Goal: Task Accomplishment & Management: Manage account settings

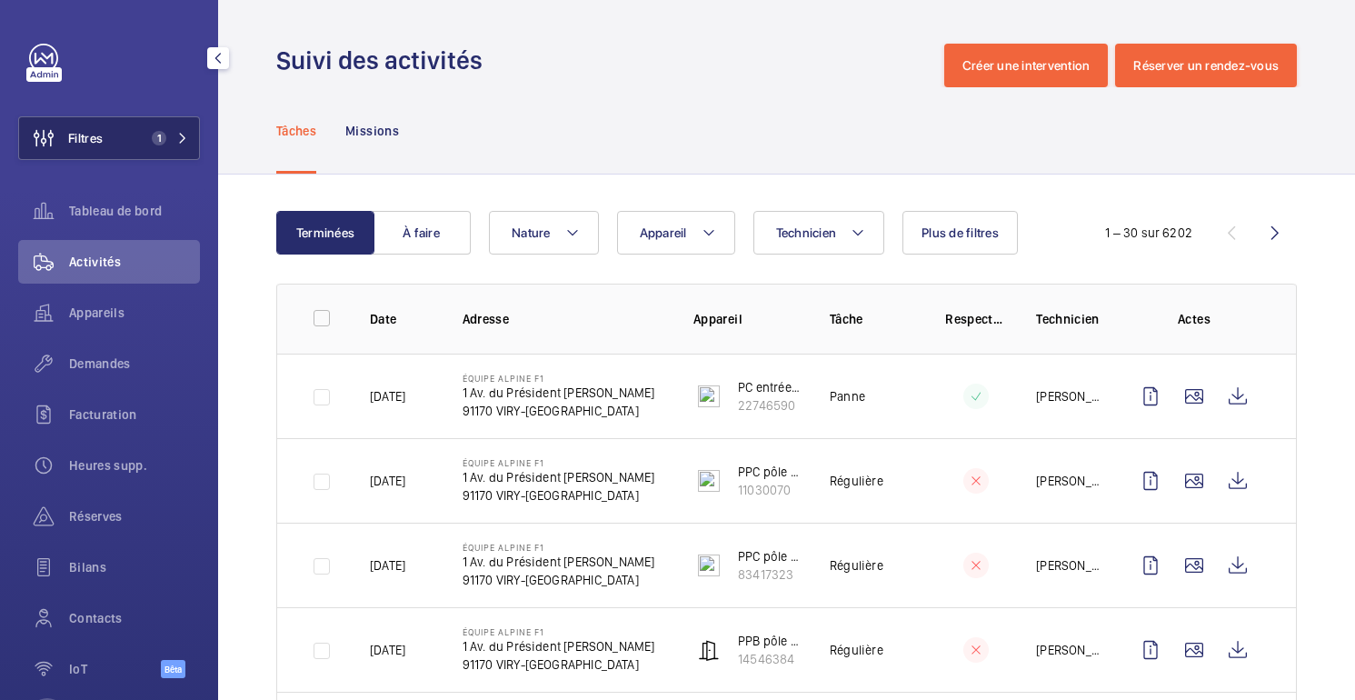
click at [80, 152] on span "Filtres" at bounding box center [61, 138] width 84 height 44
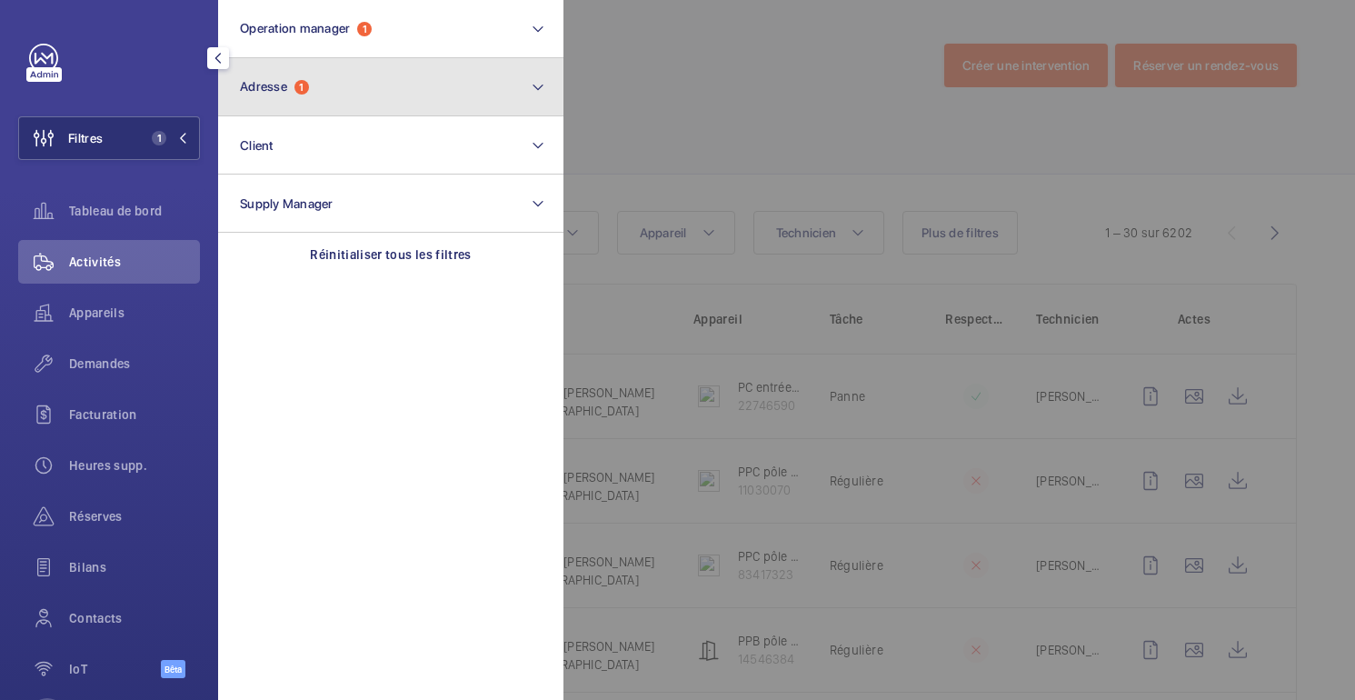
click at [342, 77] on button "Adresse 1" at bounding box center [390, 87] width 345 height 58
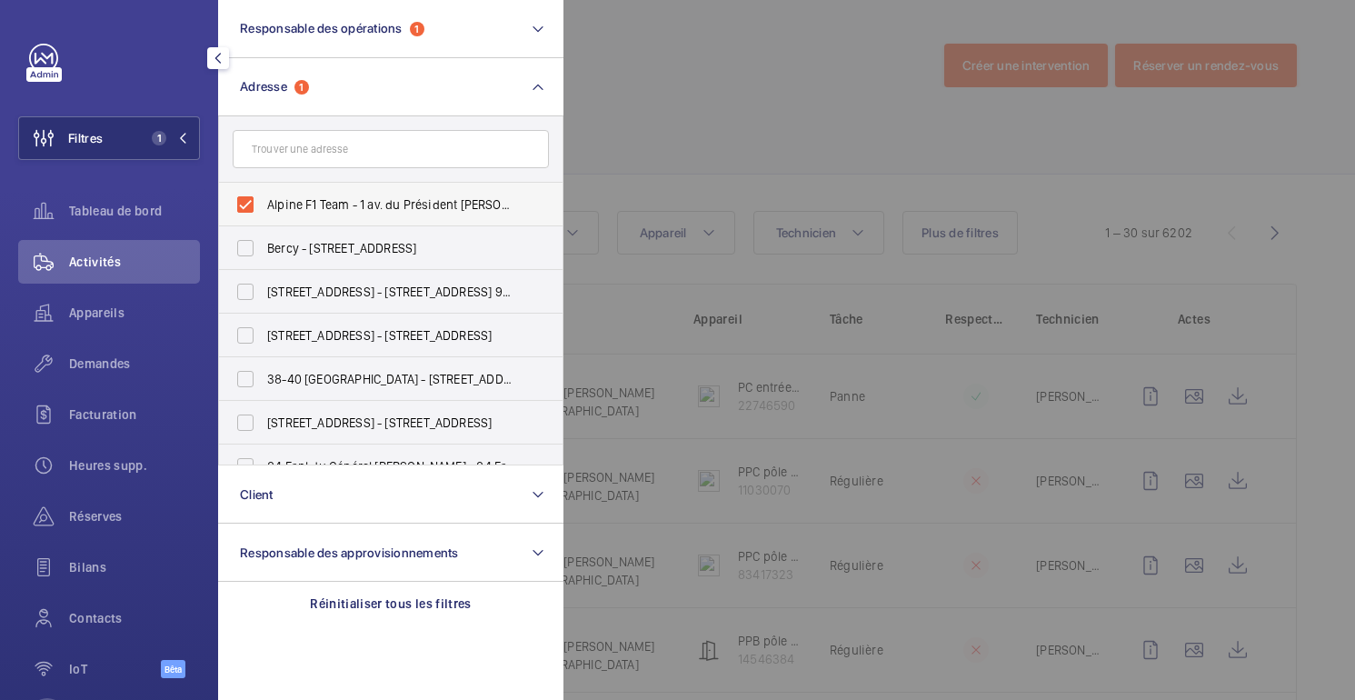
click at [307, 213] on span "Alpine F1 Team - 1 av. du Président Kennedy, VIRY-CHÂTILLON 91170" at bounding box center [392, 204] width 250 height 18
click at [263, 213] on input "Alpine F1 Team - 1 av. du Président Kennedy, VIRY-CHÂTILLON 91170" at bounding box center [245, 204] width 36 height 36
checkbox input "false"
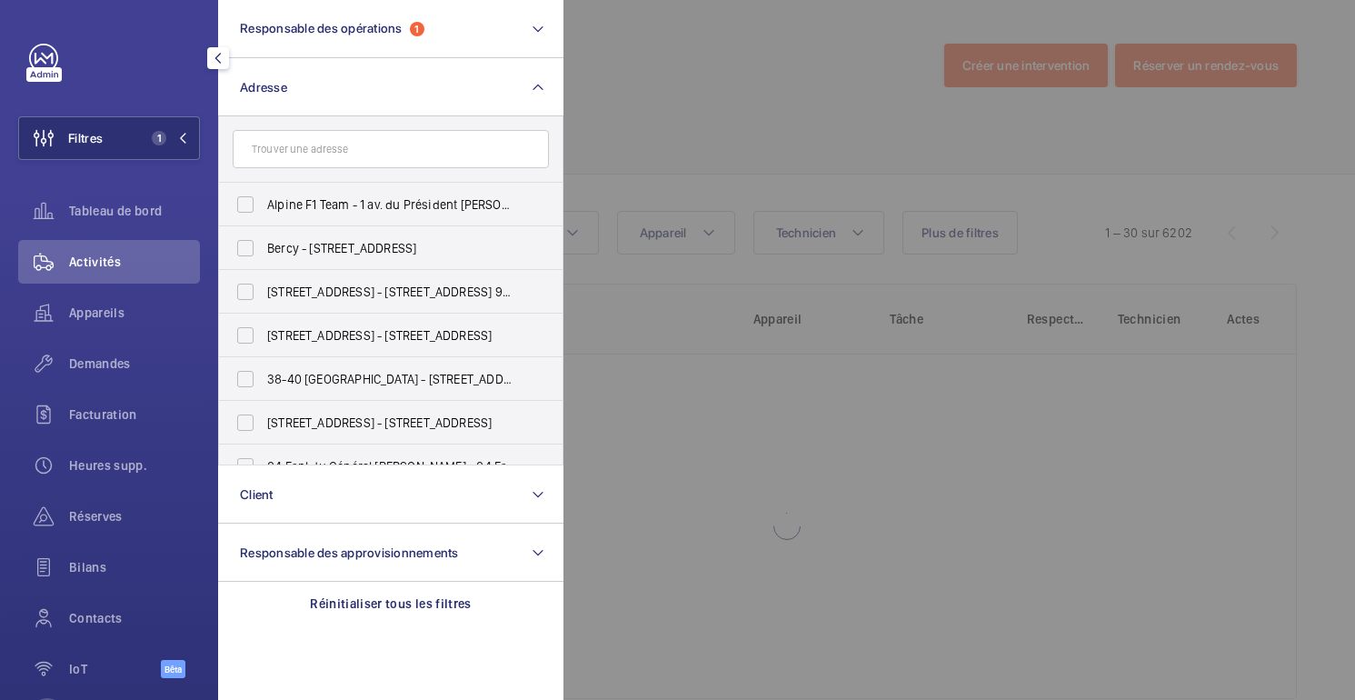
click at [722, 139] on div at bounding box center [1240, 350] width 1355 height 700
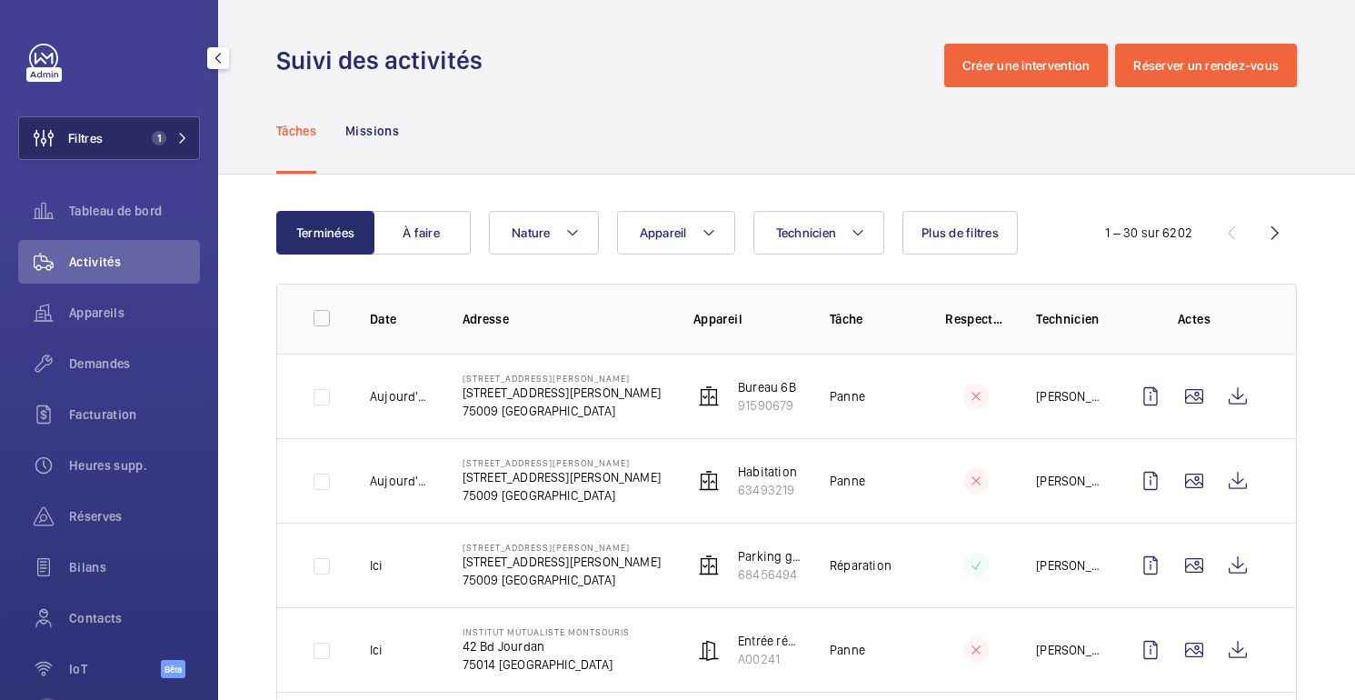
click at [94, 139] on font "Filtres" at bounding box center [85, 138] width 35 height 15
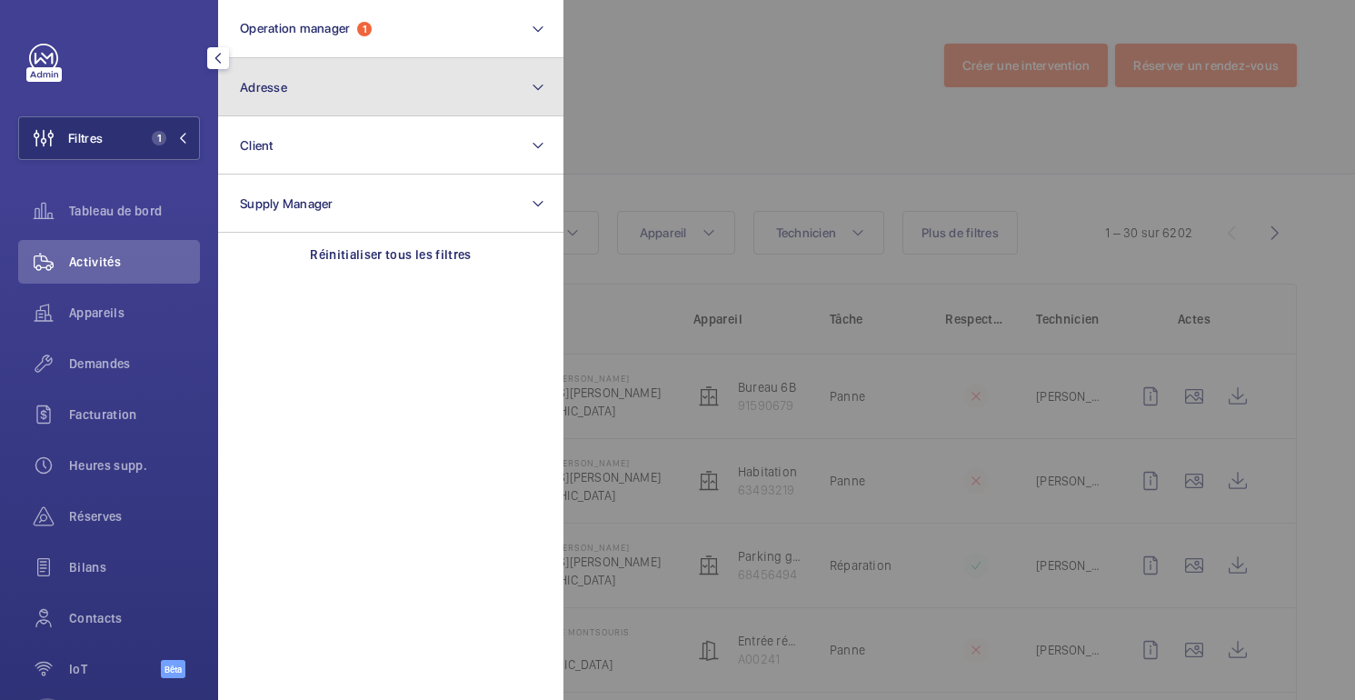
click at [245, 60] on button "Adresse" at bounding box center [390, 87] width 345 height 58
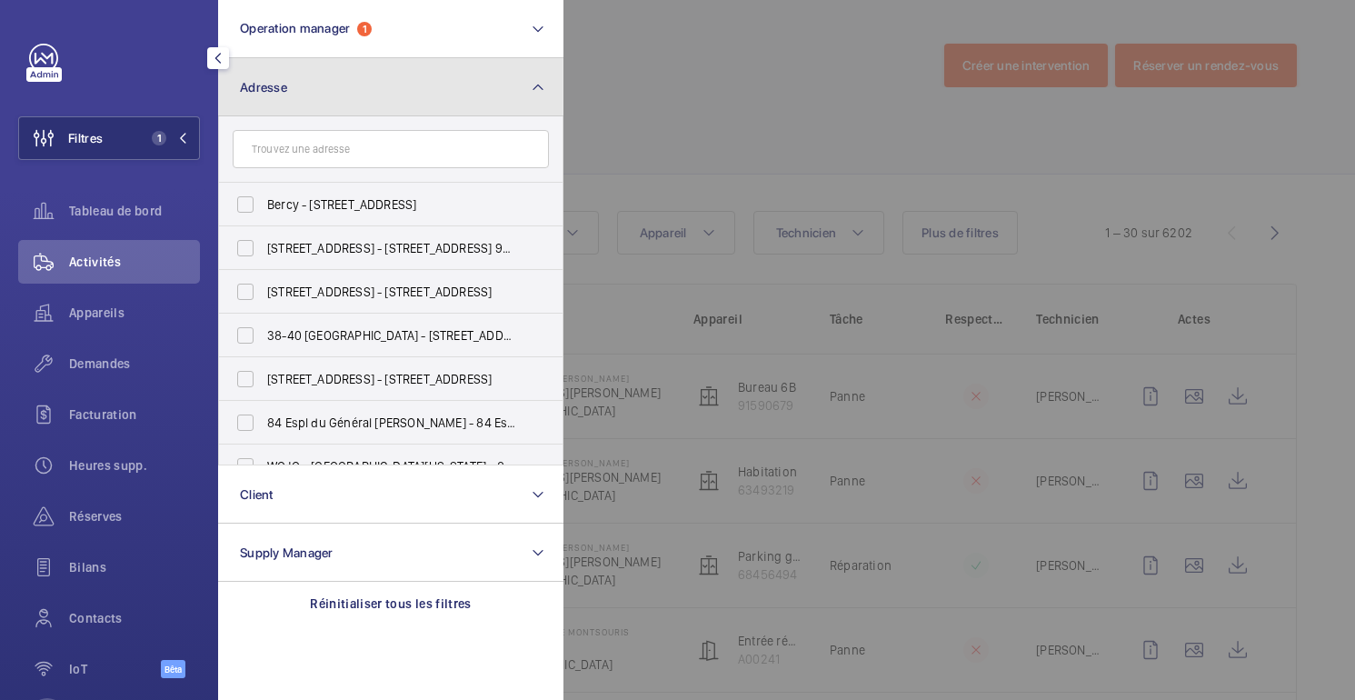
click at [245, 60] on button "Adresse" at bounding box center [390, 87] width 345 height 58
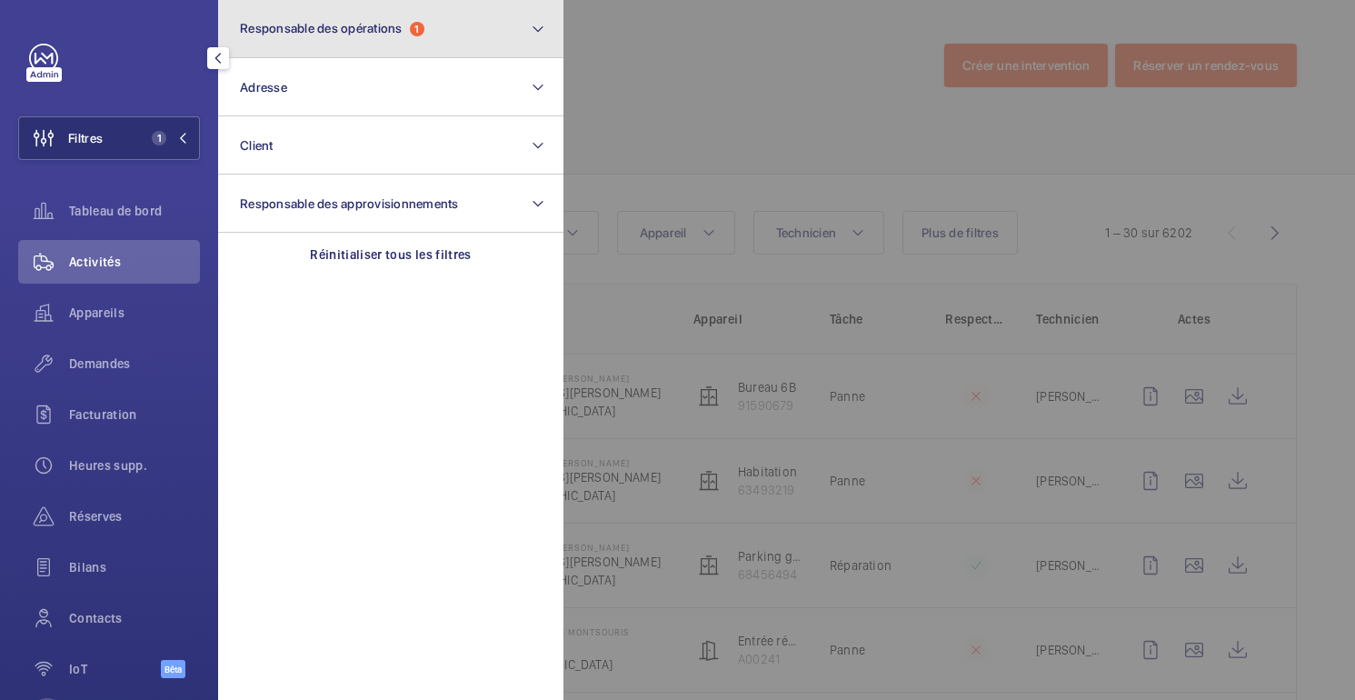
click at [259, 39] on button "Responsable des opérations 1" at bounding box center [390, 29] width 345 height 58
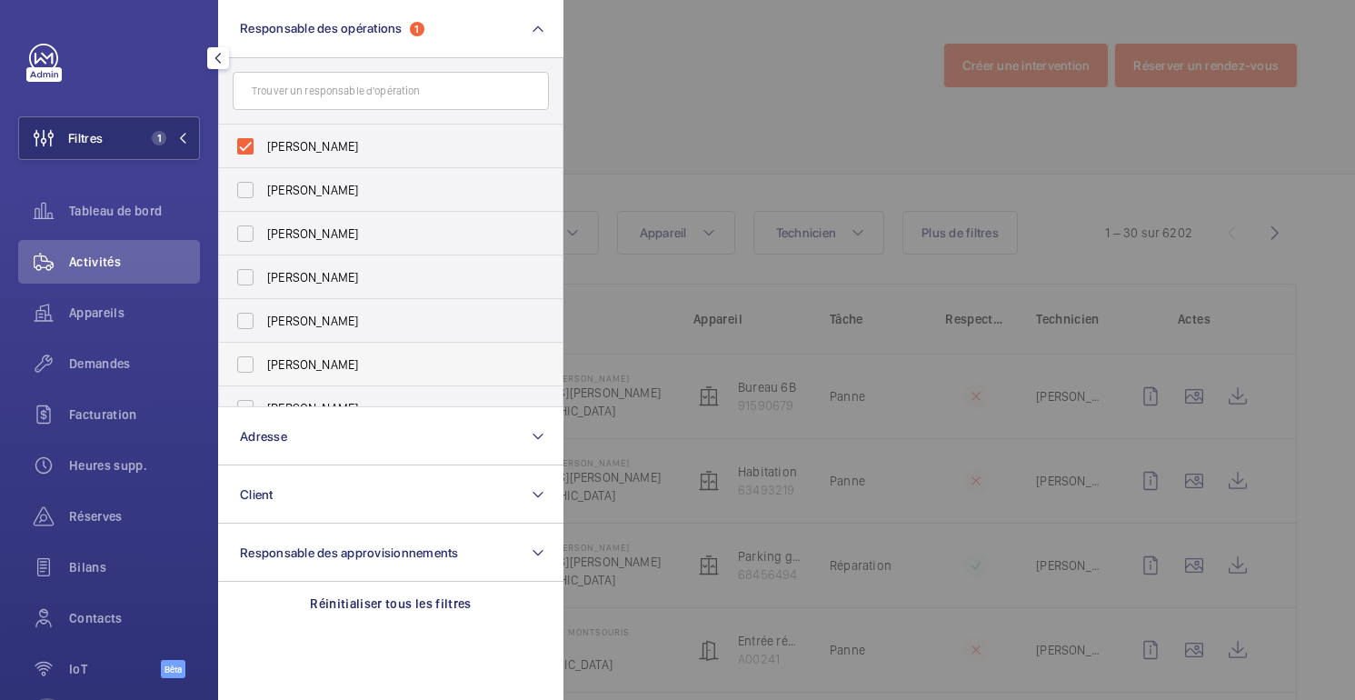
click at [299, 367] on font "Caroline Diallo" at bounding box center [312, 364] width 91 height 15
click at [263, 367] on input "Caroline Diallo" at bounding box center [245, 364] width 36 height 36
checkbox input "true"
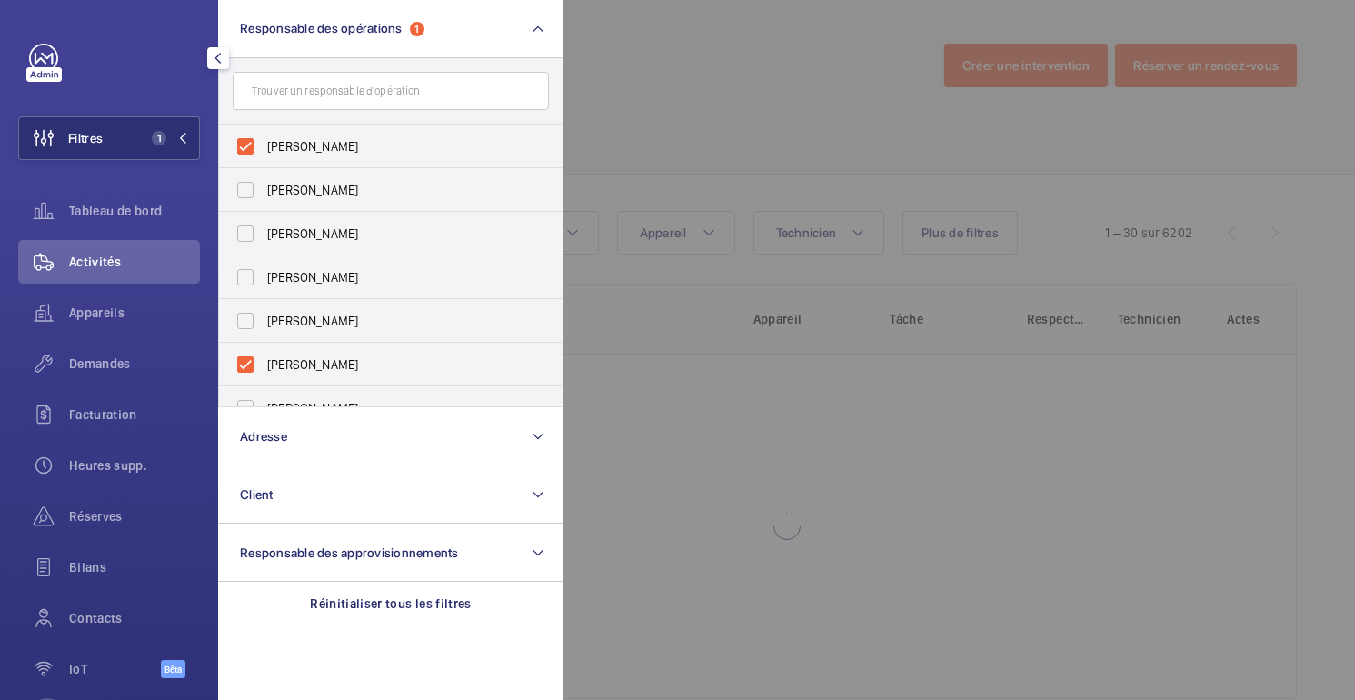
click at [765, 56] on div at bounding box center [1240, 350] width 1355 height 700
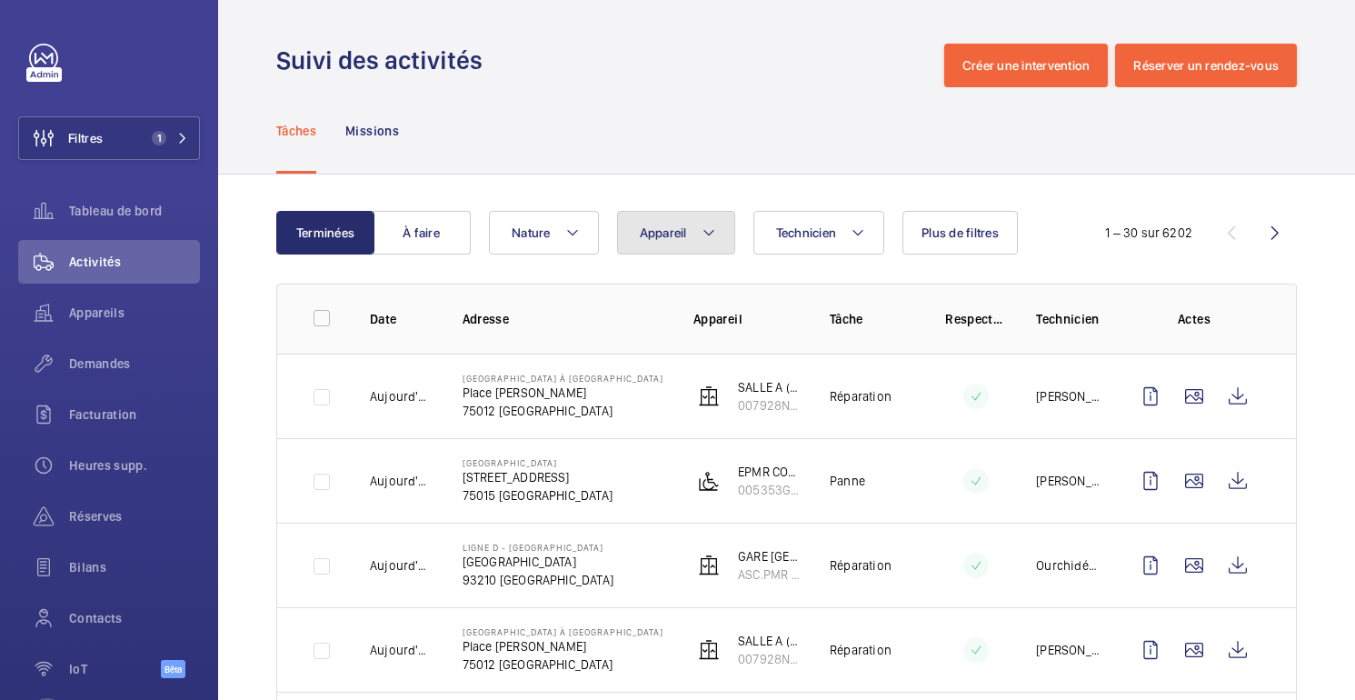
click at [691, 250] on button "Appareil" at bounding box center [676, 233] width 118 height 44
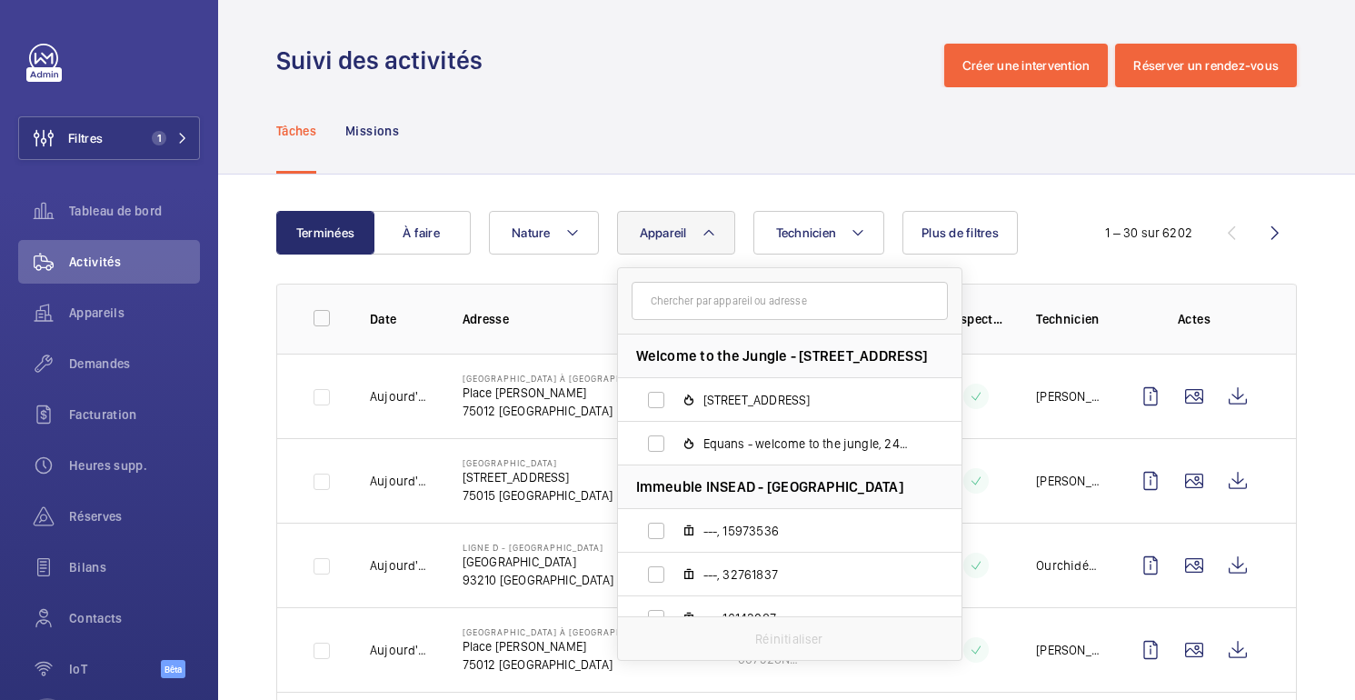
click at [757, 295] on input "text" at bounding box center [789, 301] width 316 height 38
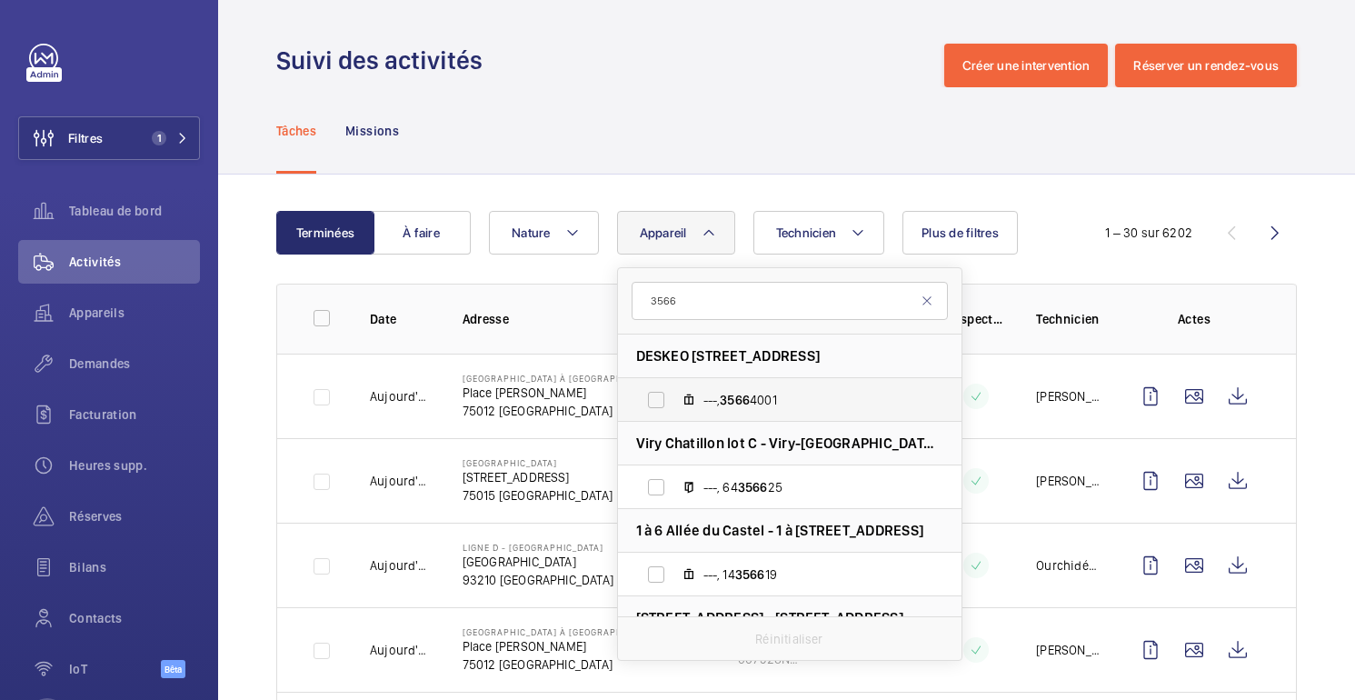
type input "3566"
click at [753, 395] on span "---, 3566 4001" at bounding box center [808, 400] width 211 height 18
click at [674, 395] on input "---, 3566 4001" at bounding box center [656, 400] width 36 height 36
checkbox input "true"
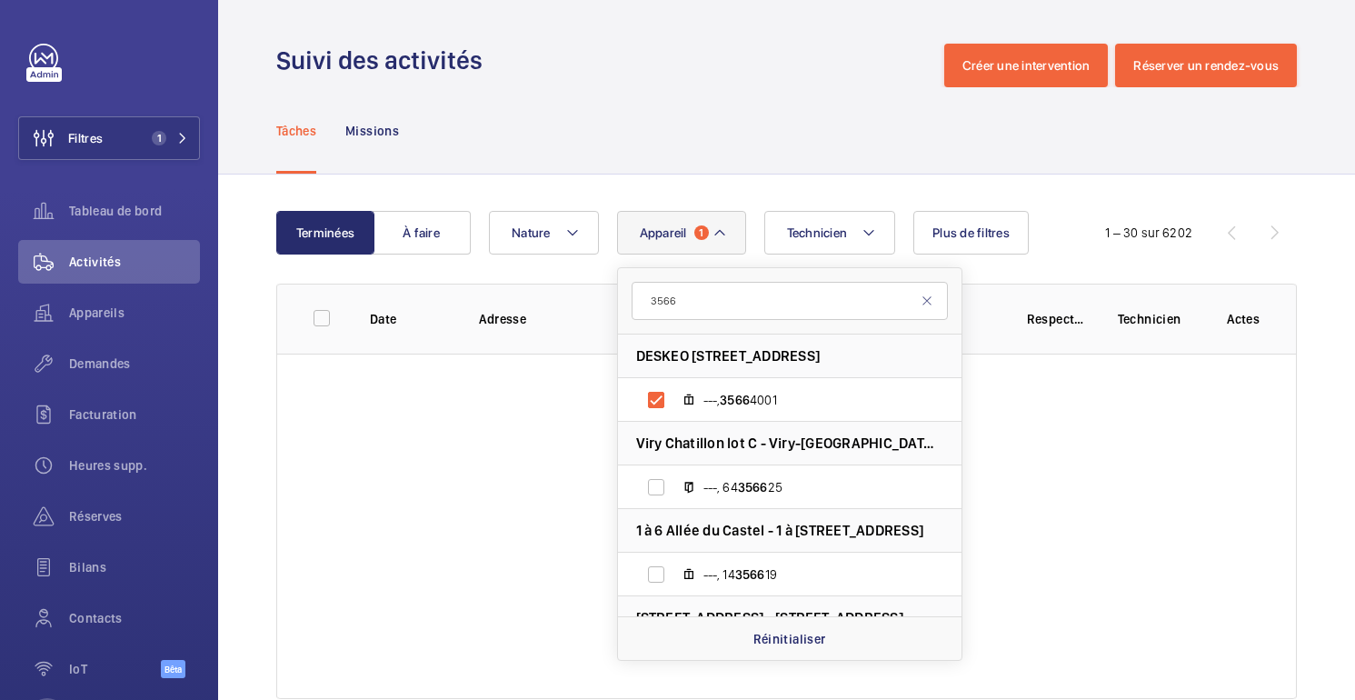
click at [766, 120] on div "Tâches Missions" at bounding box center [786, 130] width 1020 height 86
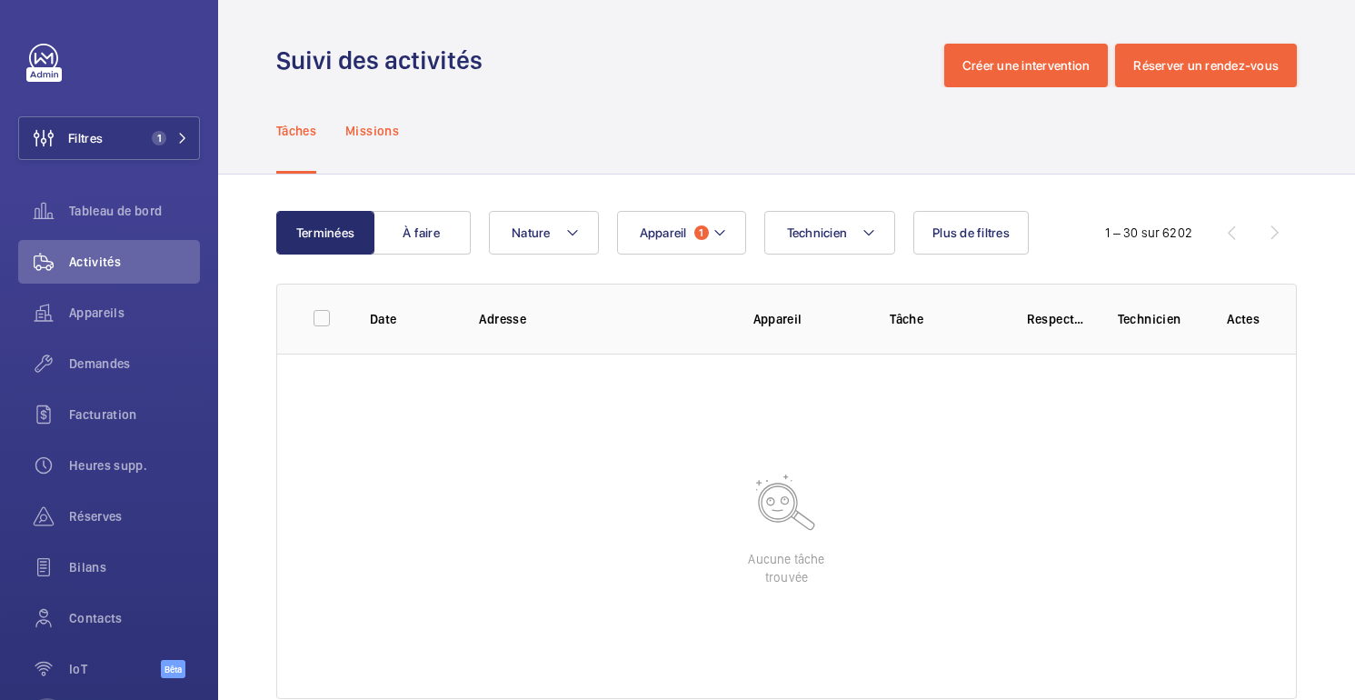
click at [372, 145] on div "Missions" at bounding box center [372, 130] width 54 height 86
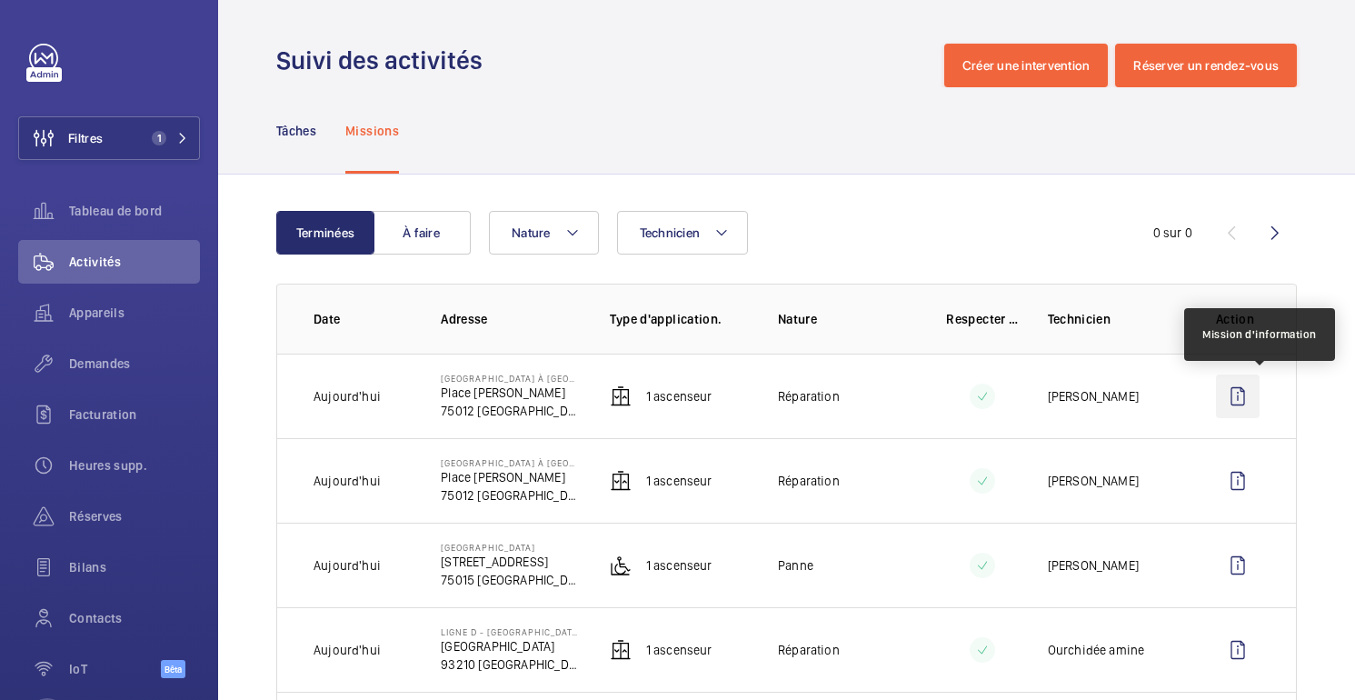
click at [1240, 389] on wm-front-icon-button at bounding box center [1238, 396] width 44 height 44
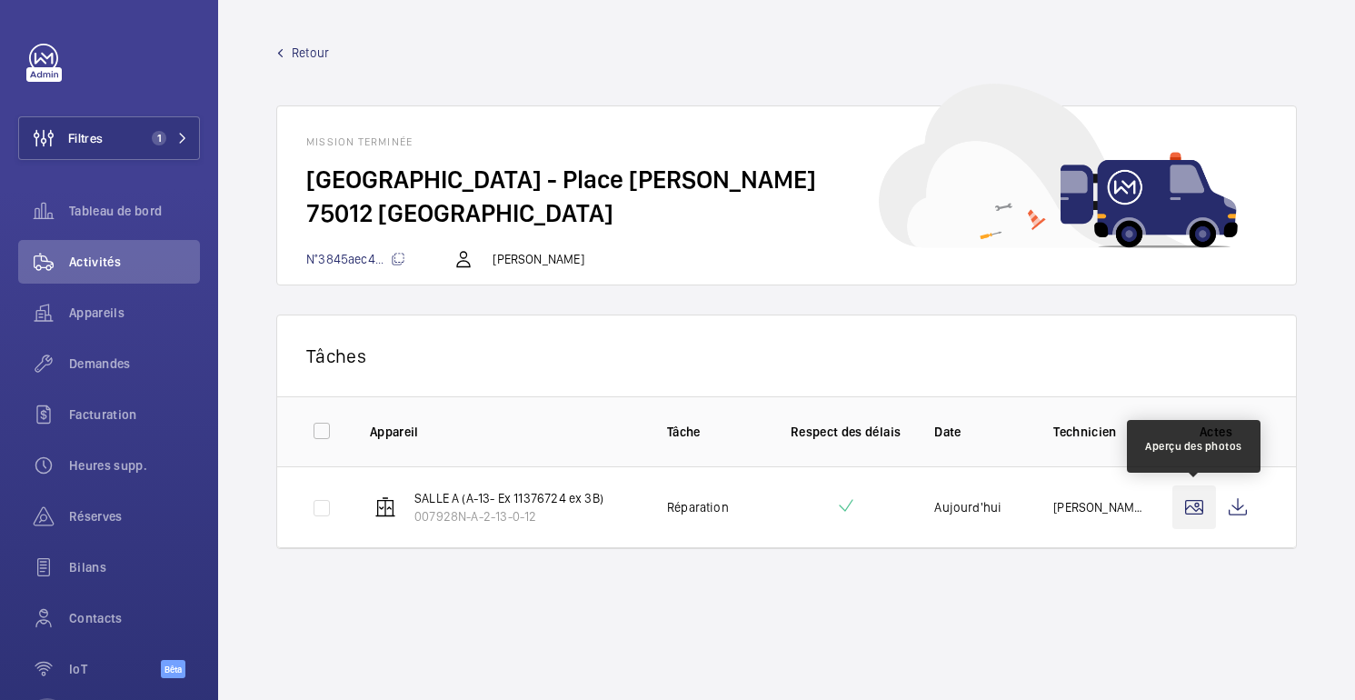
click at [1203, 512] on wm-front-icon-button at bounding box center [1194, 507] width 44 height 44
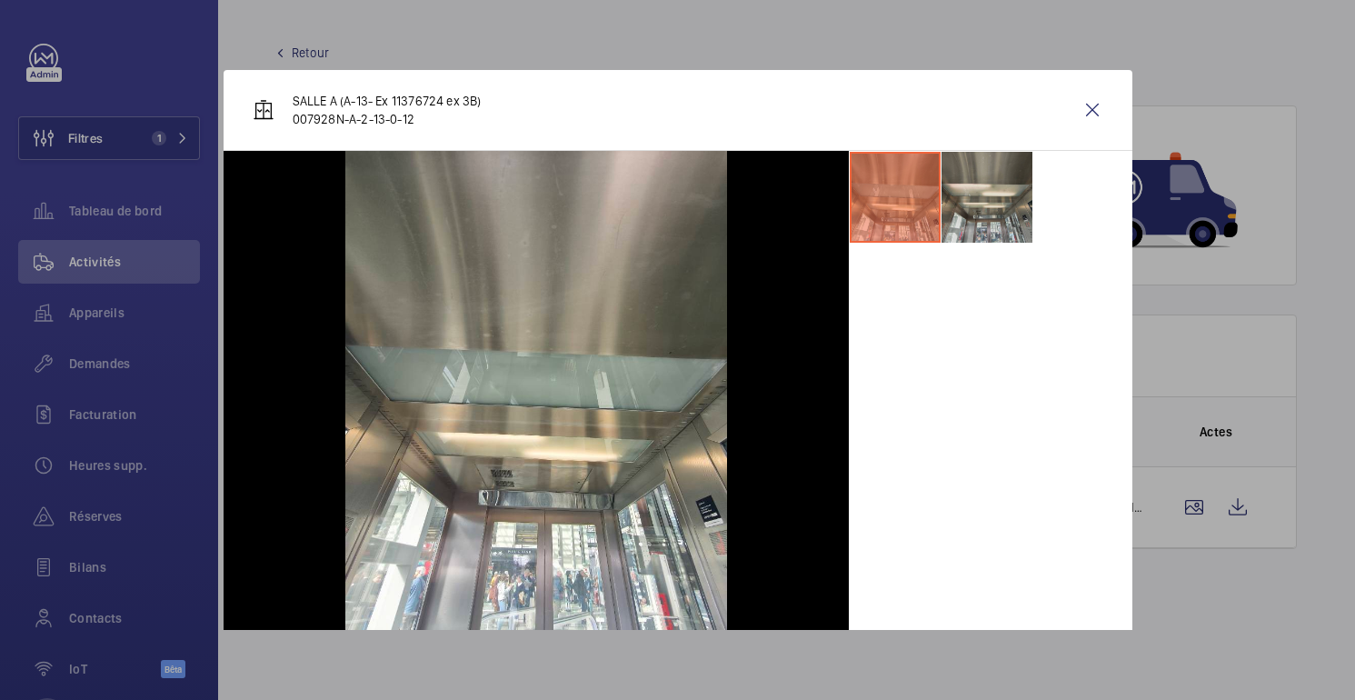
click at [992, 203] on li at bounding box center [986, 197] width 91 height 91
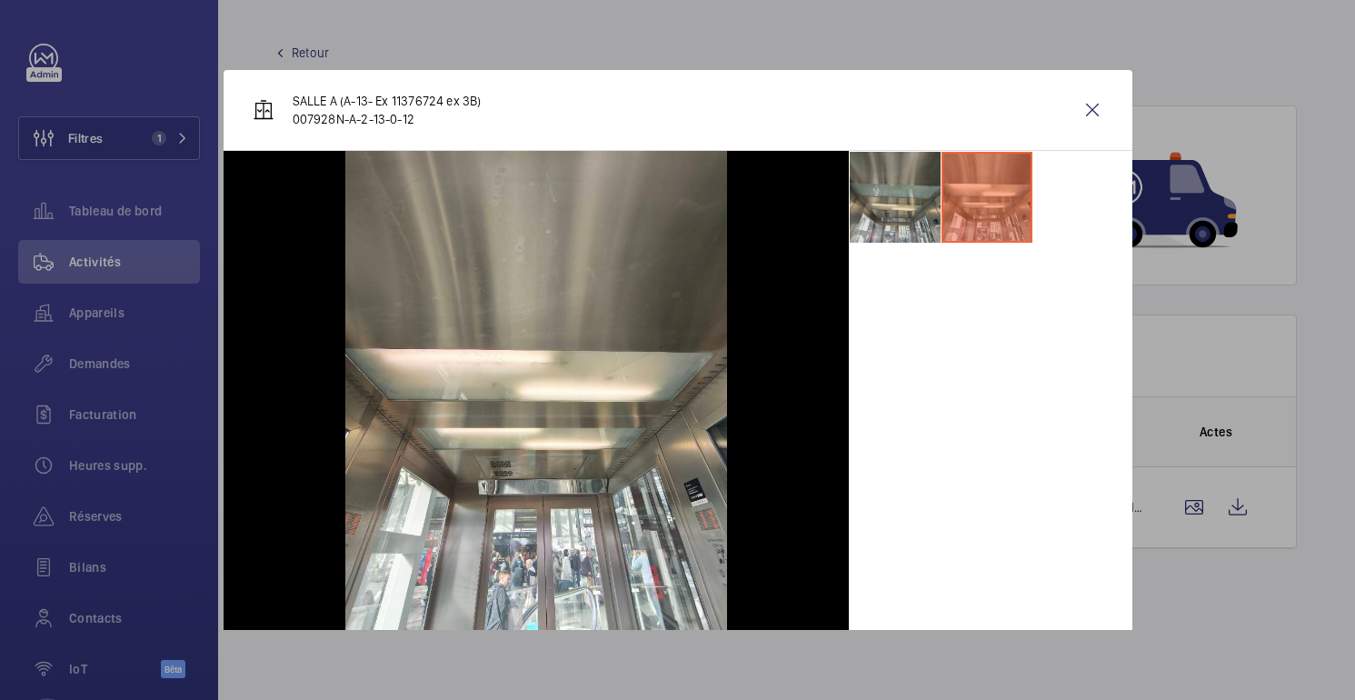
click at [885, 199] on li at bounding box center [894, 197] width 91 height 91
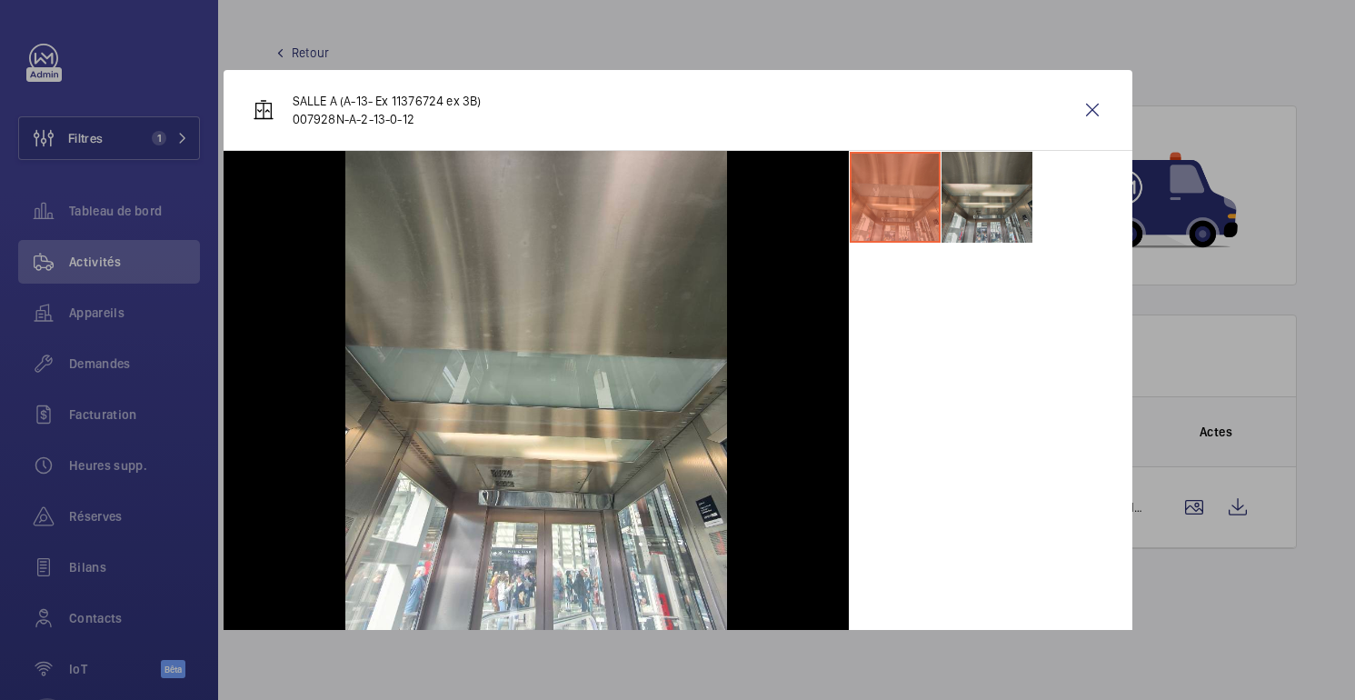
click at [978, 193] on li at bounding box center [986, 197] width 91 height 91
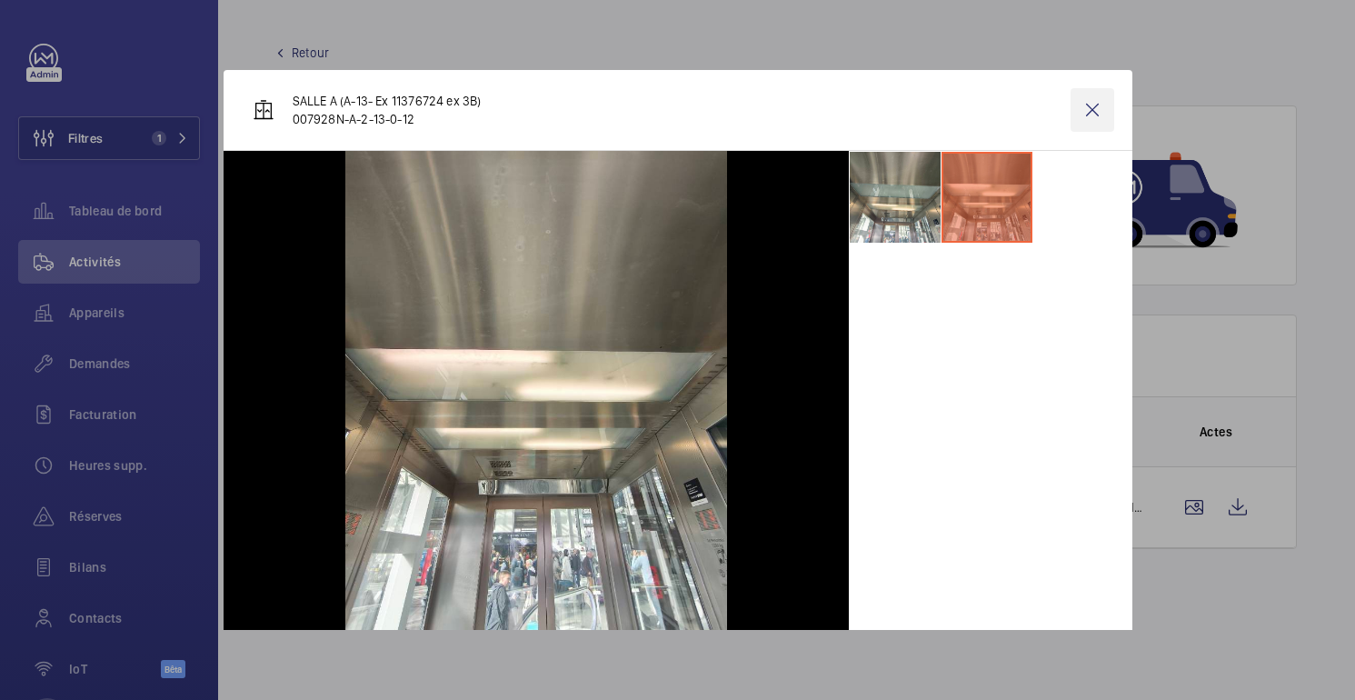
click at [1095, 112] on wm-front-icon-button at bounding box center [1092, 110] width 44 height 44
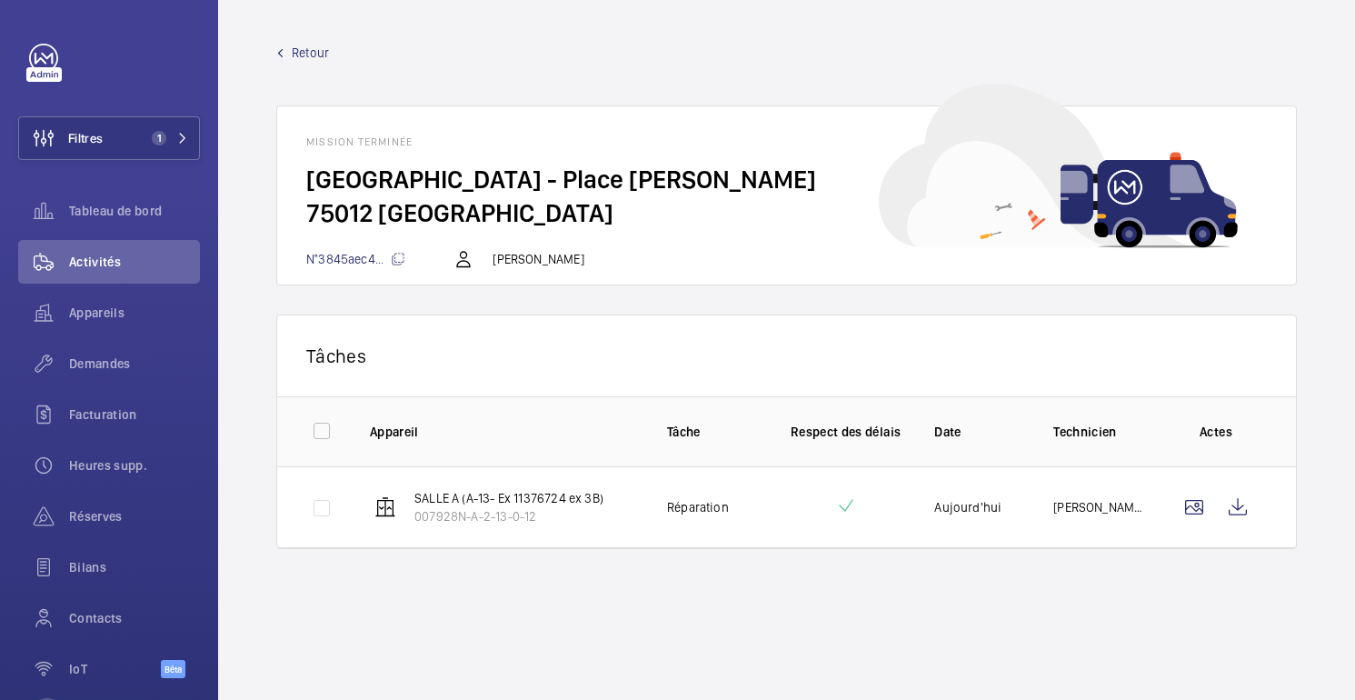
click at [323, 60] on font "Retour" at bounding box center [310, 52] width 37 height 15
click at [306, 58] on font "Retour" at bounding box center [310, 52] width 37 height 15
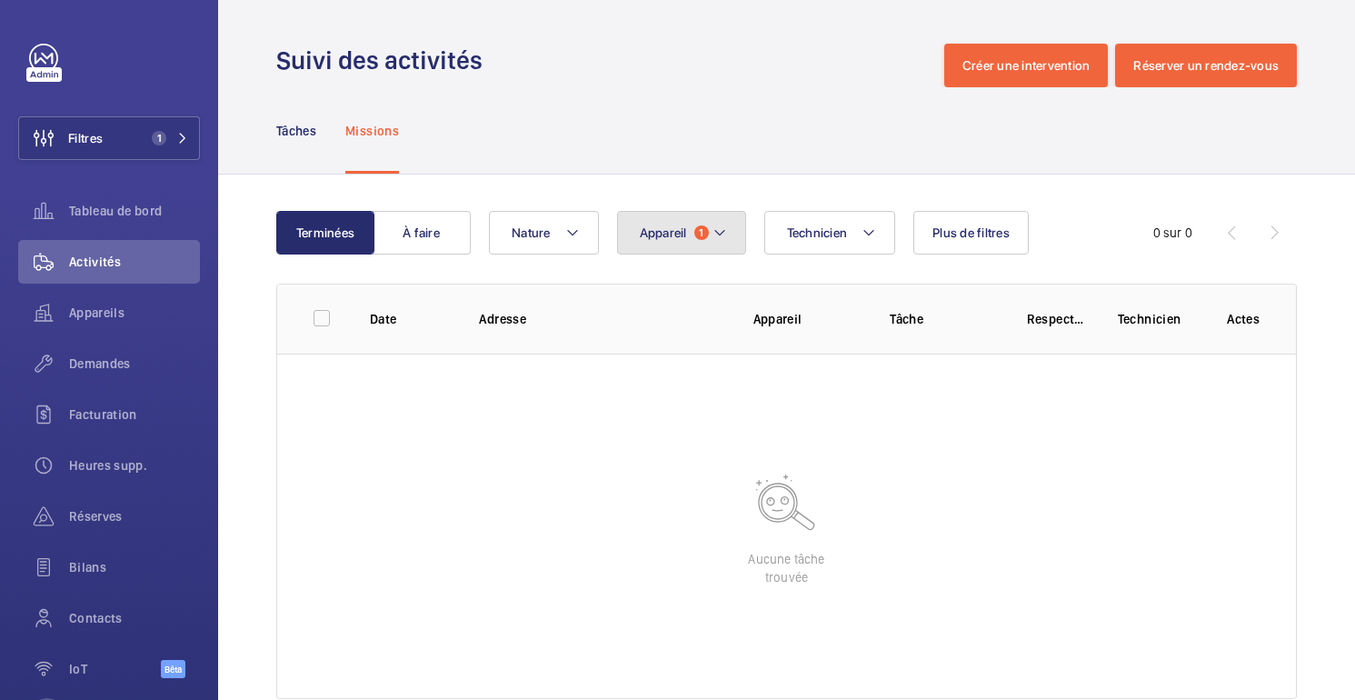
click at [653, 229] on font "Appareil" at bounding box center [663, 232] width 47 height 15
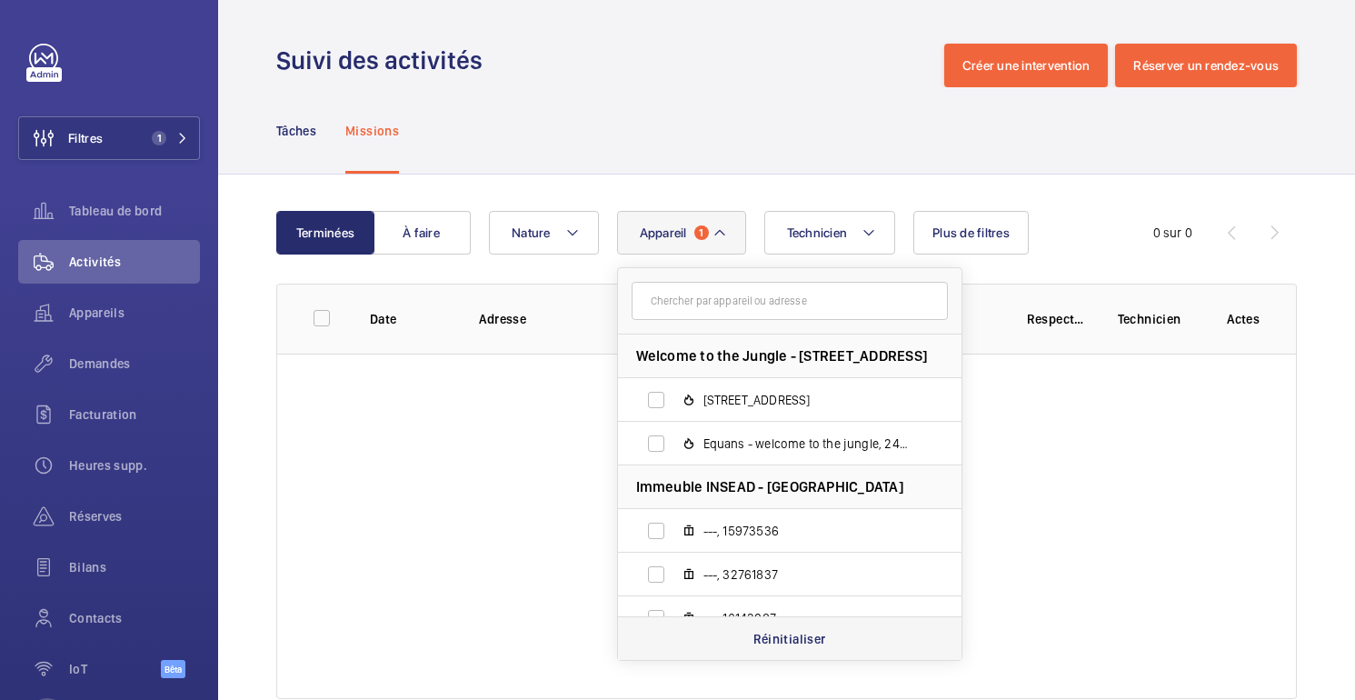
click at [736, 640] on div "Réinitialiser" at bounding box center [789, 638] width 343 height 44
click at [688, 71] on div "Suivi des activités Créer une intervention Réserver un rendez-vous" at bounding box center [786, 66] width 1020 height 44
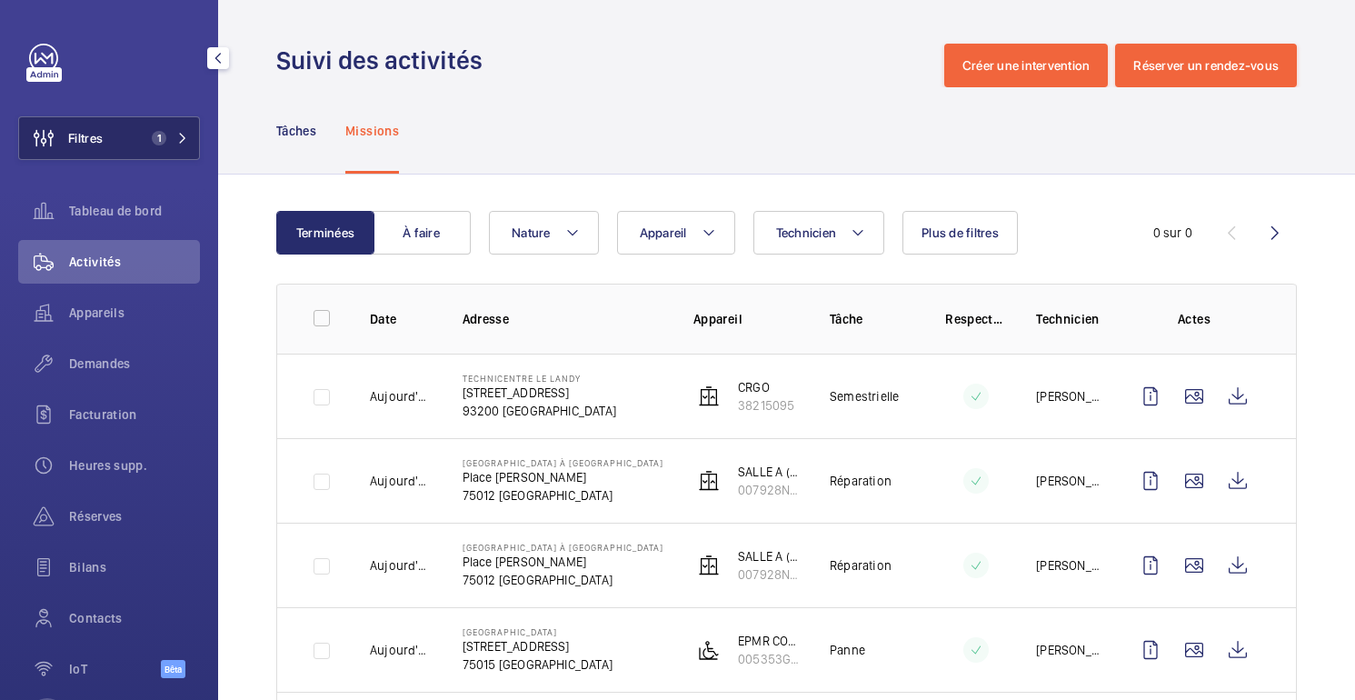
click at [129, 145] on button "Filtres 1" at bounding box center [109, 138] width 182 height 44
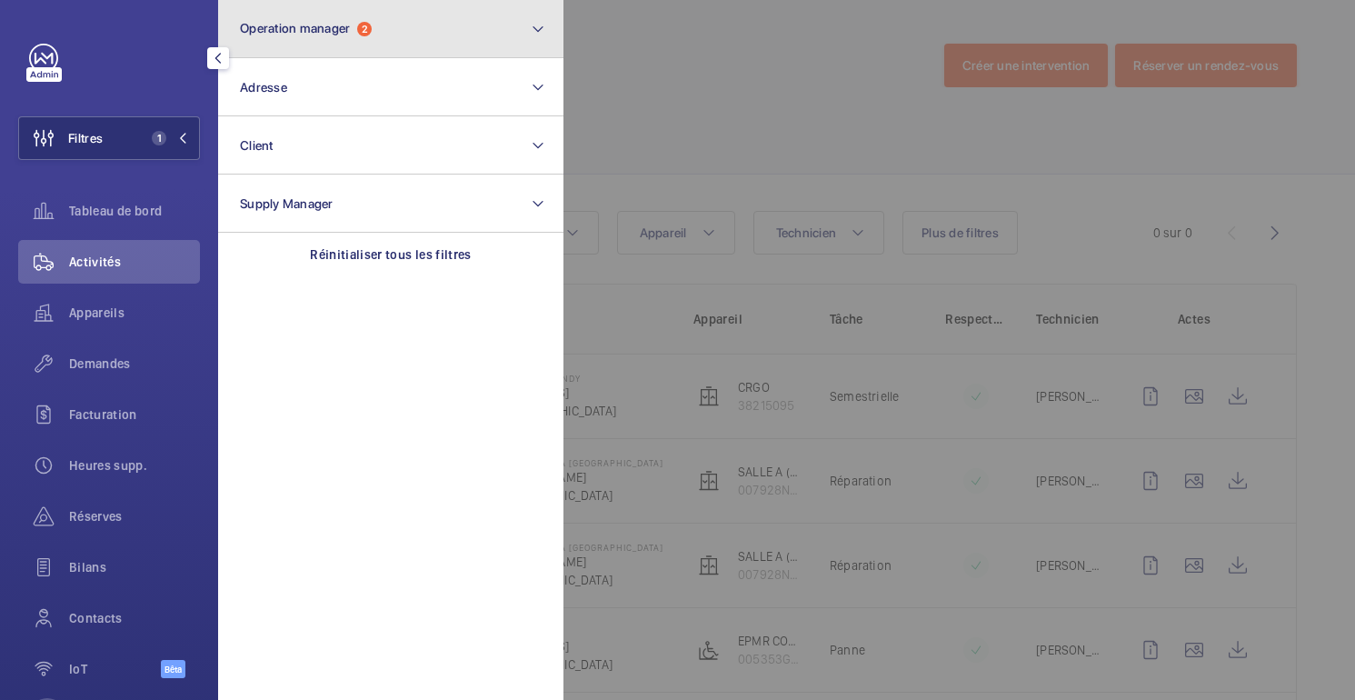
click at [319, 45] on button "Operation manager 2" at bounding box center [390, 29] width 345 height 58
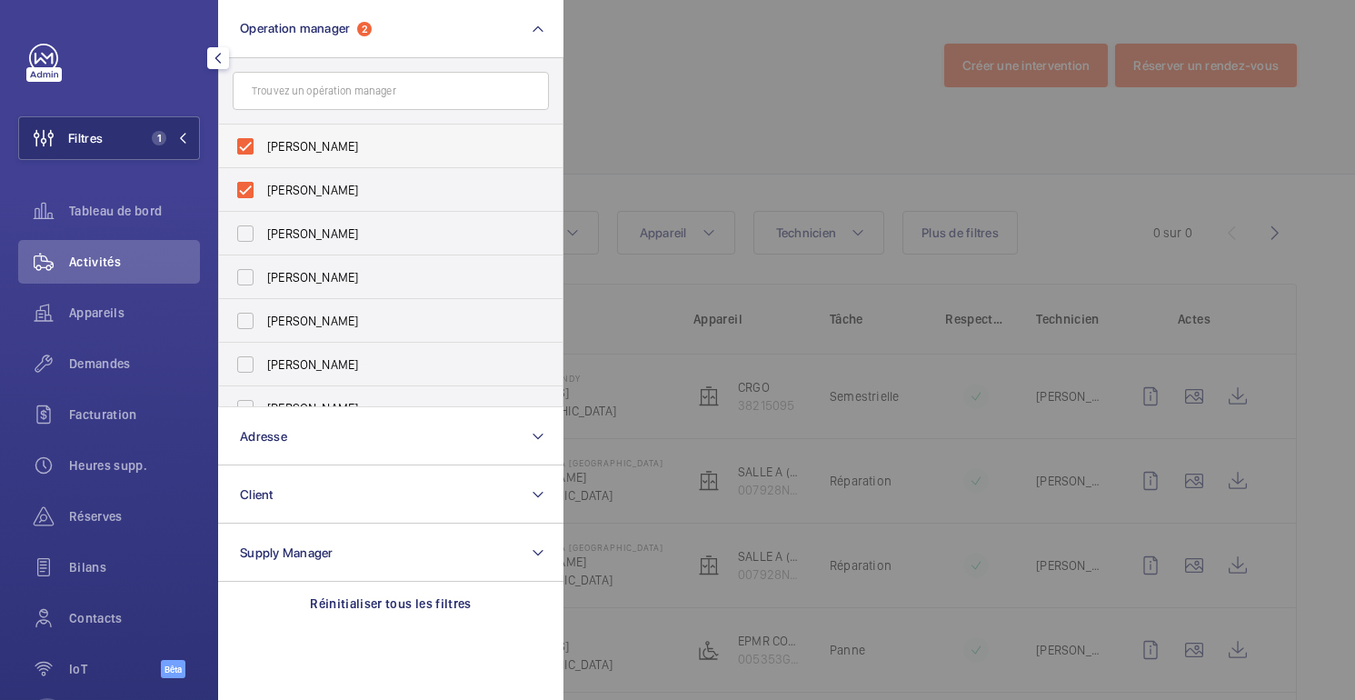
click at [313, 148] on span "Caroline Diallo" at bounding box center [392, 146] width 250 height 18
click at [263, 148] on input "Caroline Diallo" at bounding box center [245, 146] width 36 height 36
checkbox input "false"
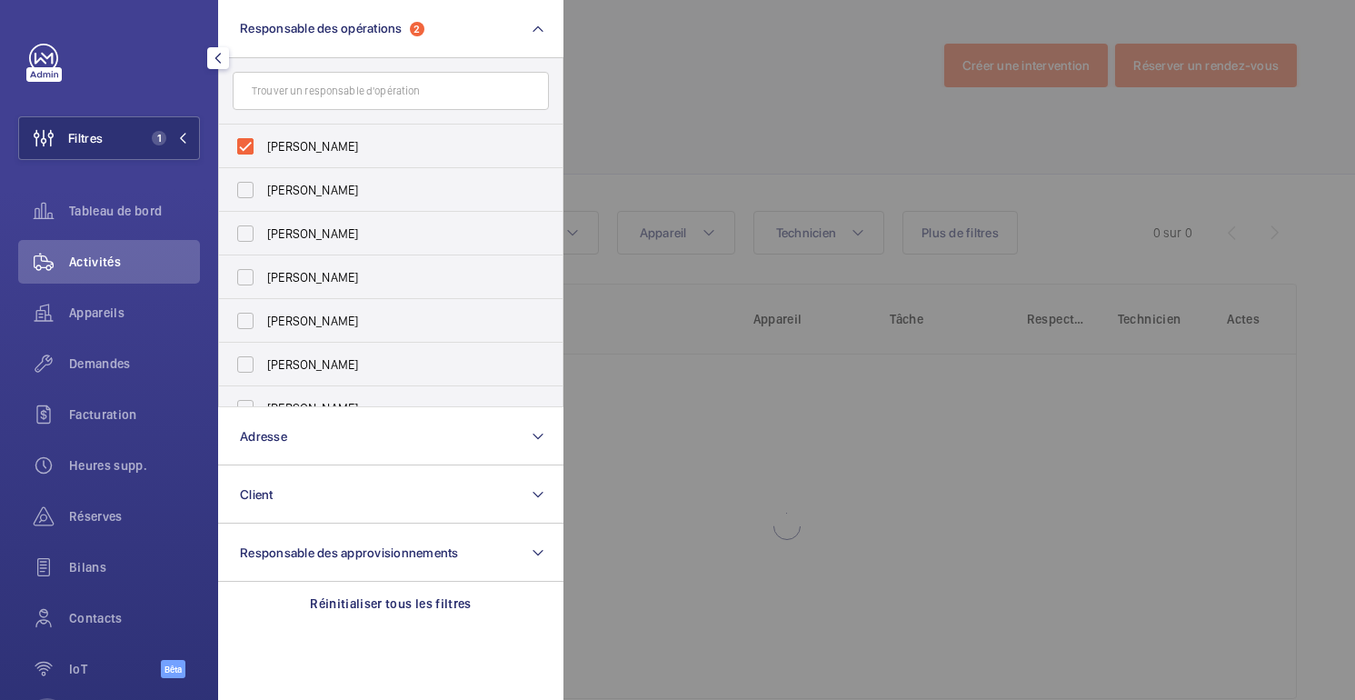
click at [736, 44] on div at bounding box center [1240, 350] width 1355 height 700
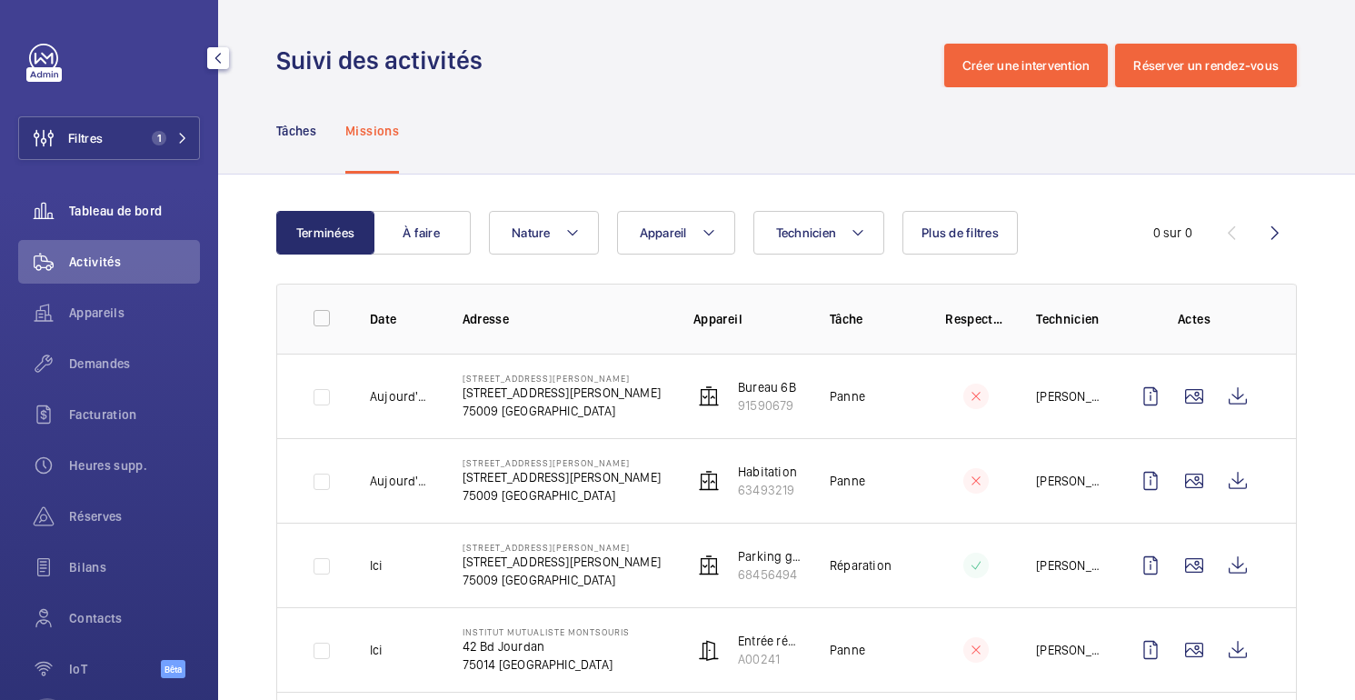
click at [152, 226] on div "Tableau de bord" at bounding box center [109, 211] width 182 height 44
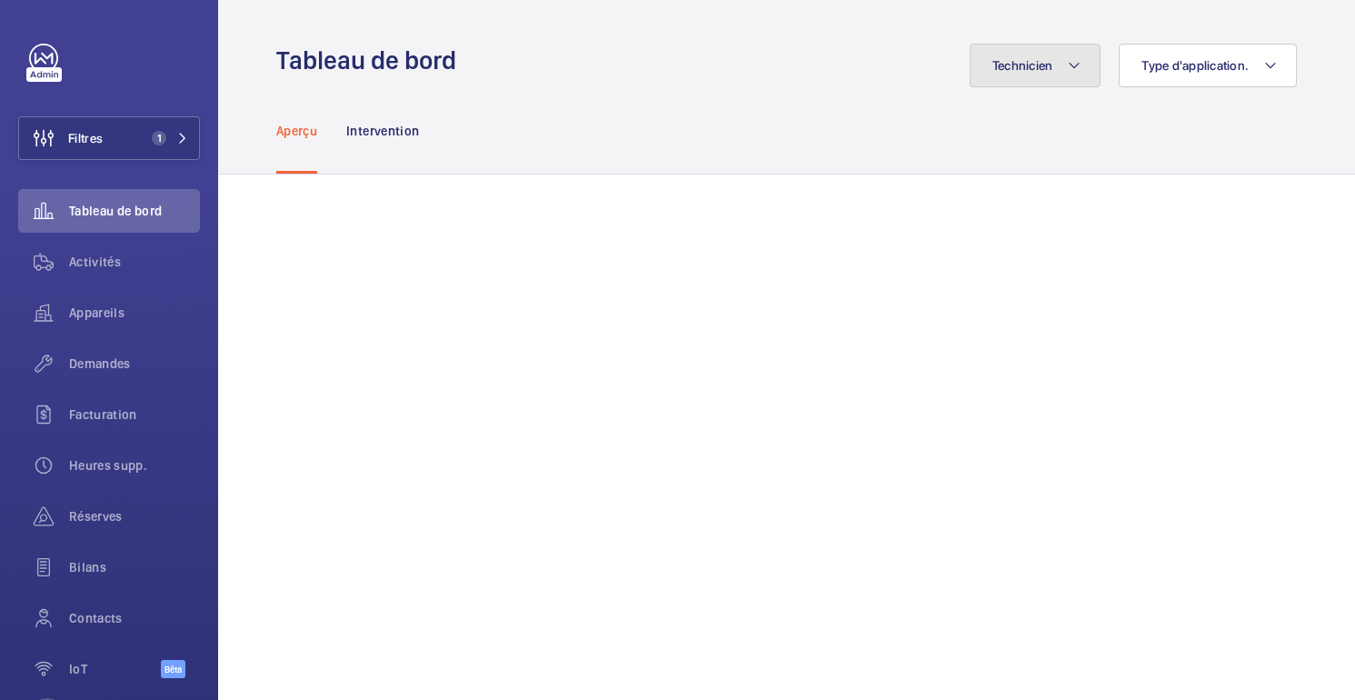
click at [1061, 80] on button "Technicien" at bounding box center [1035, 66] width 132 height 44
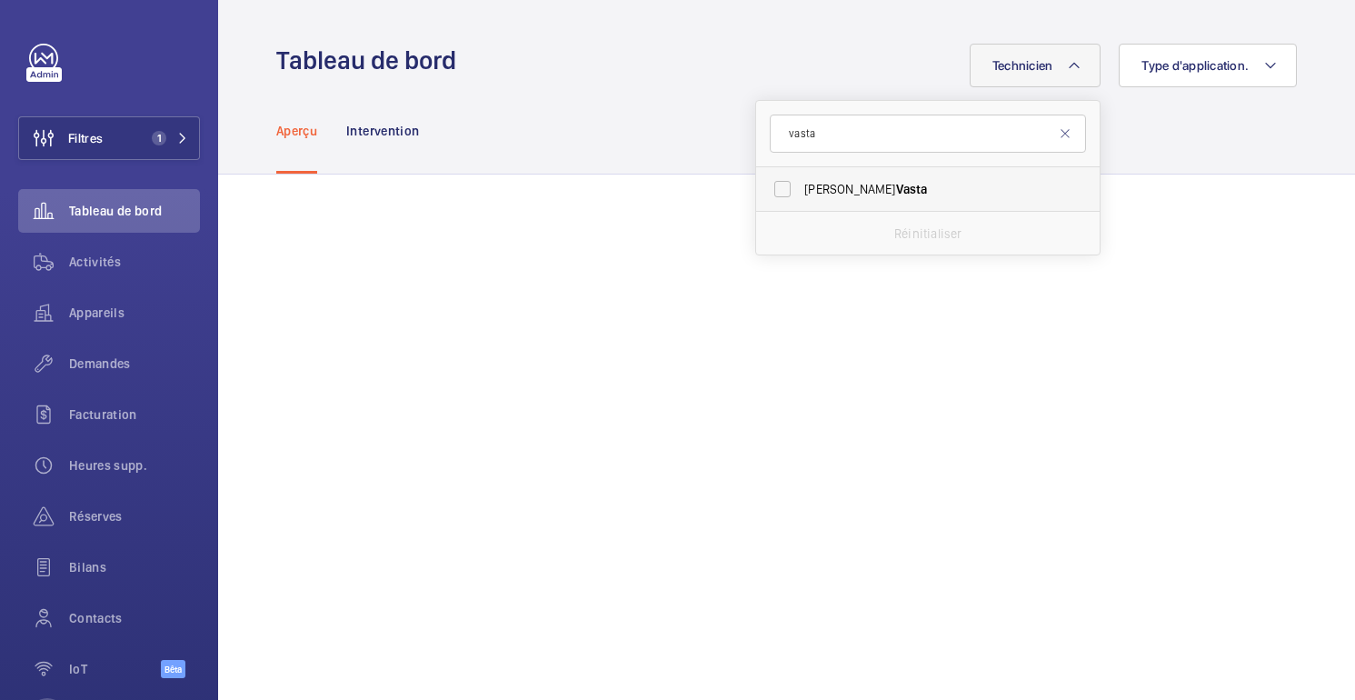
type input "vasta"
click at [844, 179] on label "Alexandre Vasta" at bounding box center [914, 189] width 316 height 44
click at [800, 179] on input "Alexandre Vasta" at bounding box center [782, 189] width 36 height 36
checkbox input "true"
click at [586, 139] on div "Aperçu Intervention" at bounding box center [786, 130] width 1020 height 86
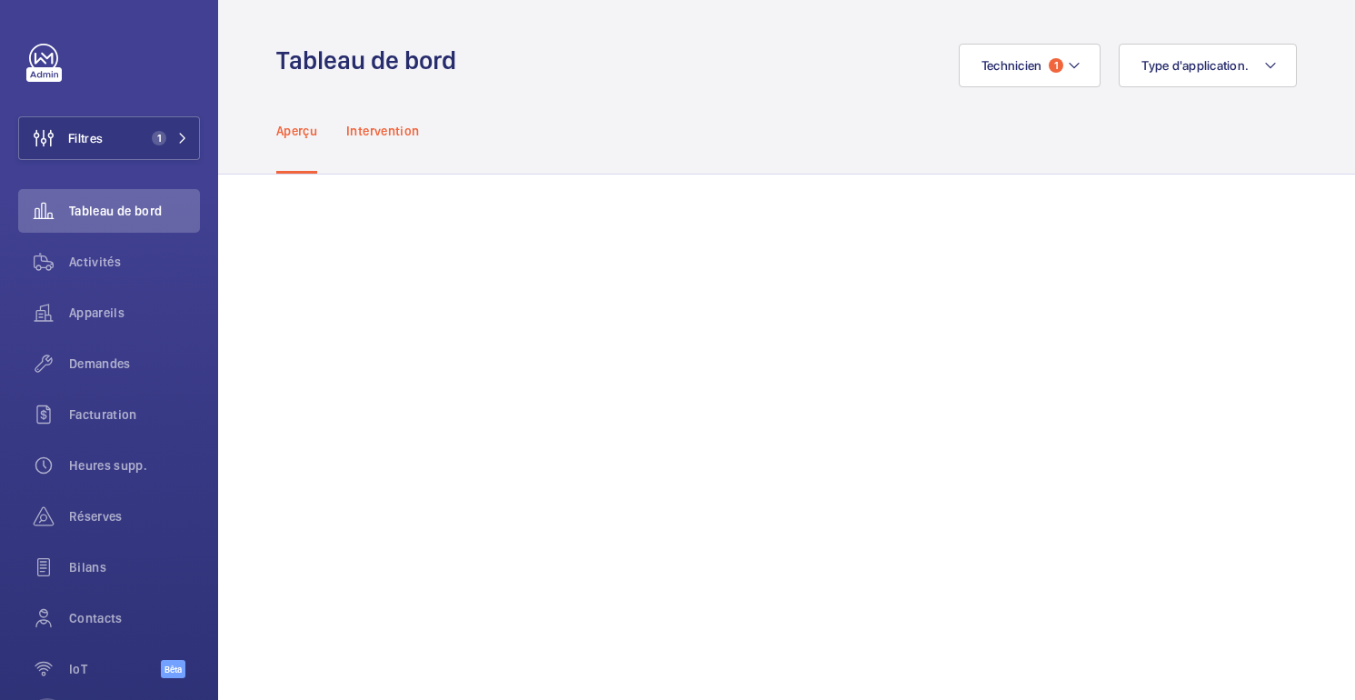
click at [396, 133] on font "Intervention" at bounding box center [382, 131] width 73 height 15
click at [300, 126] on font "Aperçu" at bounding box center [296, 131] width 41 height 15
click at [112, 273] on div "Activités" at bounding box center [109, 262] width 182 height 44
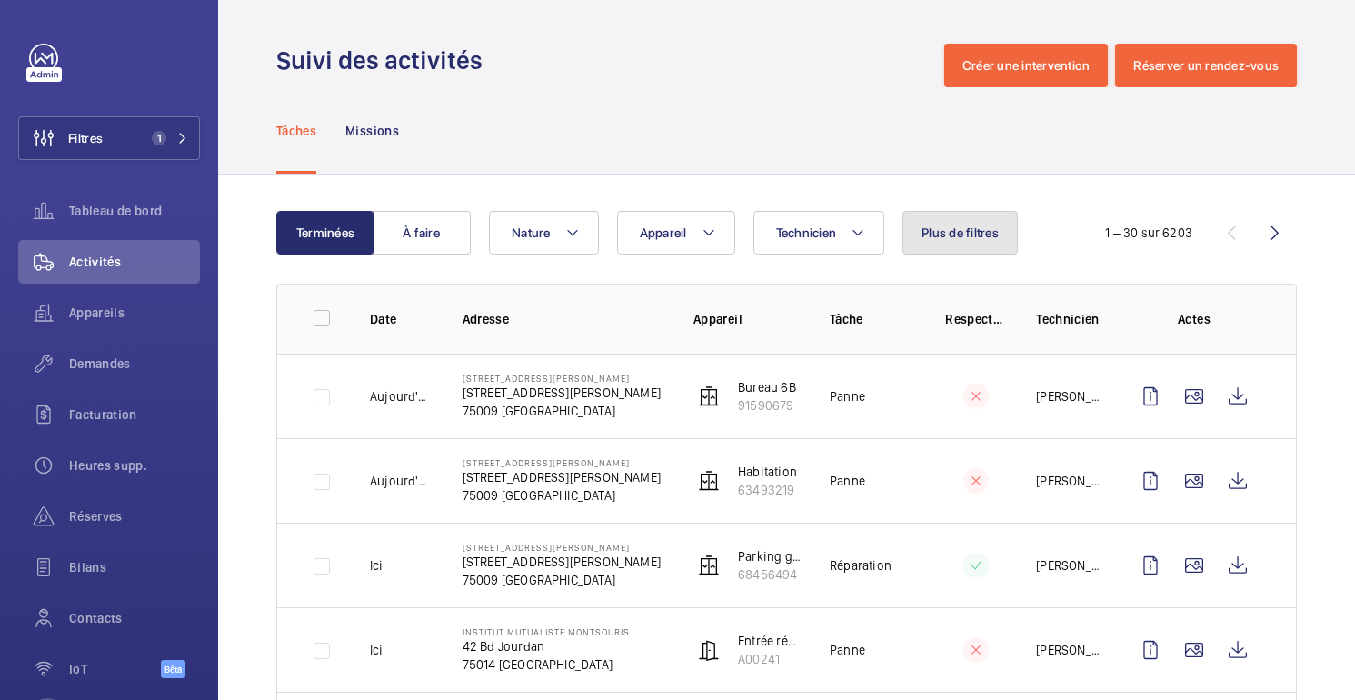
click at [930, 239] on font "Plus de filtres" at bounding box center [959, 232] width 77 height 15
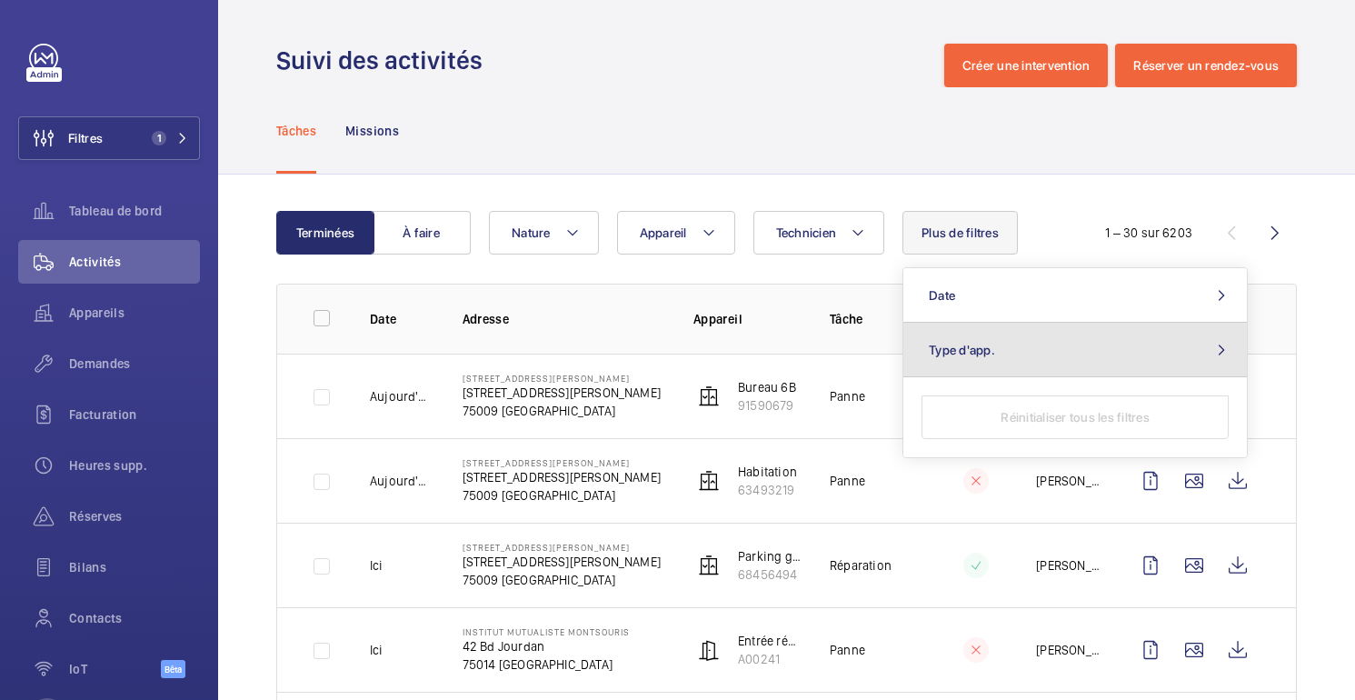
click at [982, 361] on button "Type d'app." at bounding box center [1074, 350] width 343 height 55
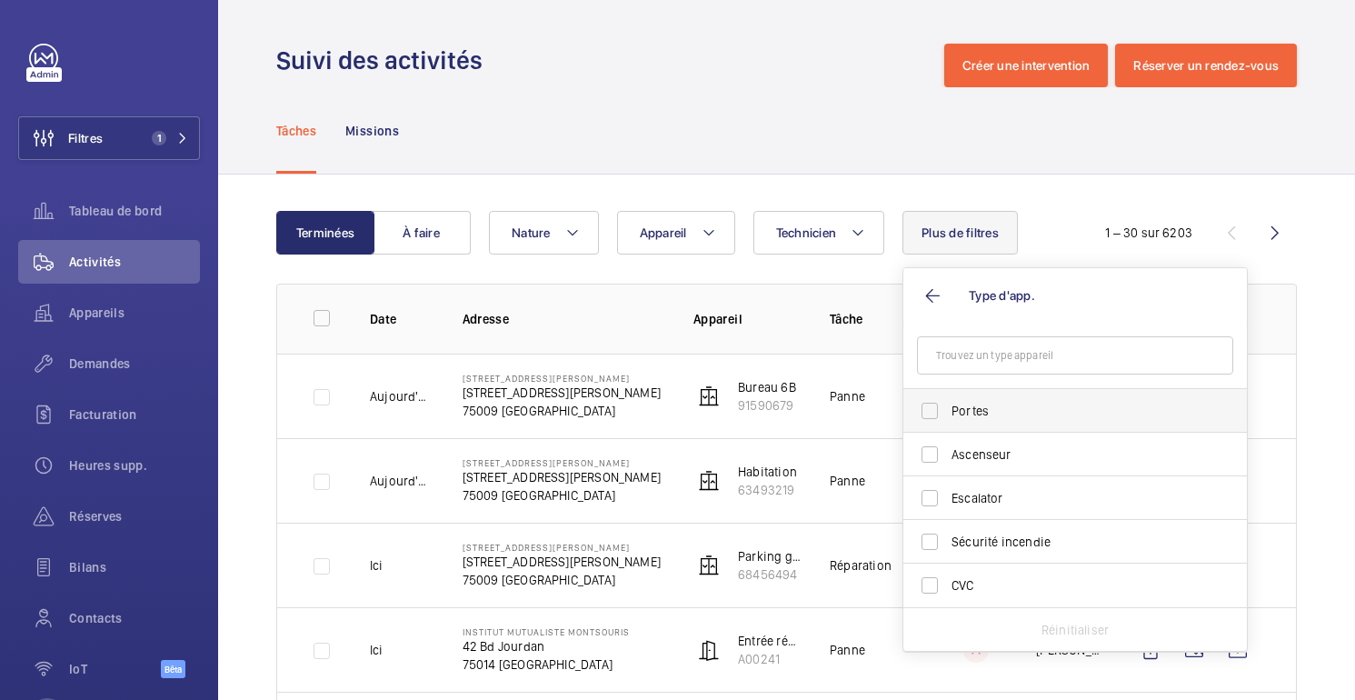
click at [973, 428] on label "Portes" at bounding box center [1061, 411] width 316 height 44
click at [948, 428] on input "Portes" at bounding box center [929, 410] width 36 height 36
checkbox input "true"
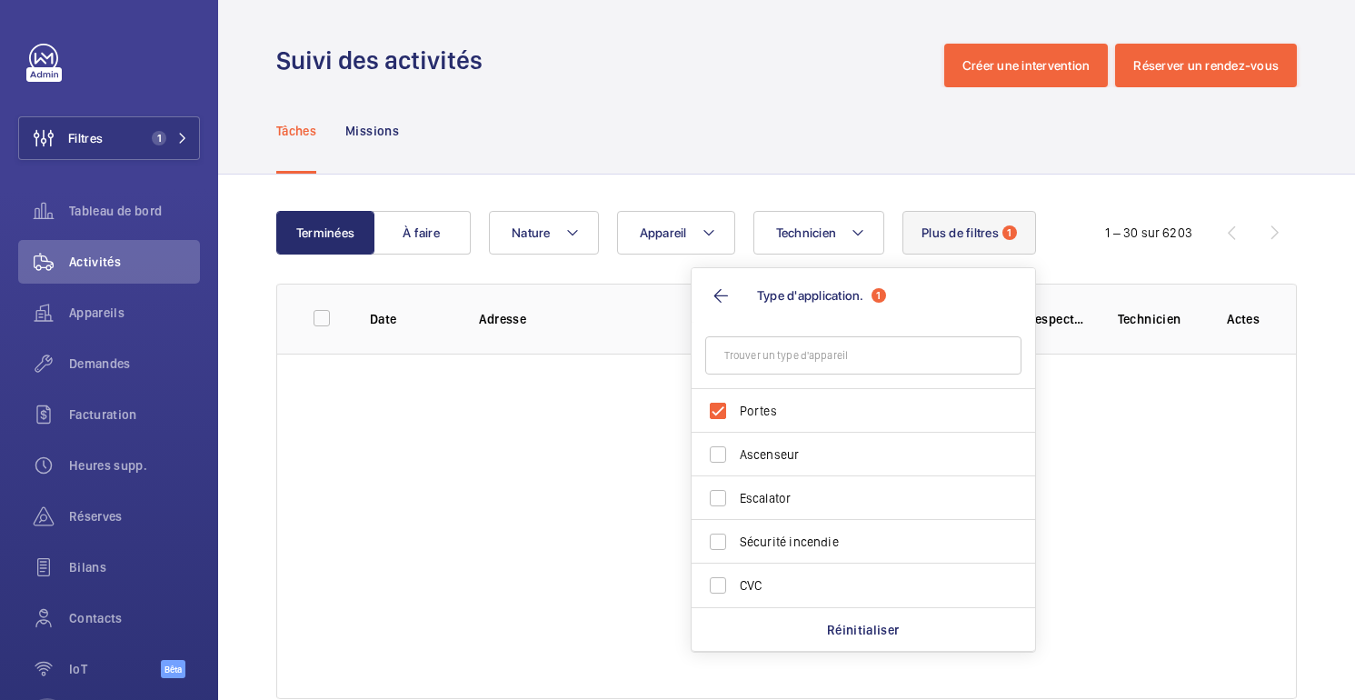
click at [798, 95] on div "Tâches Missions" at bounding box center [786, 130] width 1020 height 86
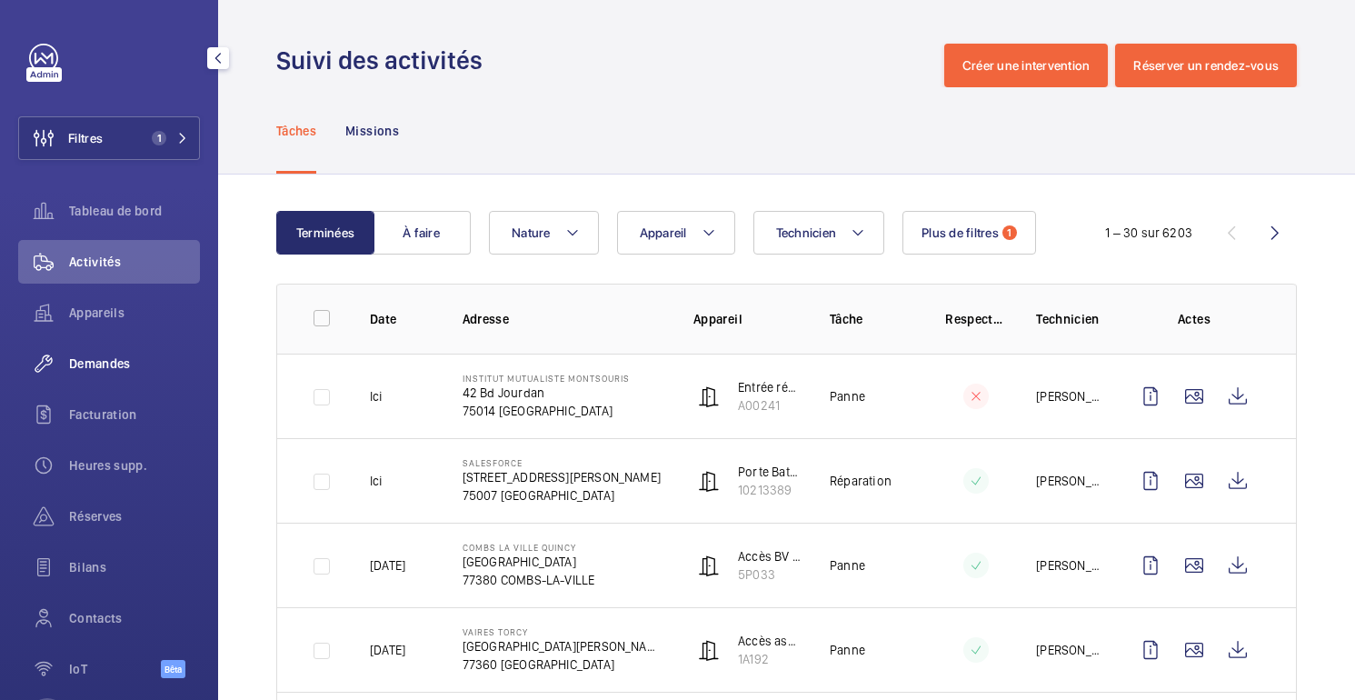
click at [113, 364] on font "Demandes" at bounding box center [100, 363] width 62 height 15
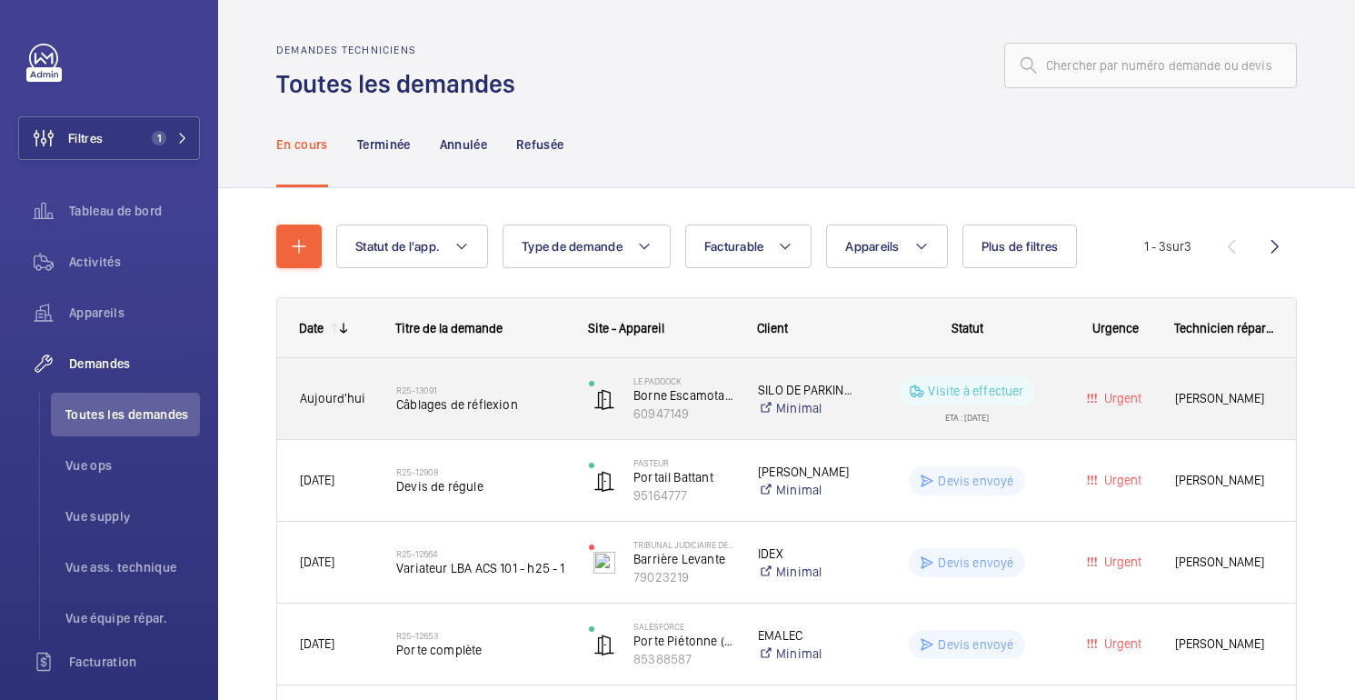
click at [888, 400] on wm-front-pills-cell "Visite à effectuer ETA : 01/10/2025" at bounding box center [966, 398] width 176 height 45
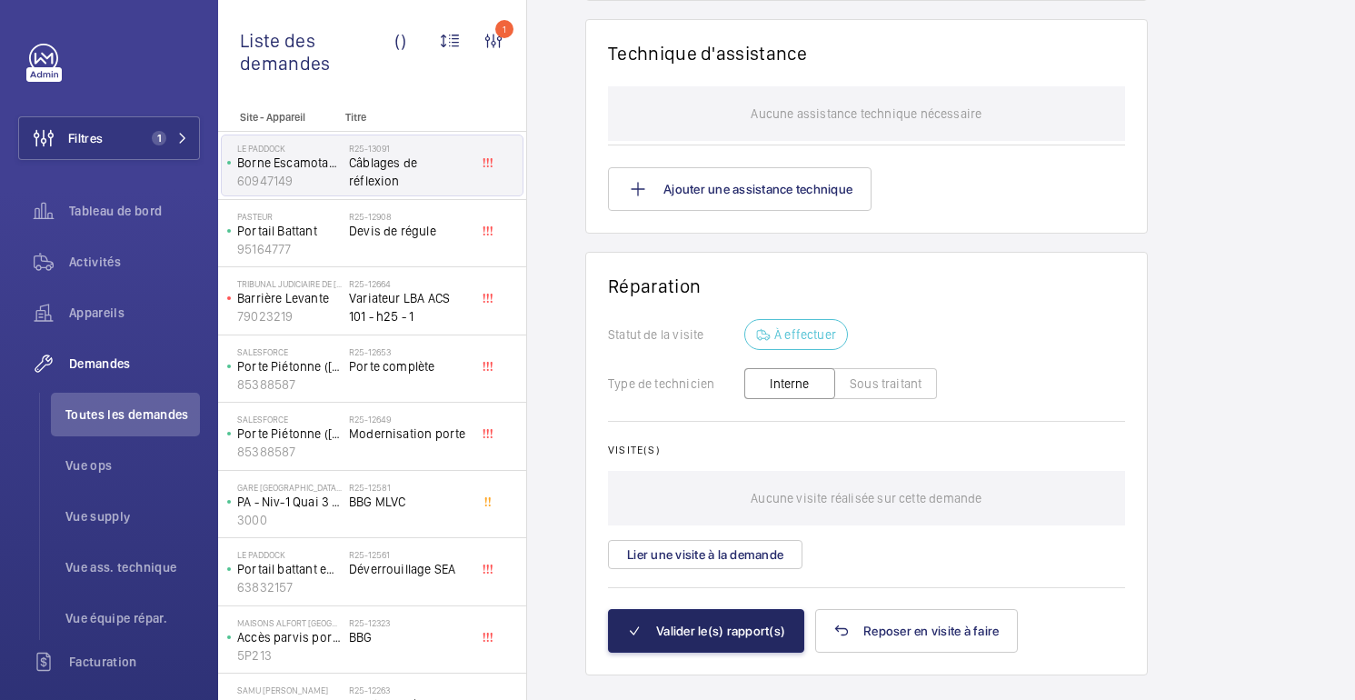
scroll to position [1974, 0]
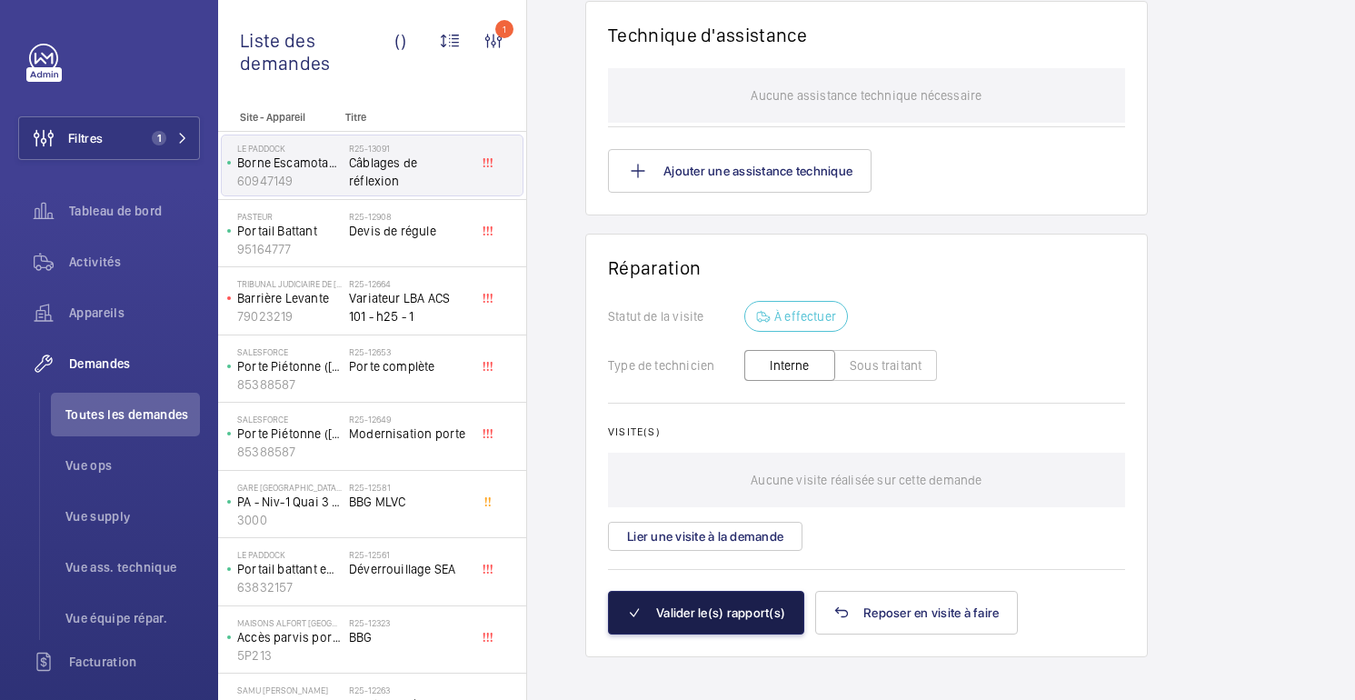
click at [736, 606] on button "Valider le(s) rapport(s)" at bounding box center [706, 612] width 196 height 44
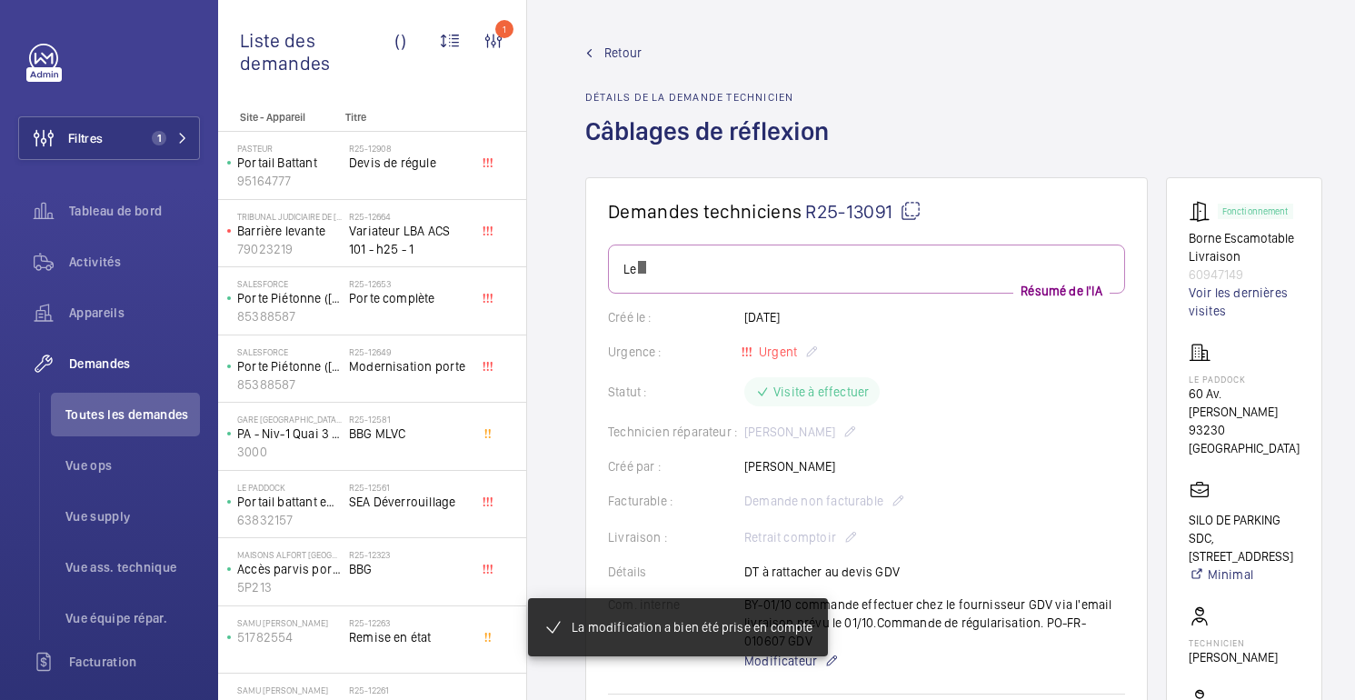
click at [597, 55] on link "Retour" at bounding box center [712, 53] width 254 height 18
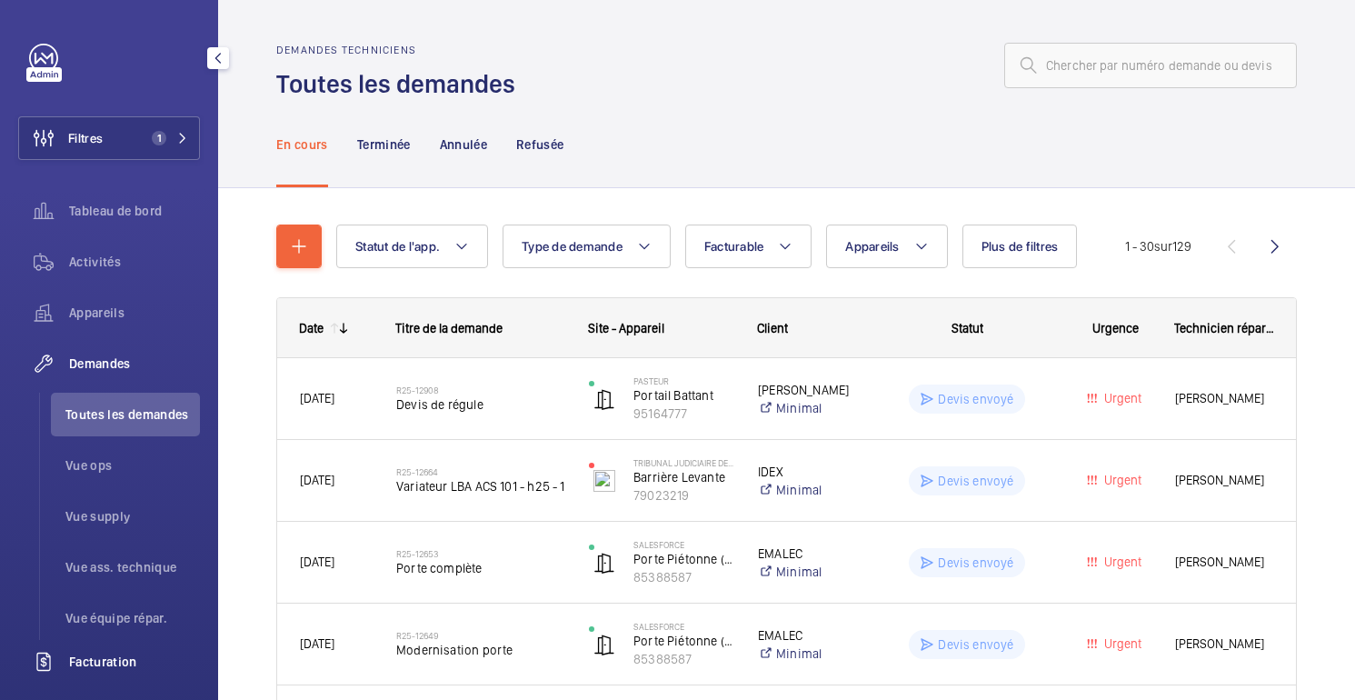
click at [114, 650] on div "Facturation" at bounding box center [109, 662] width 182 height 44
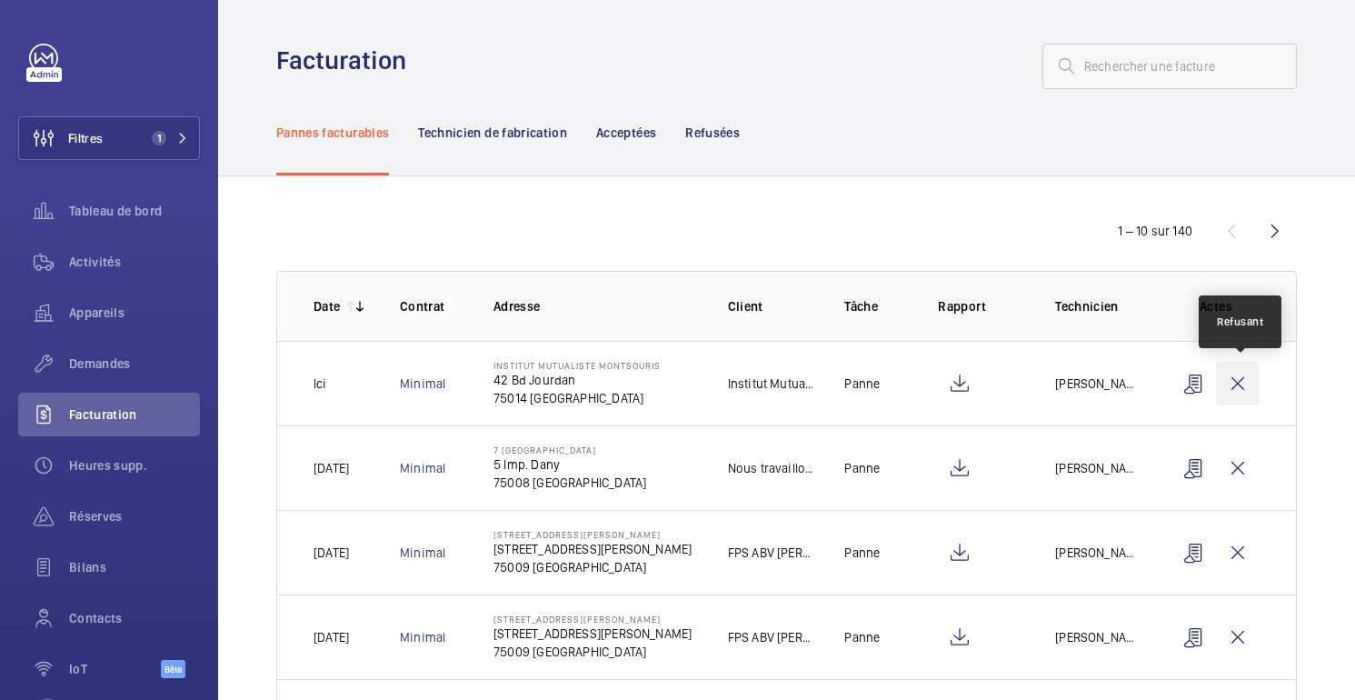
click at [1231, 390] on wm-front-icon-button at bounding box center [1238, 384] width 44 height 44
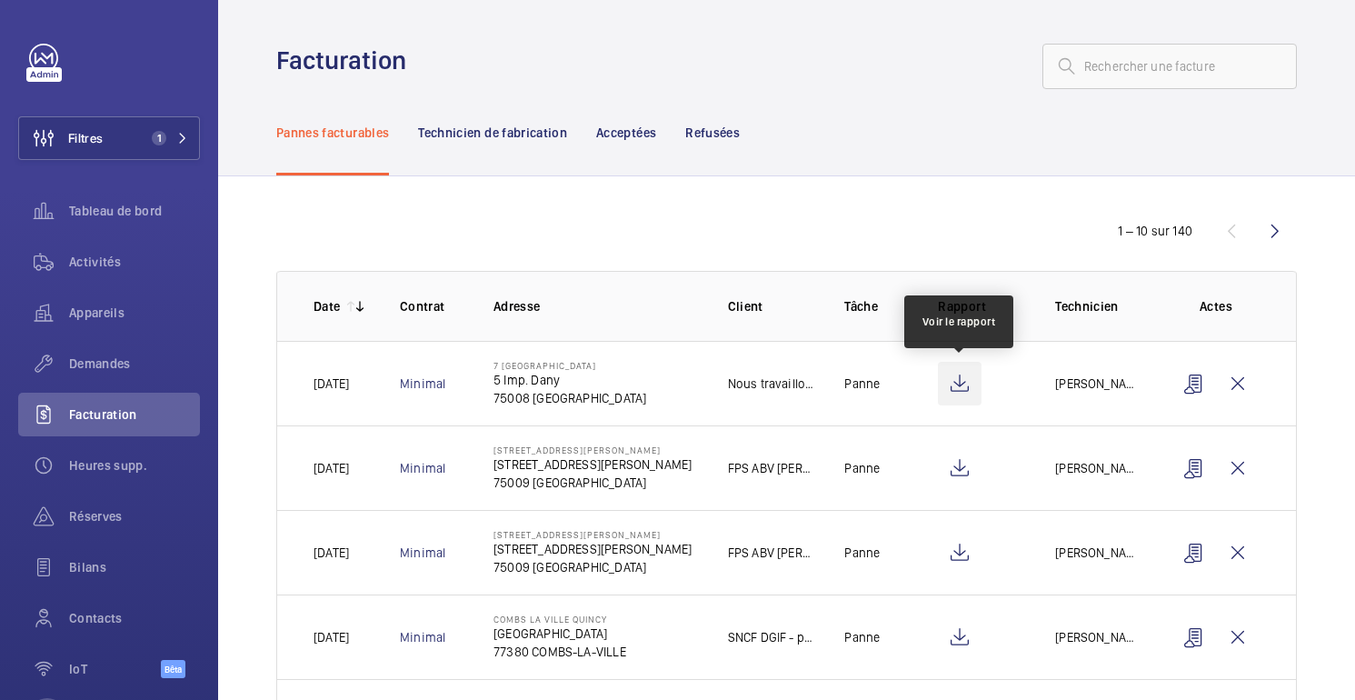
click at [958, 384] on wm-front-icon-button at bounding box center [960, 384] width 44 height 44
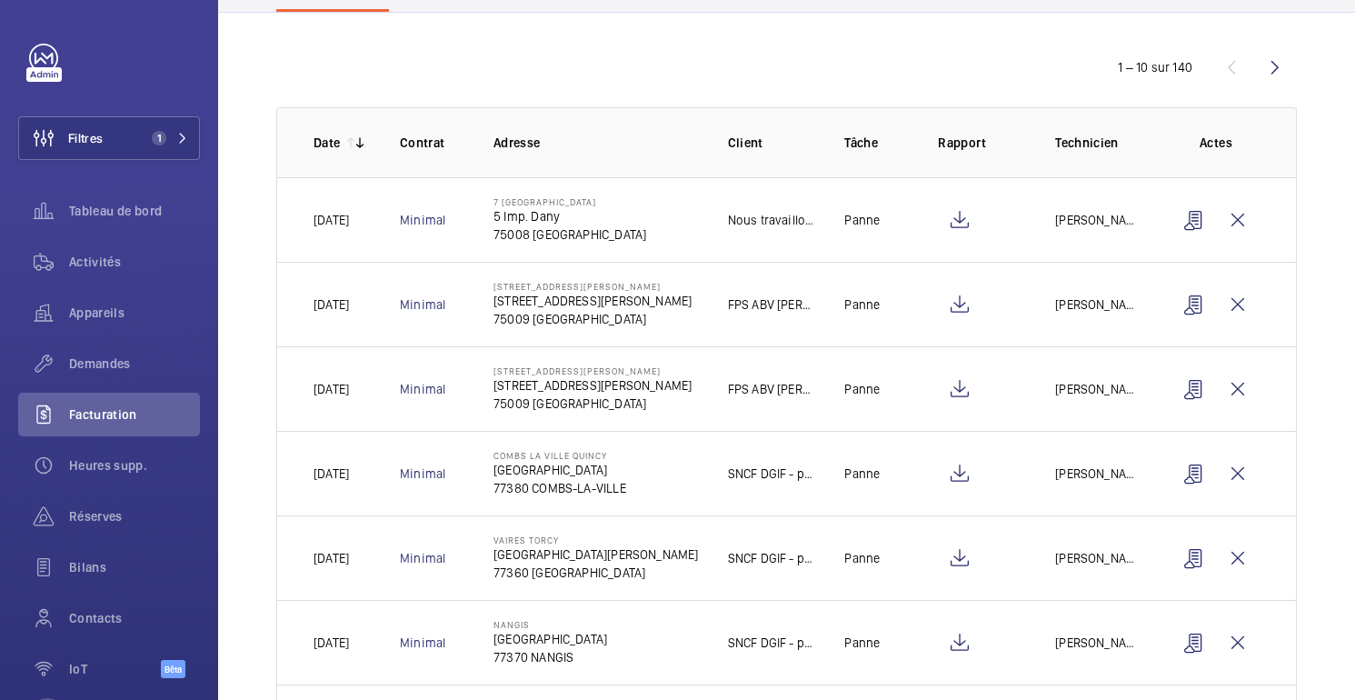
scroll to position [170, 0]
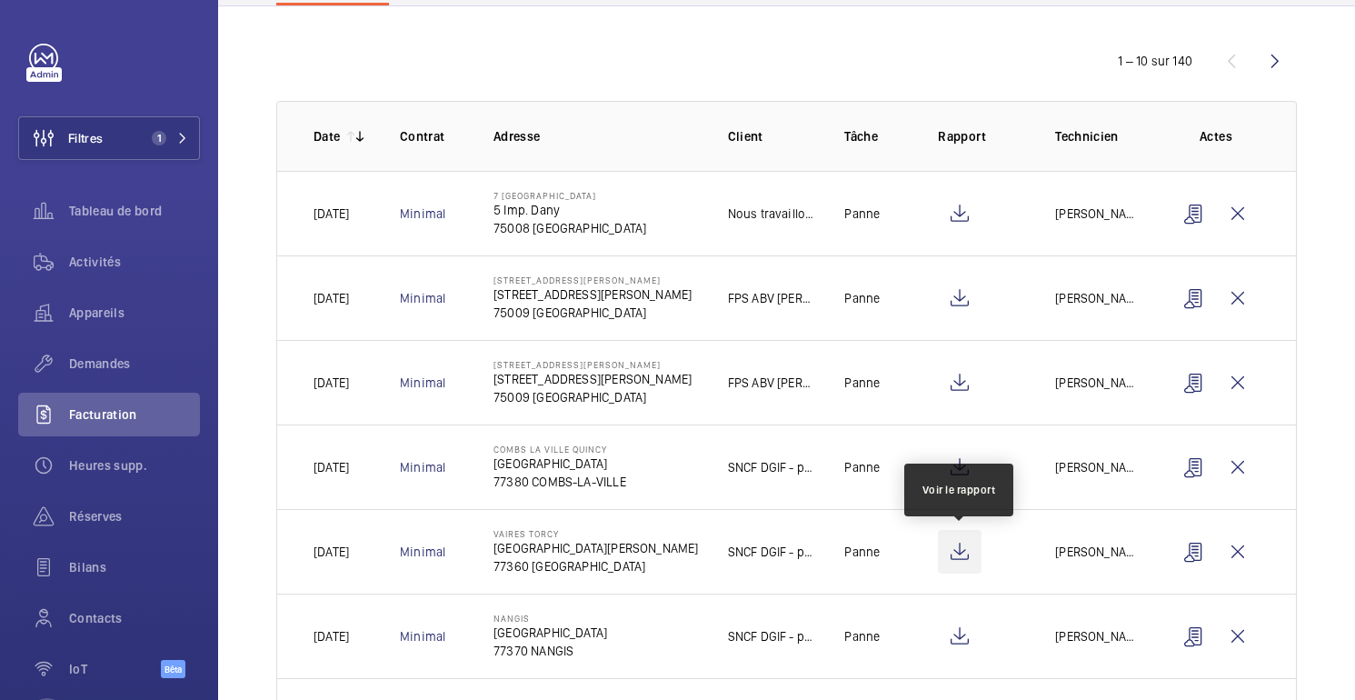
click at [955, 553] on wm-front-icon-button at bounding box center [960, 552] width 44 height 44
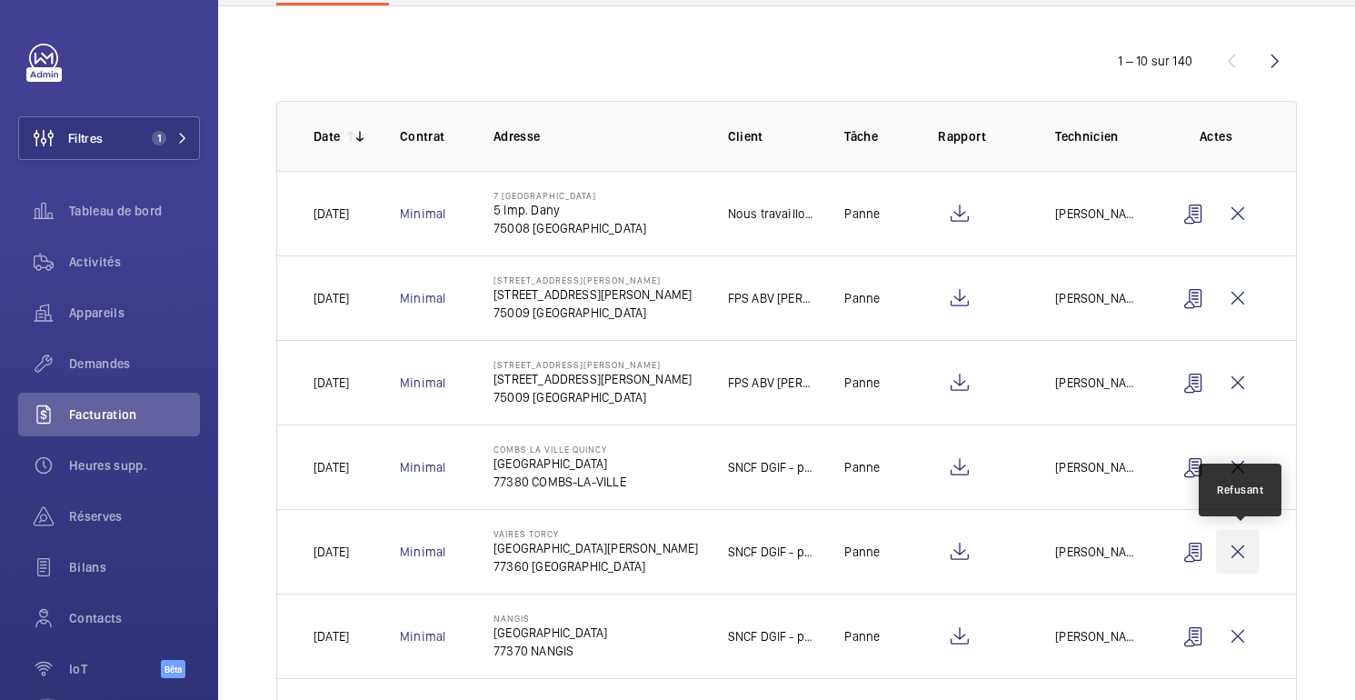
click at [1235, 554] on wm-front-icon-button at bounding box center [1238, 552] width 44 height 44
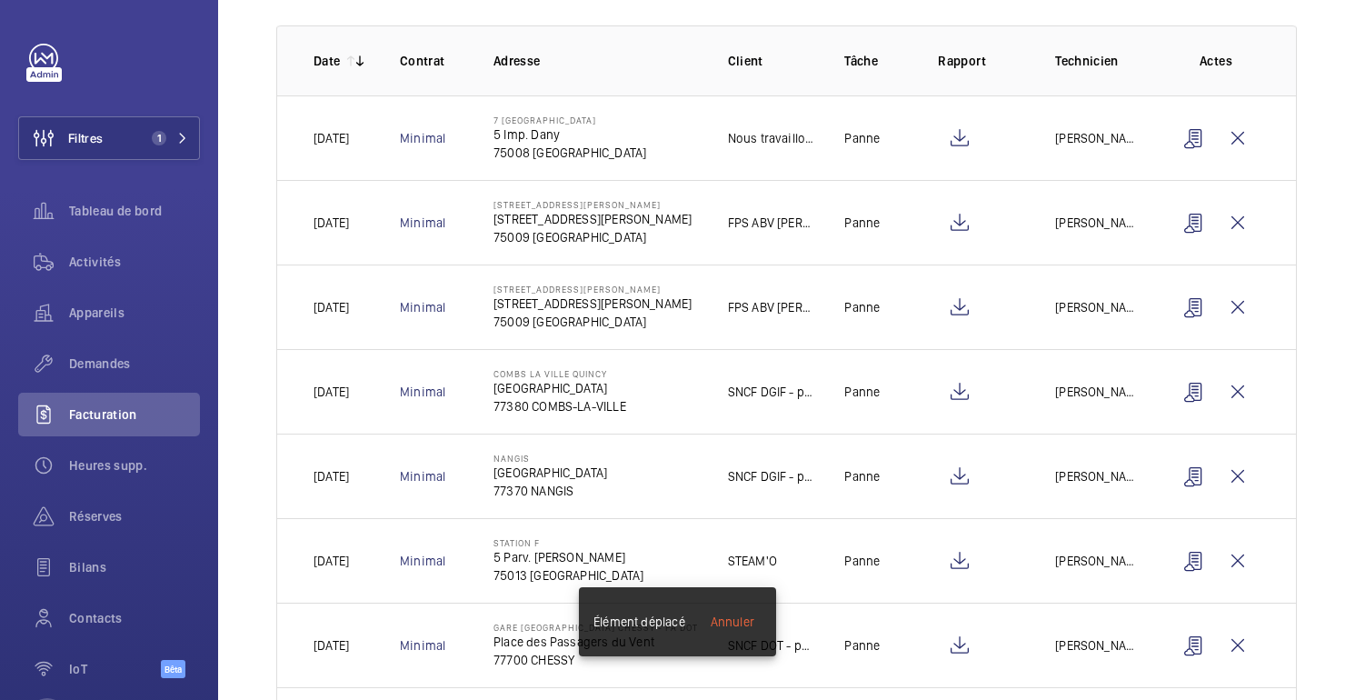
scroll to position [242, 0]
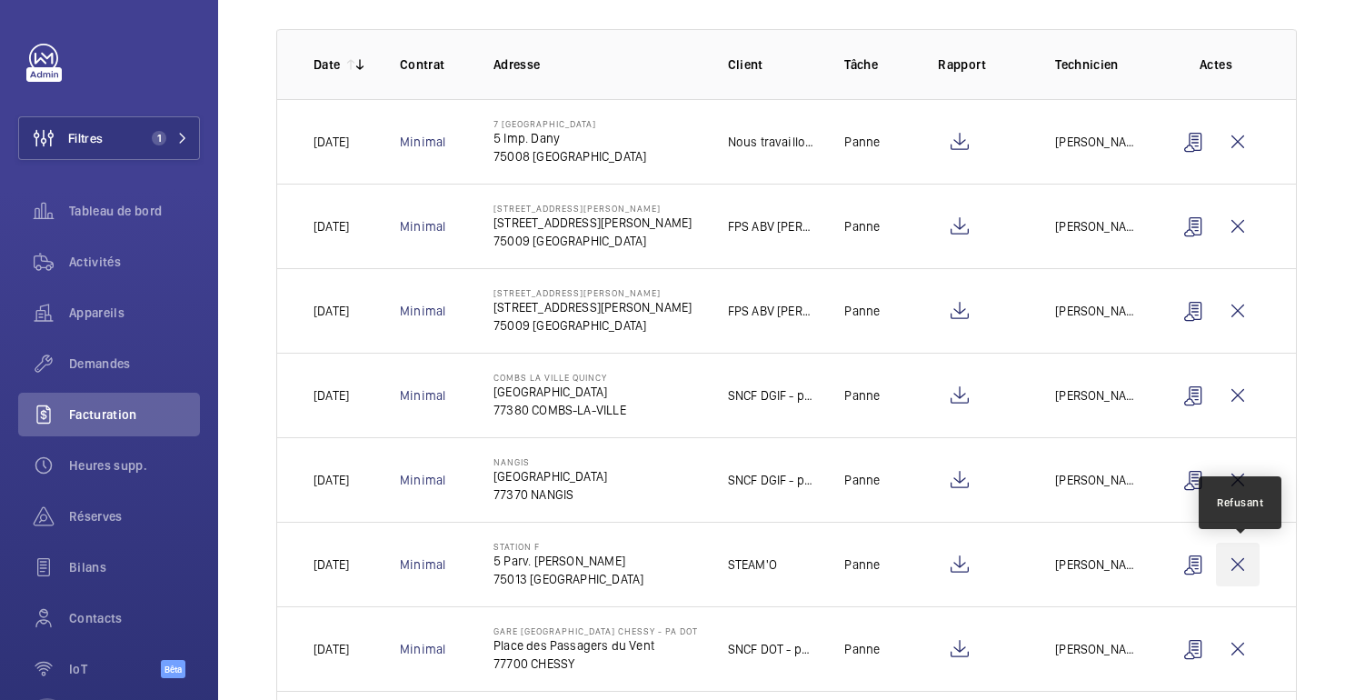
click at [1244, 569] on wm-front-icon-button at bounding box center [1238, 564] width 44 height 44
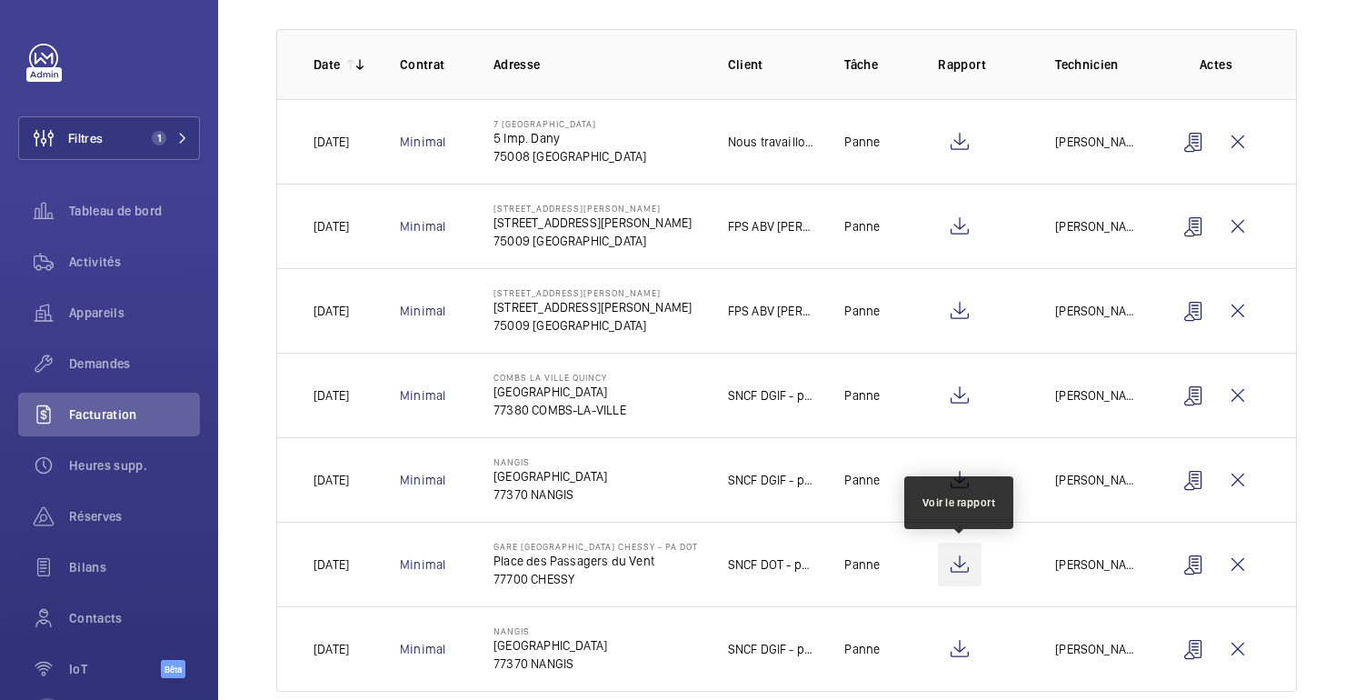
click at [948, 567] on wm-front-icon-button at bounding box center [960, 564] width 44 height 44
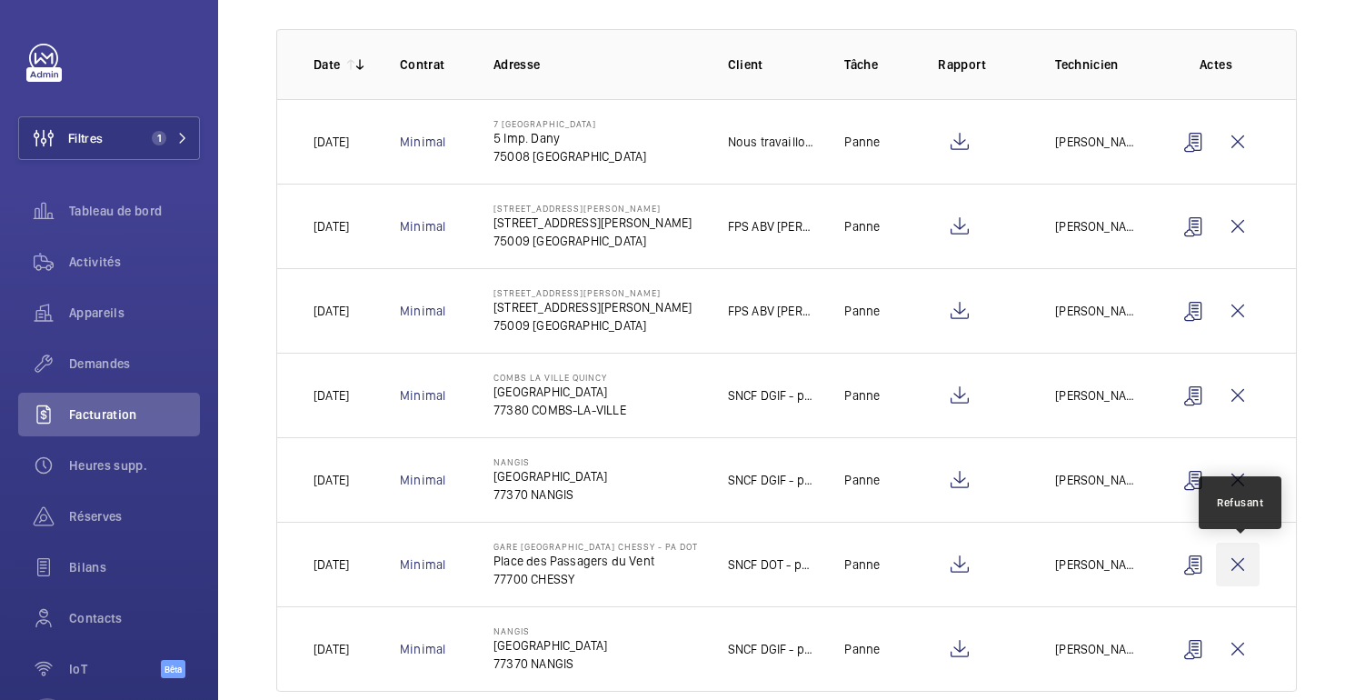
click at [1238, 571] on wm-front-icon-button at bounding box center [1238, 564] width 44 height 44
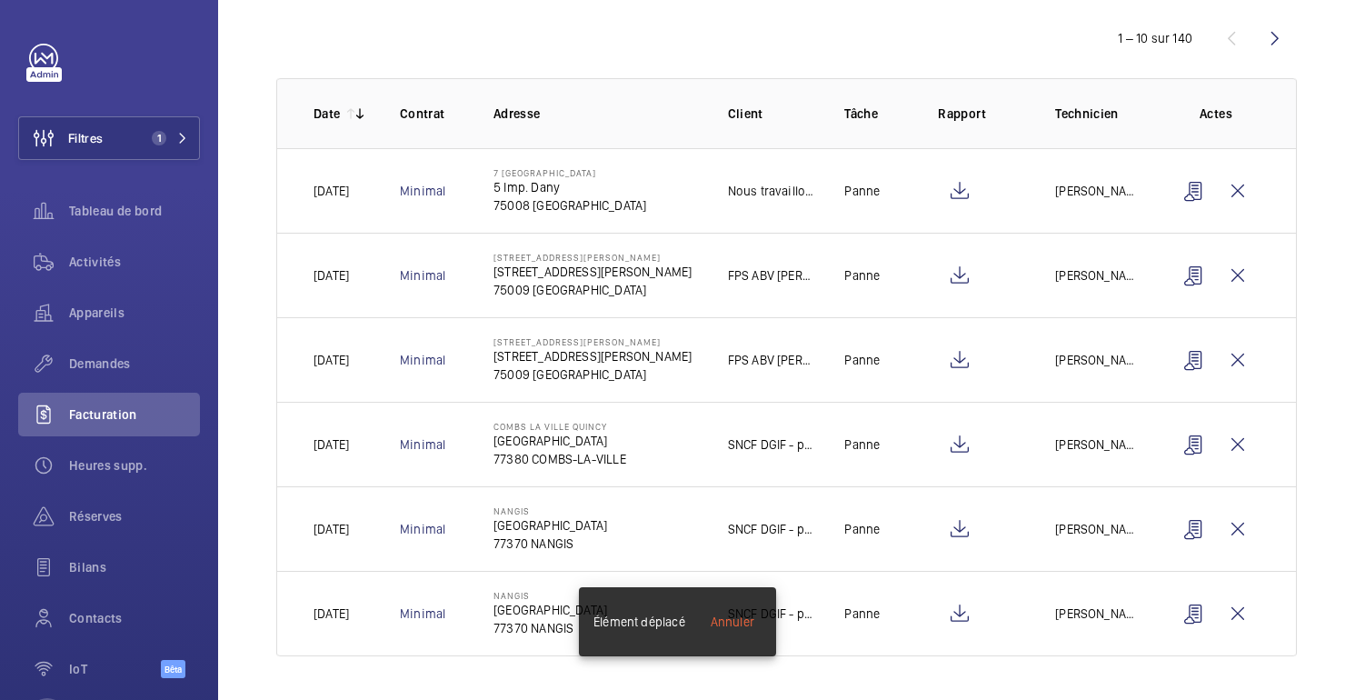
scroll to position [0, 0]
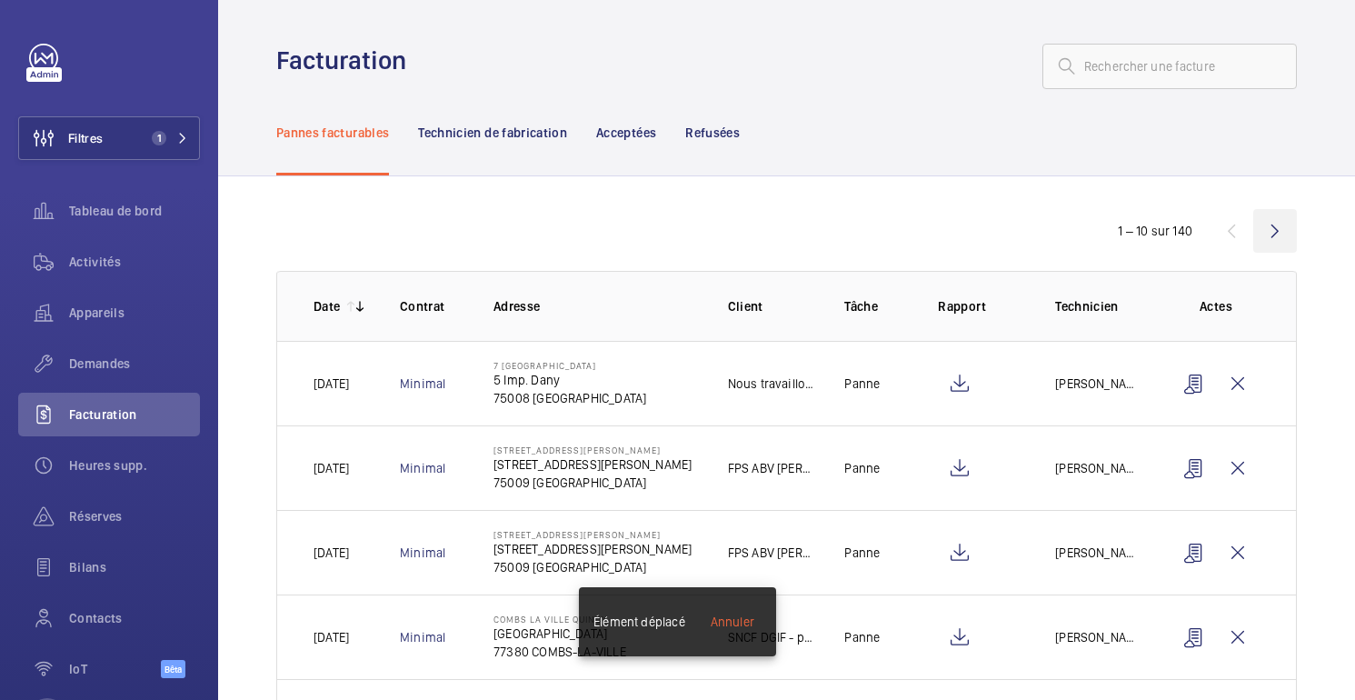
click at [1275, 232] on wm-front-icon-button at bounding box center [1275, 231] width 44 height 44
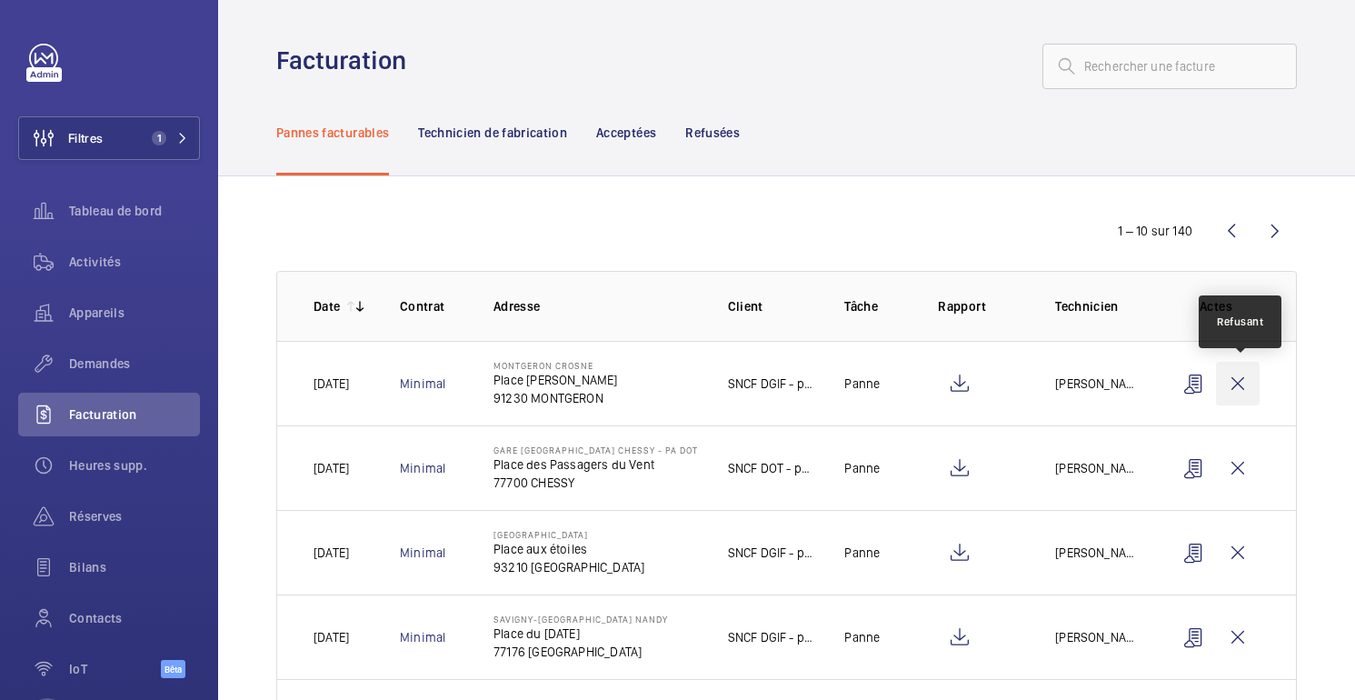
click at [1229, 383] on wm-front-icon-button at bounding box center [1238, 384] width 44 height 44
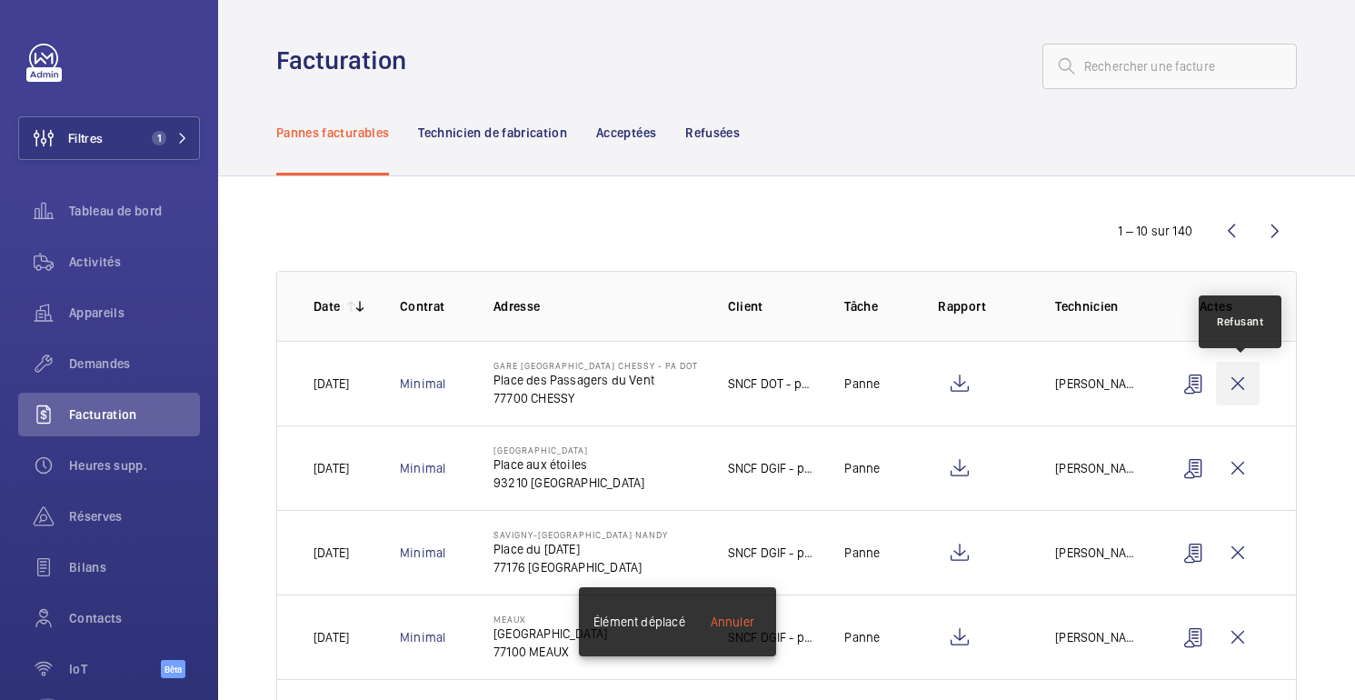
click at [1241, 384] on wm-front-icon-button at bounding box center [1238, 384] width 44 height 44
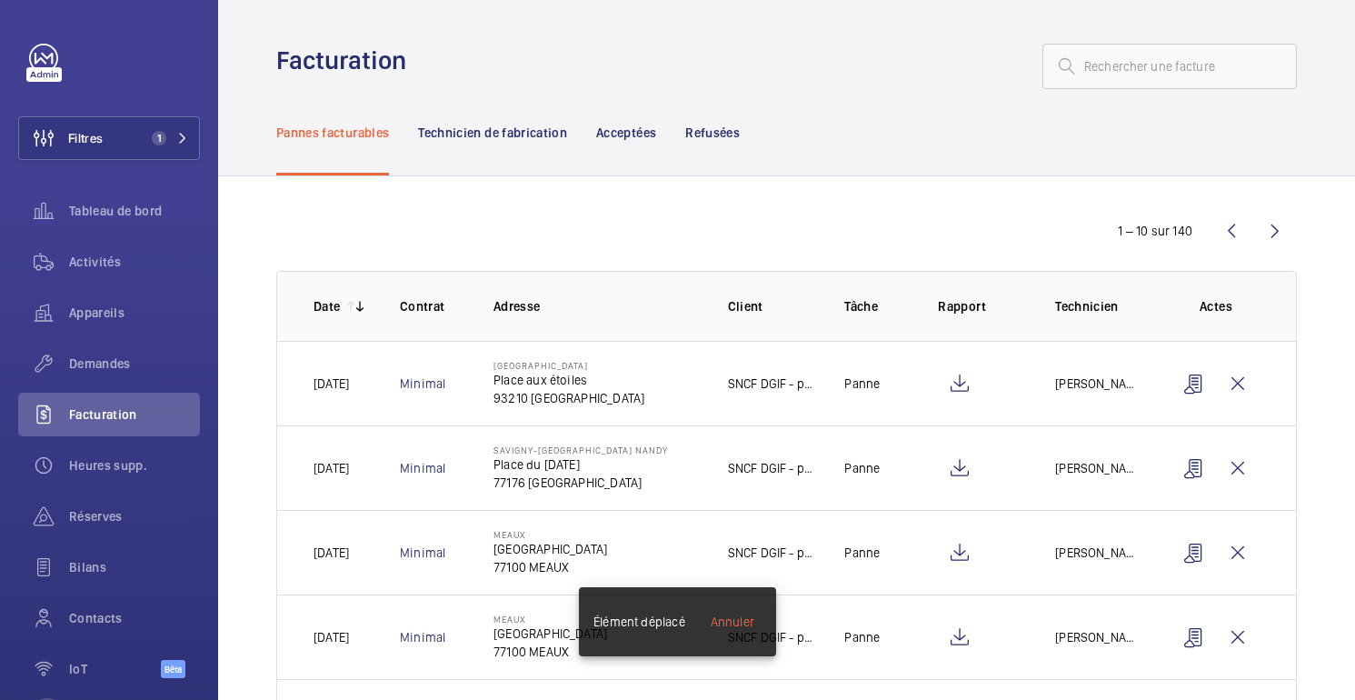
click at [934, 379] on td at bounding box center [966, 383] width 117 height 84
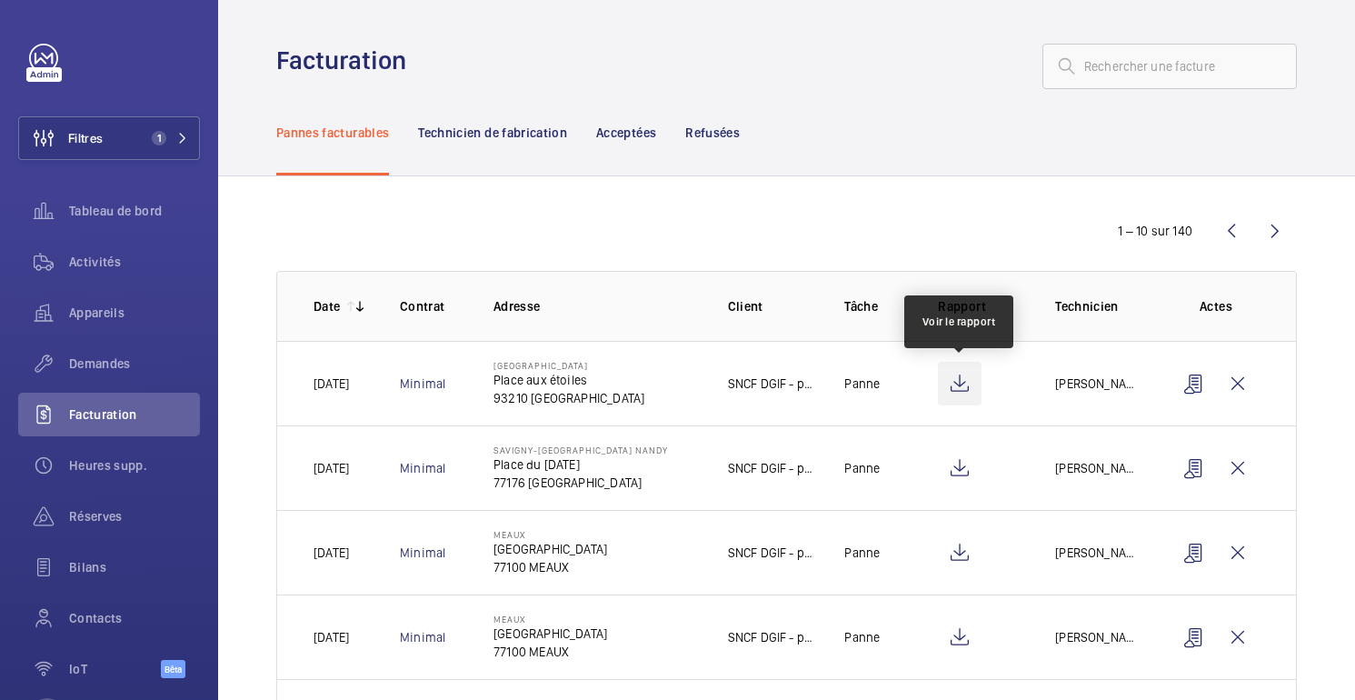
click at [971, 392] on wm-front-icon-button at bounding box center [960, 384] width 44 height 44
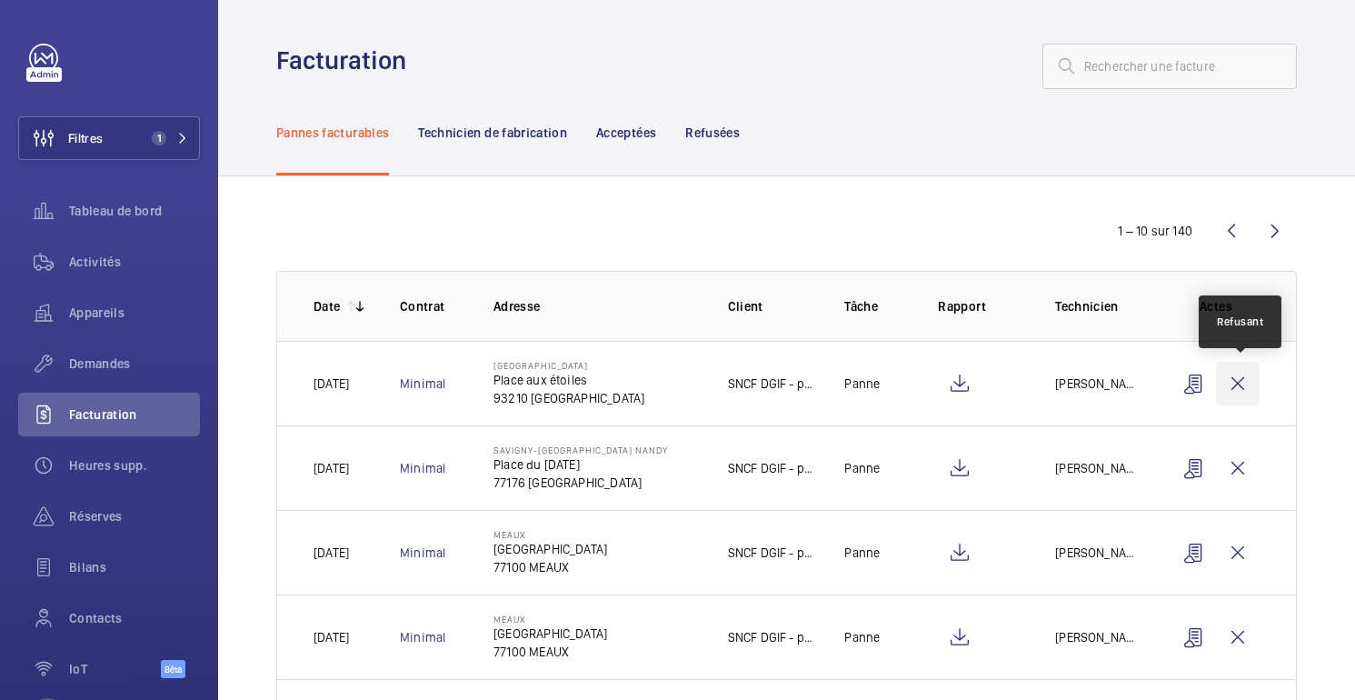
click at [1240, 392] on wm-front-icon-button at bounding box center [1238, 384] width 44 height 44
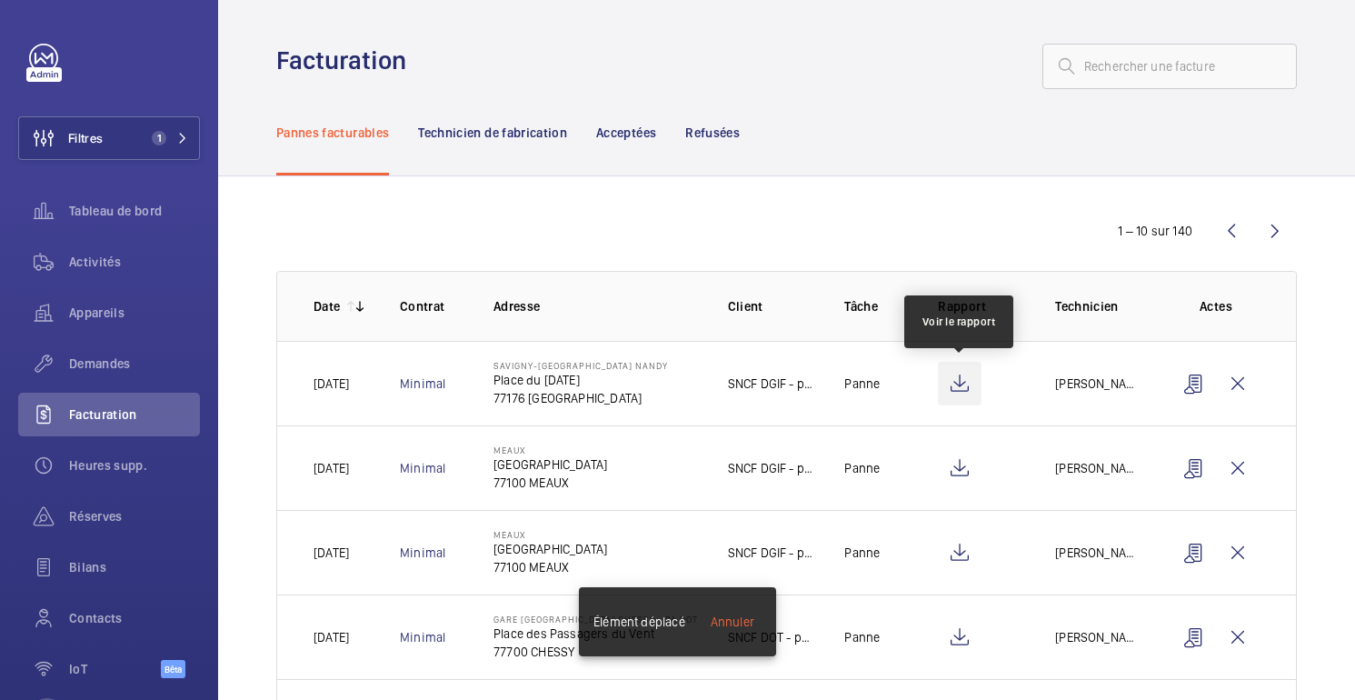
click at [953, 385] on wm-front-icon-button at bounding box center [960, 384] width 44 height 44
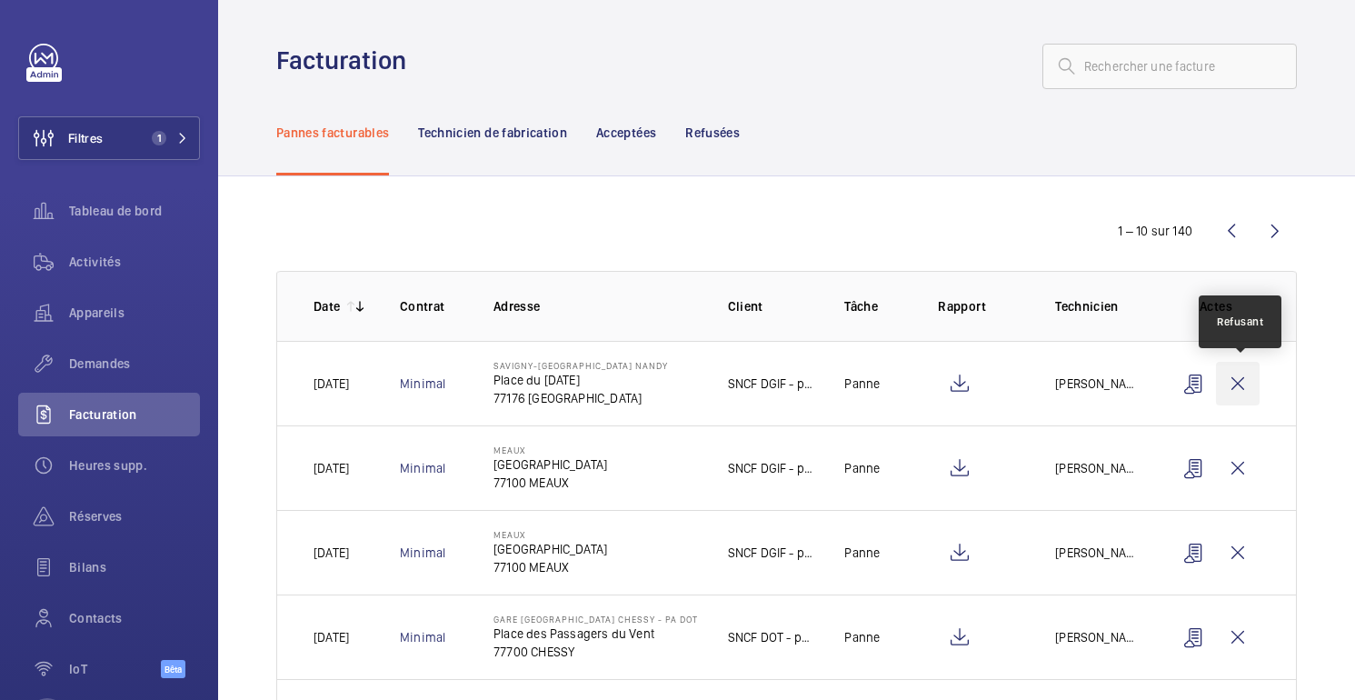
click at [1242, 390] on wm-front-icon-button at bounding box center [1238, 384] width 44 height 44
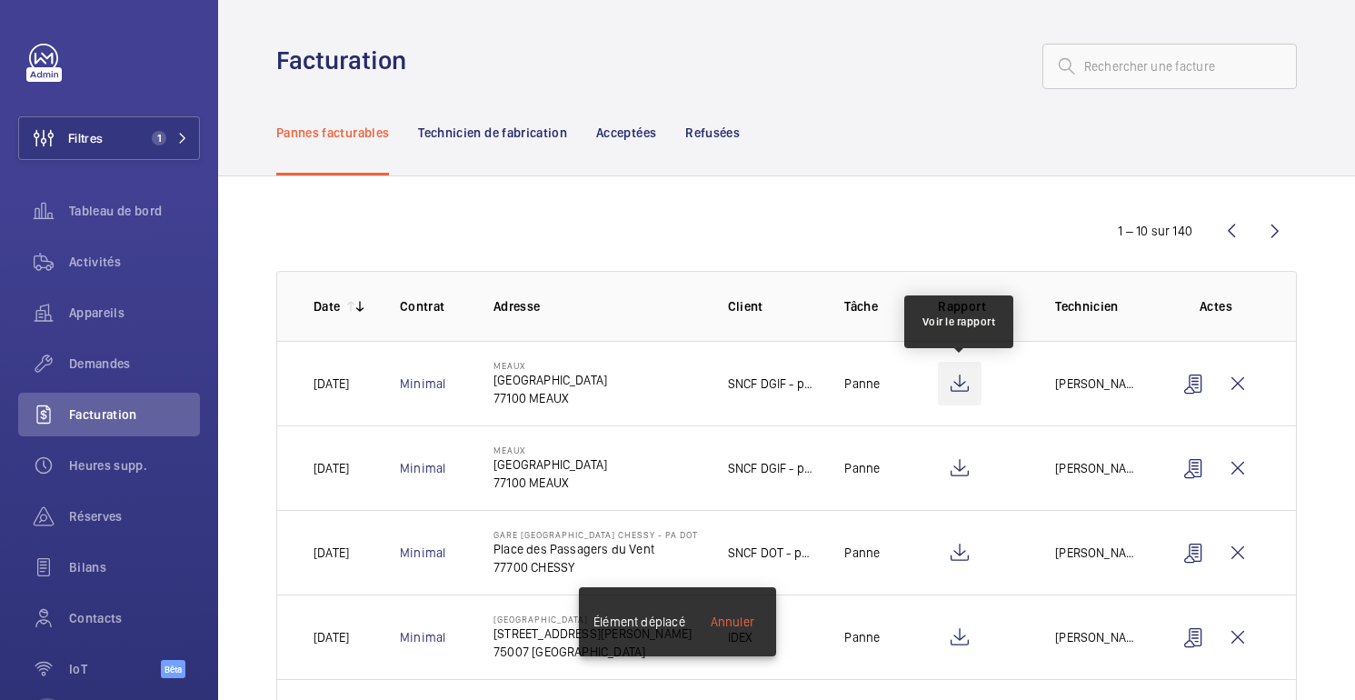
click at [962, 385] on wm-front-icon-button at bounding box center [960, 384] width 44 height 44
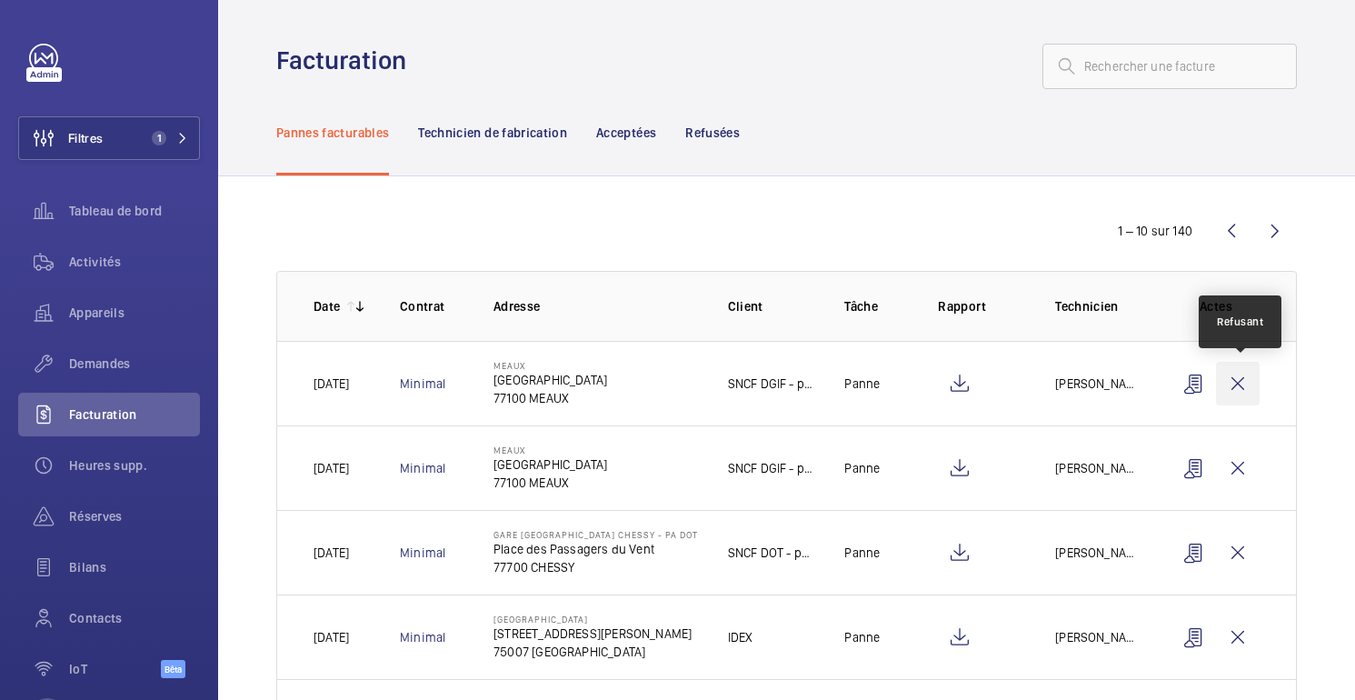
click at [1240, 390] on wm-front-icon-button at bounding box center [1238, 384] width 44 height 44
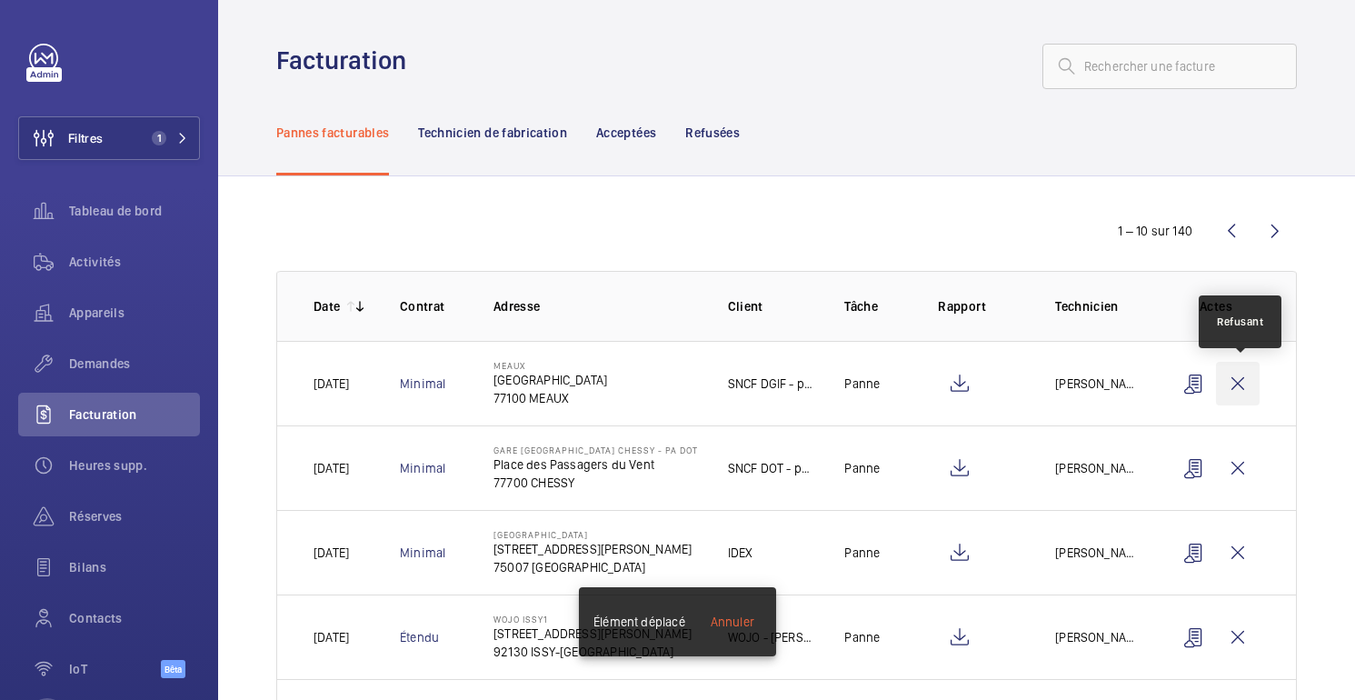
click at [1249, 382] on wm-front-icon-button at bounding box center [1238, 384] width 44 height 44
click at [1247, 382] on wm-front-icon-button at bounding box center [1238, 384] width 44 height 44
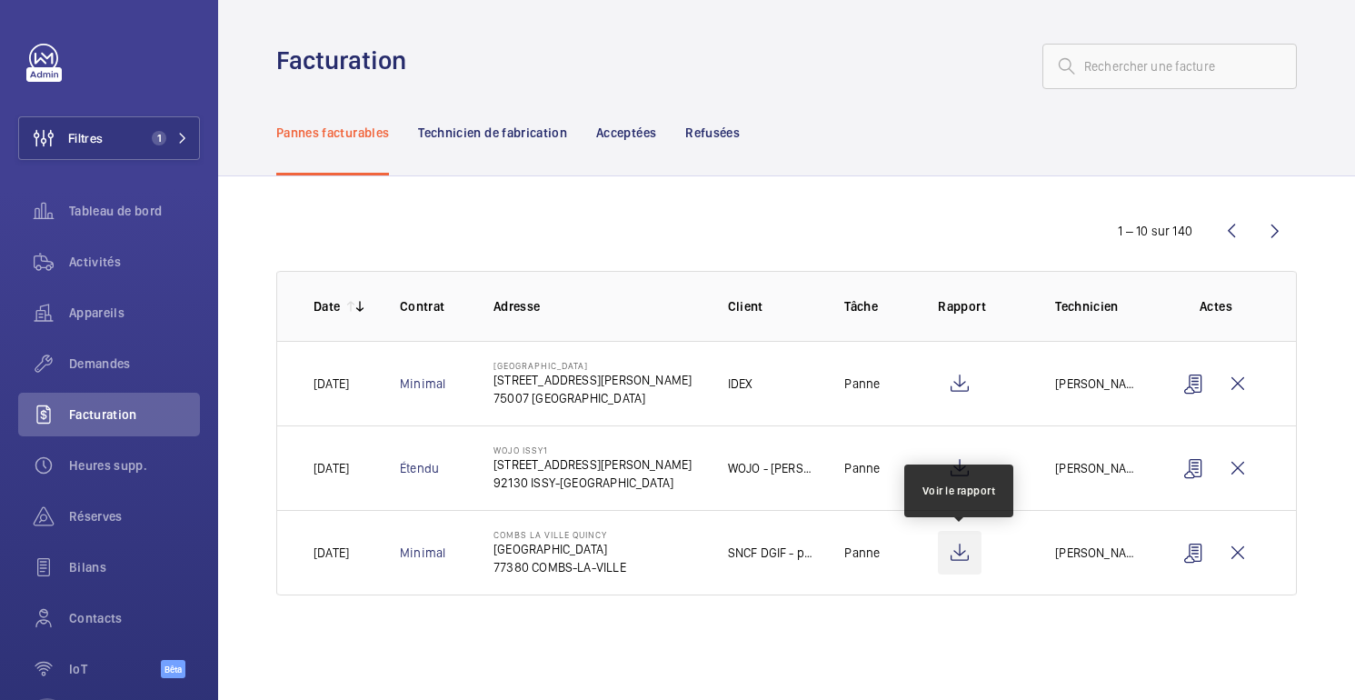
click at [958, 551] on wm-front-icon-button at bounding box center [960, 553] width 44 height 44
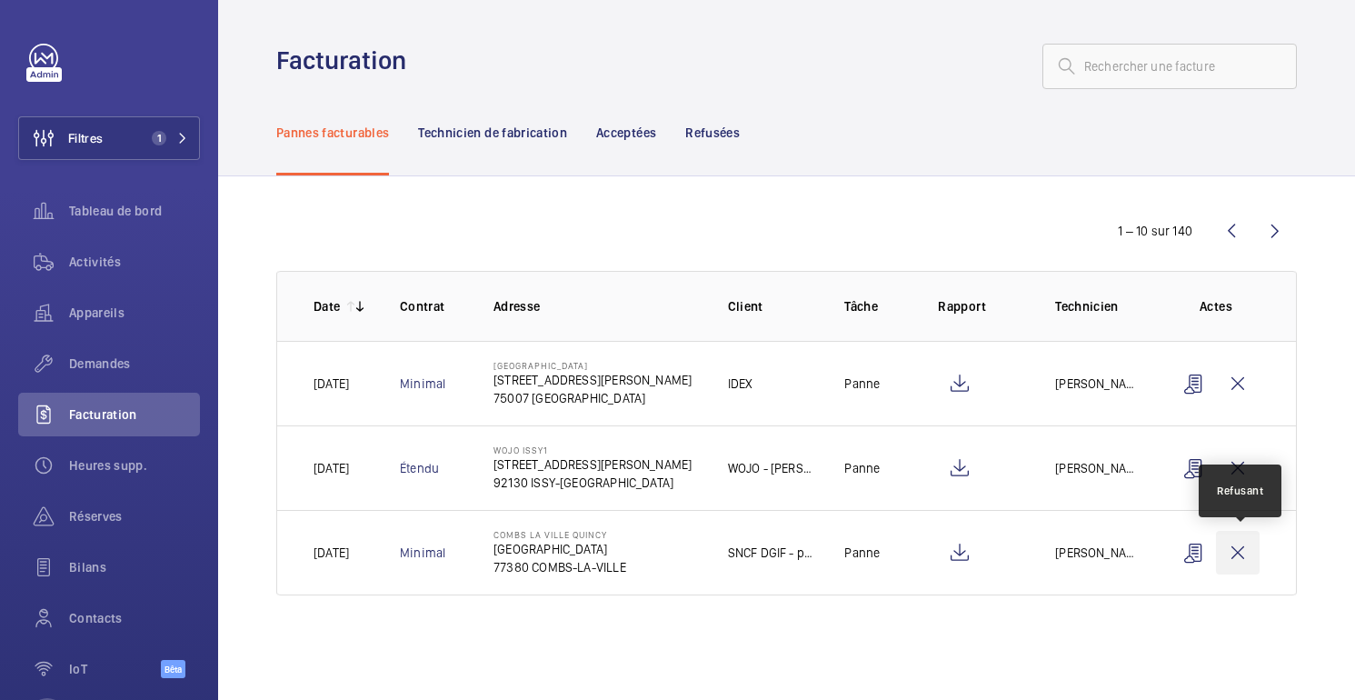
click at [1241, 549] on wm-front-icon-button at bounding box center [1238, 553] width 44 height 44
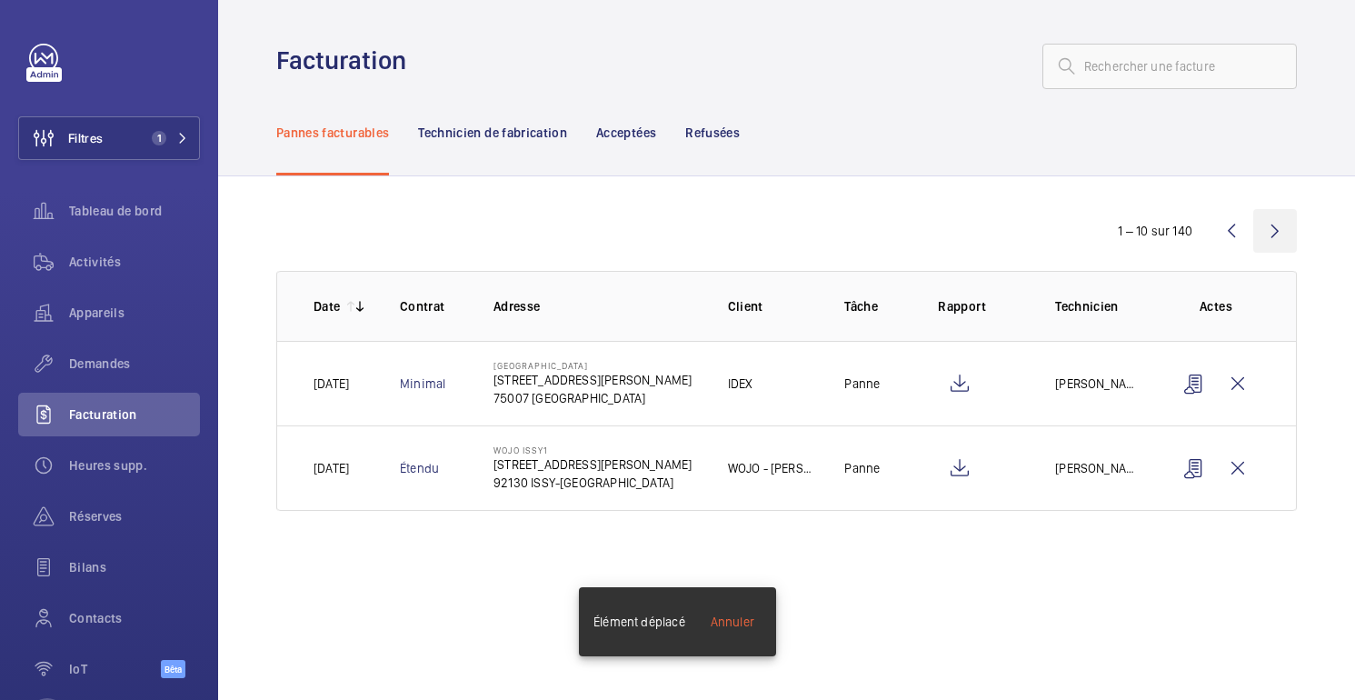
click at [1279, 233] on wm-front-icon-button at bounding box center [1275, 231] width 44 height 44
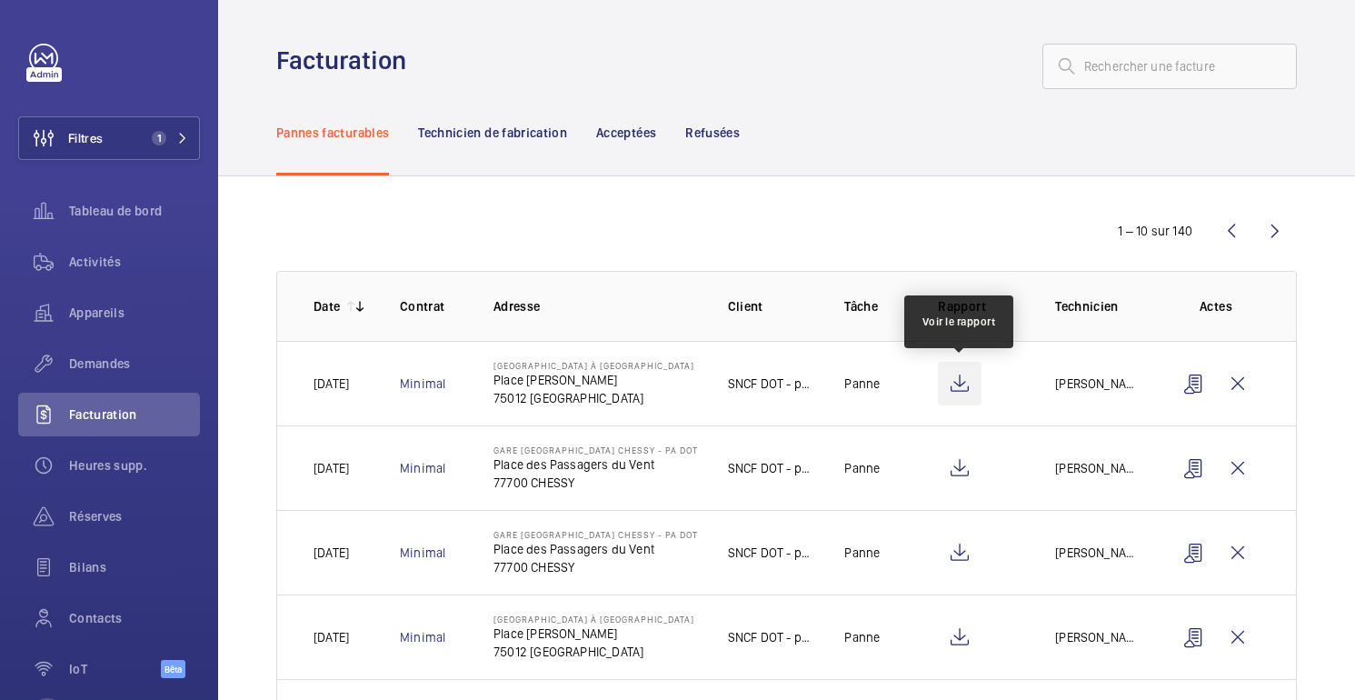
click at [958, 383] on wm-front-icon-button at bounding box center [960, 384] width 44 height 44
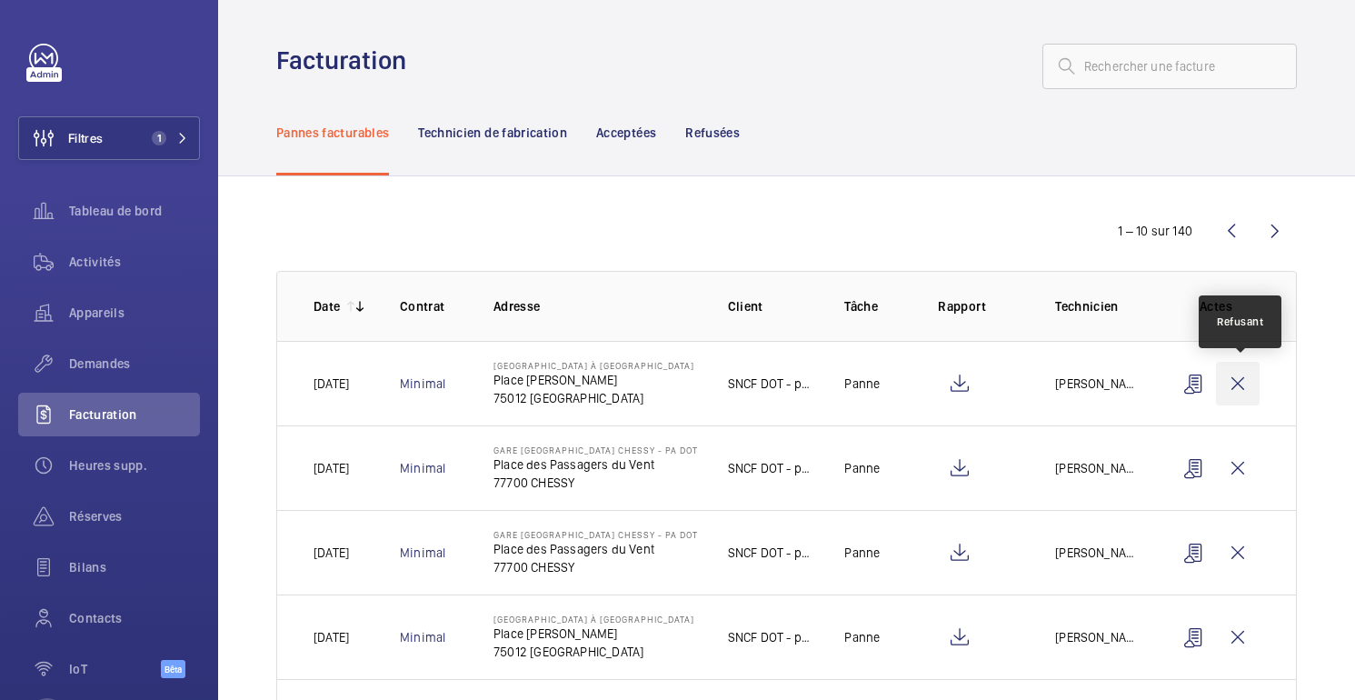
click at [1242, 394] on wm-front-icon-button at bounding box center [1238, 384] width 44 height 44
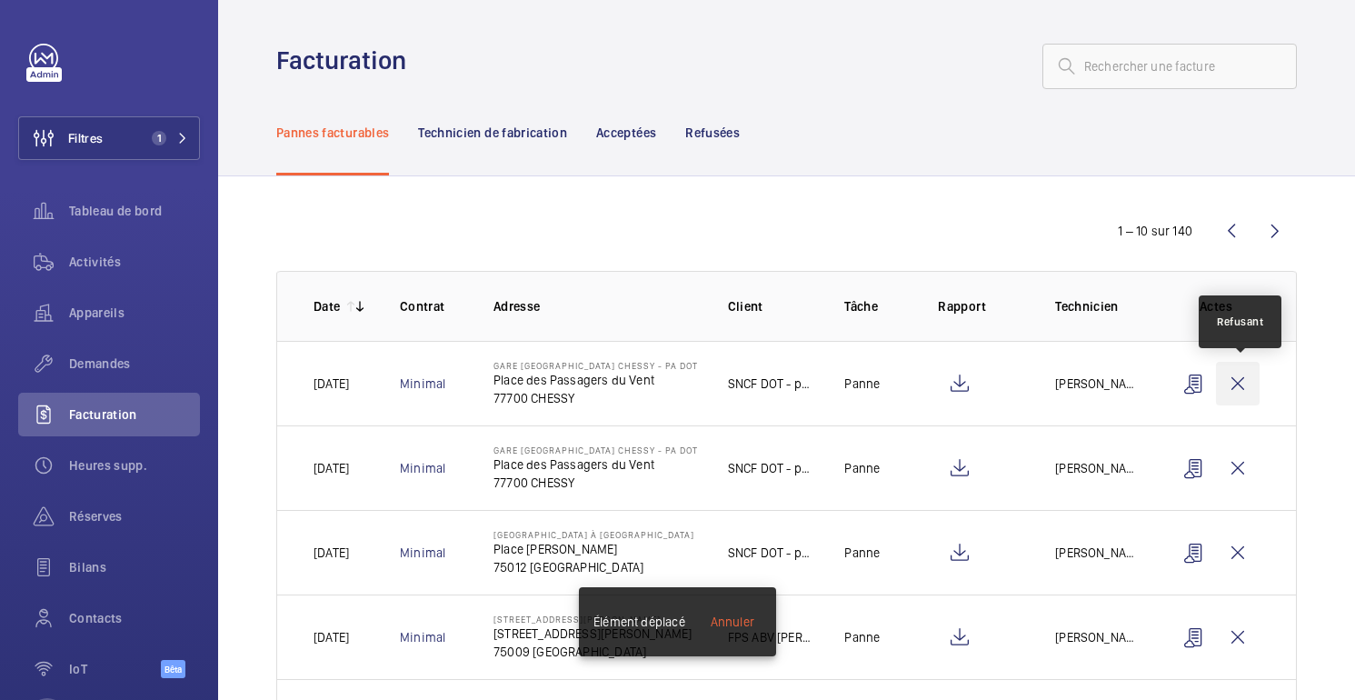
click at [1242, 395] on wm-front-icon-button at bounding box center [1238, 384] width 44 height 44
click at [1241, 395] on wm-front-icon-button at bounding box center [1238, 384] width 44 height 44
click at [1241, 389] on wm-front-icon-button at bounding box center [1238, 384] width 44 height 44
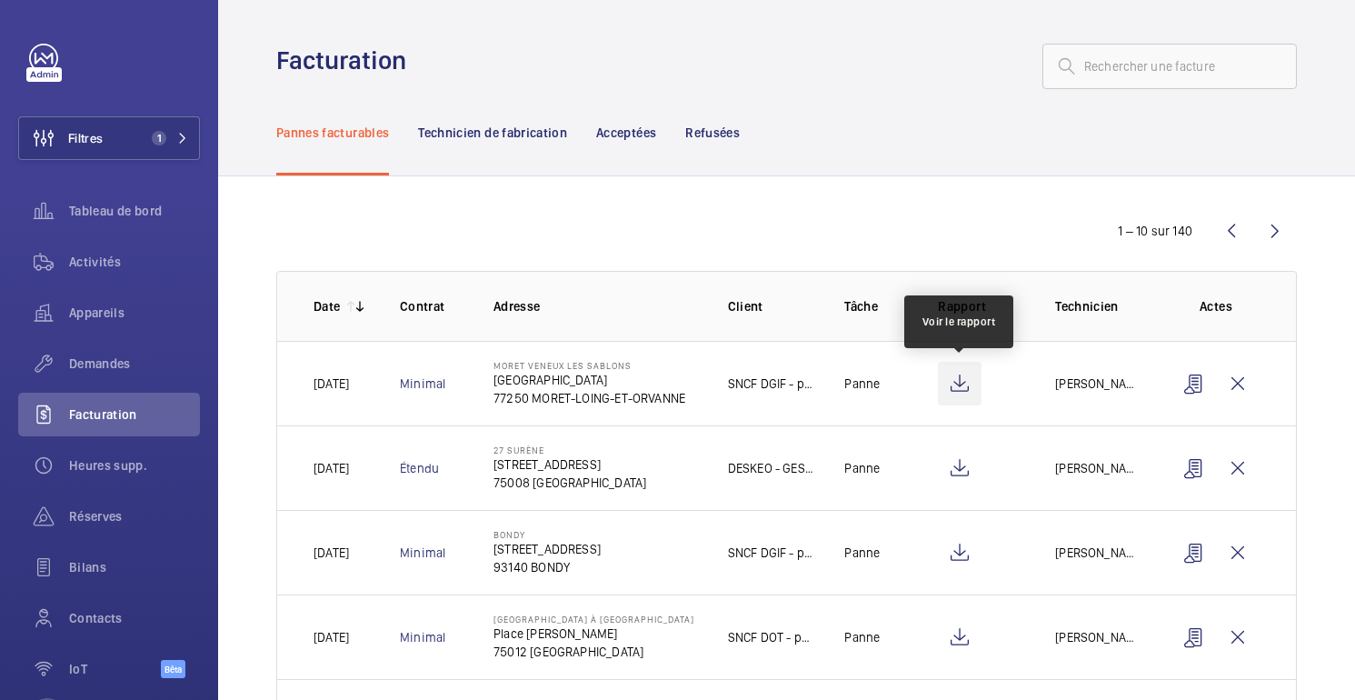
click at [969, 393] on wm-front-icon-button at bounding box center [960, 384] width 44 height 44
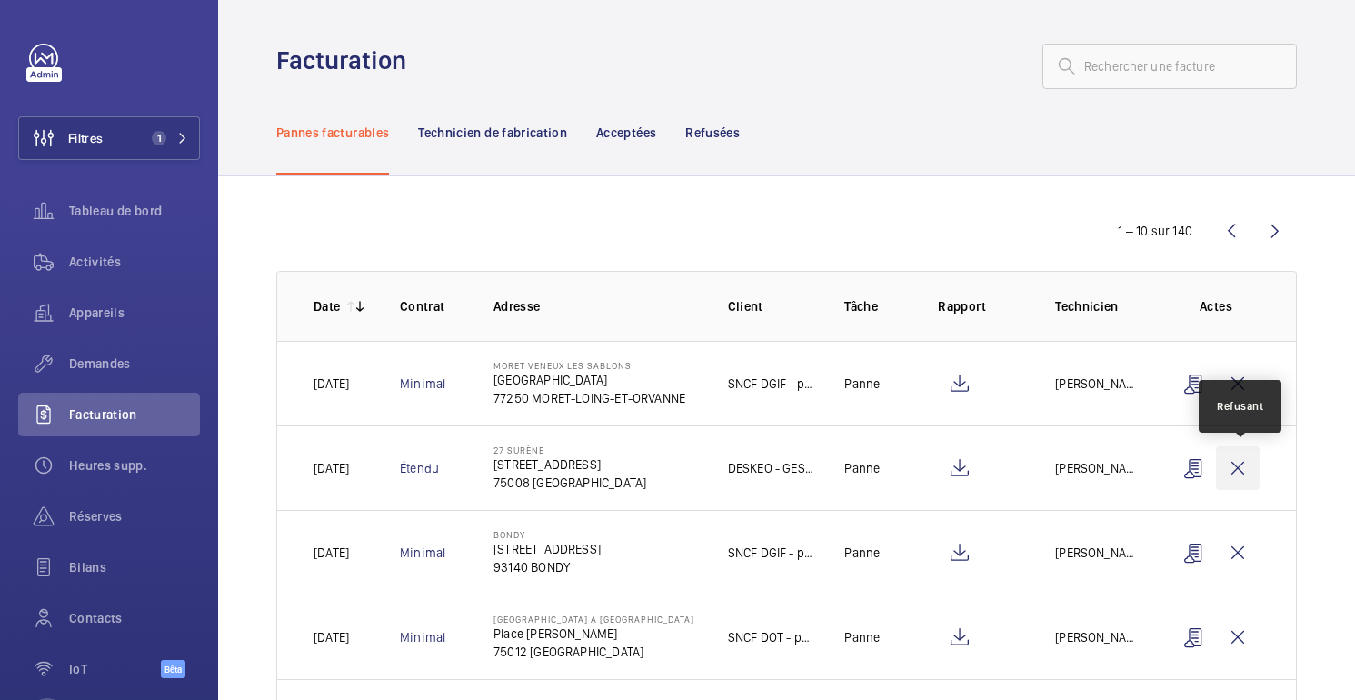
click at [1236, 465] on wm-front-icon-button at bounding box center [1238, 468] width 44 height 44
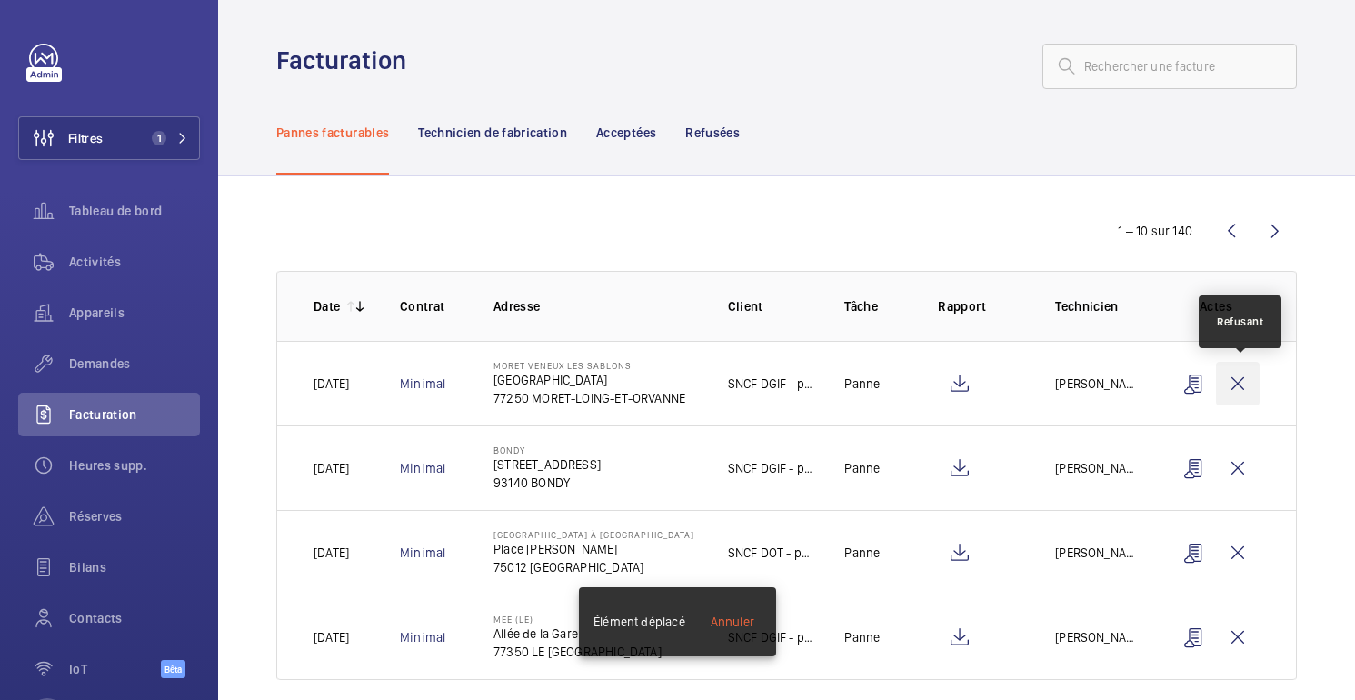
click at [1237, 382] on wm-front-icon-button at bounding box center [1238, 384] width 44 height 44
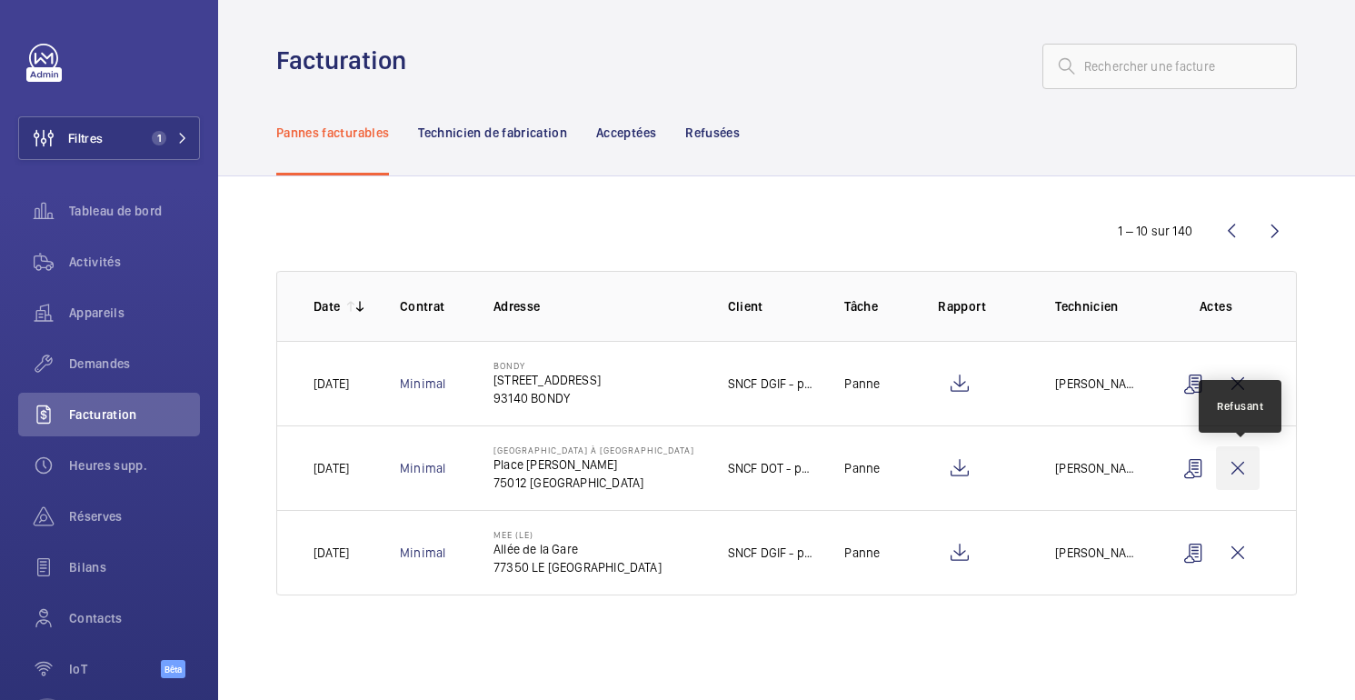
click at [1233, 479] on wm-front-icon-button at bounding box center [1238, 468] width 44 height 44
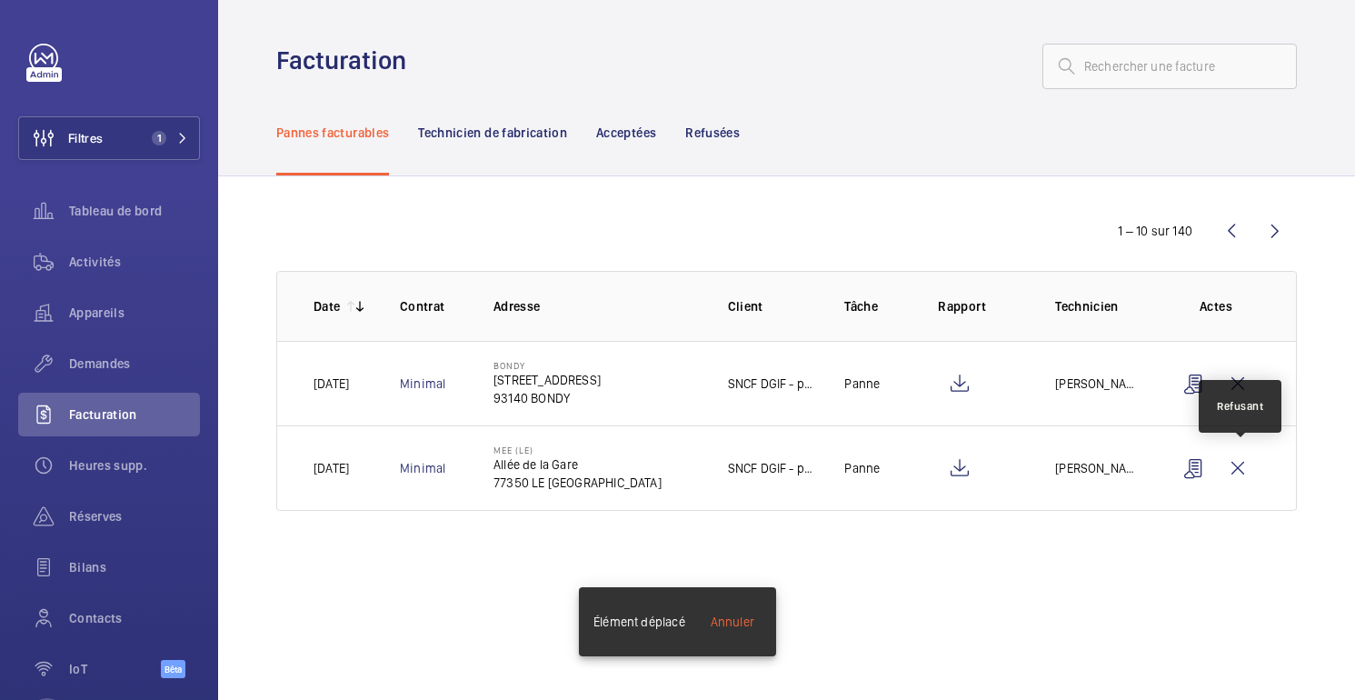
click at [1233, 479] on wm-front-icon-button at bounding box center [1238, 468] width 44 height 44
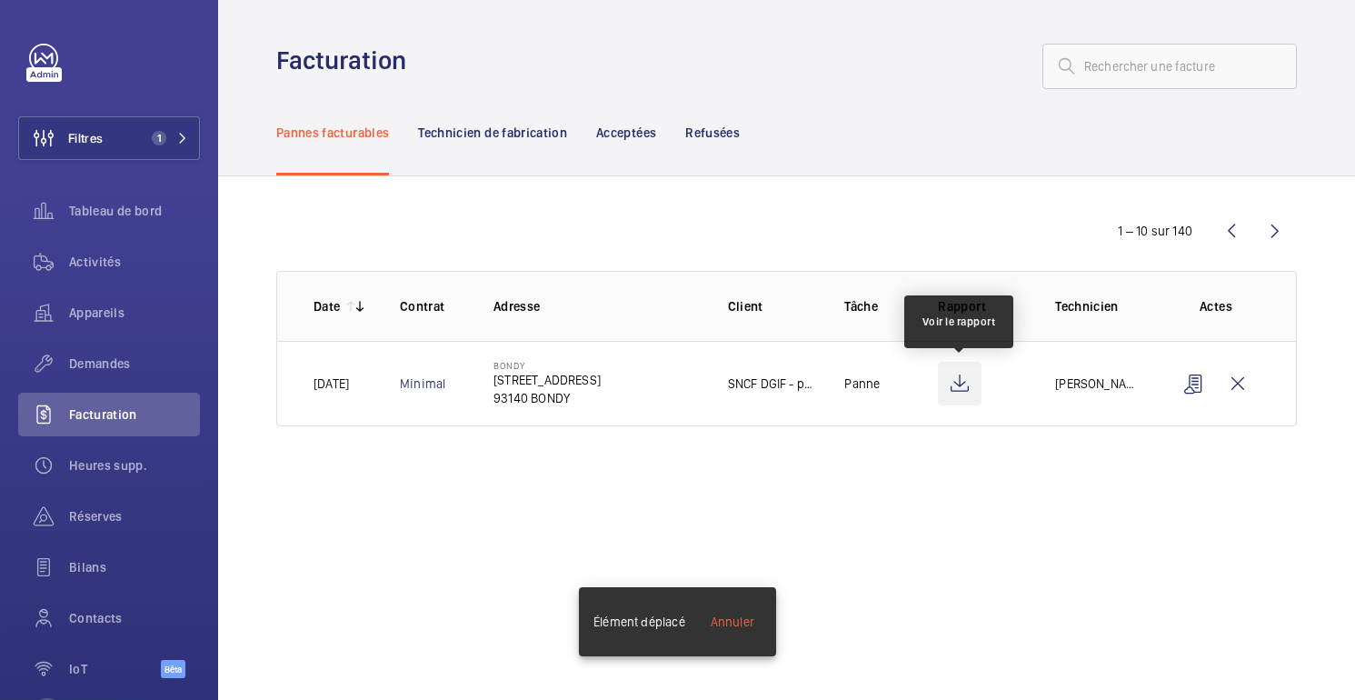
click at [970, 389] on wm-front-icon-button at bounding box center [960, 384] width 44 height 44
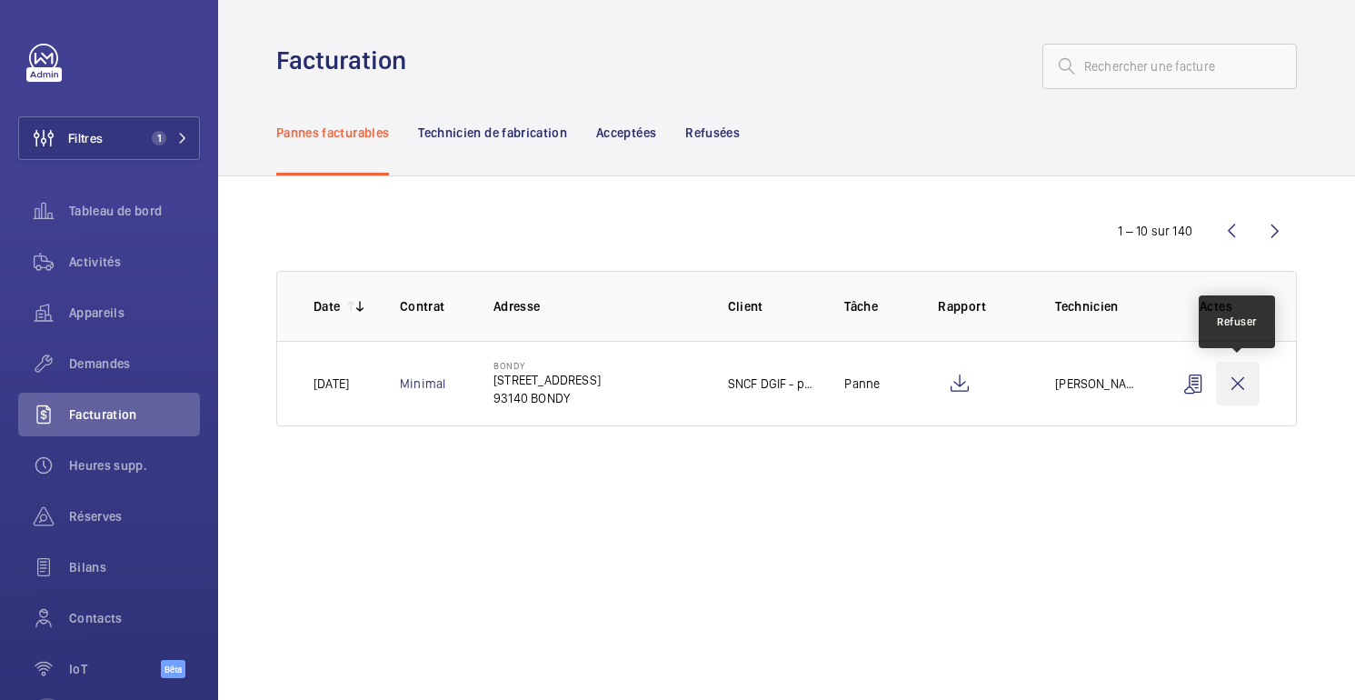
click at [1238, 372] on wm-front-icon-button at bounding box center [1238, 384] width 44 height 44
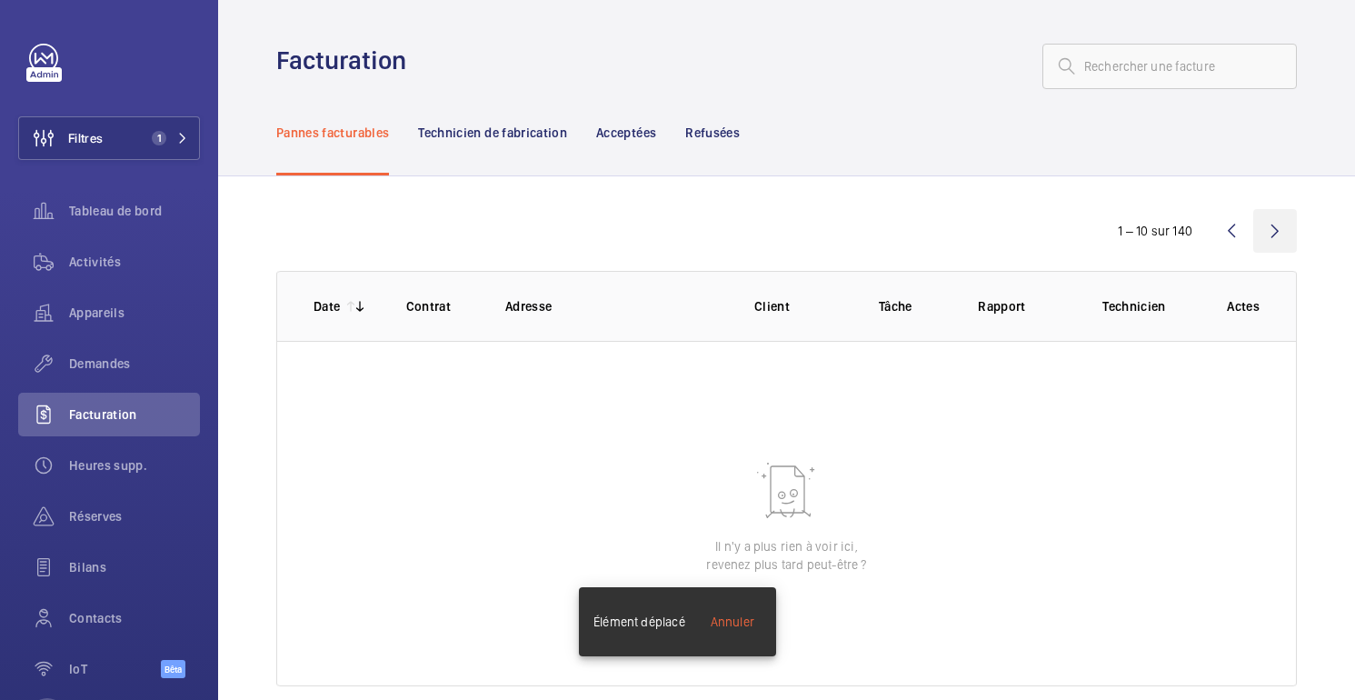
click at [1273, 235] on wm-front-icon-button at bounding box center [1275, 231] width 44 height 44
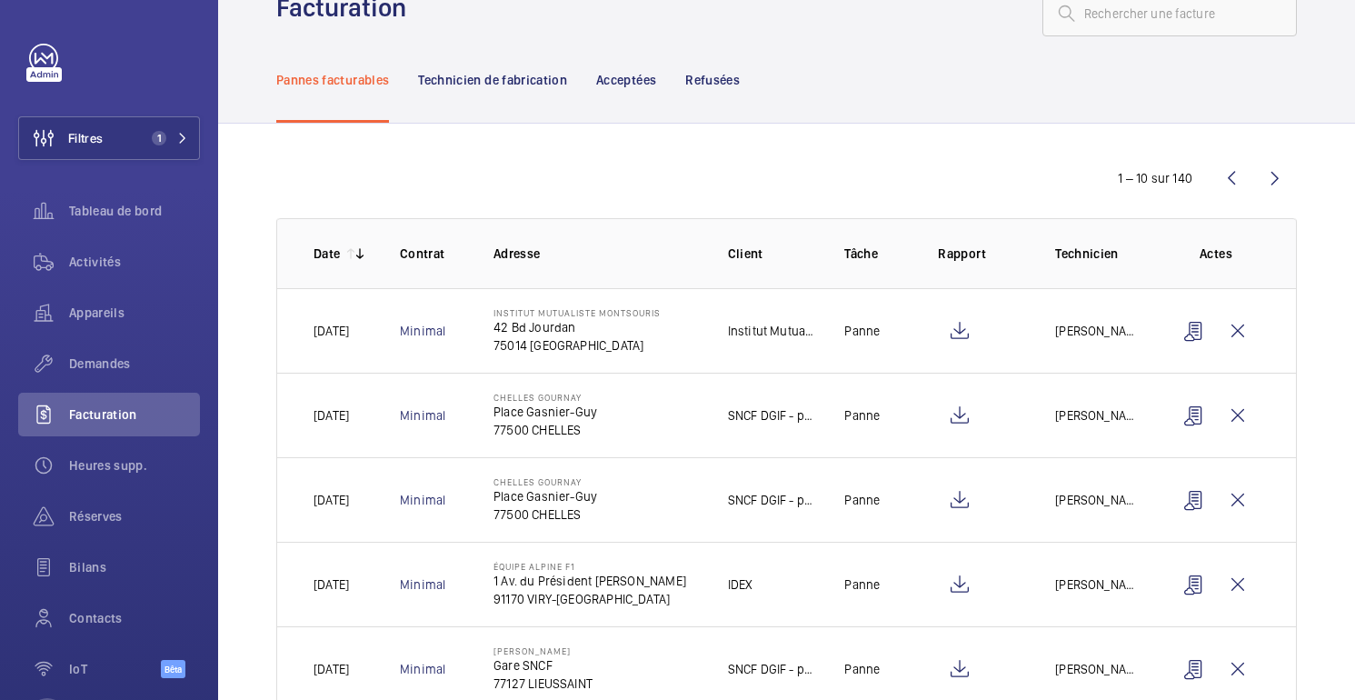
scroll to position [61, 0]
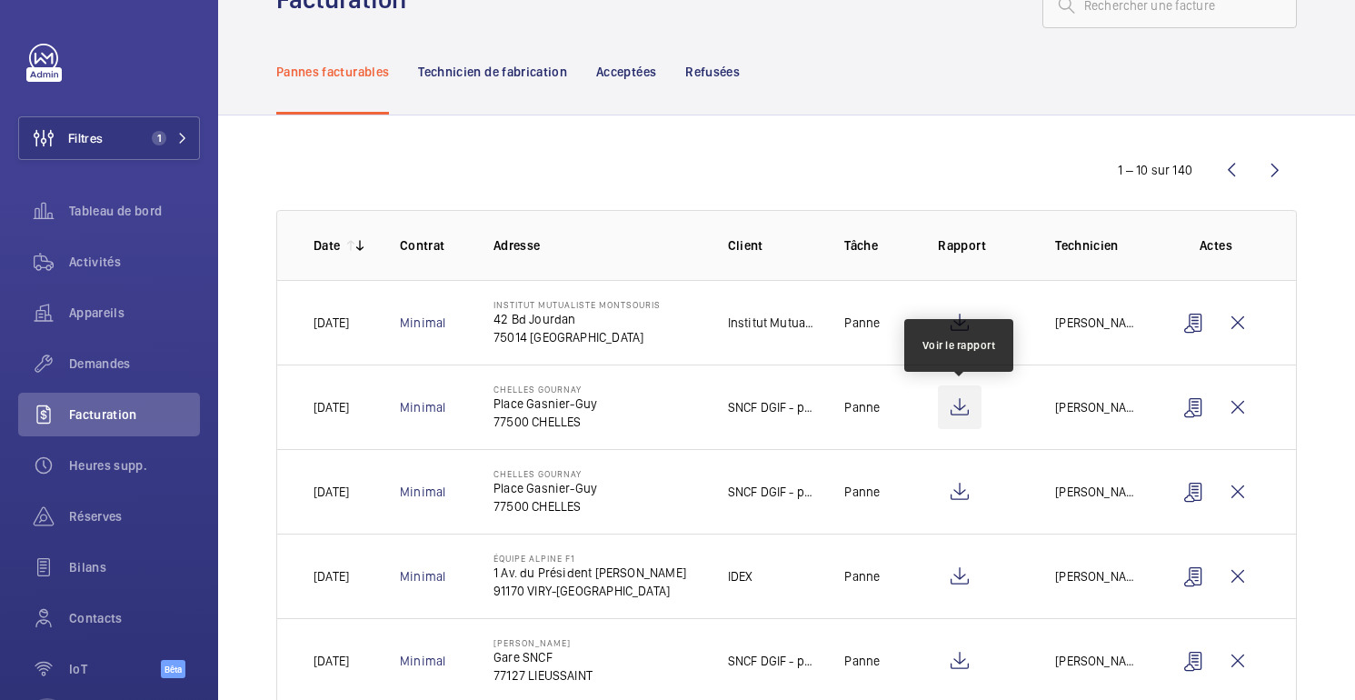
click at [966, 405] on wm-front-icon-button at bounding box center [960, 407] width 44 height 44
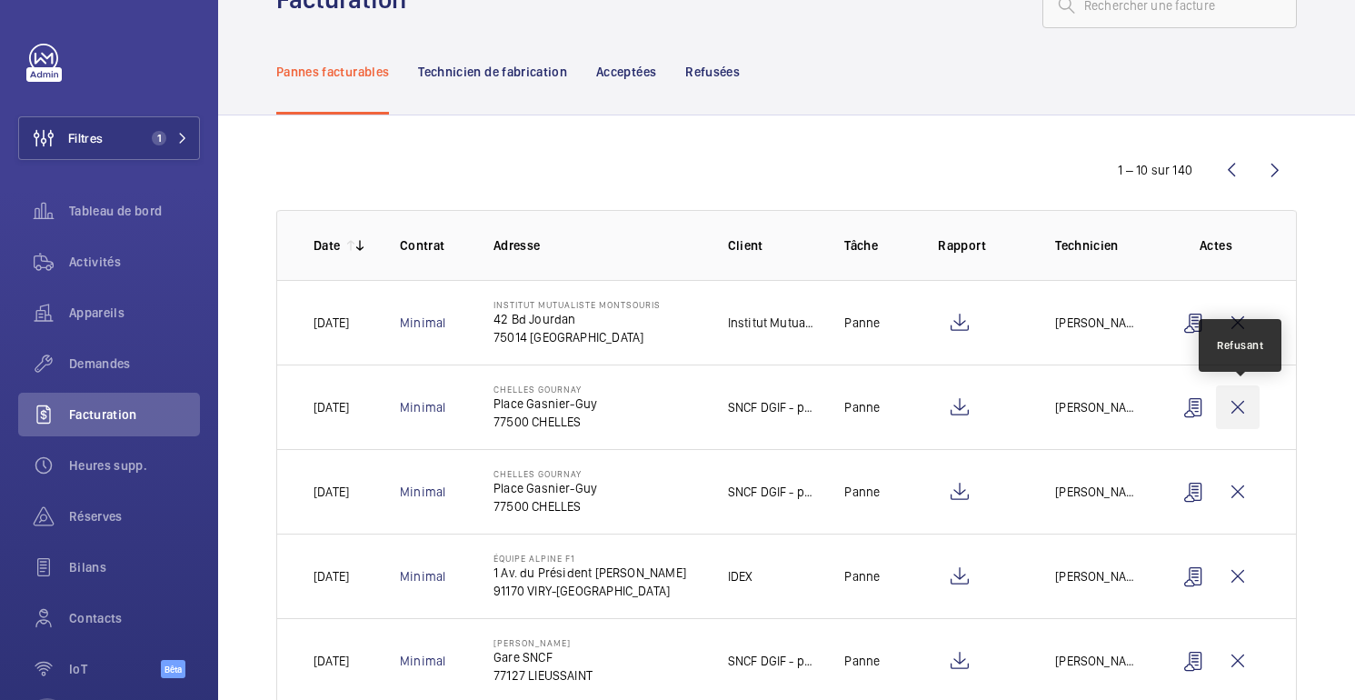
click at [1241, 410] on wm-front-icon-button at bounding box center [1238, 407] width 44 height 44
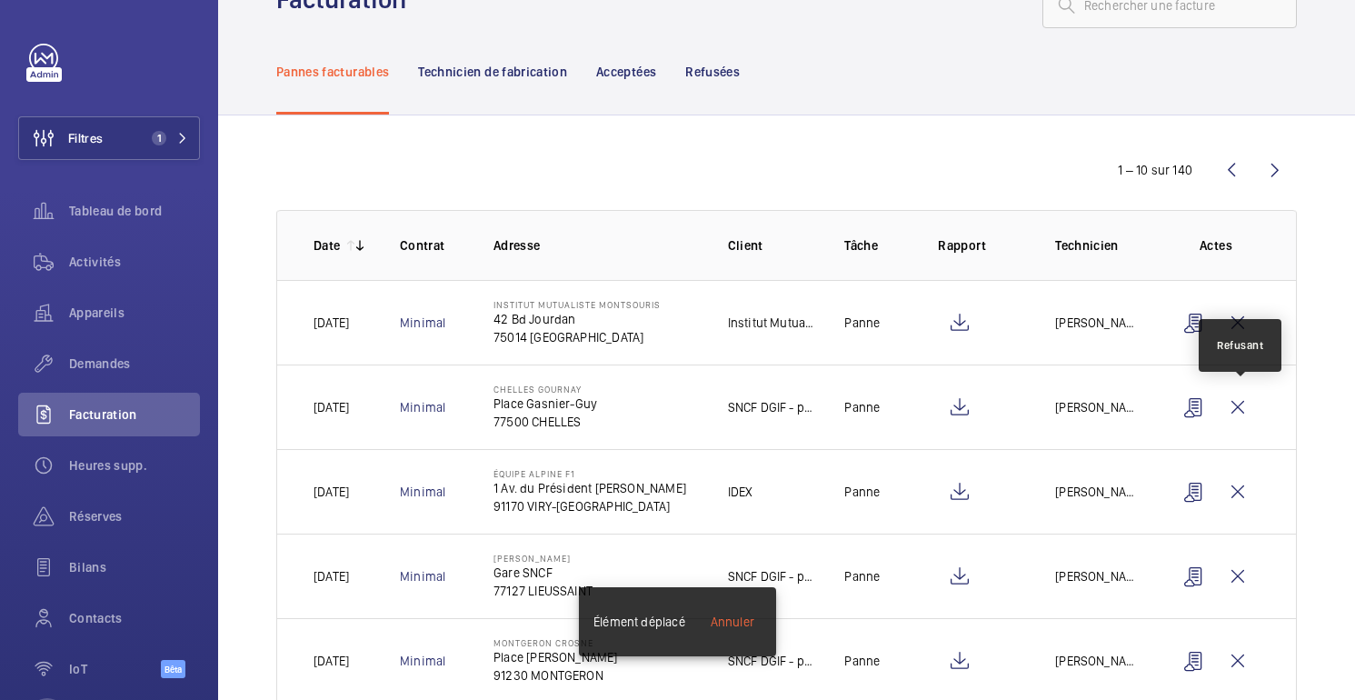
click at [1241, 410] on wm-front-icon-button at bounding box center [1238, 407] width 44 height 44
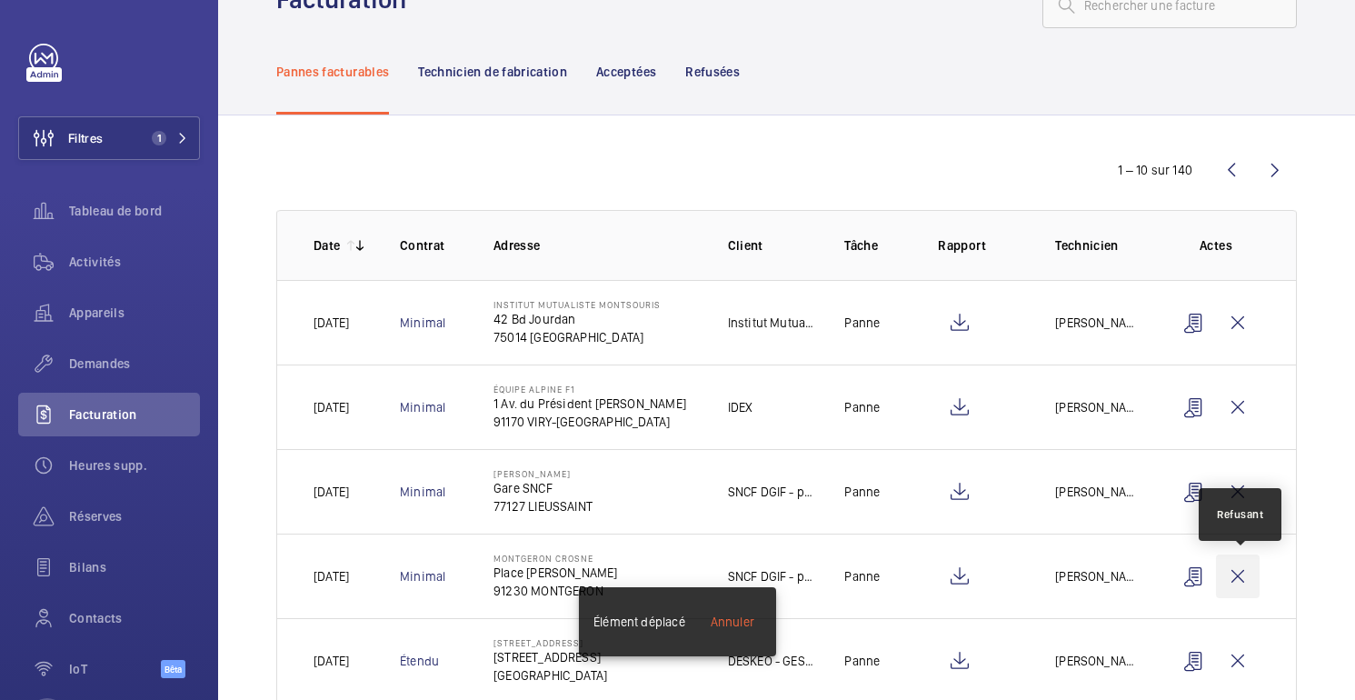
click at [1233, 586] on wm-front-icon-button at bounding box center [1238, 576] width 44 height 44
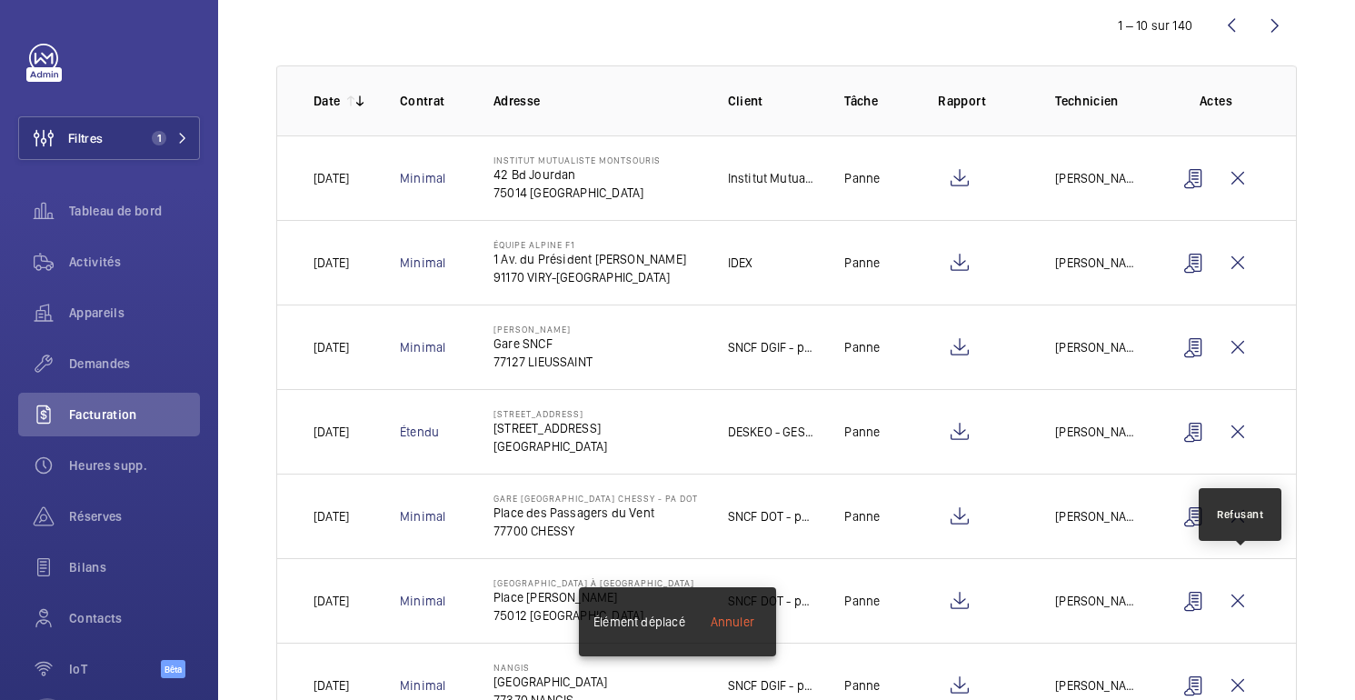
scroll to position [214, 0]
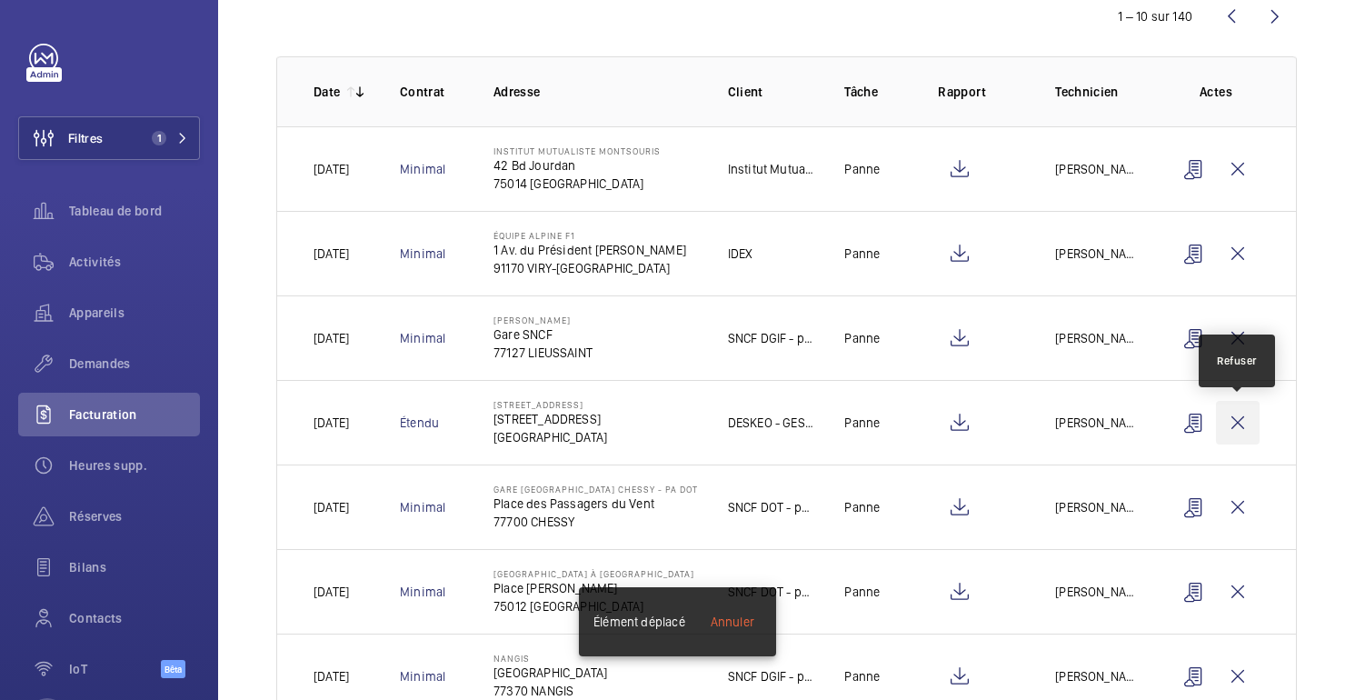
click at [1240, 431] on wm-front-icon-button at bounding box center [1238, 423] width 44 height 44
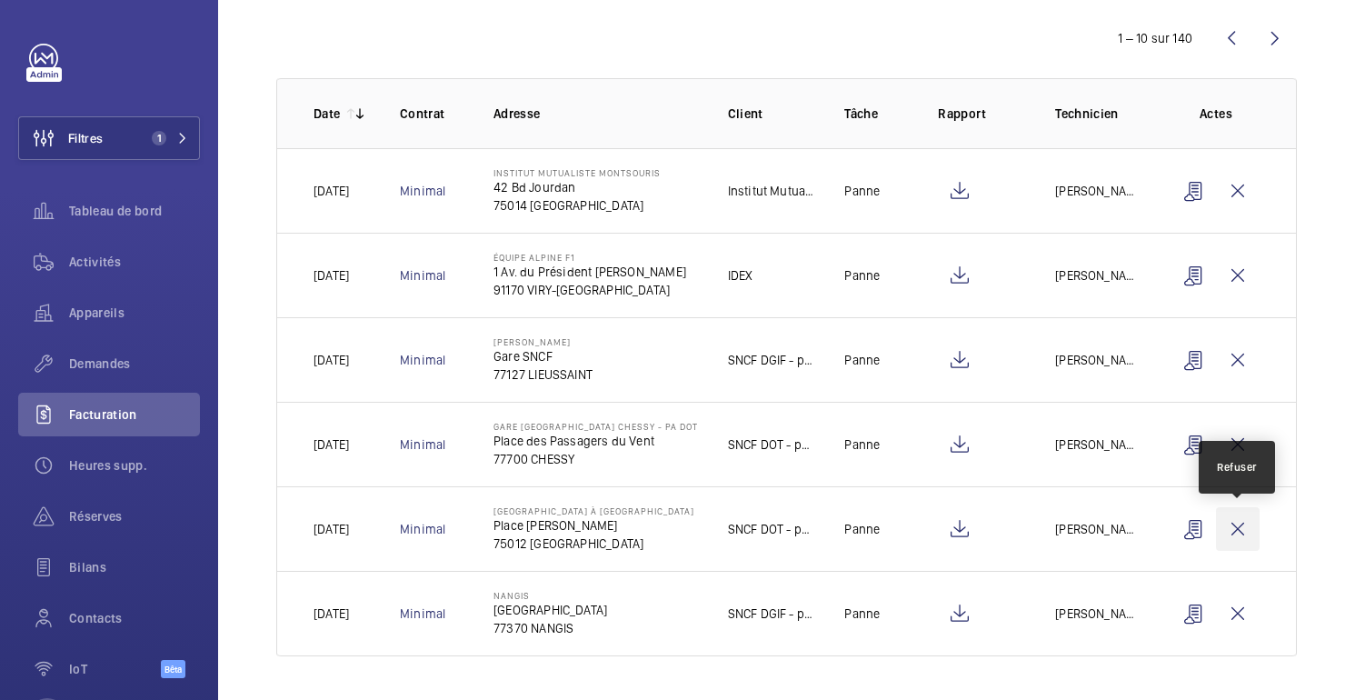
click at [1239, 524] on wm-front-icon-button at bounding box center [1238, 529] width 44 height 44
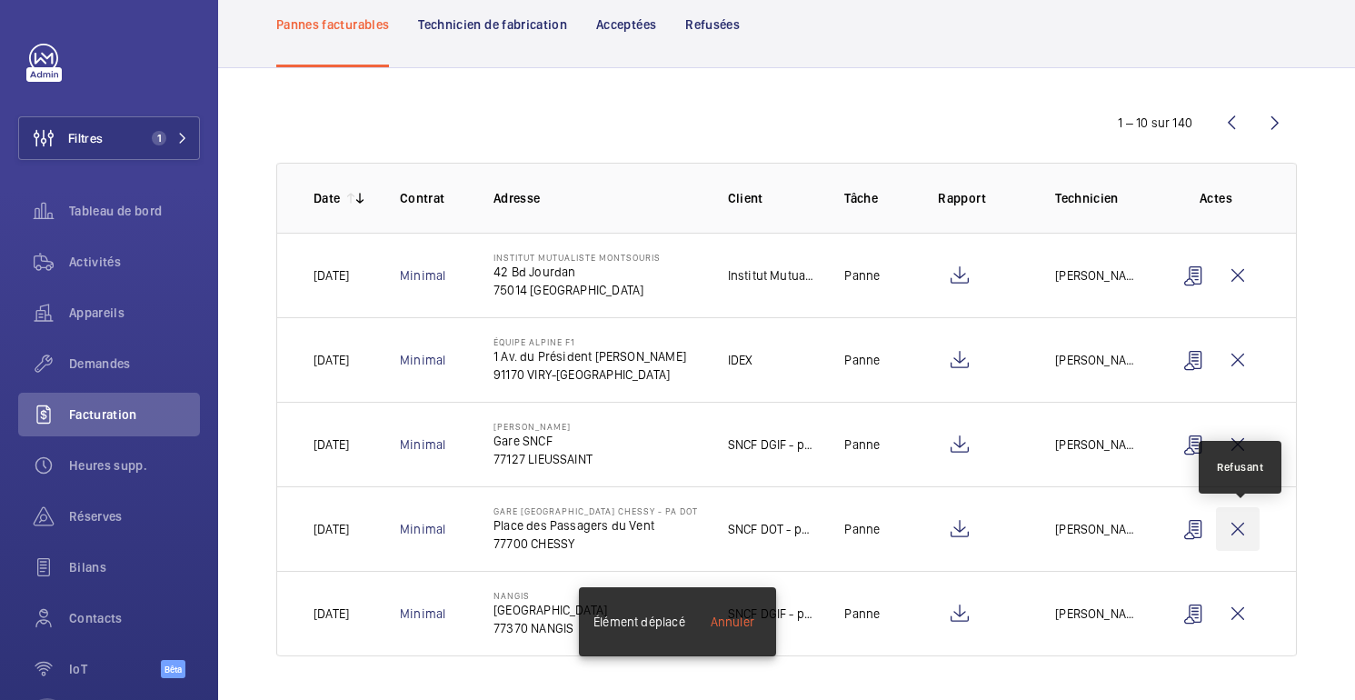
click at [1237, 540] on wm-front-icon-button at bounding box center [1238, 529] width 44 height 44
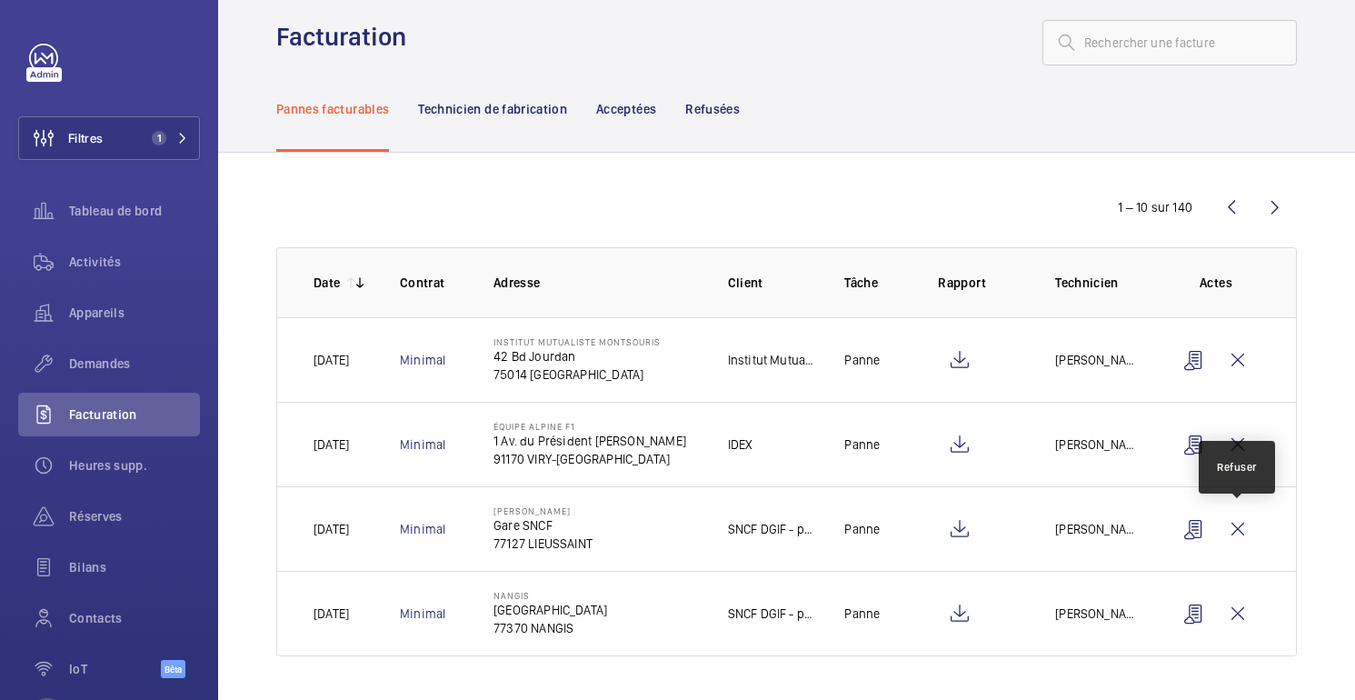
scroll to position [24, 0]
click at [1280, 199] on wm-front-icon-button at bounding box center [1275, 207] width 44 height 44
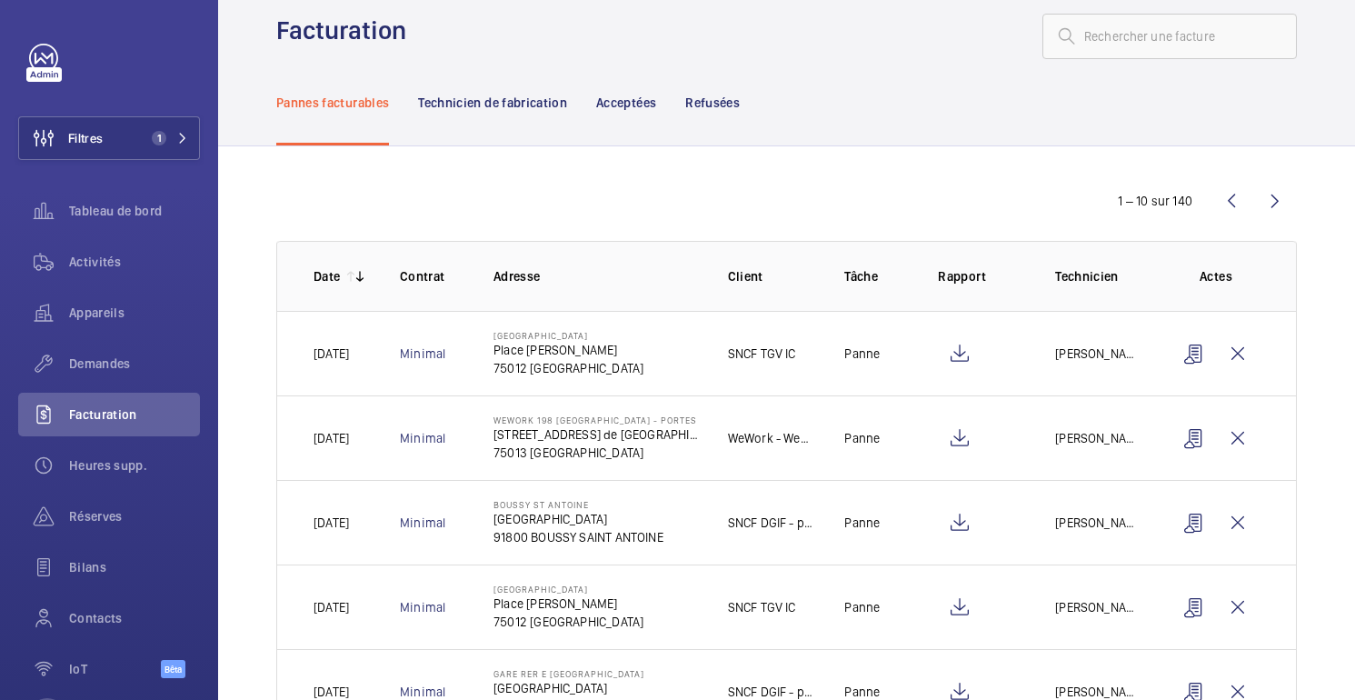
scroll to position [214, 0]
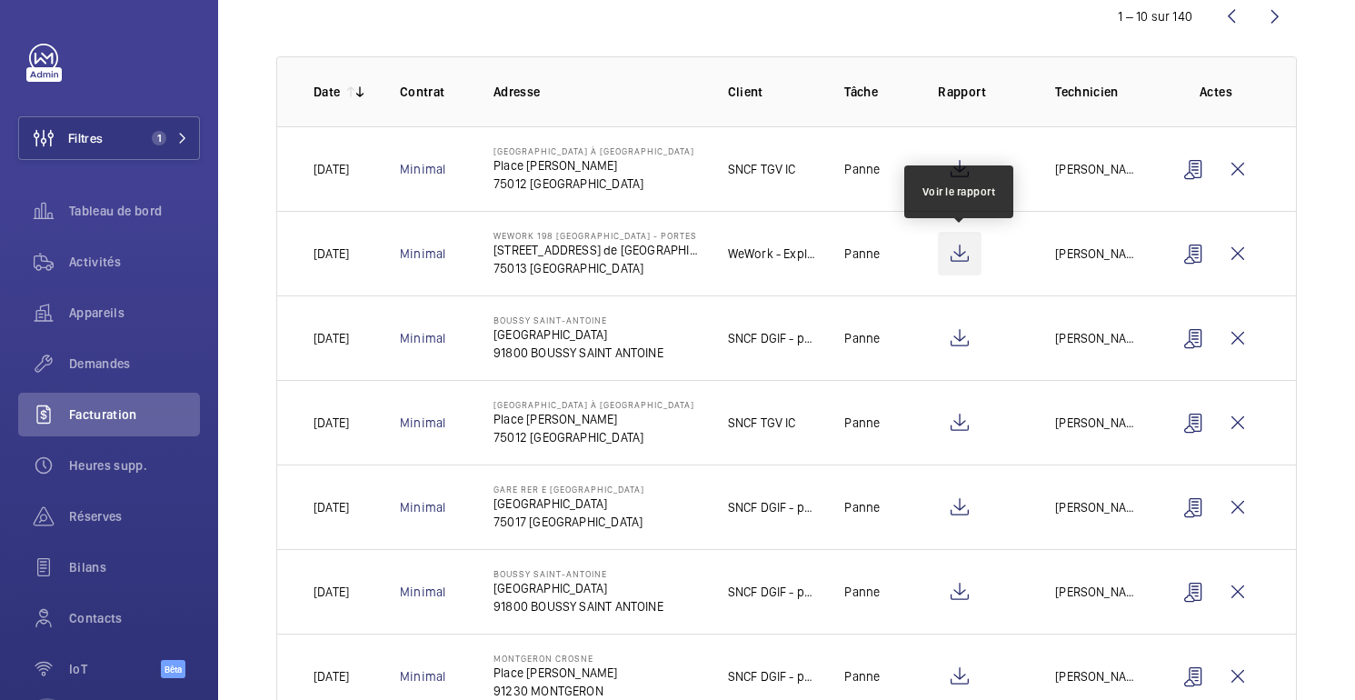
click at [961, 260] on wm-front-icon-button at bounding box center [960, 254] width 44 height 44
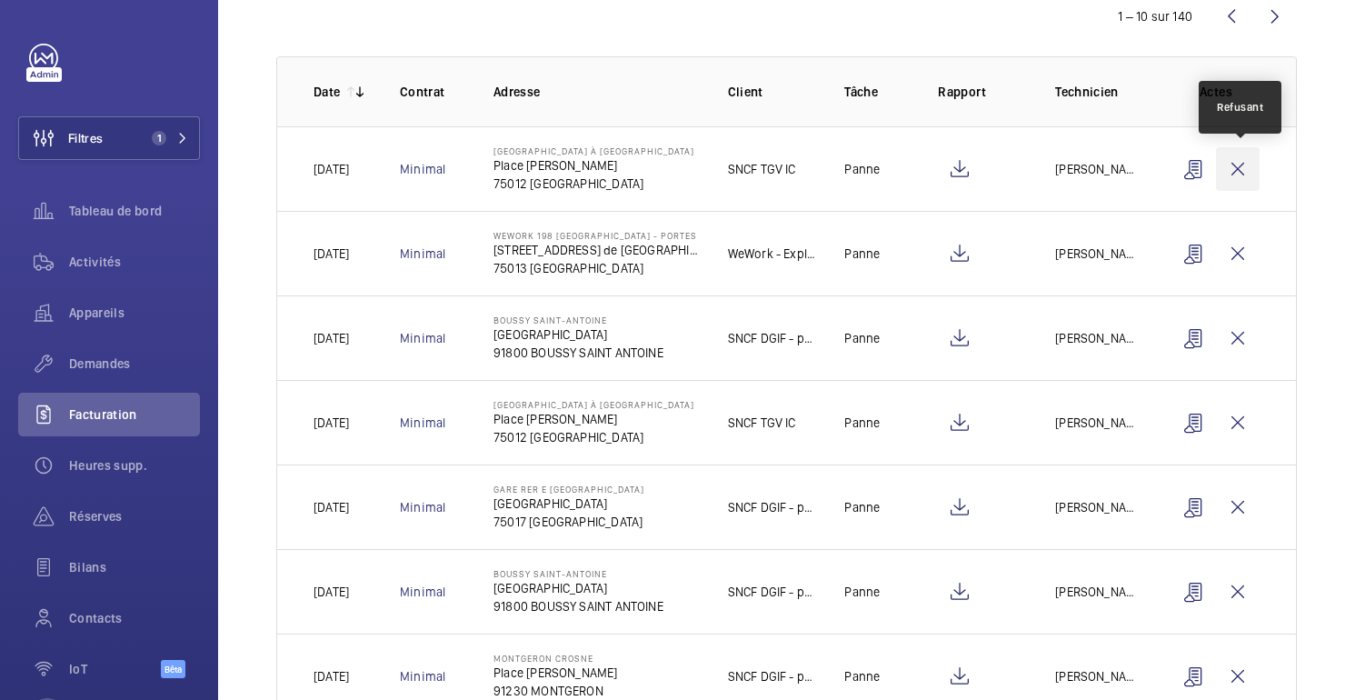
click at [1239, 171] on wm-front-icon-button at bounding box center [1238, 169] width 44 height 44
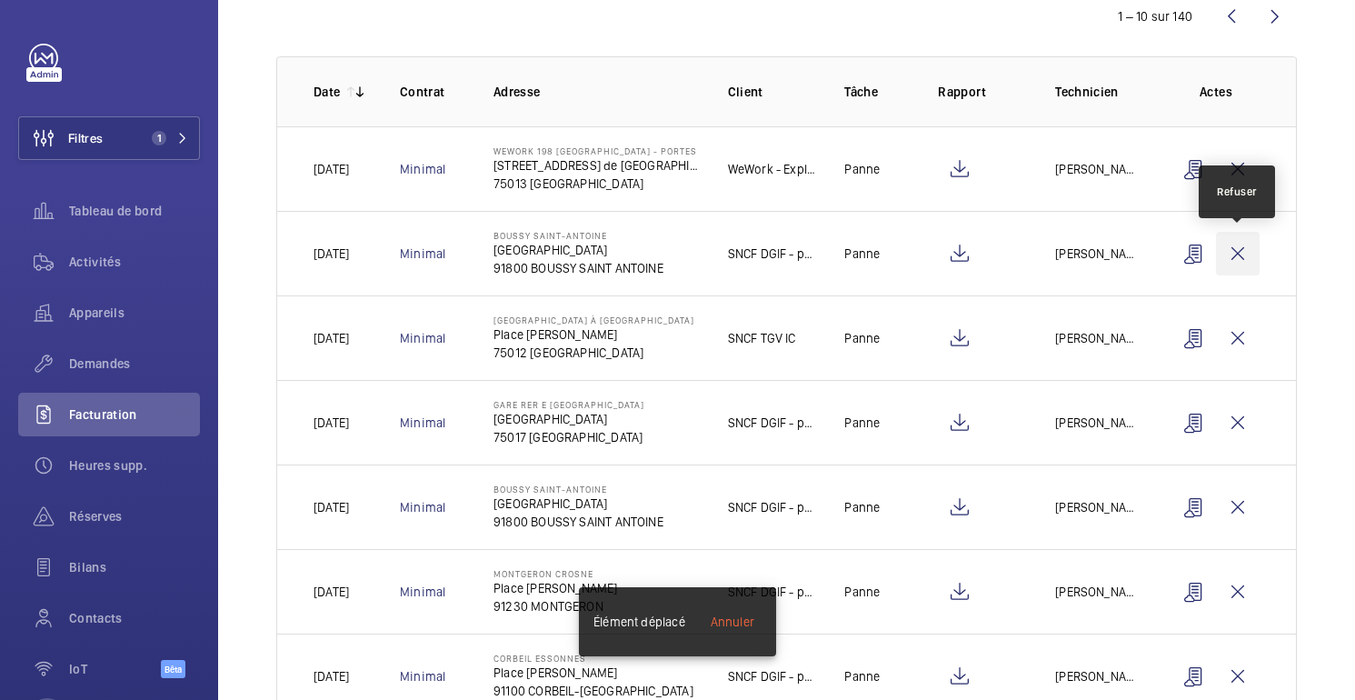
click at [1241, 260] on wm-front-icon-button at bounding box center [1238, 254] width 44 height 44
click at [1242, 257] on wm-front-icon-button at bounding box center [1238, 254] width 44 height 44
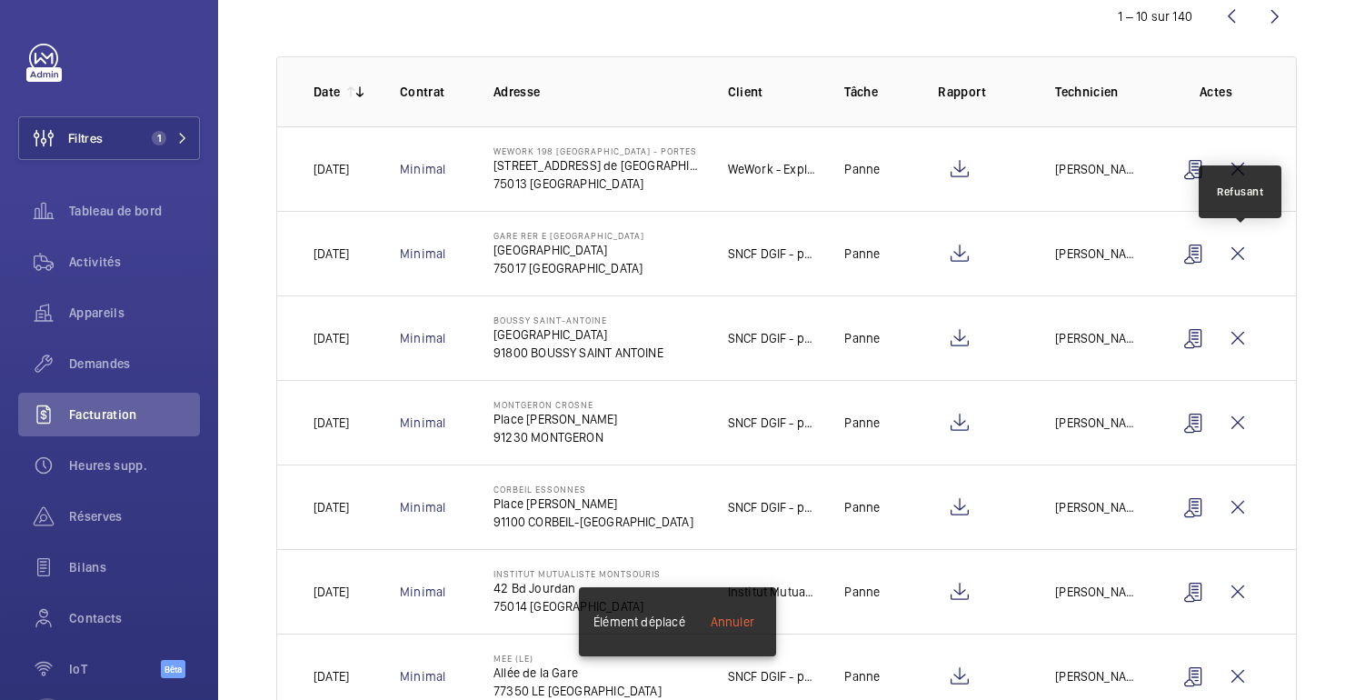
click at [1242, 257] on wm-front-icon-button at bounding box center [1238, 254] width 44 height 44
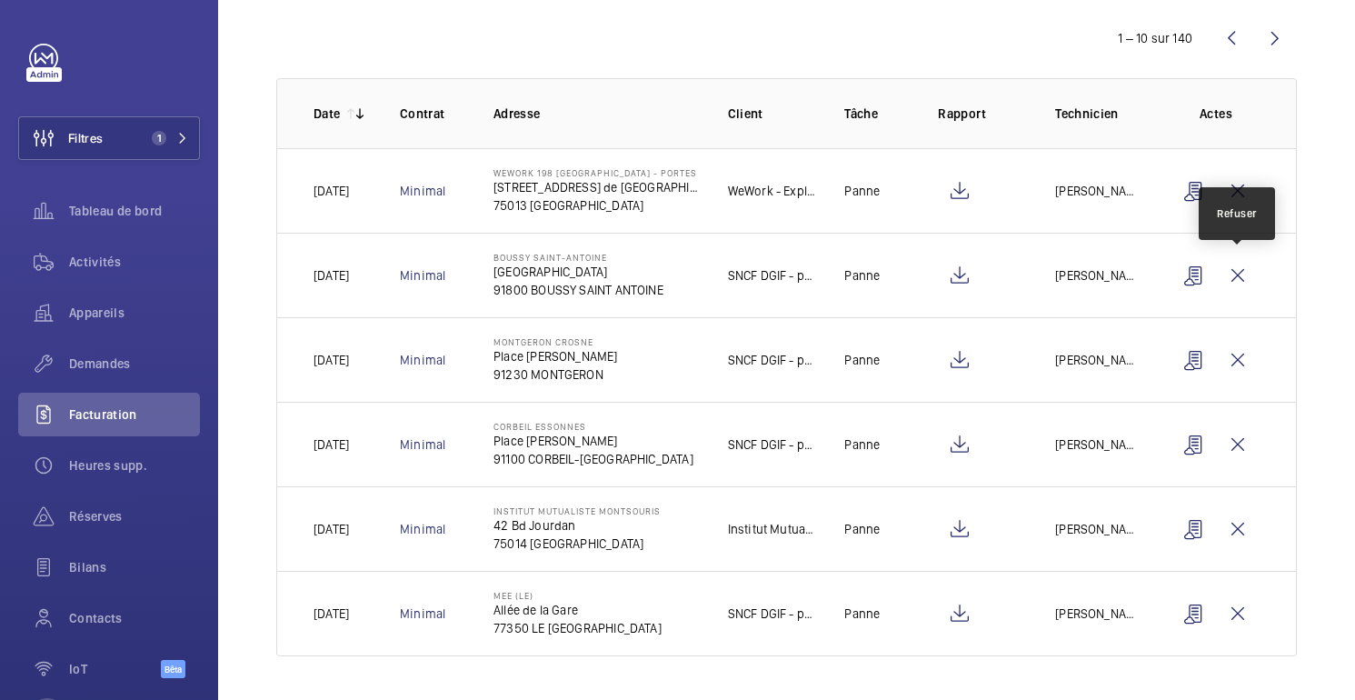
scroll to position [193, 0]
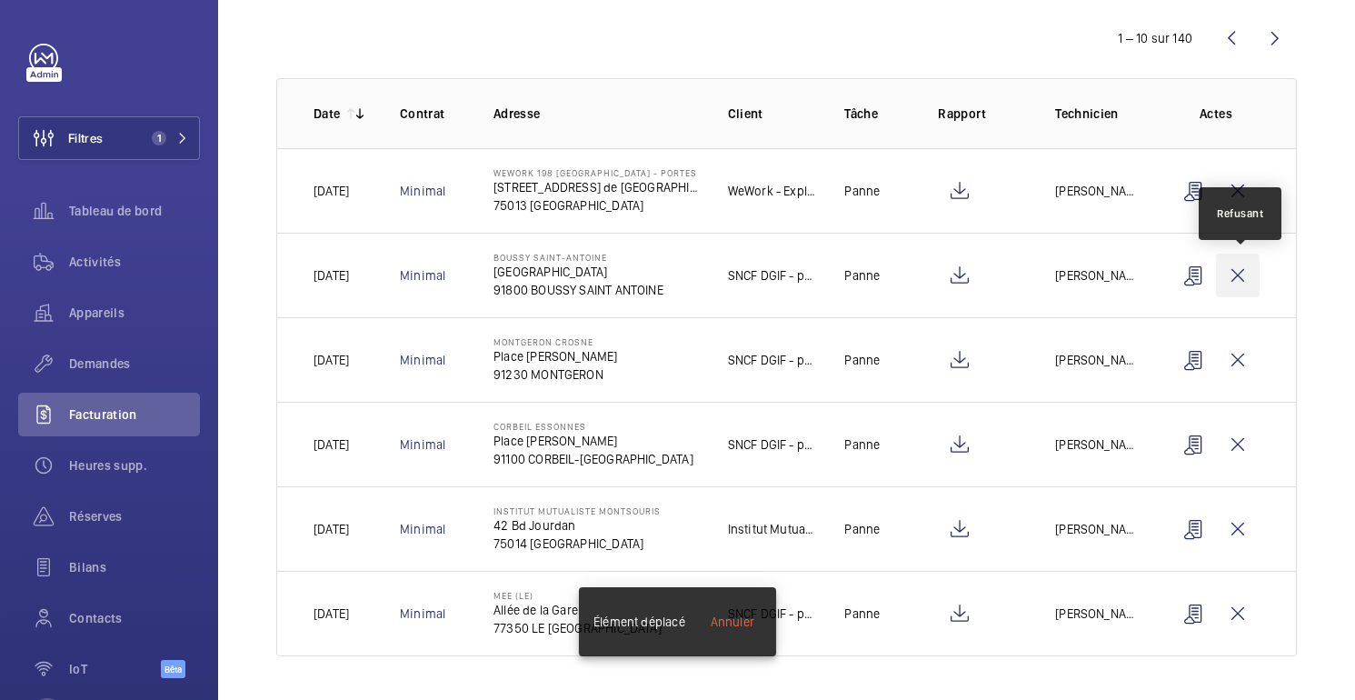
click at [1240, 270] on wm-front-icon-button at bounding box center [1238, 275] width 44 height 44
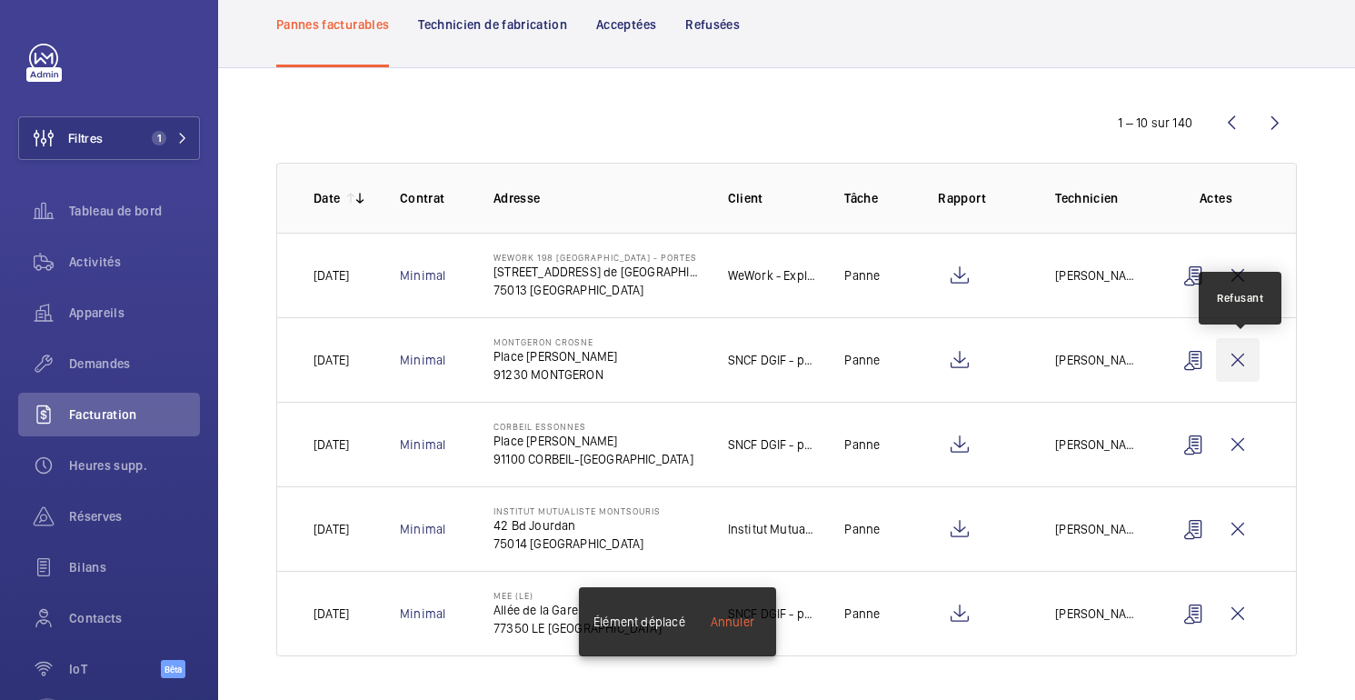
click at [1239, 372] on wm-front-icon-button at bounding box center [1238, 360] width 44 height 44
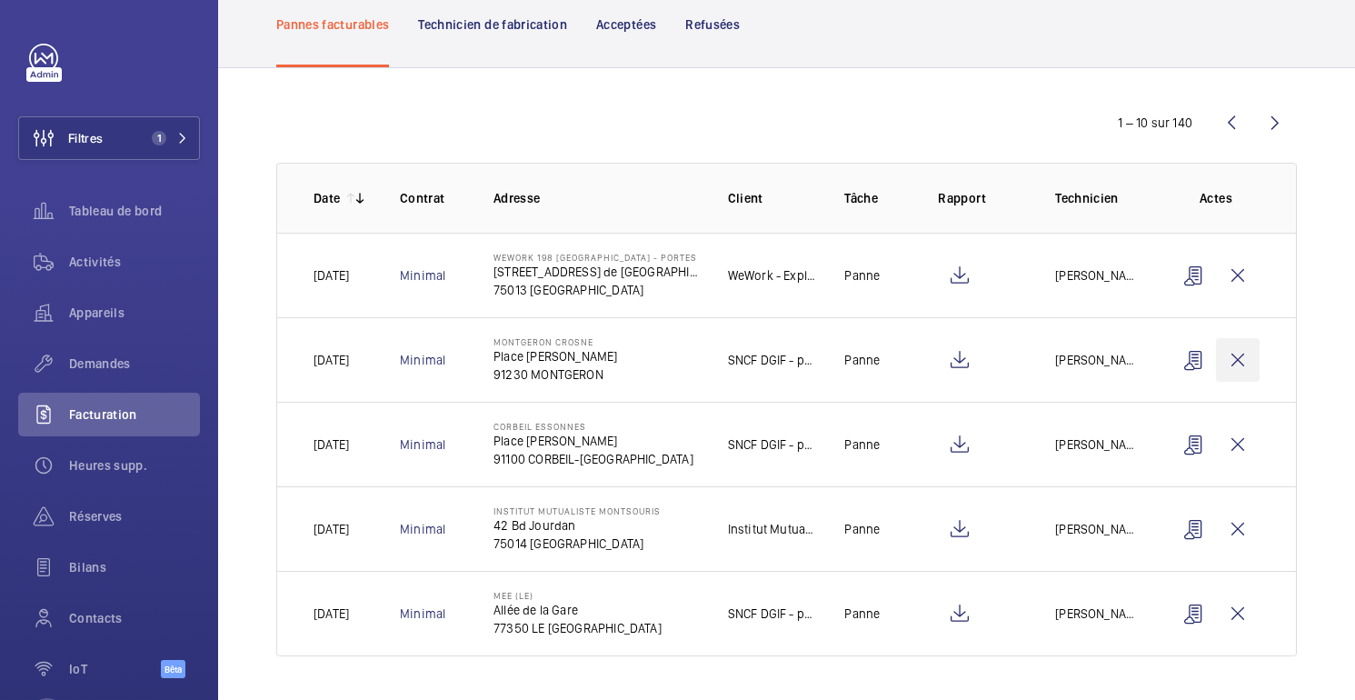
scroll to position [24, 0]
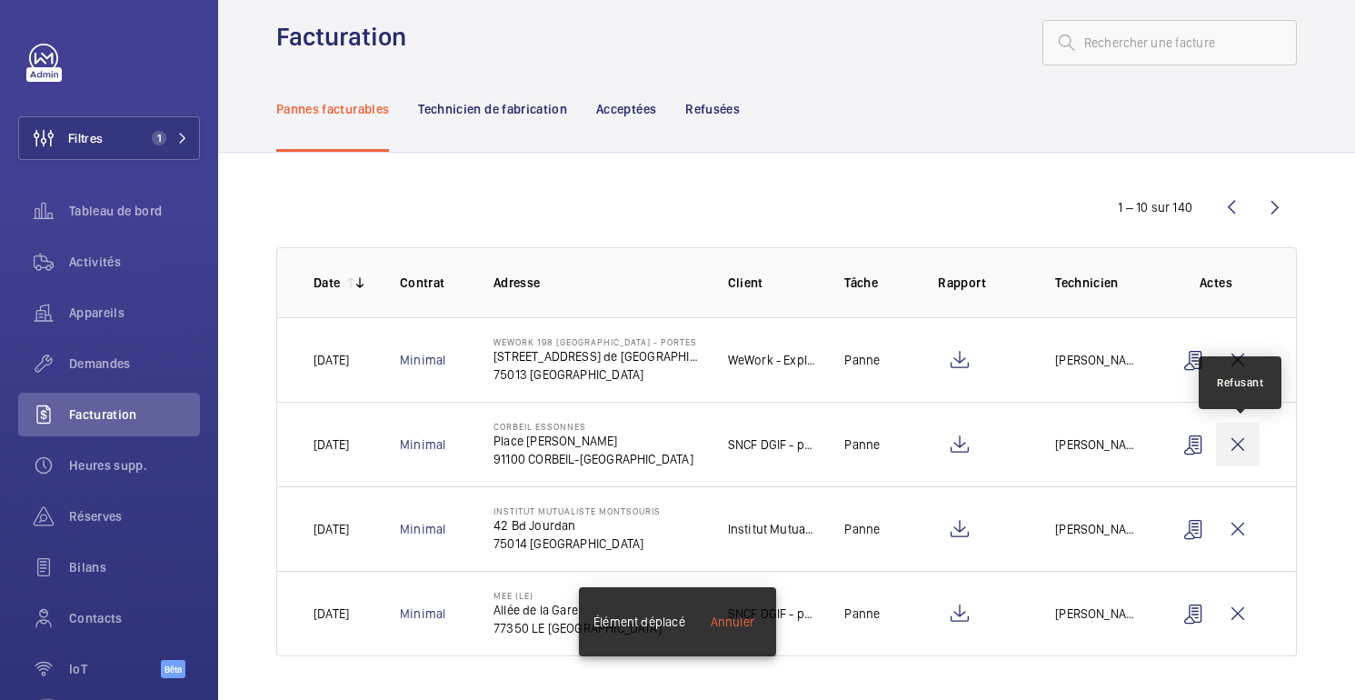
click at [1239, 437] on wm-front-icon-button at bounding box center [1238, 444] width 44 height 44
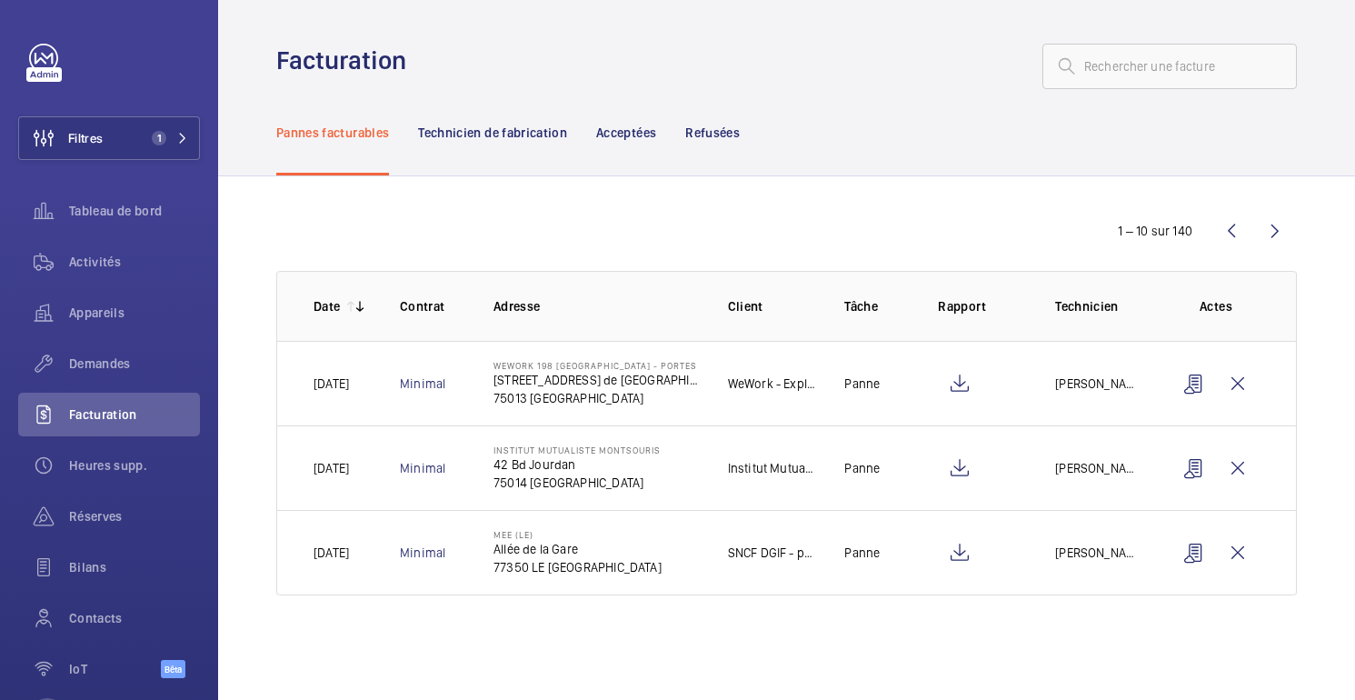
scroll to position [0, 0]
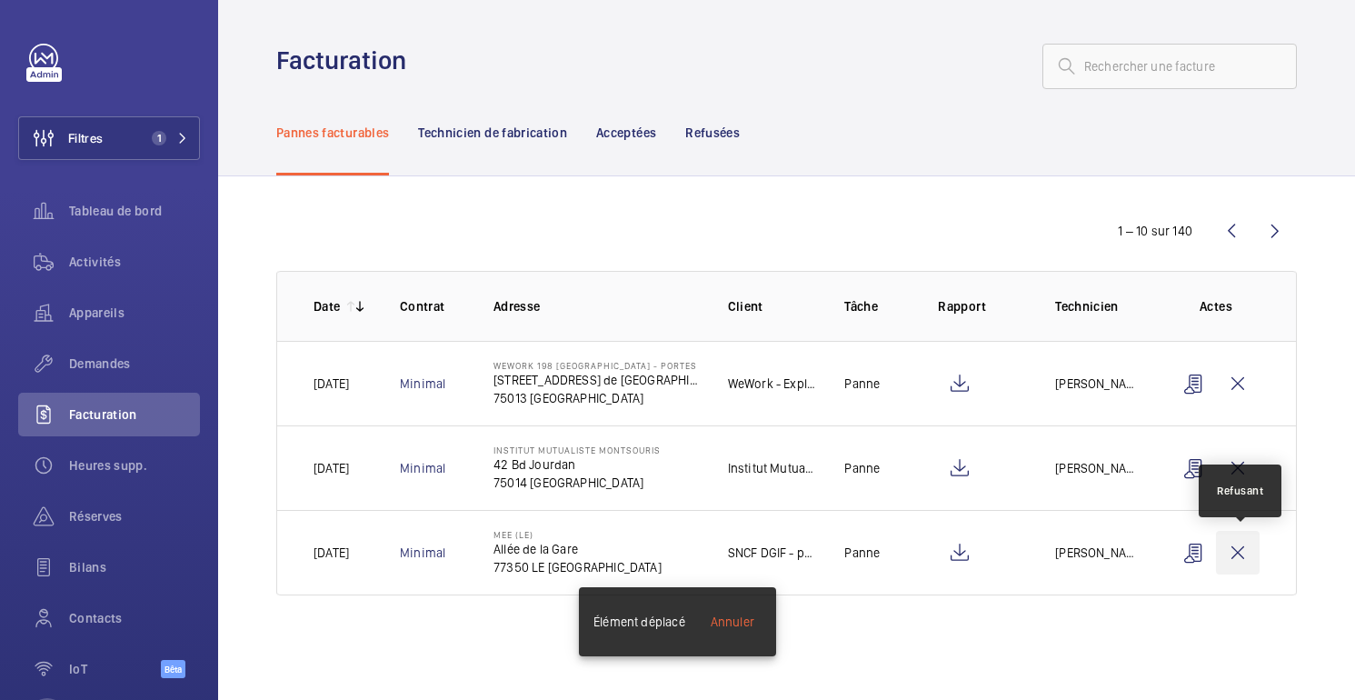
click at [1239, 541] on wm-front-icon-button at bounding box center [1238, 553] width 44 height 44
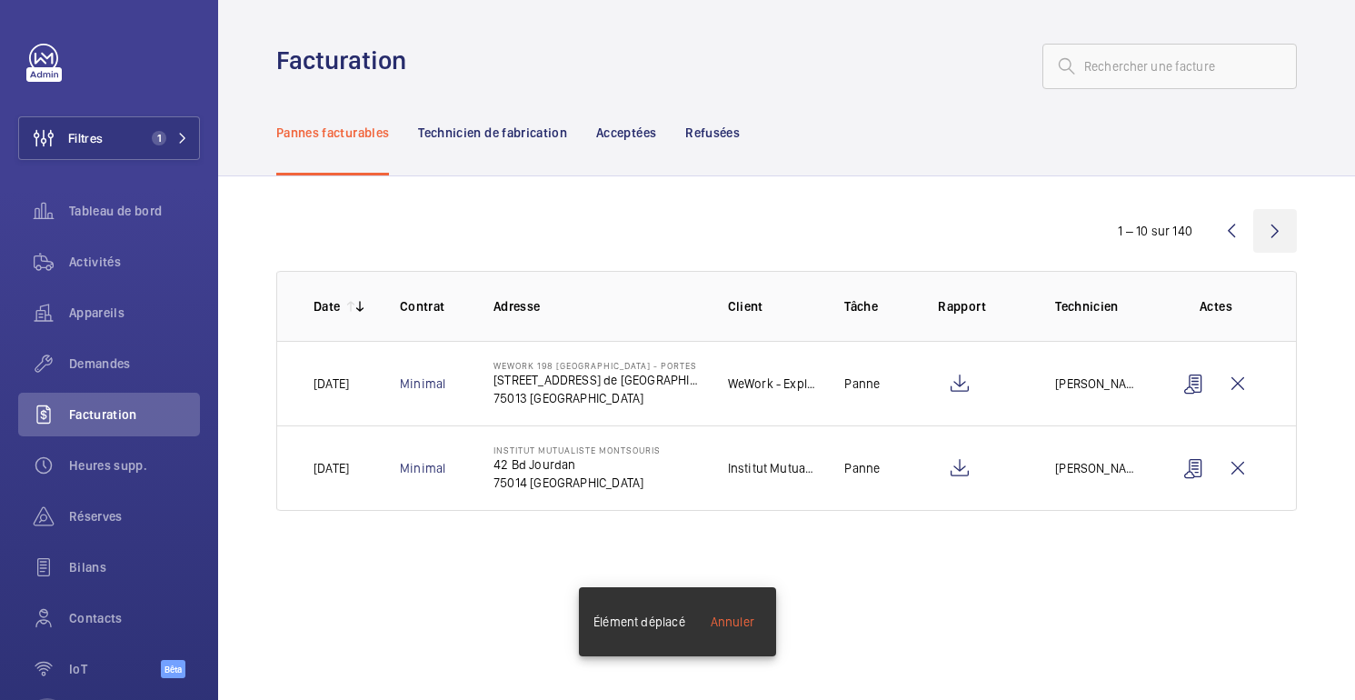
click at [1270, 224] on wm-front-icon-button at bounding box center [1275, 231] width 44 height 44
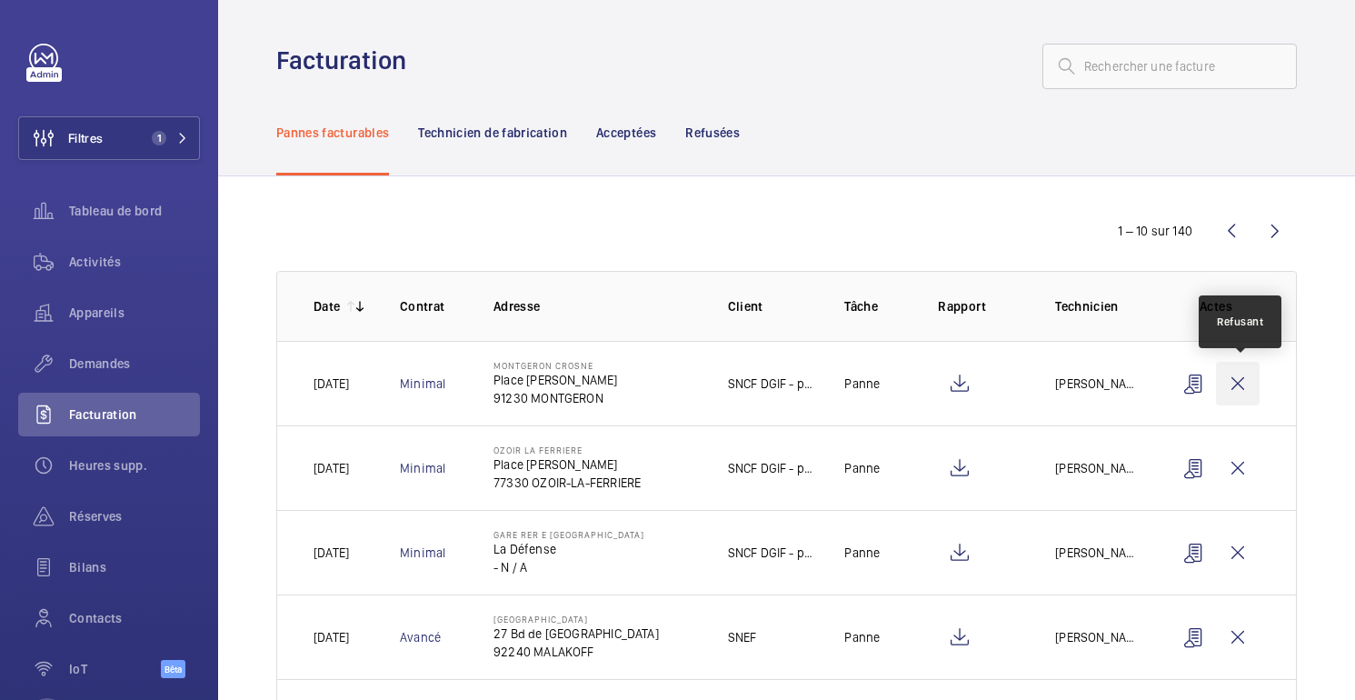
click at [1246, 392] on wm-front-icon-button at bounding box center [1238, 384] width 44 height 44
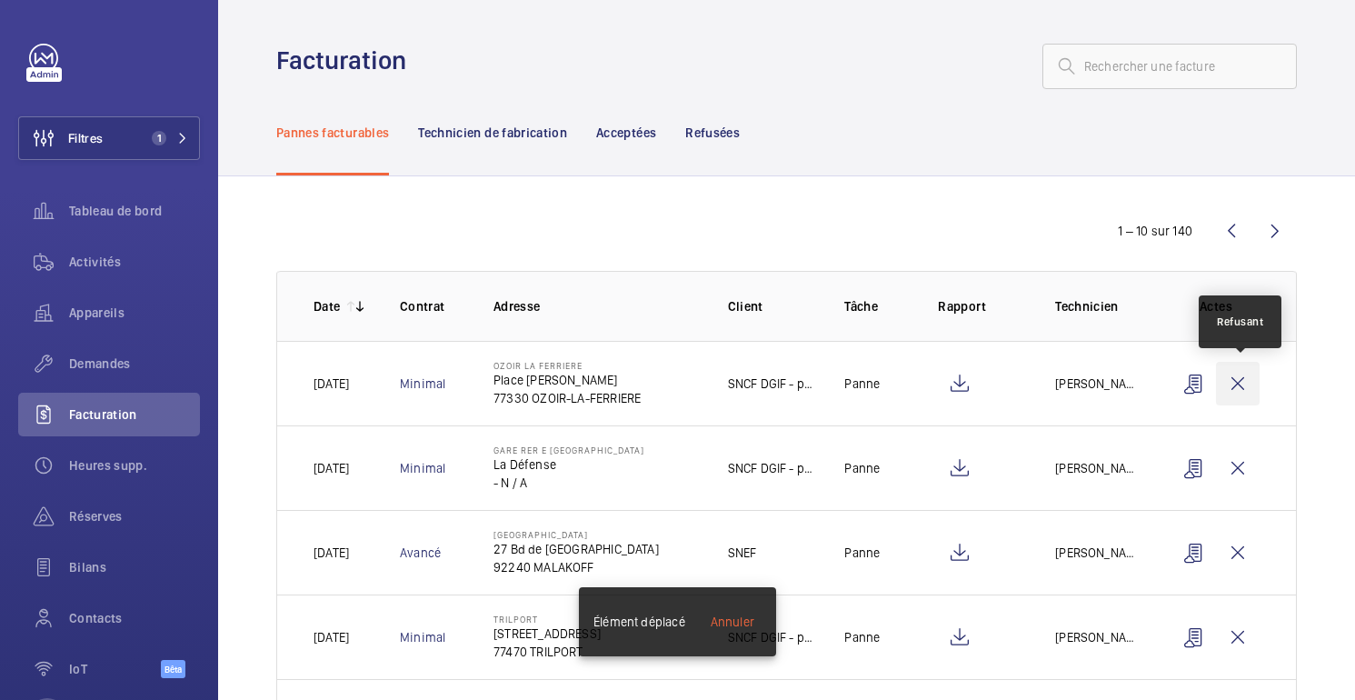
click at [1236, 391] on wm-front-icon-button at bounding box center [1238, 384] width 44 height 44
click at [1245, 393] on wm-front-icon-button at bounding box center [1238, 384] width 44 height 44
click at [1239, 381] on wm-front-icon-button at bounding box center [1238, 384] width 44 height 44
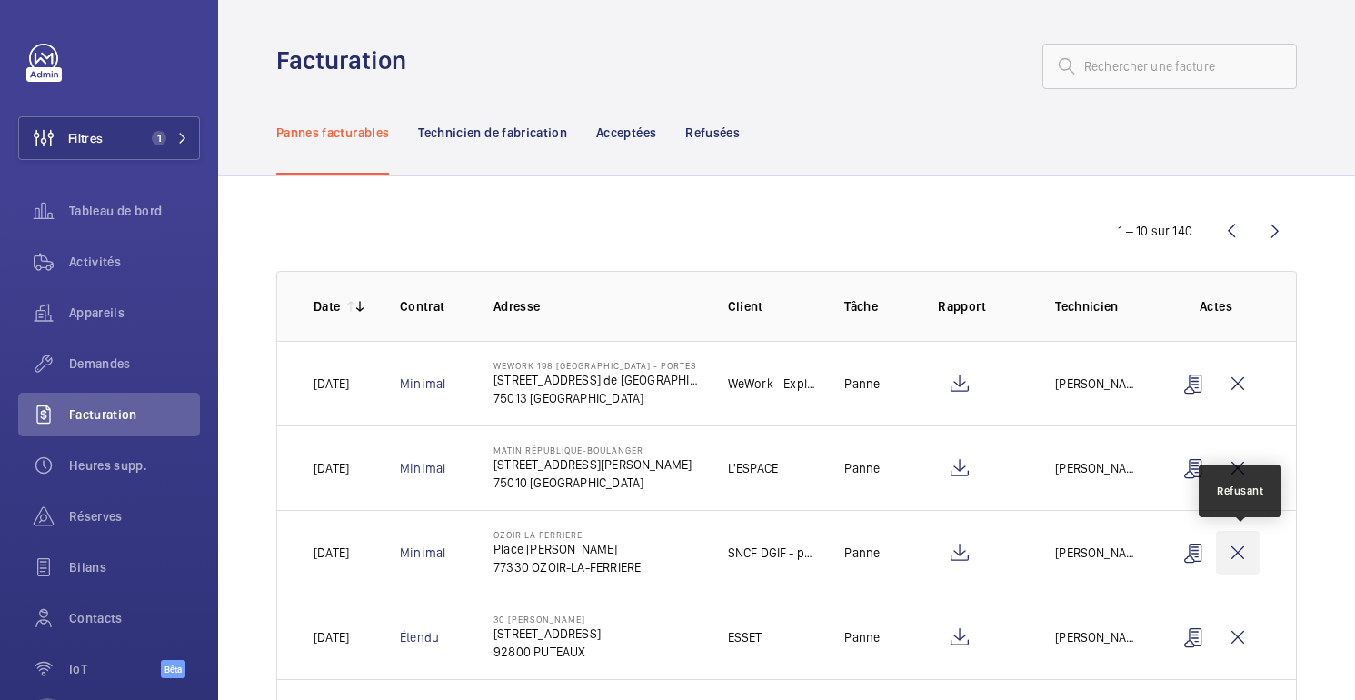
click at [1240, 554] on wm-front-icon-button at bounding box center [1238, 553] width 44 height 44
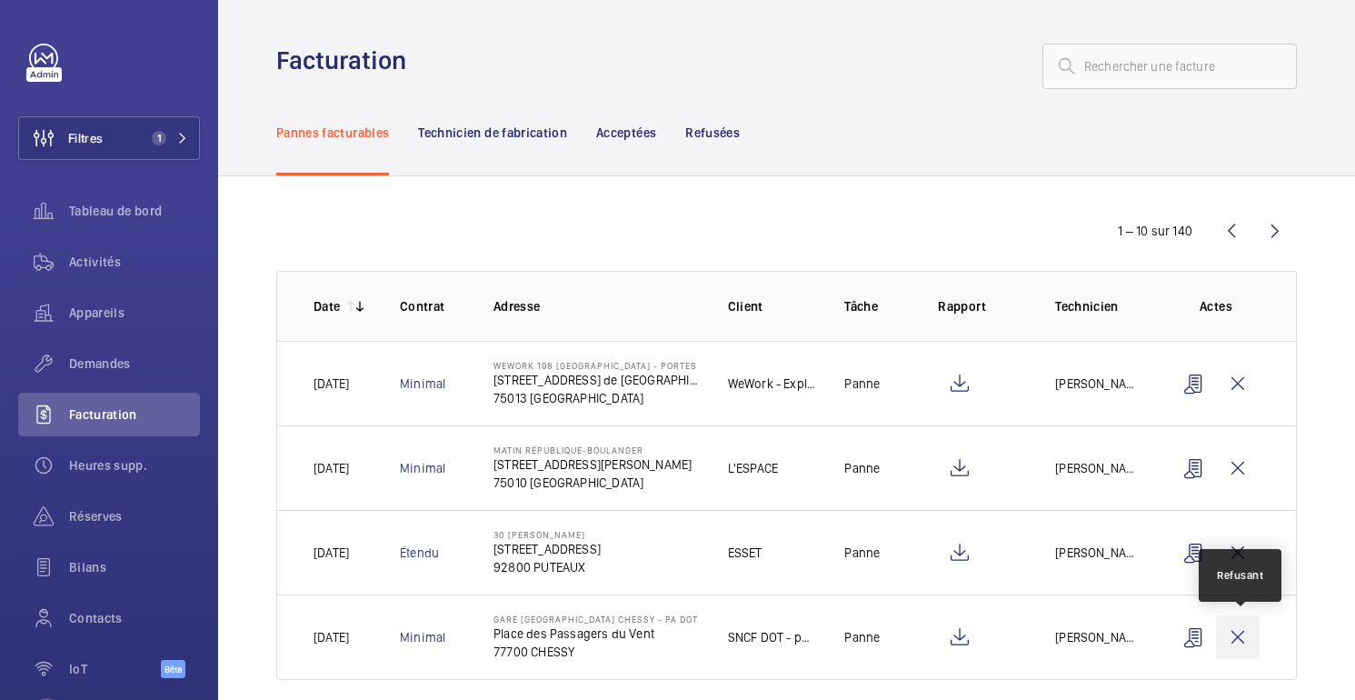
click at [1237, 641] on wm-front-icon-button at bounding box center [1238, 637] width 44 height 44
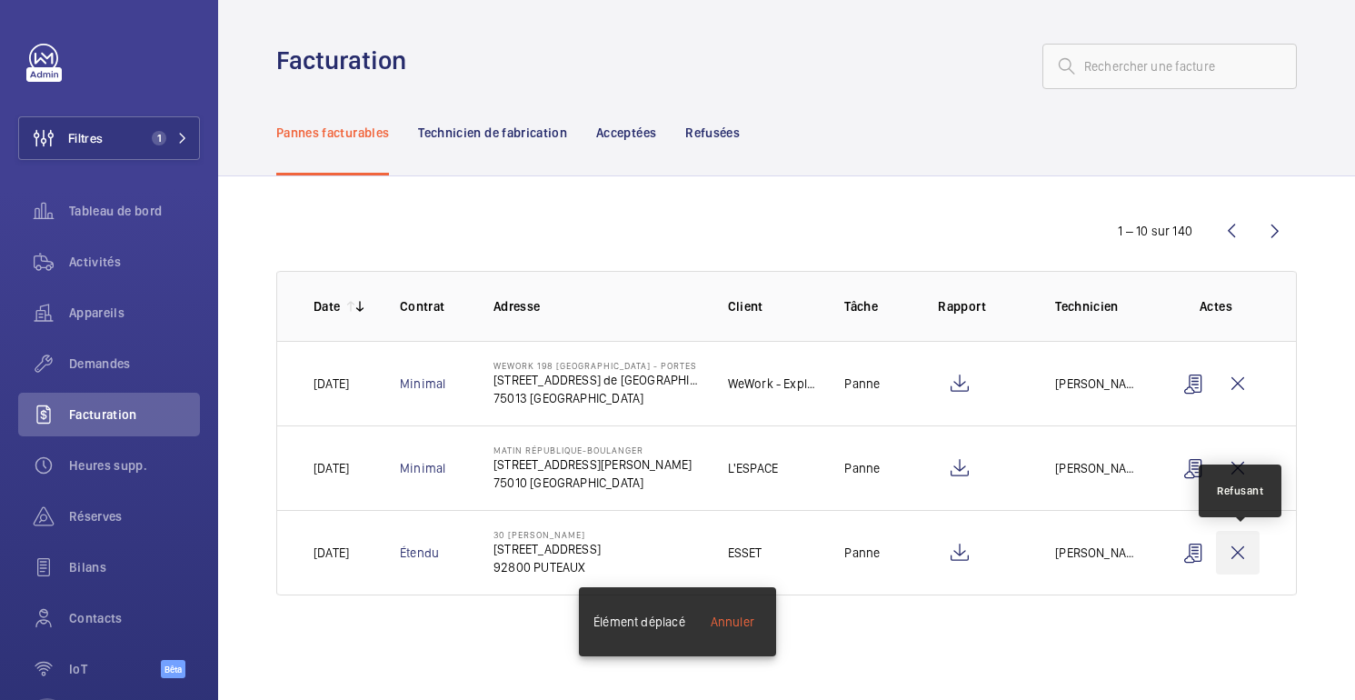
click at [1240, 545] on wm-front-icon-button at bounding box center [1238, 553] width 44 height 44
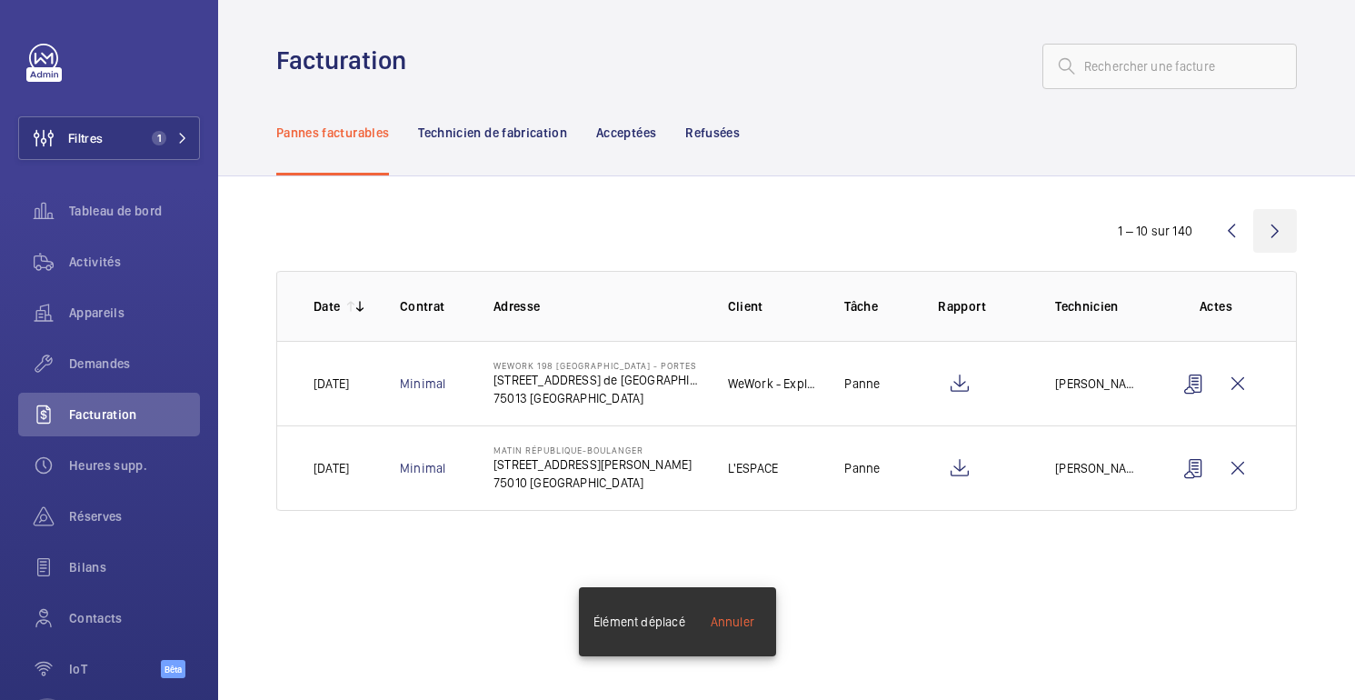
click at [1282, 233] on wm-front-icon-button at bounding box center [1275, 231] width 44 height 44
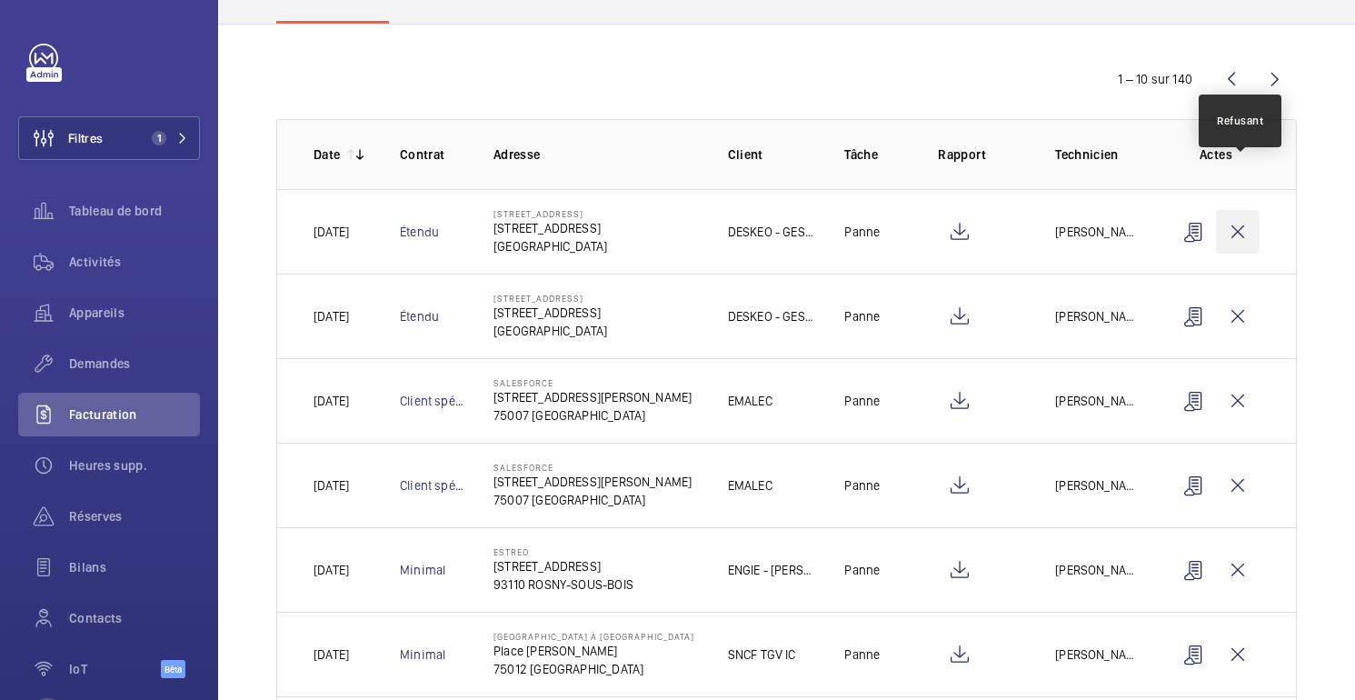
scroll to position [147, 0]
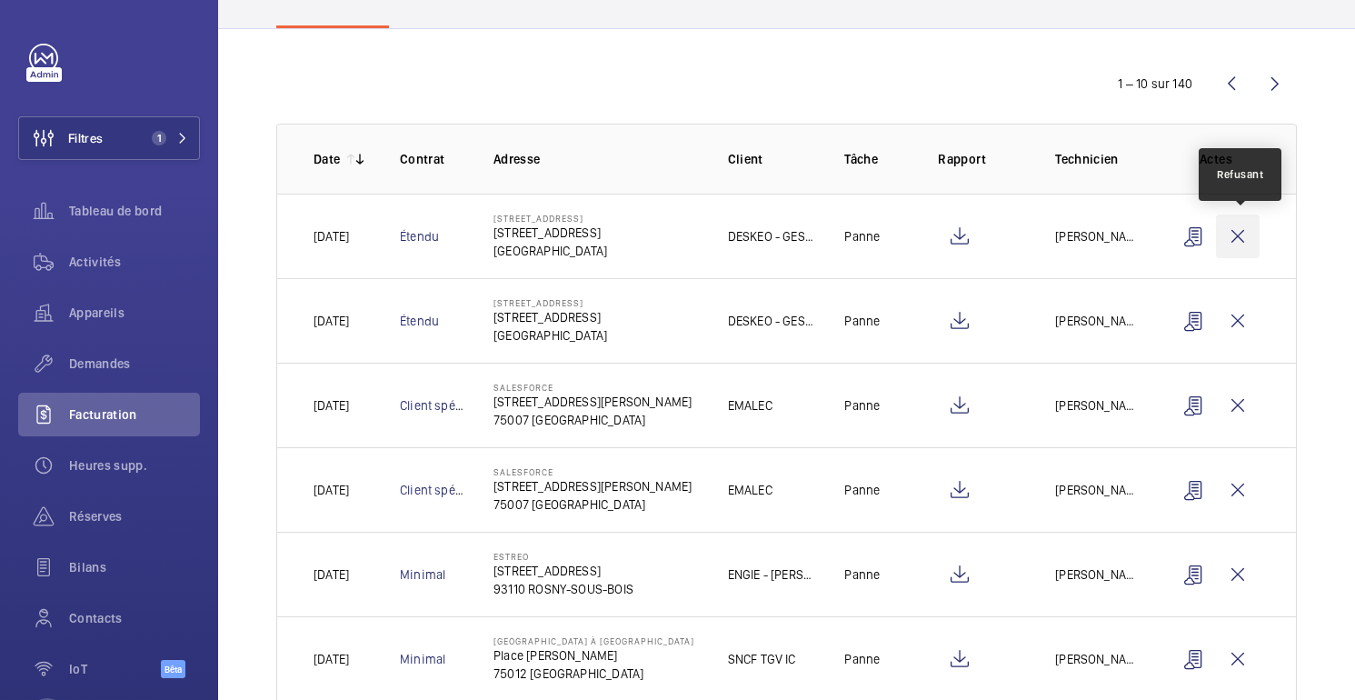
click at [1243, 232] on wm-front-icon-button at bounding box center [1238, 236] width 44 height 44
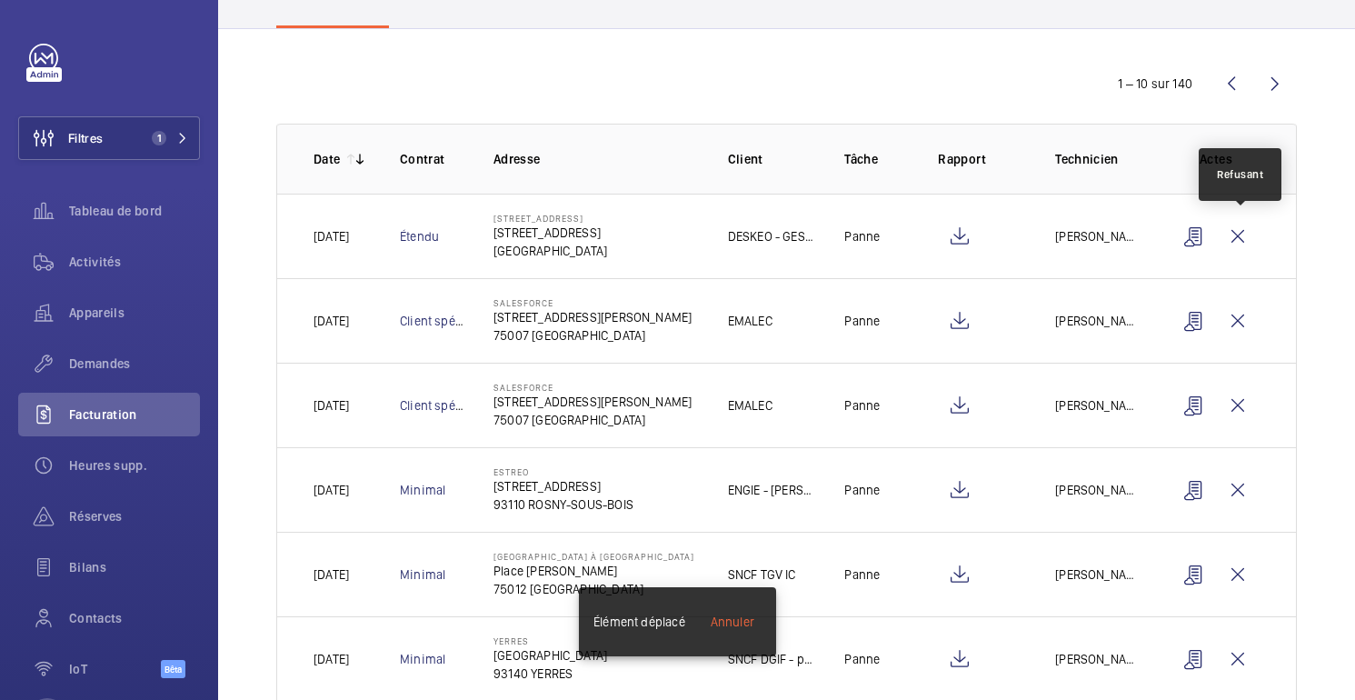
click at [1243, 232] on wm-front-icon-button at bounding box center [1238, 236] width 44 height 44
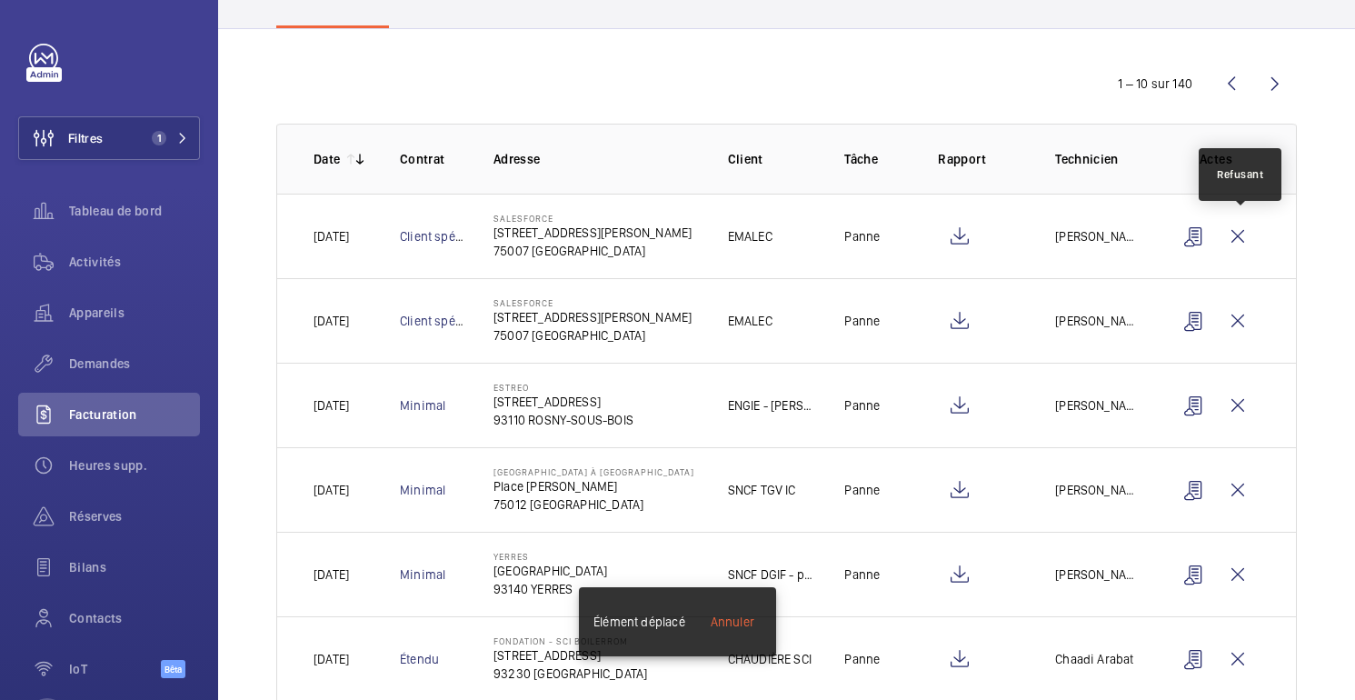
click at [1243, 232] on wm-front-icon-button at bounding box center [1238, 236] width 44 height 44
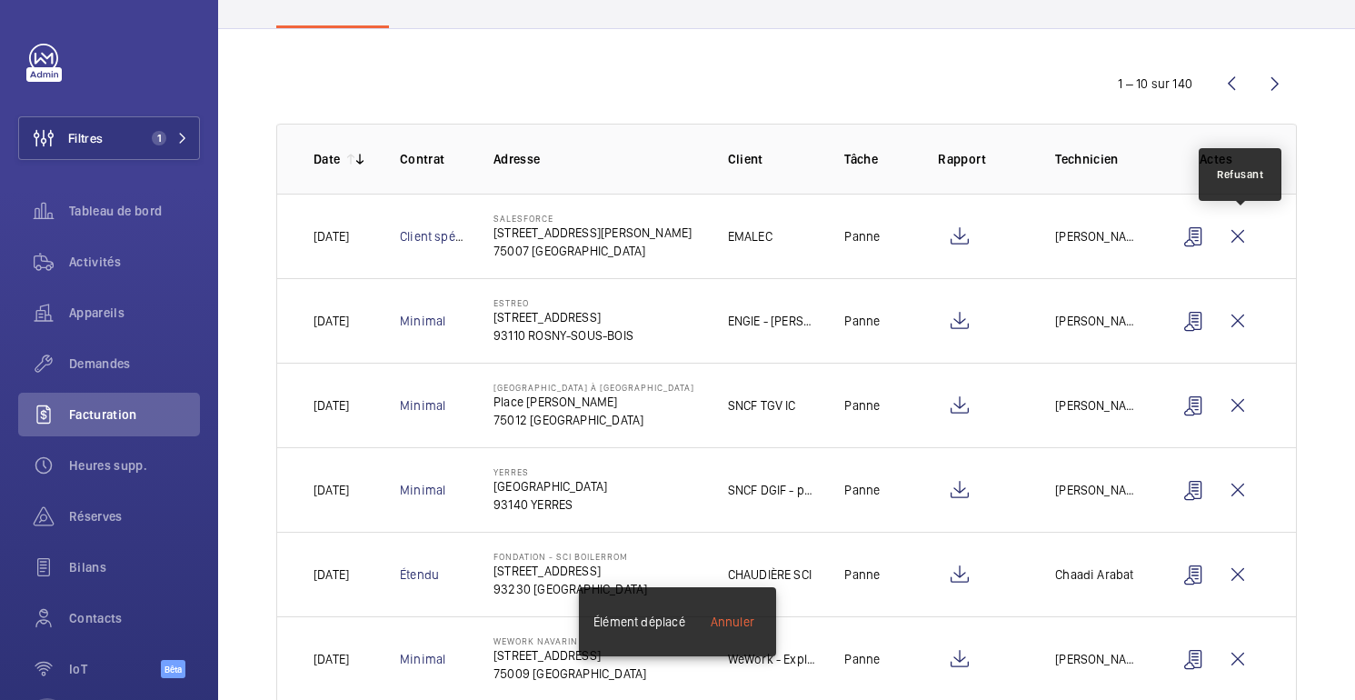
click at [1243, 232] on wm-front-icon-button at bounding box center [1238, 236] width 44 height 44
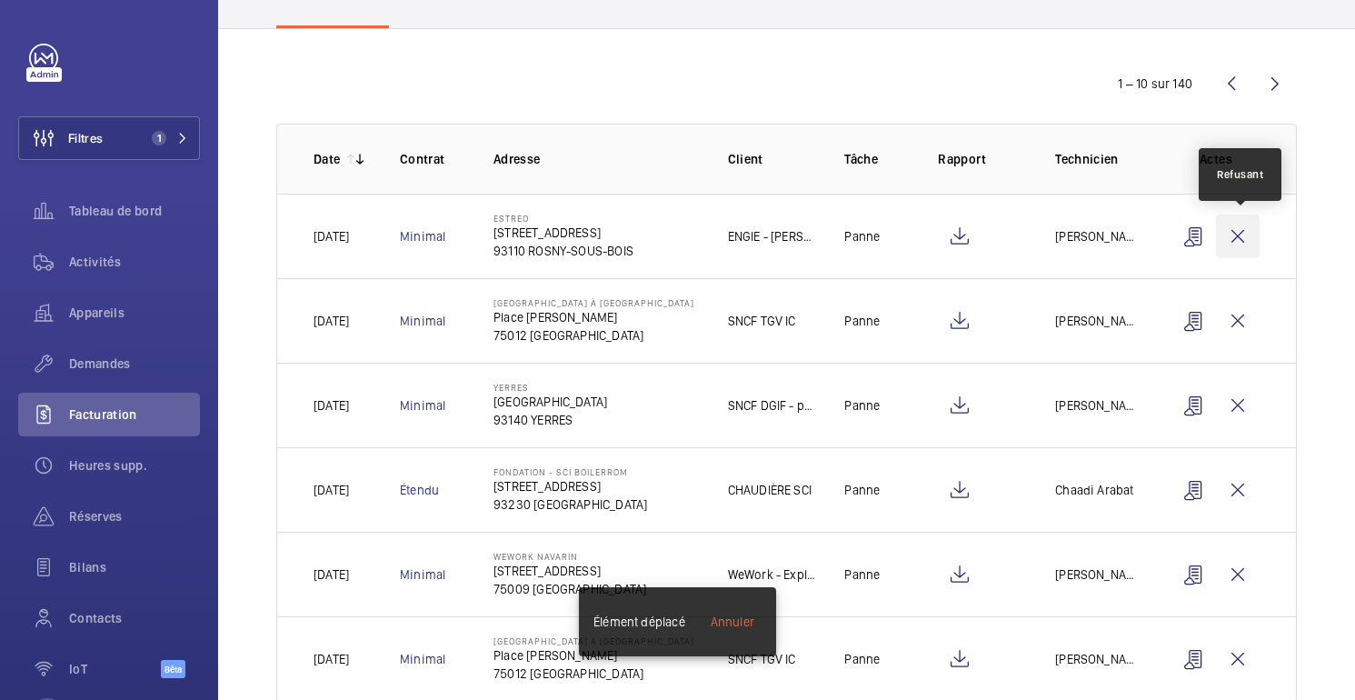
click at [1243, 232] on wm-front-icon-button at bounding box center [1238, 236] width 44 height 44
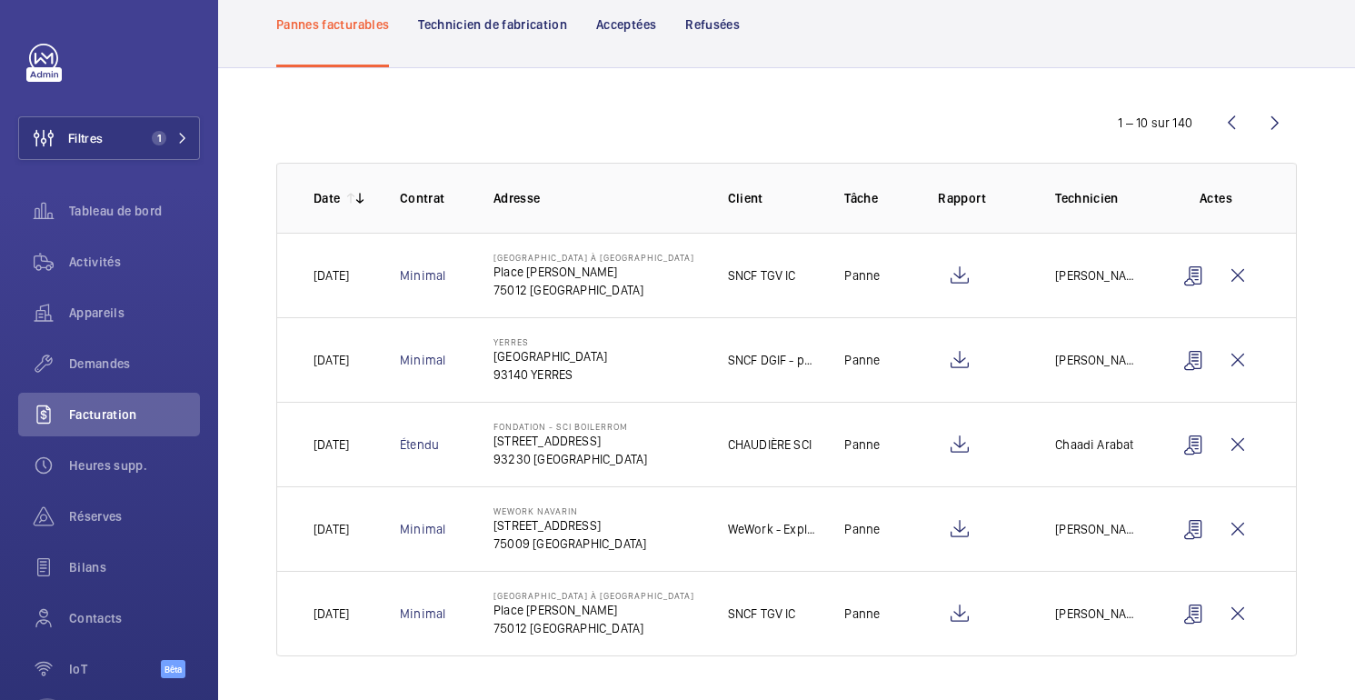
scroll to position [108, 0]
click at [1248, 280] on wm-front-icon-button at bounding box center [1238, 275] width 44 height 44
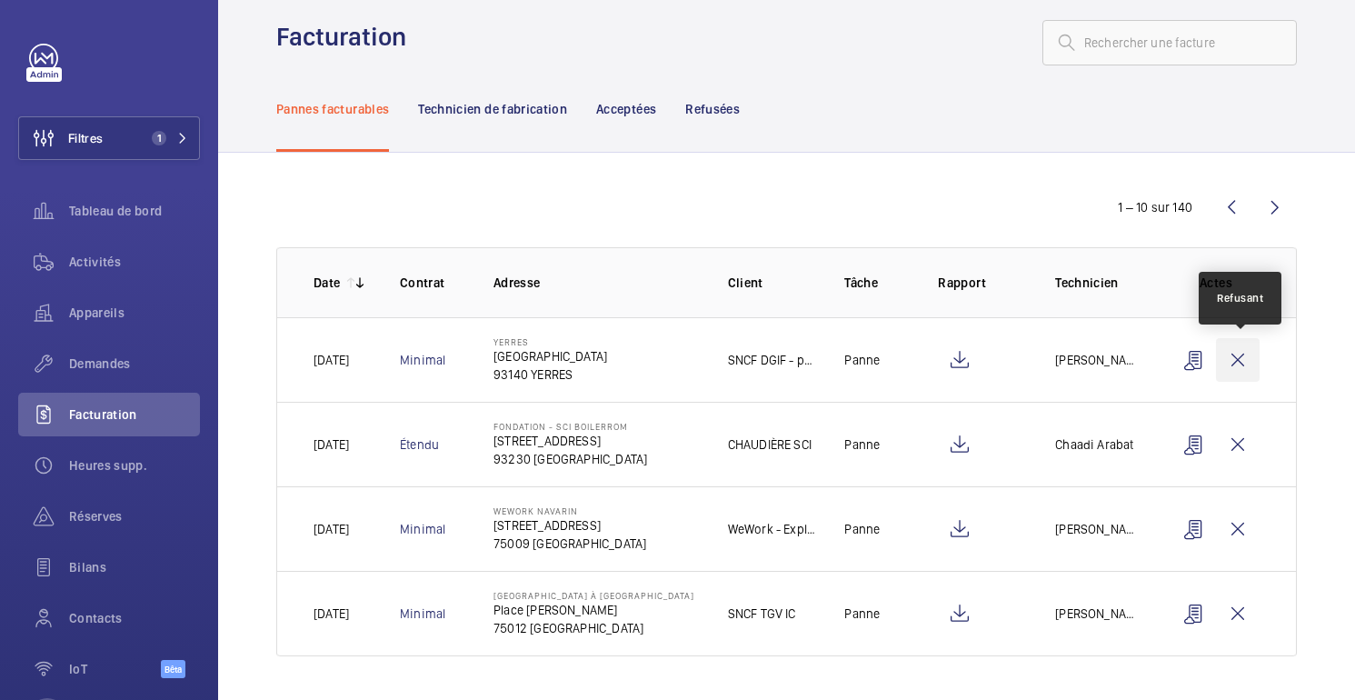
click at [1244, 372] on wm-front-icon-button at bounding box center [1238, 360] width 44 height 44
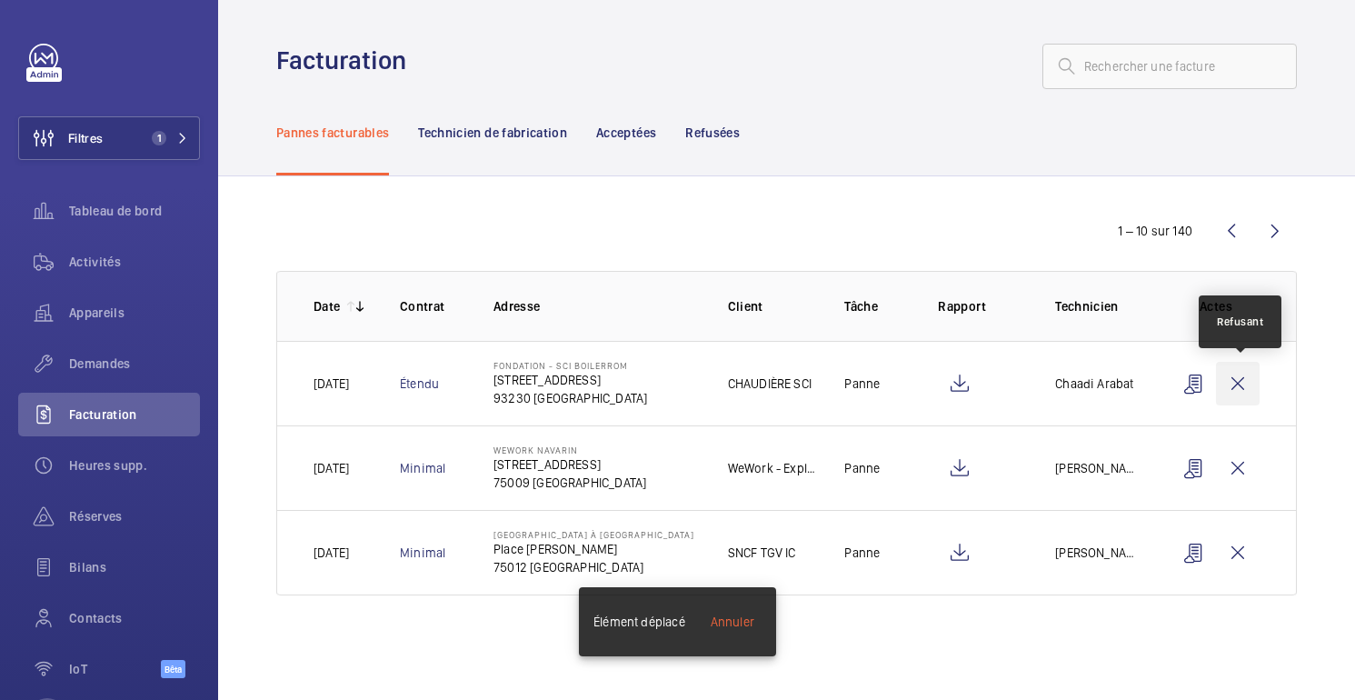
click at [1227, 388] on wm-front-icon-button at bounding box center [1238, 384] width 44 height 44
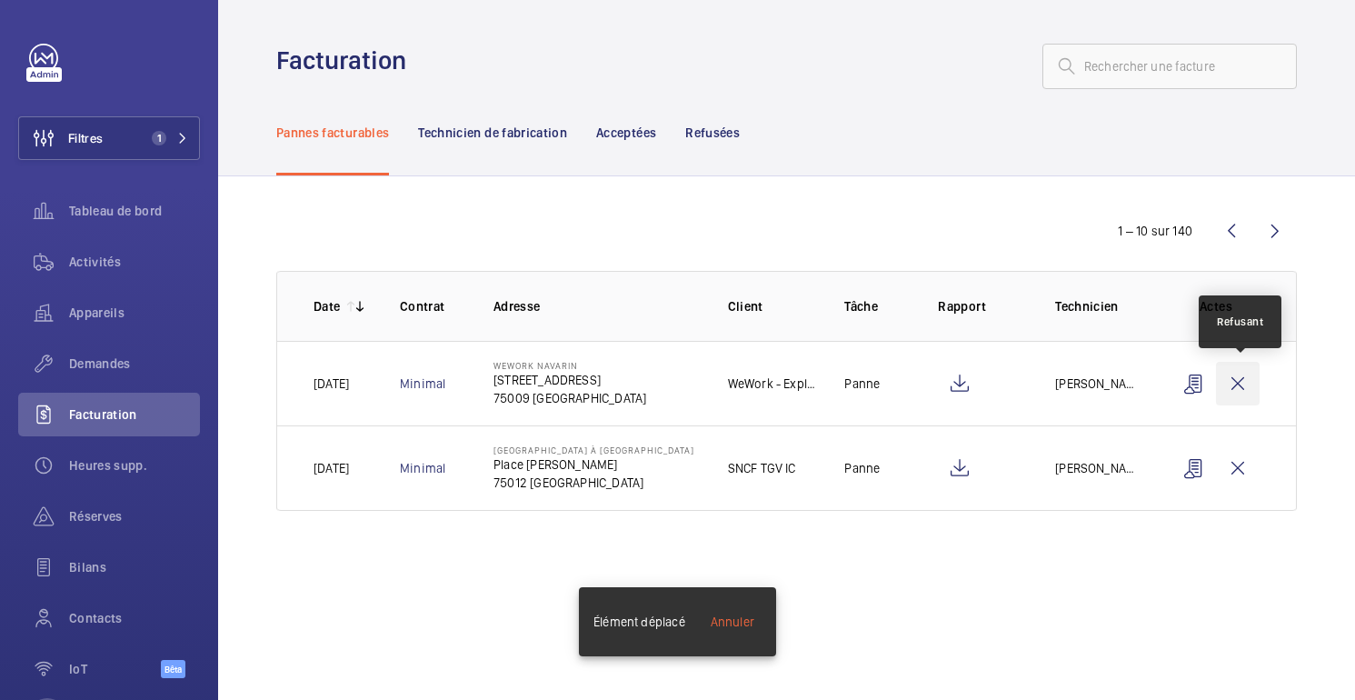
click at [1236, 392] on wm-front-icon-button at bounding box center [1238, 384] width 44 height 44
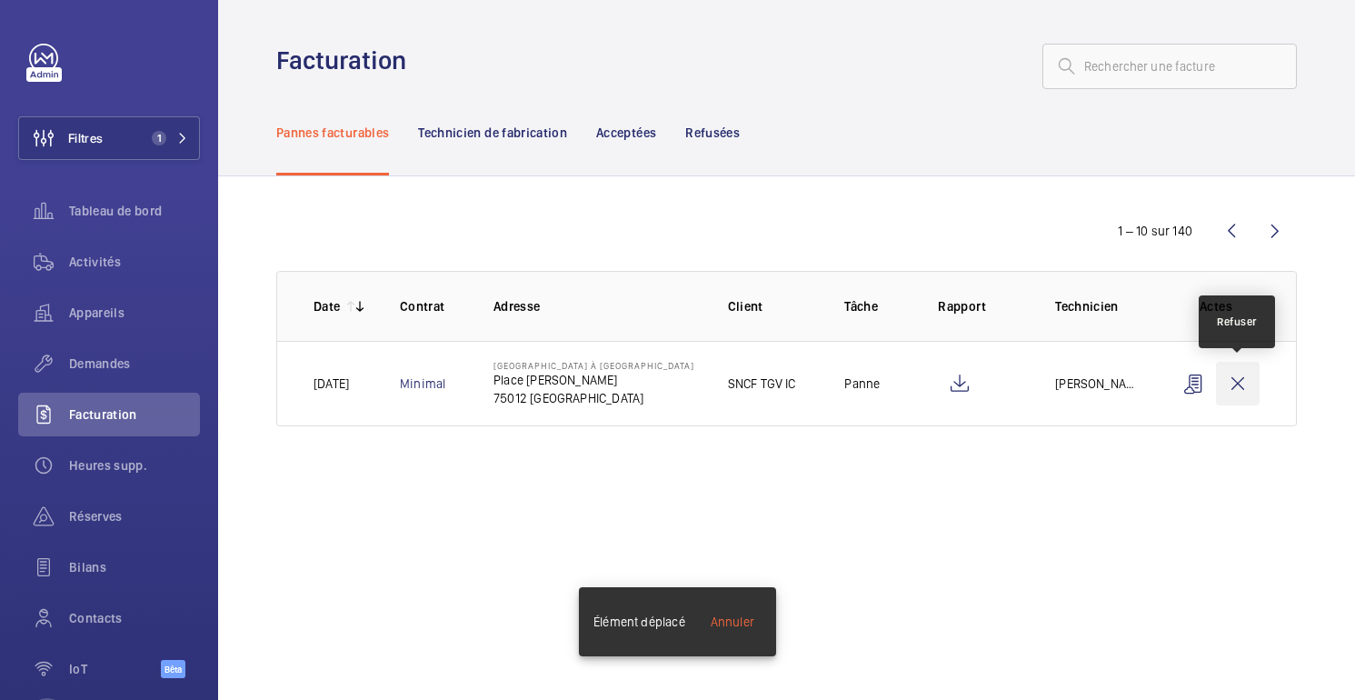
click at [1232, 381] on wm-front-icon-button at bounding box center [1238, 384] width 44 height 44
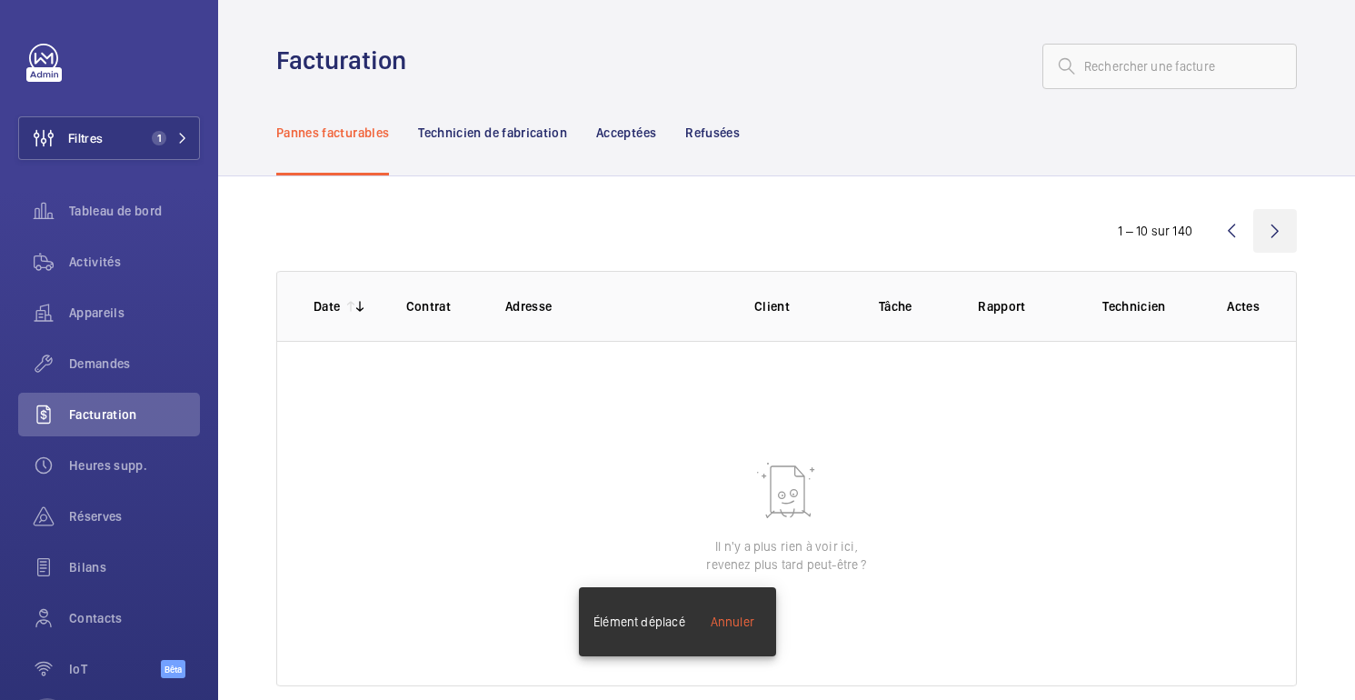
click at [1270, 223] on wm-front-icon-button at bounding box center [1275, 231] width 44 height 44
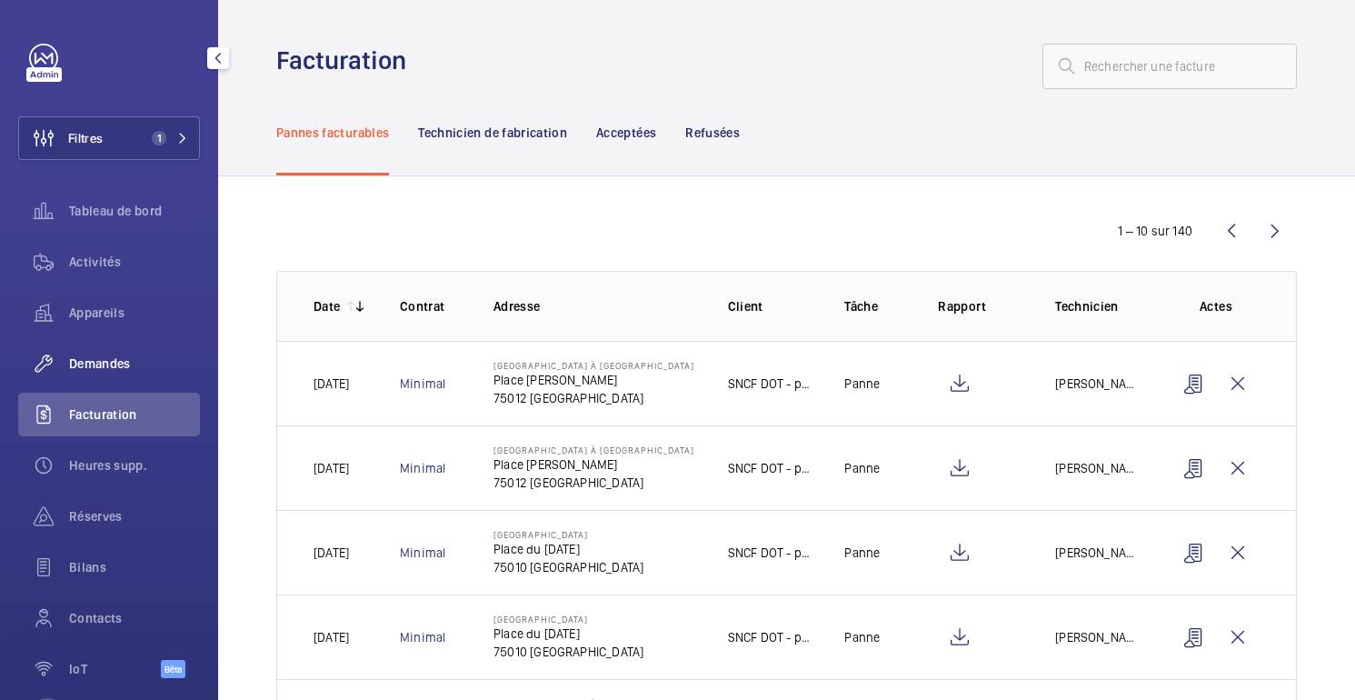
click at [112, 363] on font "Demandes" at bounding box center [100, 363] width 62 height 15
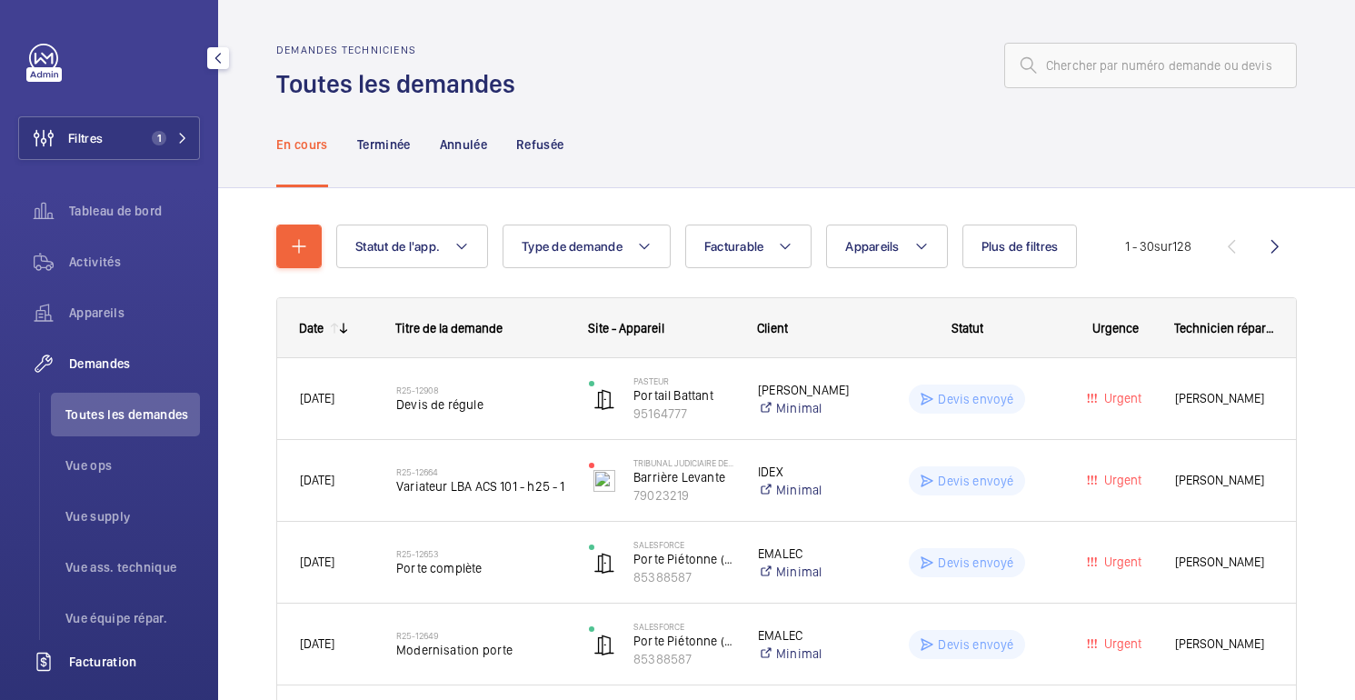
click at [128, 660] on font "Facturation" at bounding box center [103, 661] width 68 height 15
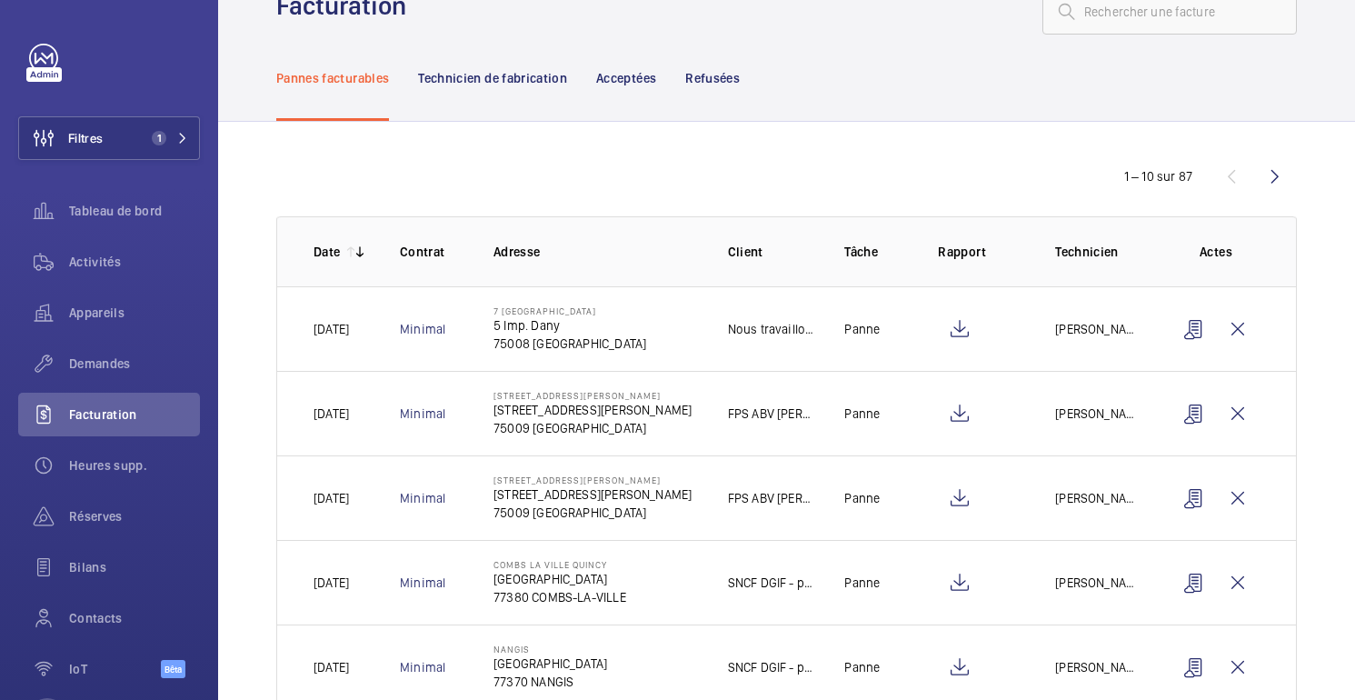
scroll to position [92, 0]
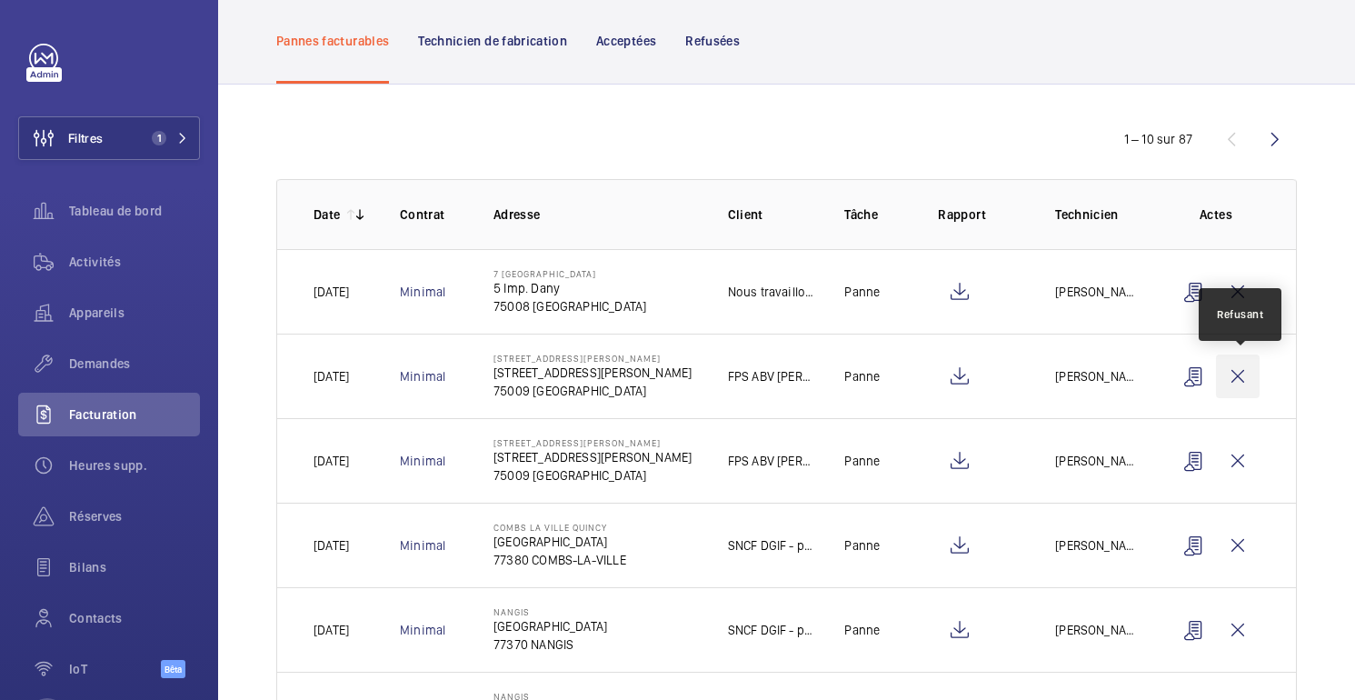
click at [1246, 383] on wm-front-icon-button at bounding box center [1238, 376] width 44 height 44
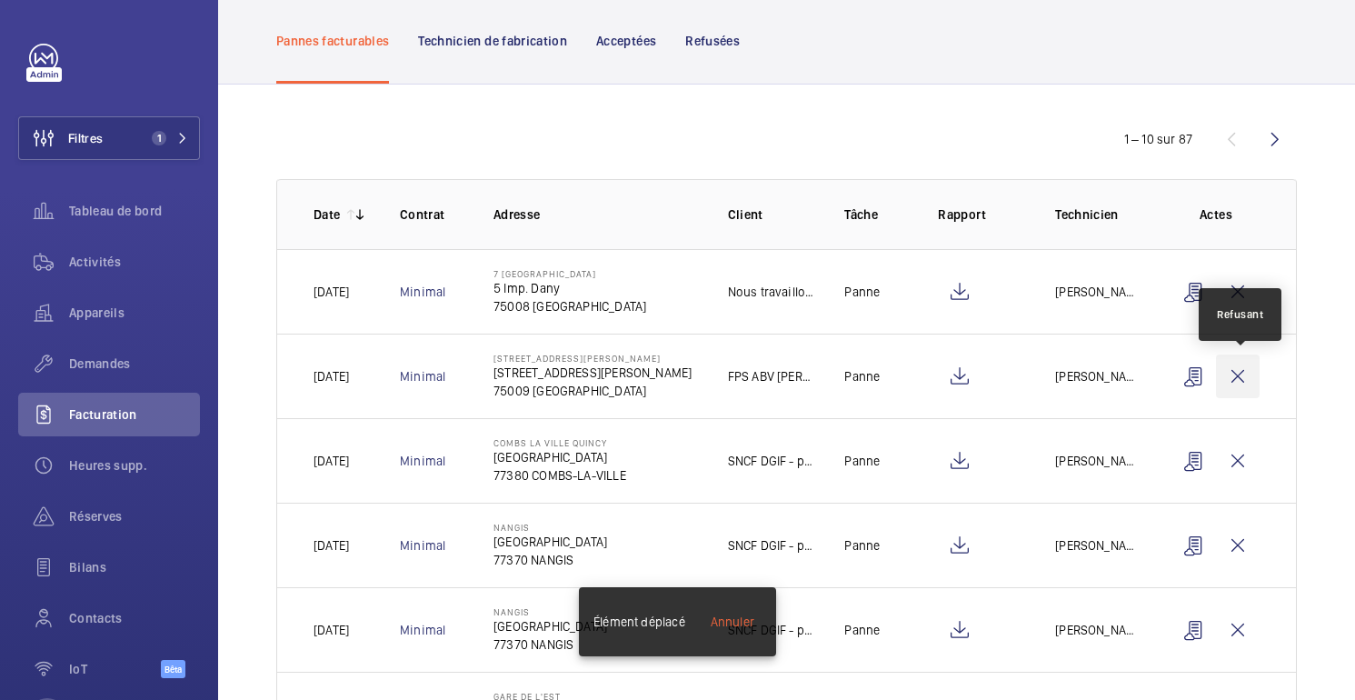
click at [1246, 373] on wm-front-icon-button at bounding box center [1238, 376] width 44 height 44
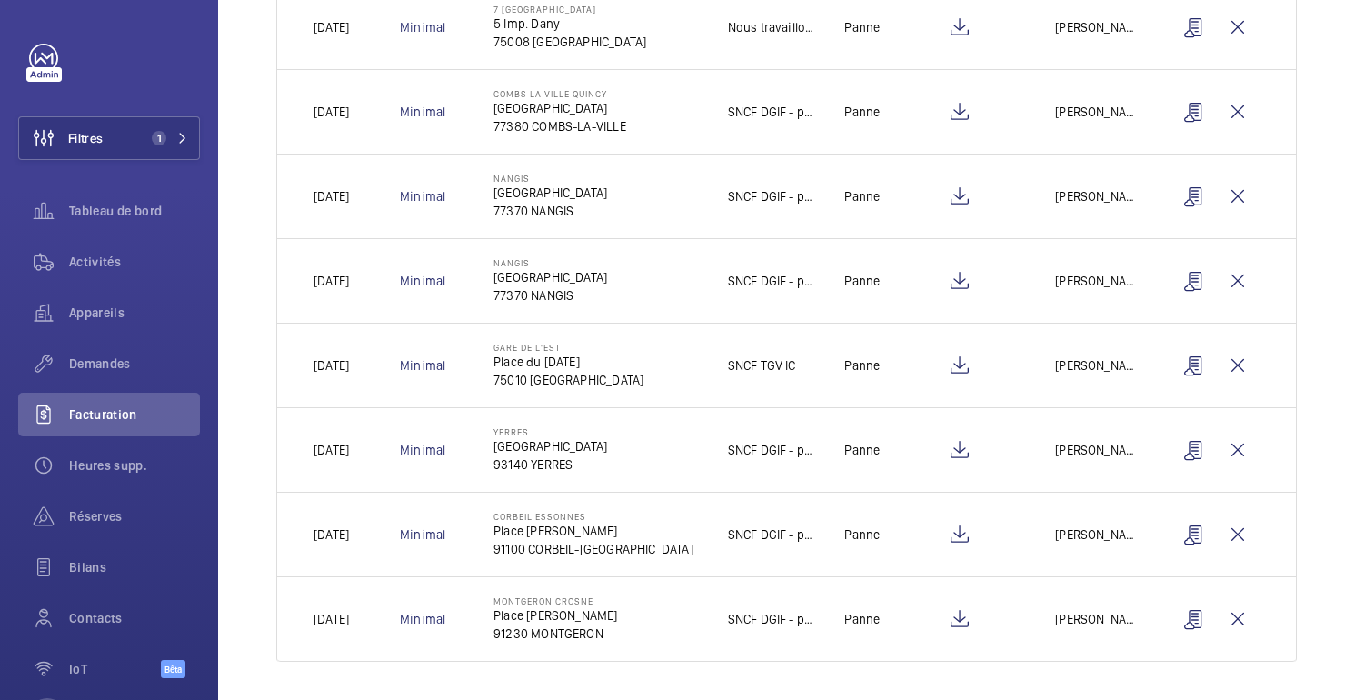
scroll to position [362, 0]
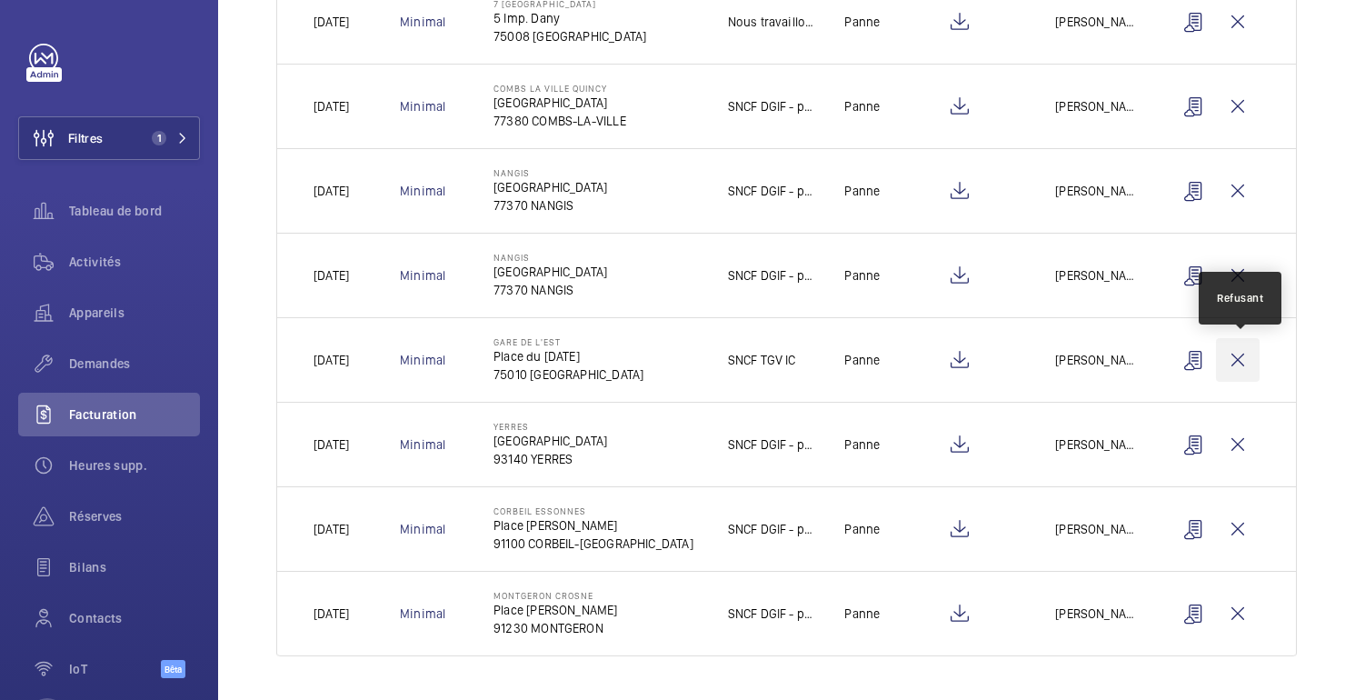
click at [1235, 367] on wm-front-icon-button at bounding box center [1238, 360] width 44 height 44
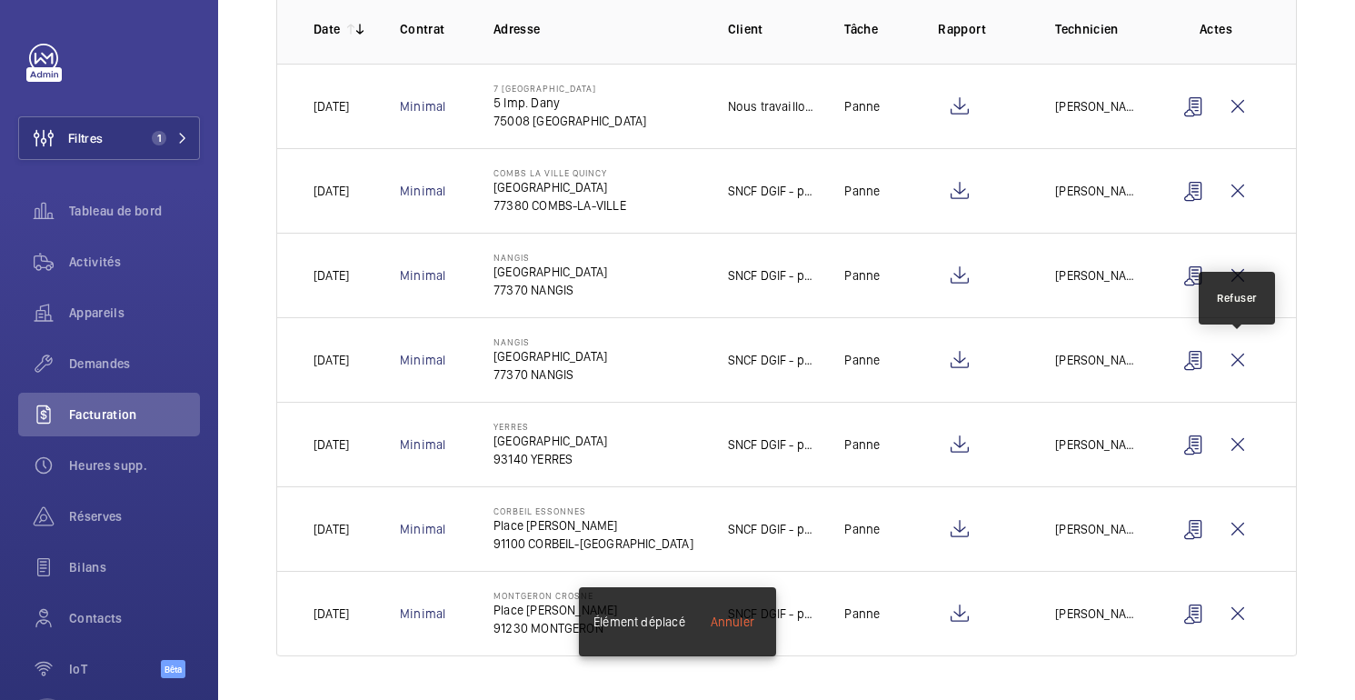
scroll to position [277, 0]
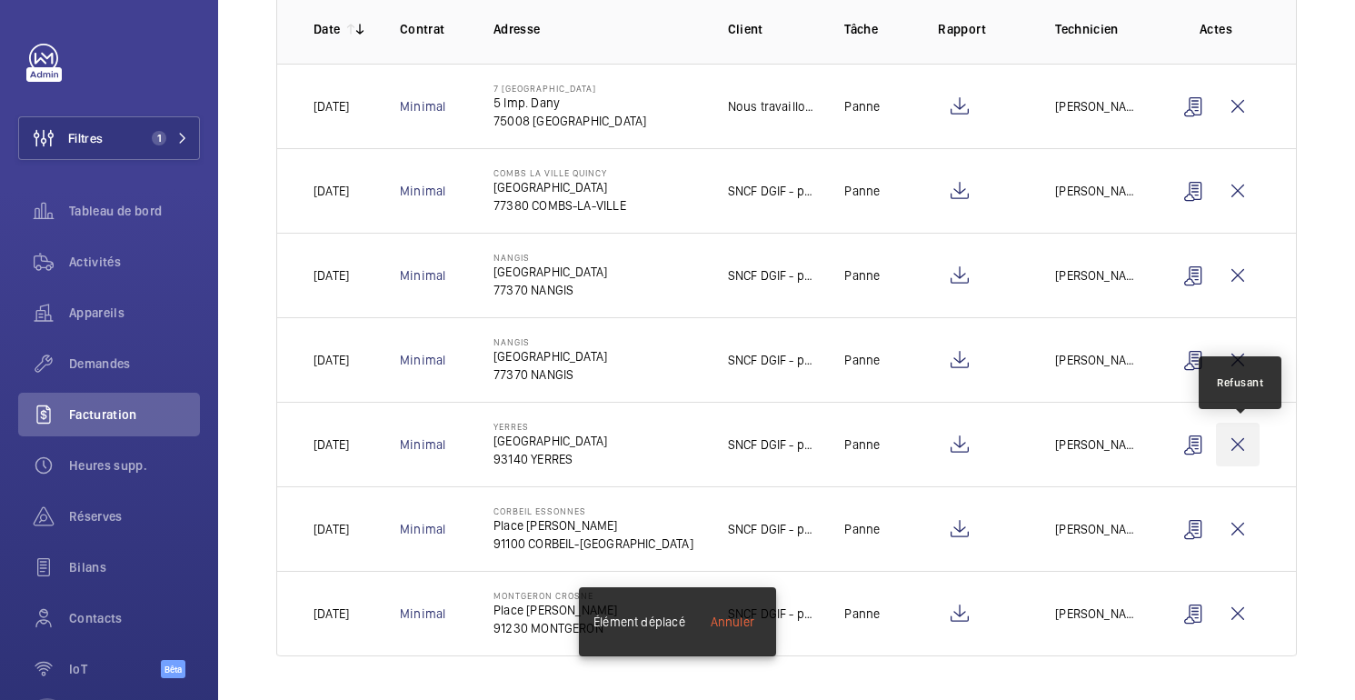
click at [1246, 449] on wm-front-icon-button at bounding box center [1238, 444] width 44 height 44
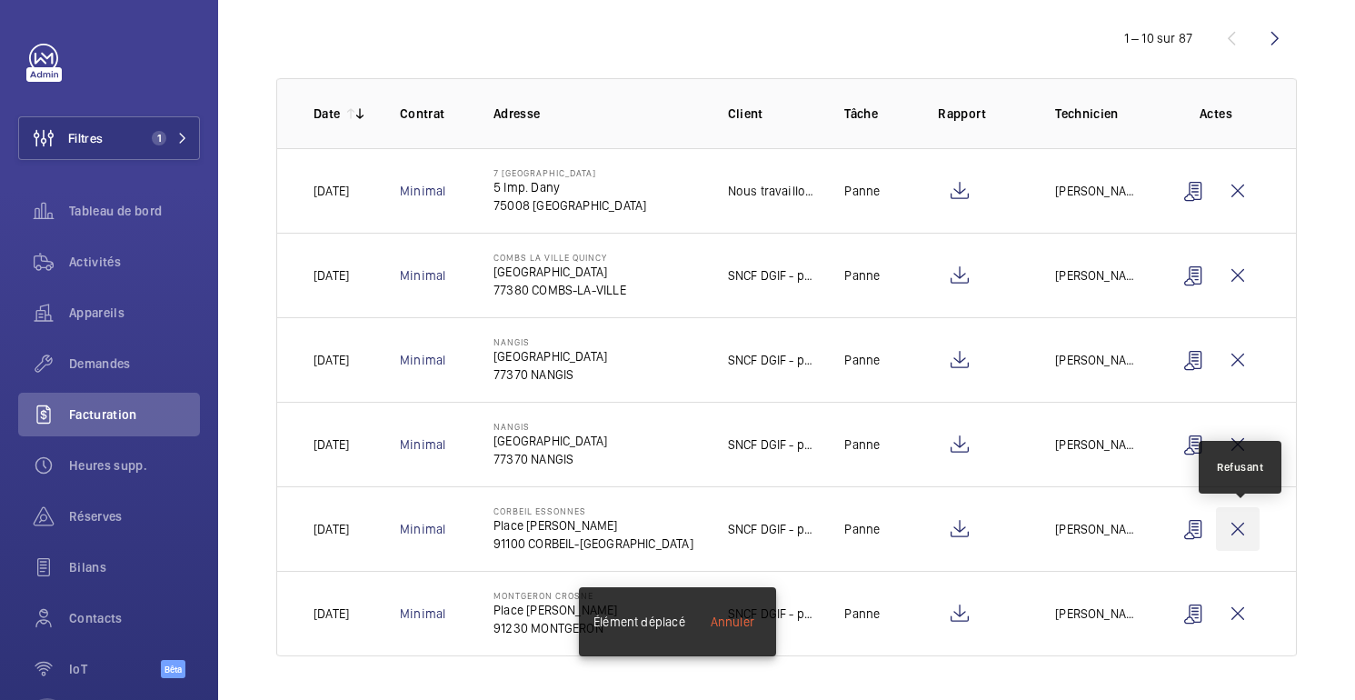
click at [1240, 531] on wm-front-icon-button at bounding box center [1238, 529] width 44 height 44
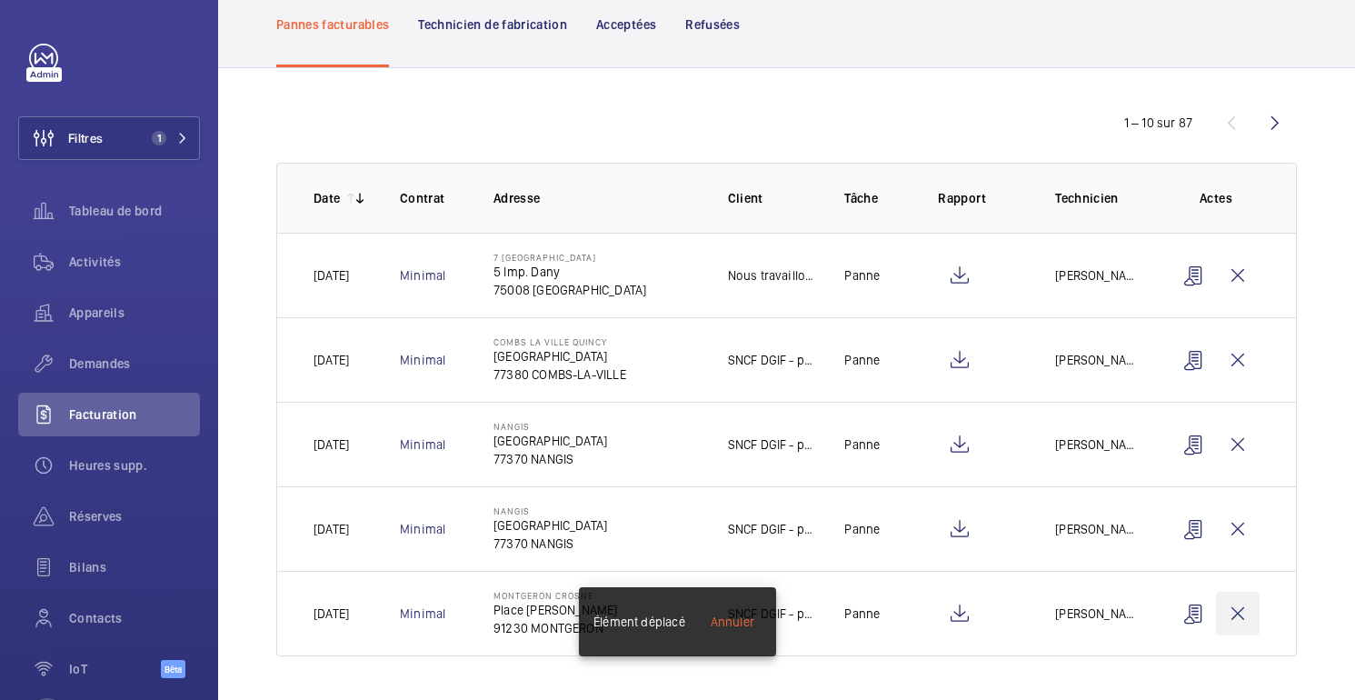
click at [1251, 620] on wm-front-icon-button at bounding box center [1238, 613] width 44 height 44
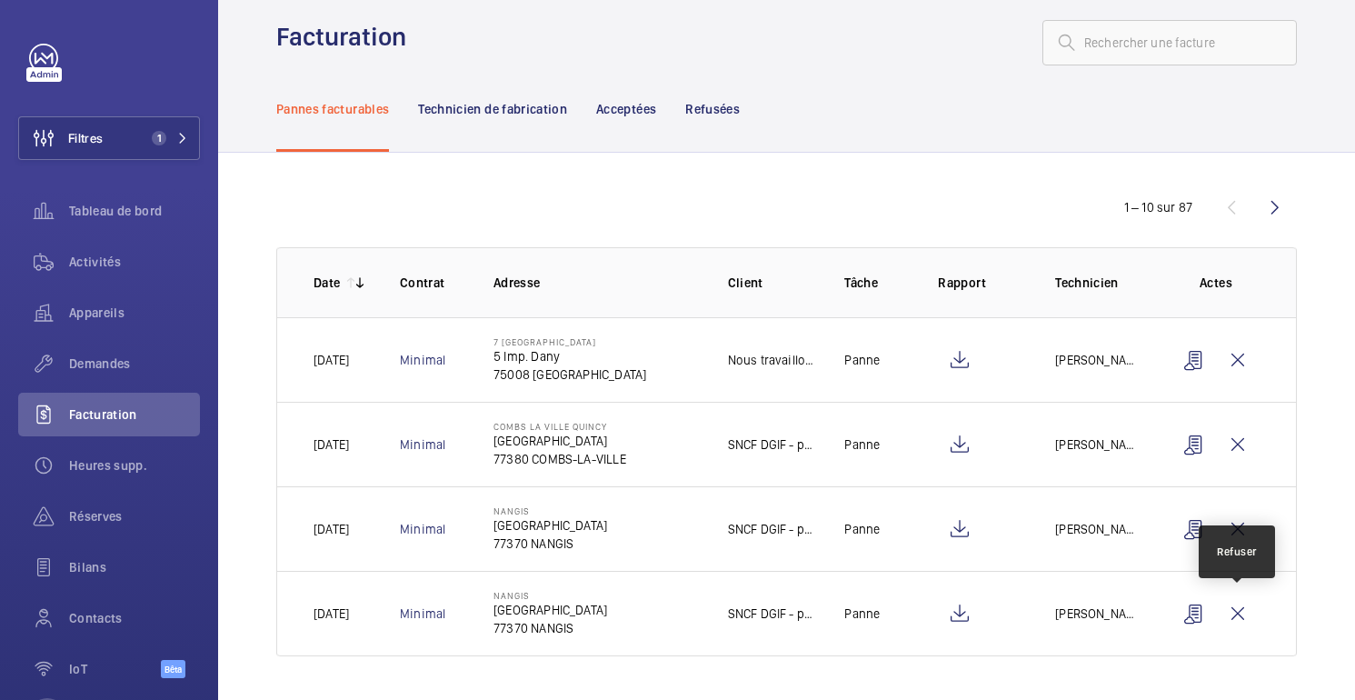
scroll to position [24, 0]
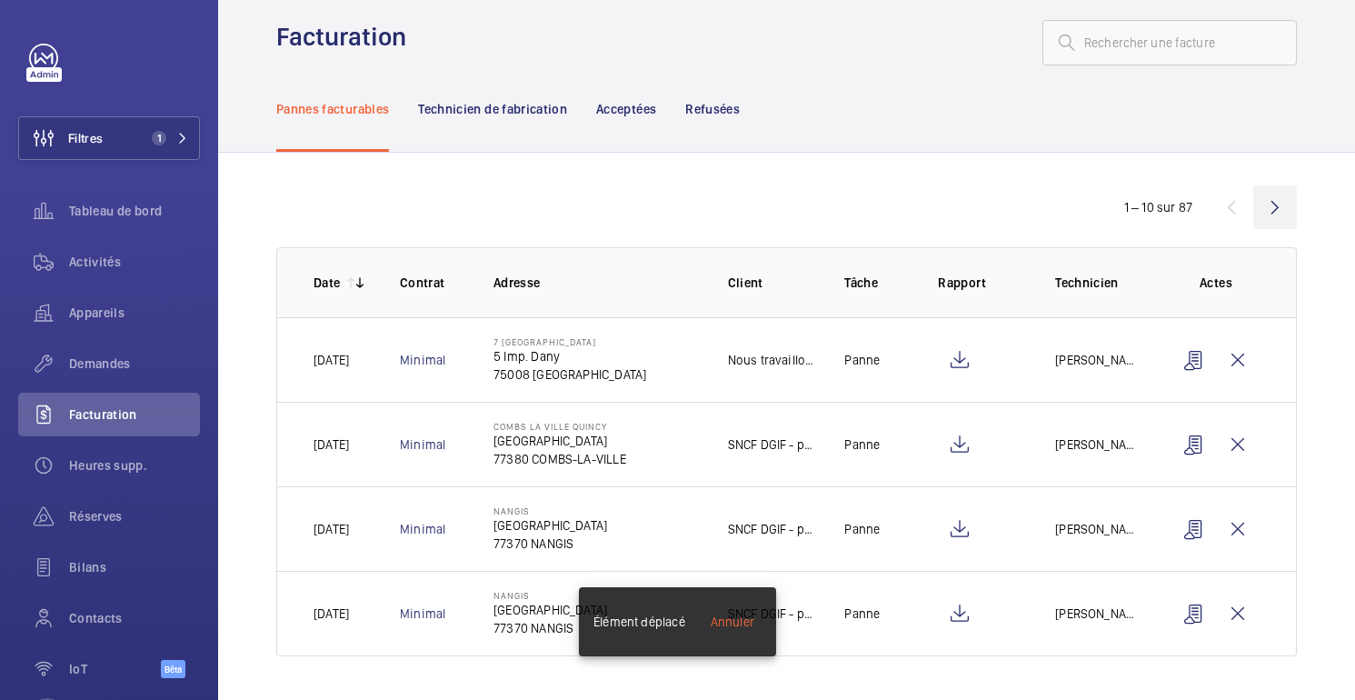
click at [1265, 211] on wm-front-icon-button at bounding box center [1275, 207] width 44 height 44
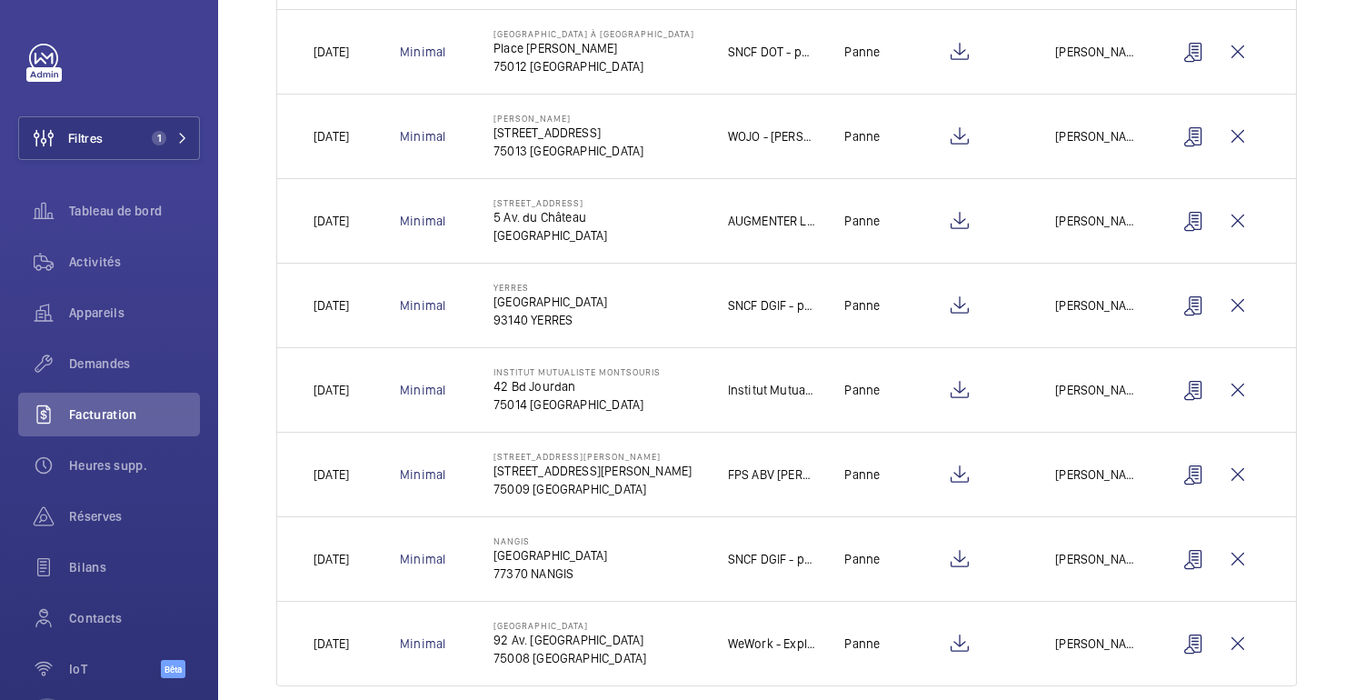
scroll to position [531, 0]
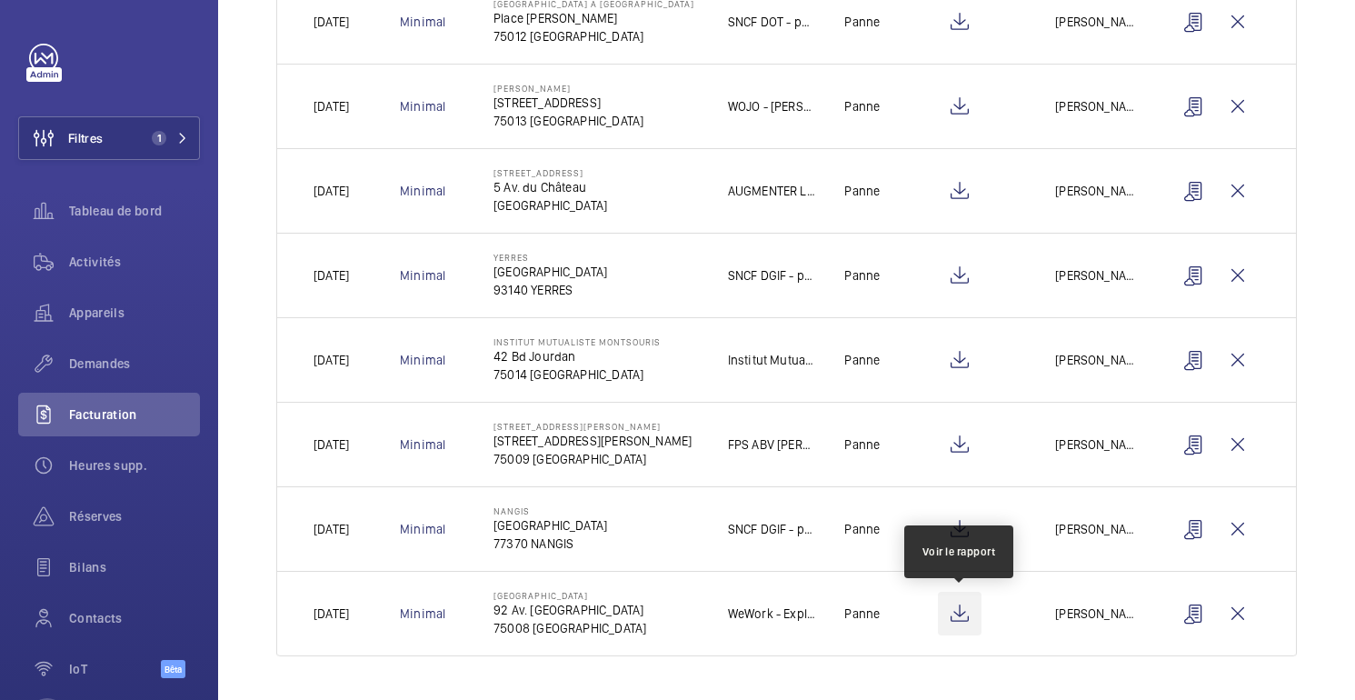
click at [957, 619] on wm-front-icon-button at bounding box center [960, 613] width 44 height 44
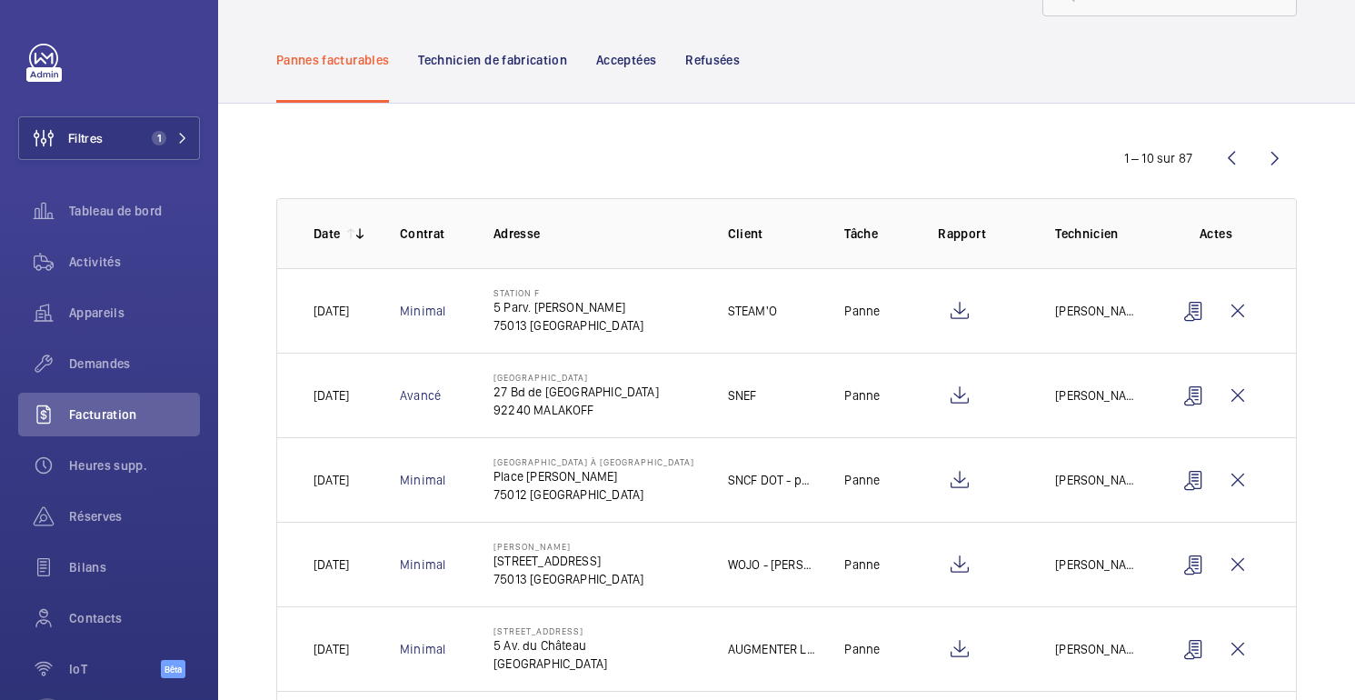
scroll to position [0, 0]
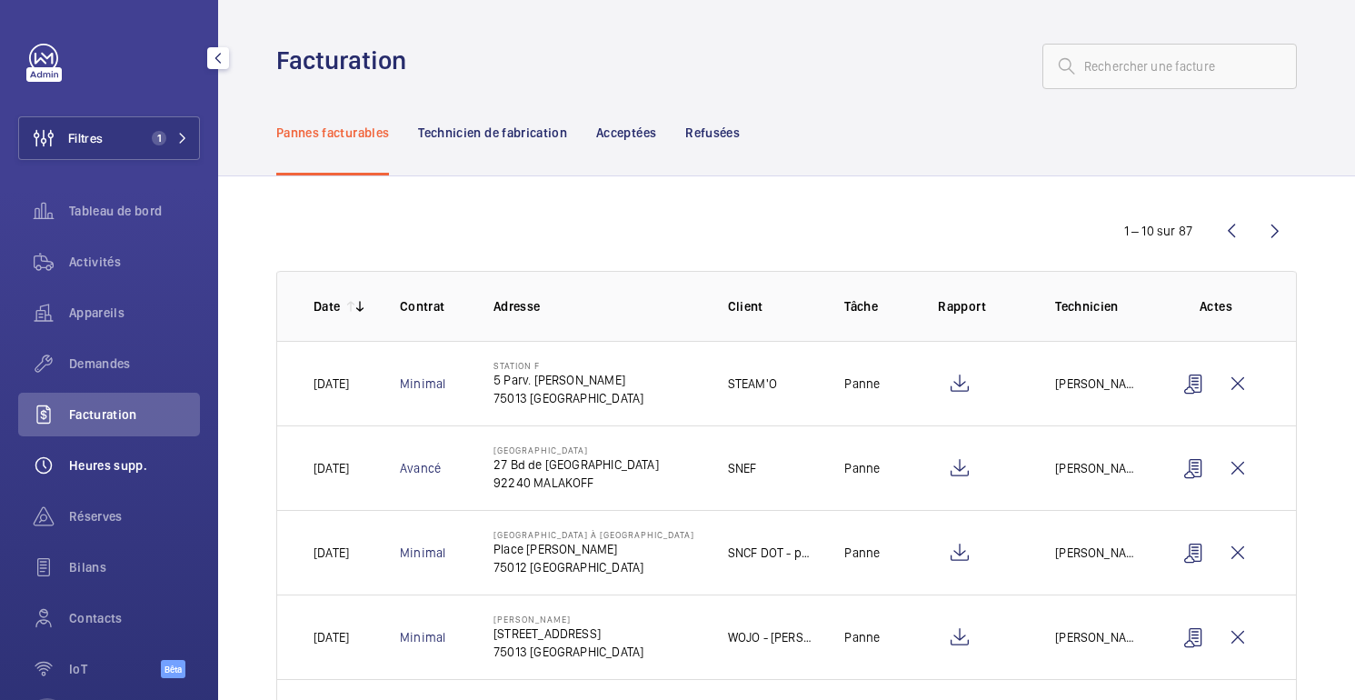
click at [108, 468] on font "Heures supp." at bounding box center [108, 465] width 78 height 15
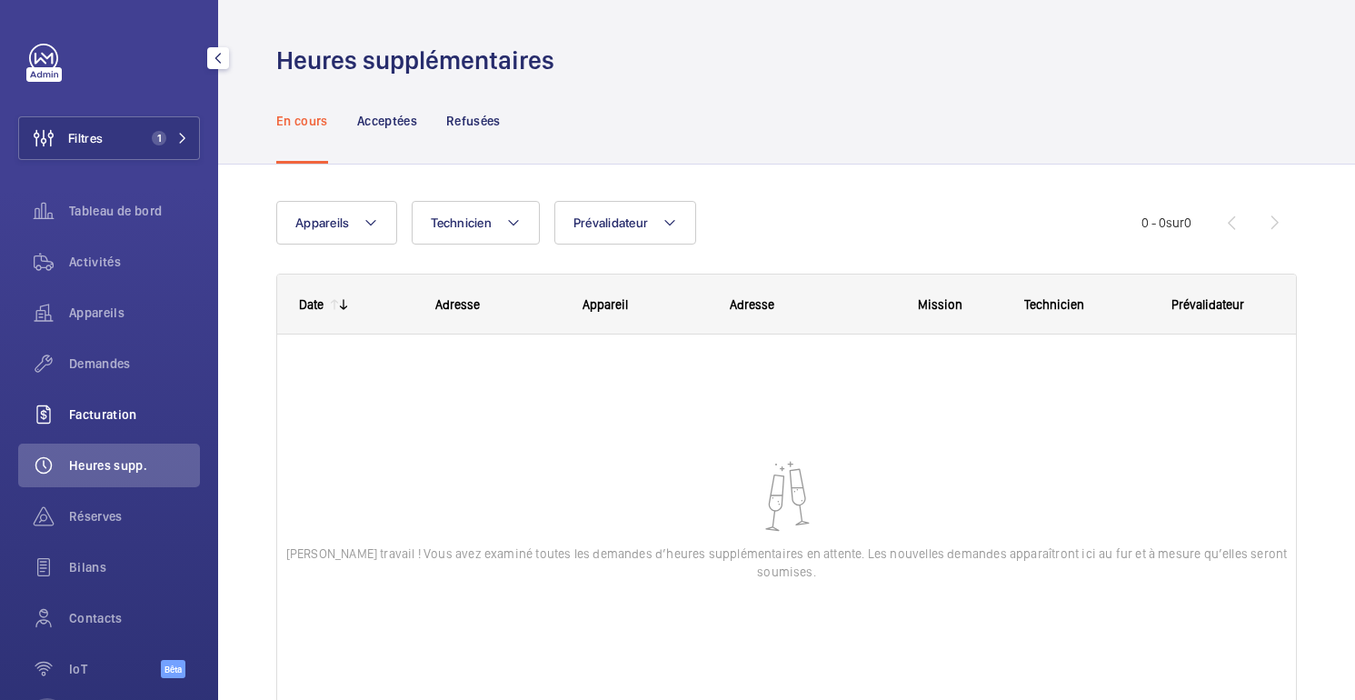
click at [120, 419] on font "Facturation" at bounding box center [103, 414] width 68 height 15
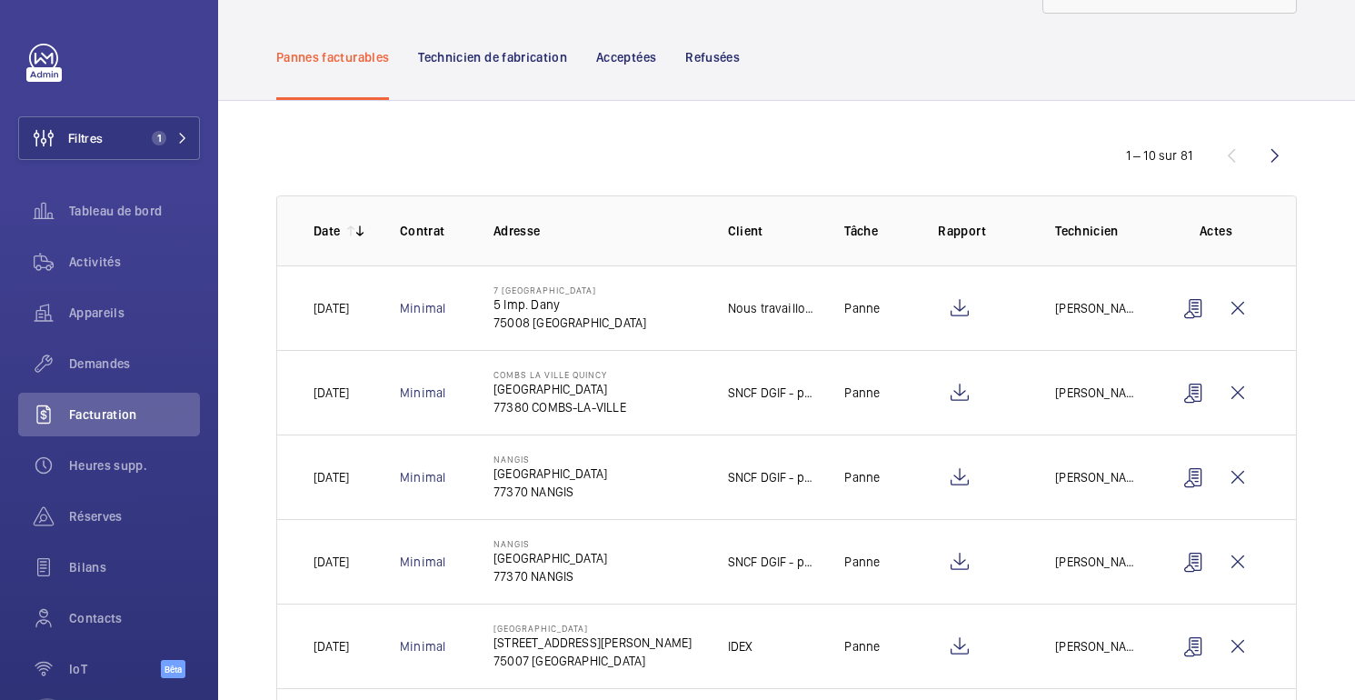
scroll to position [87, 0]
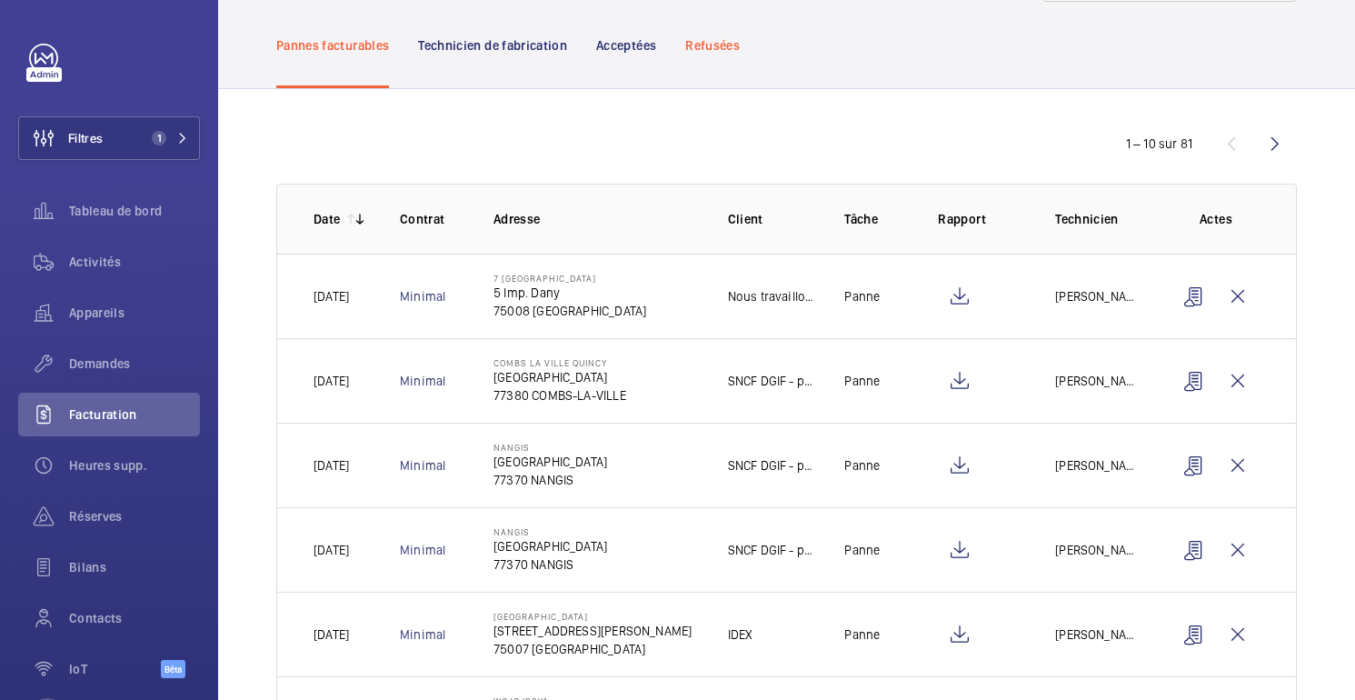
click at [718, 54] on div "Refusées" at bounding box center [712, 45] width 55 height 86
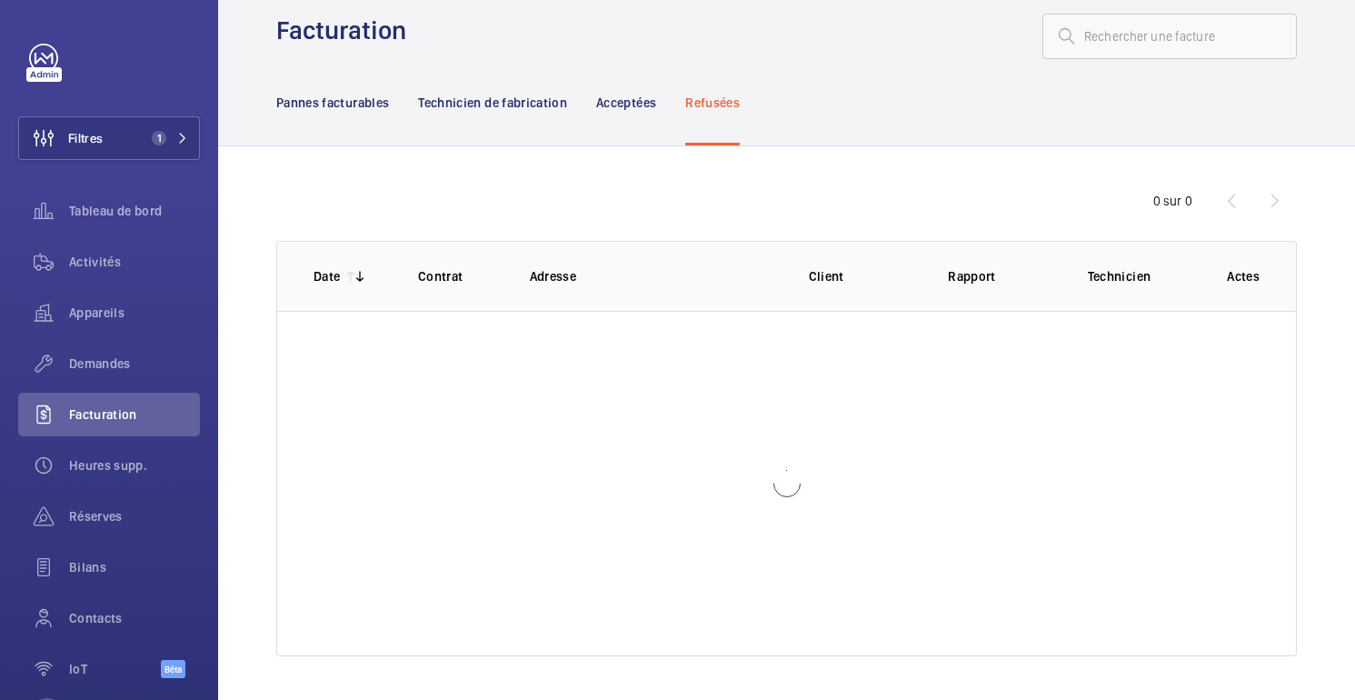
scroll to position [87, 0]
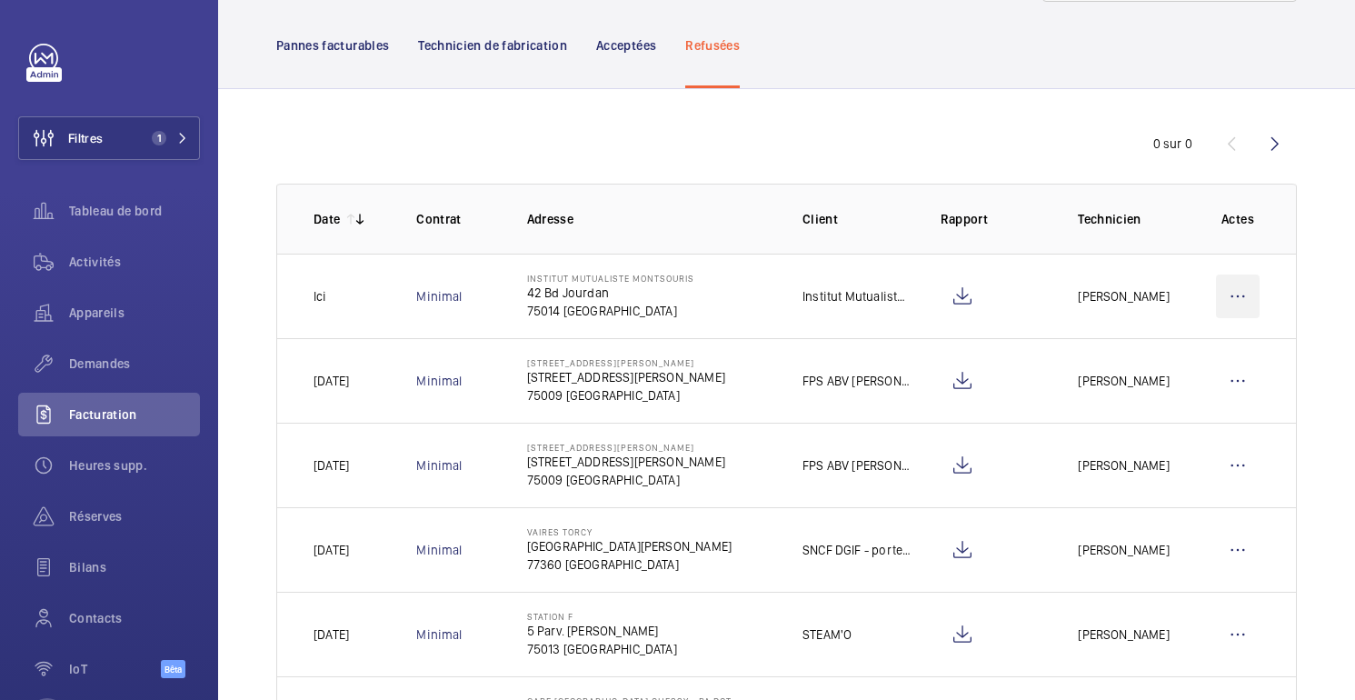
click at [1229, 297] on wm-front-icon-button at bounding box center [1238, 296] width 44 height 44
click at [904, 121] on div "0 sur 0 Date Contrat Adresse Client Rapport Technicien Actes Ici Minimal Instit…" at bounding box center [786, 616] width 1136 height 1054
click at [494, 48] on font "Technicien de fabrication" at bounding box center [492, 45] width 149 height 15
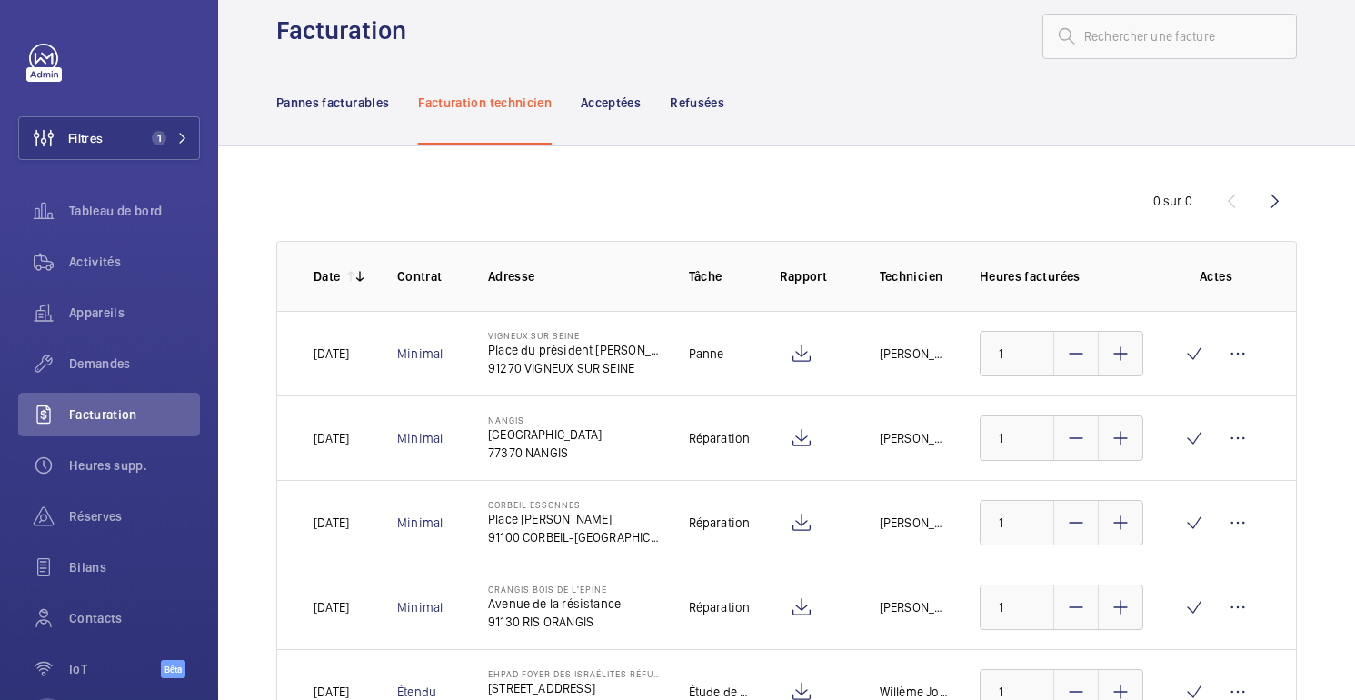
scroll to position [87, 0]
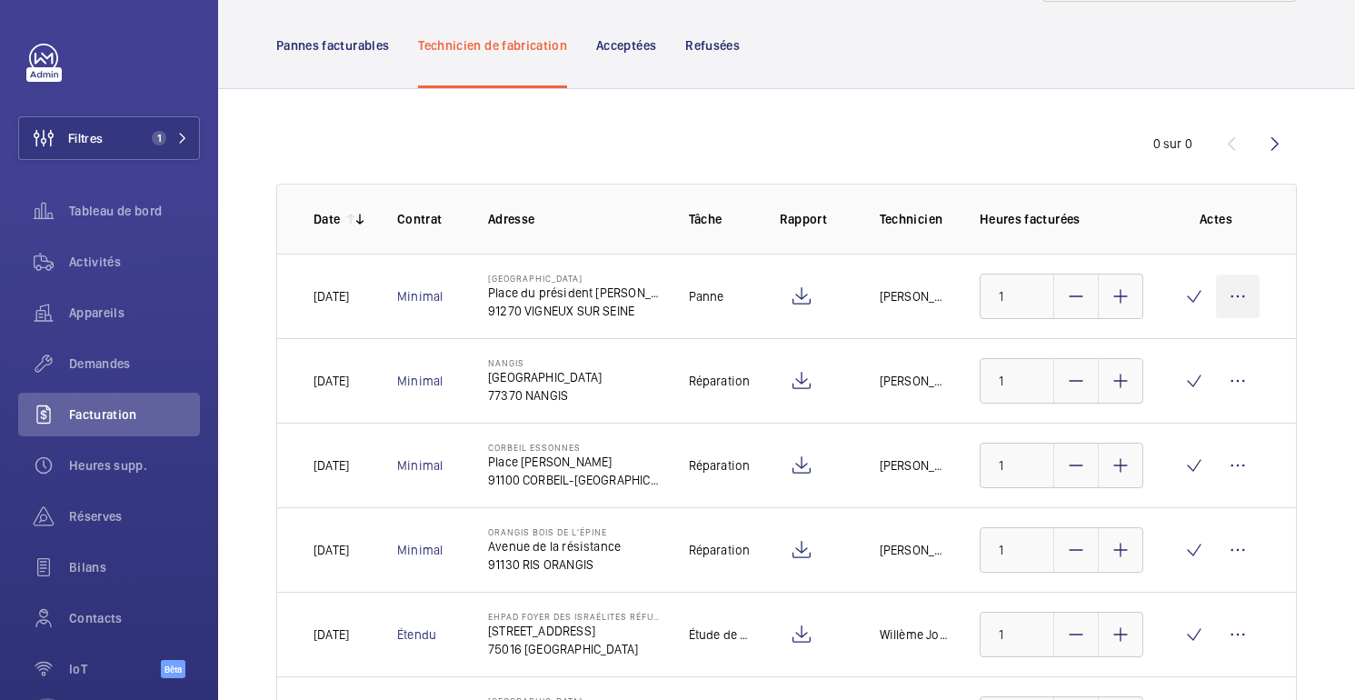
click at [1242, 299] on wm-front-icon-button at bounding box center [1238, 296] width 44 height 44
click at [1160, 354] on p "Refusant" at bounding box center [1144, 351] width 192 height 18
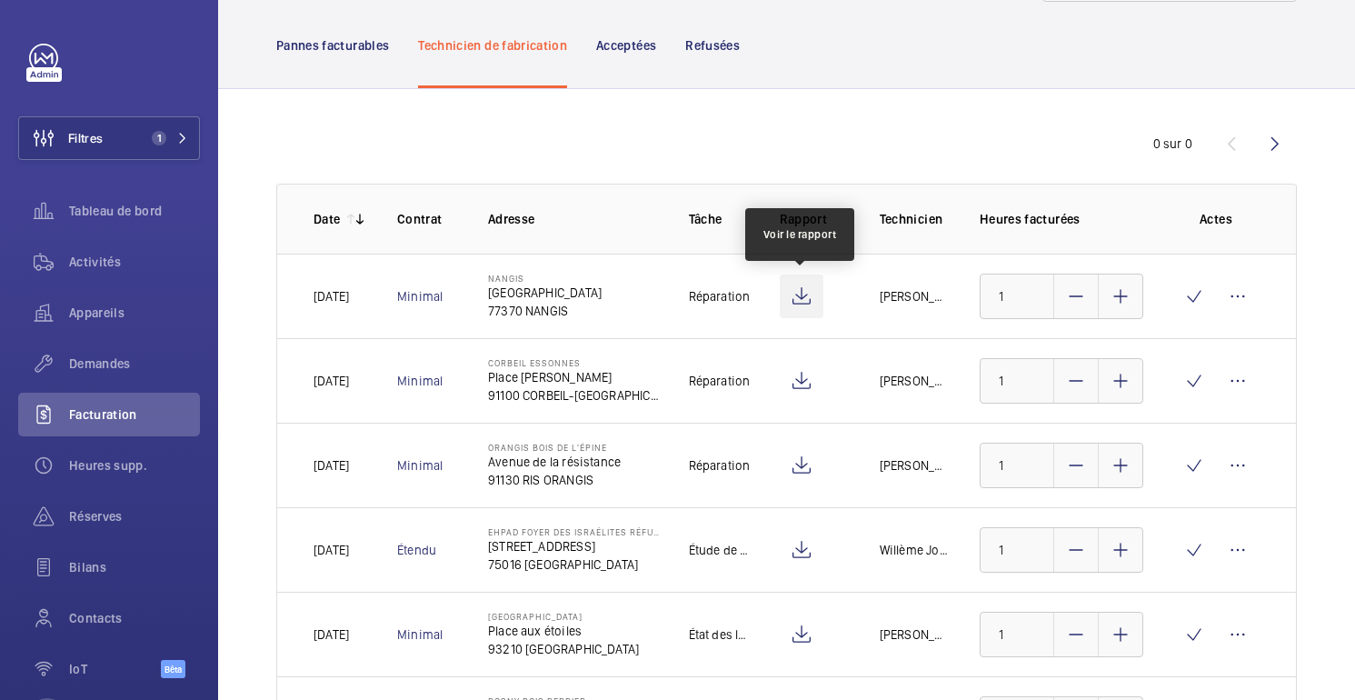
click at [801, 305] on wm-front-icon-button at bounding box center [801, 296] width 44 height 44
click at [1243, 297] on wm-front-icon-button at bounding box center [1238, 296] width 44 height 44
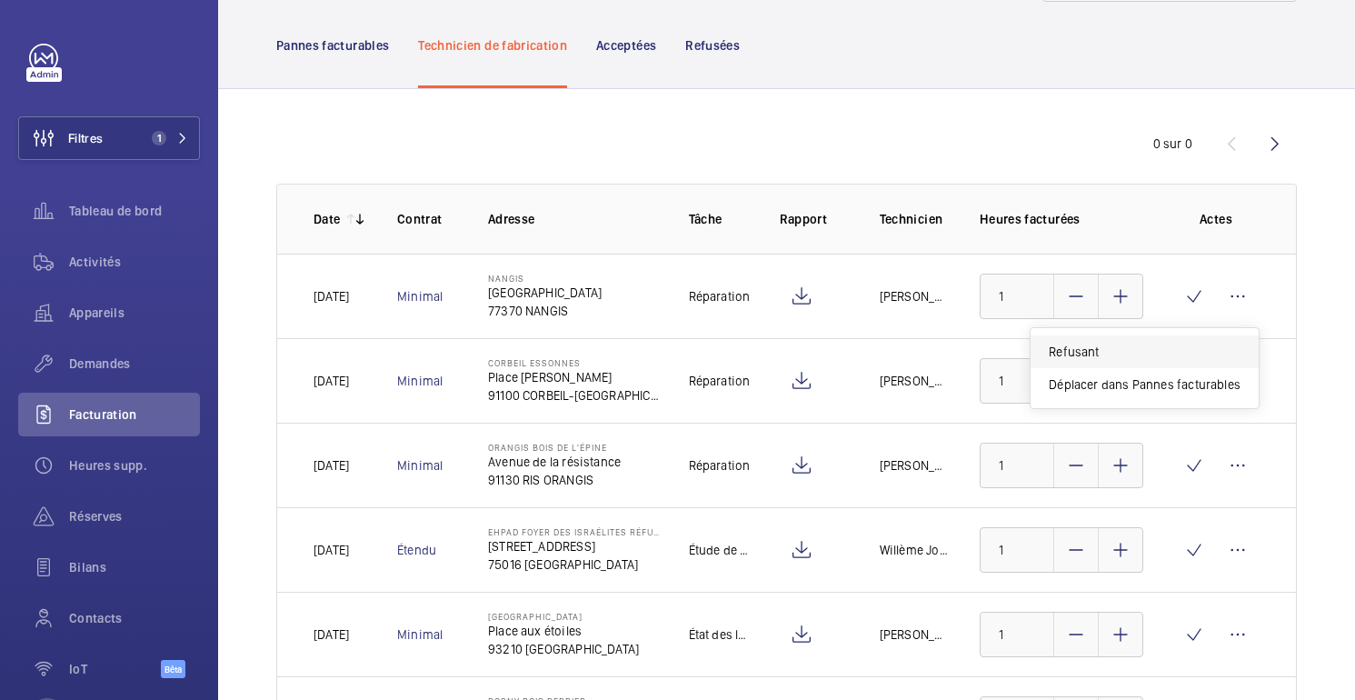
click at [1123, 355] on p "Refusant" at bounding box center [1144, 351] width 192 height 18
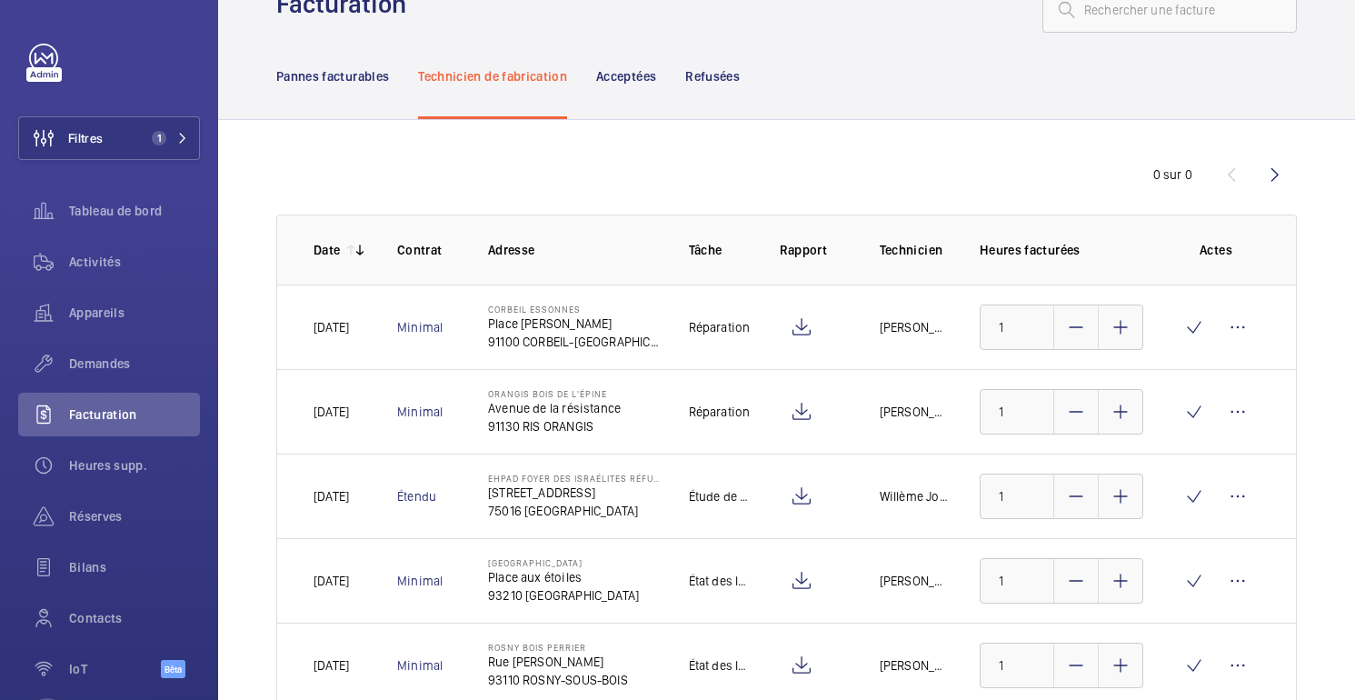
scroll to position [0, 0]
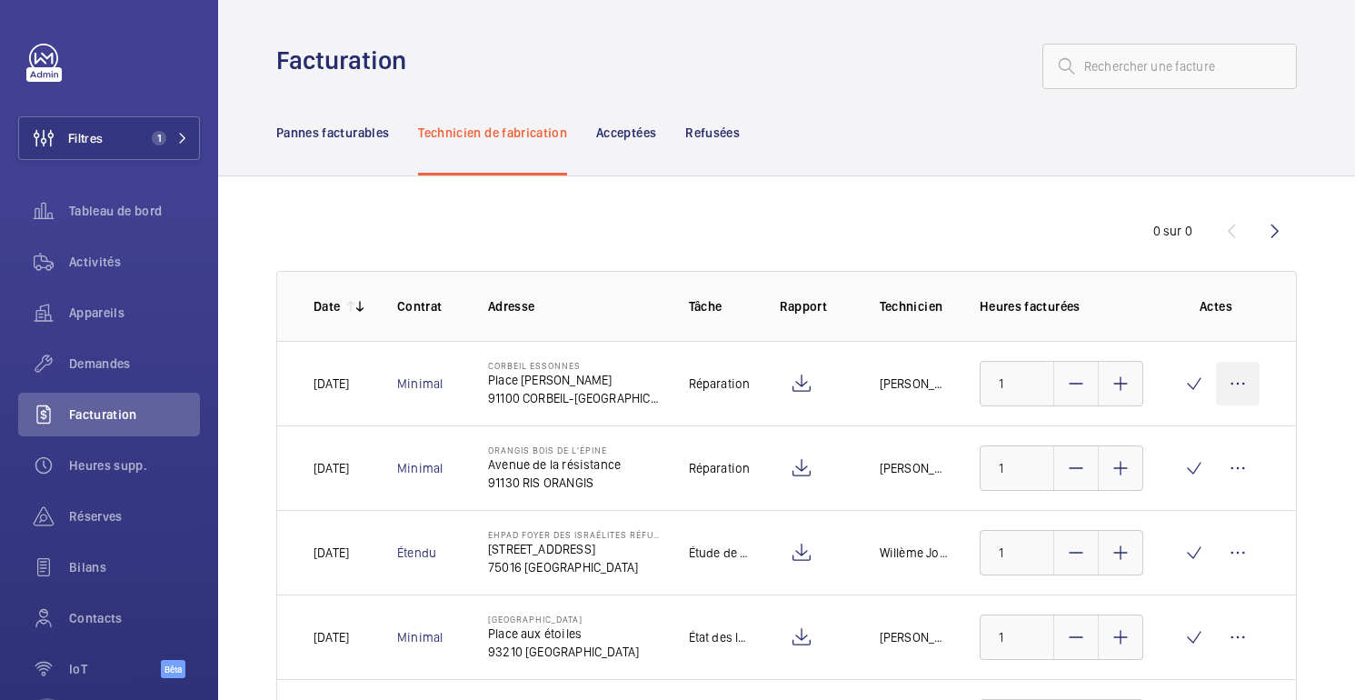
click at [1232, 377] on wm-front-icon-button at bounding box center [1238, 384] width 44 height 44
click at [1157, 433] on p "Refusant" at bounding box center [1144, 439] width 192 height 18
click at [1233, 381] on wm-front-icon-button at bounding box center [1238, 384] width 44 height 44
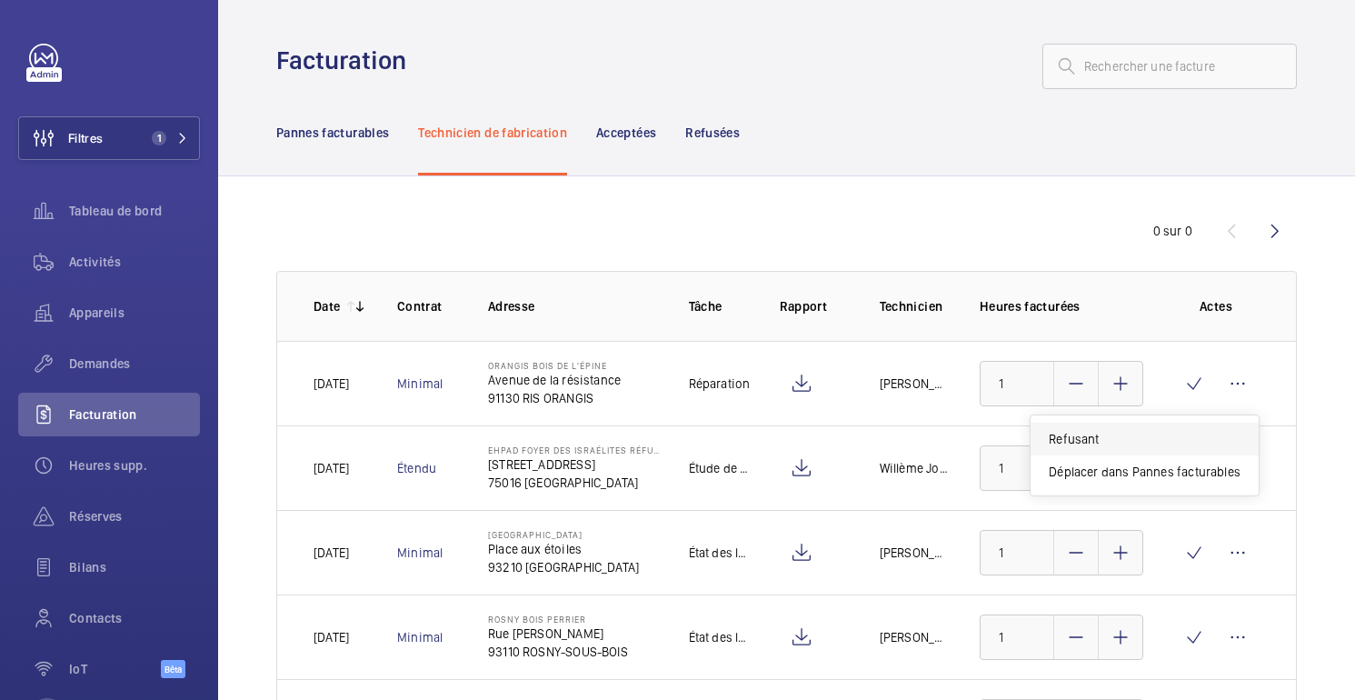
click at [1097, 435] on font "Refusant" at bounding box center [1073, 439] width 50 height 15
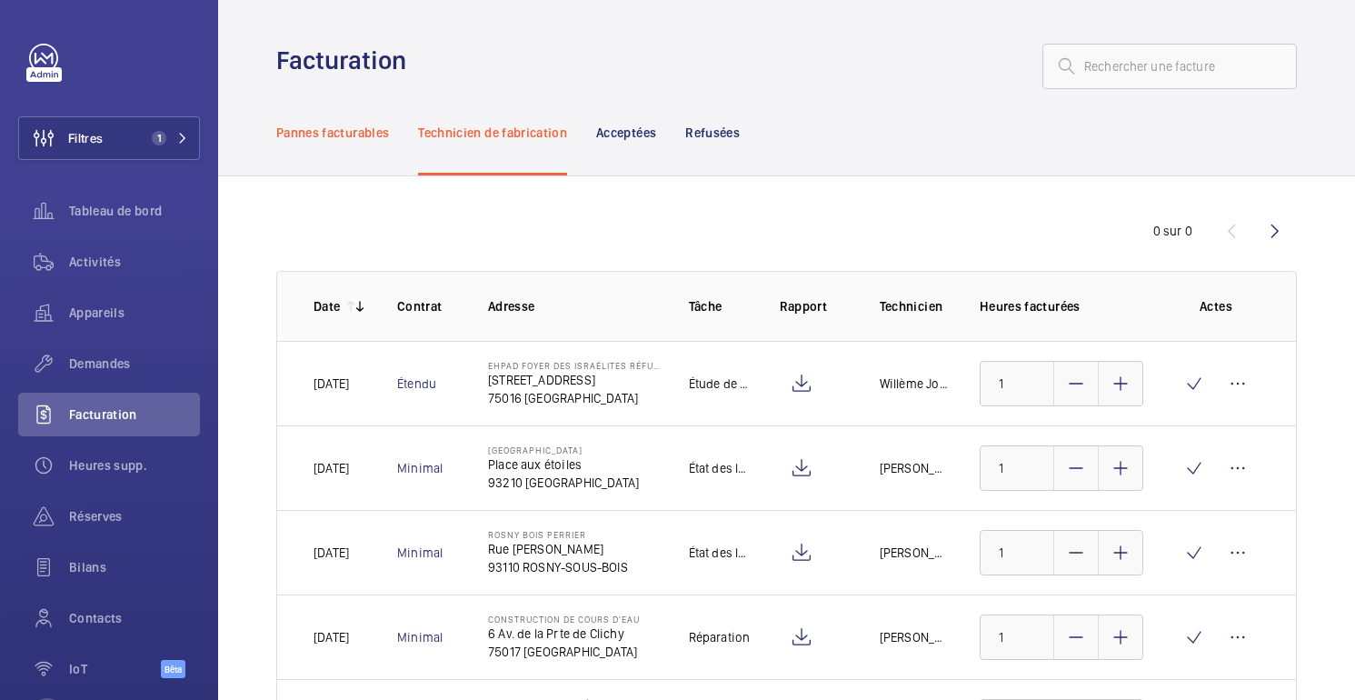
click at [334, 143] on div "Pannes facturables" at bounding box center [332, 132] width 113 height 86
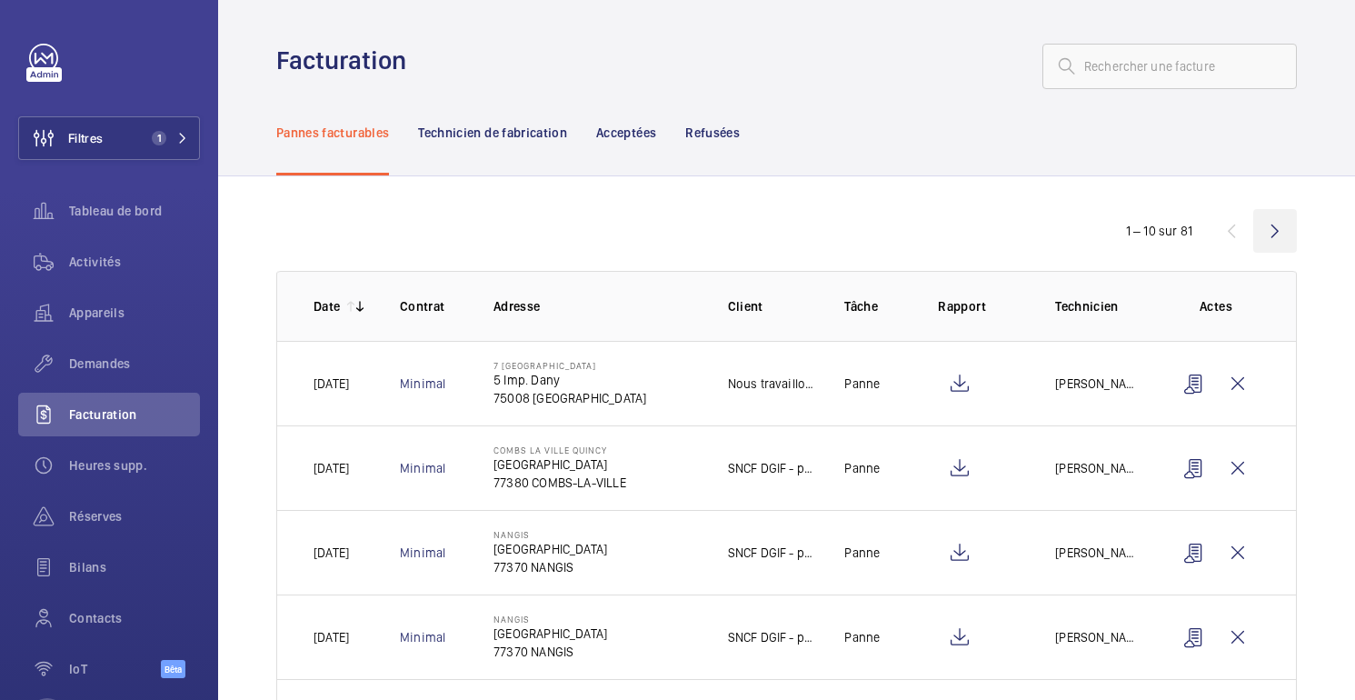
click at [1278, 229] on wm-front-icon-button at bounding box center [1275, 231] width 44 height 44
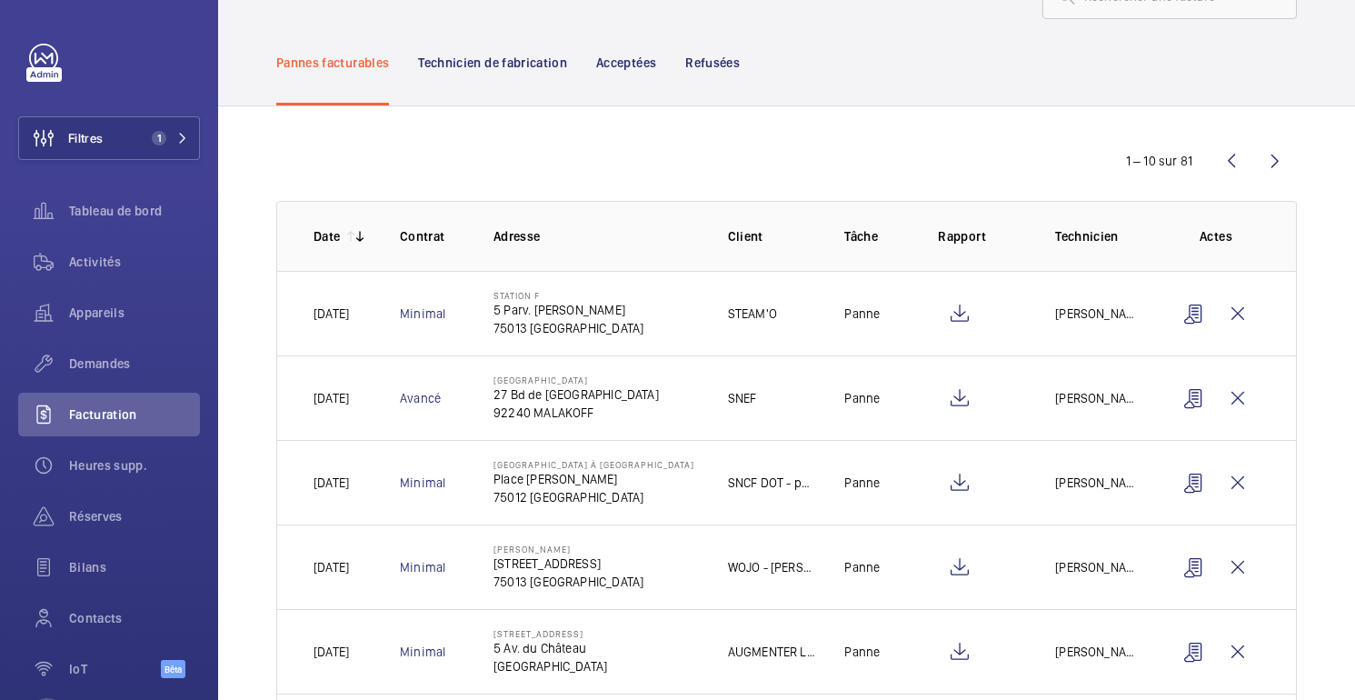
scroll to position [79, 0]
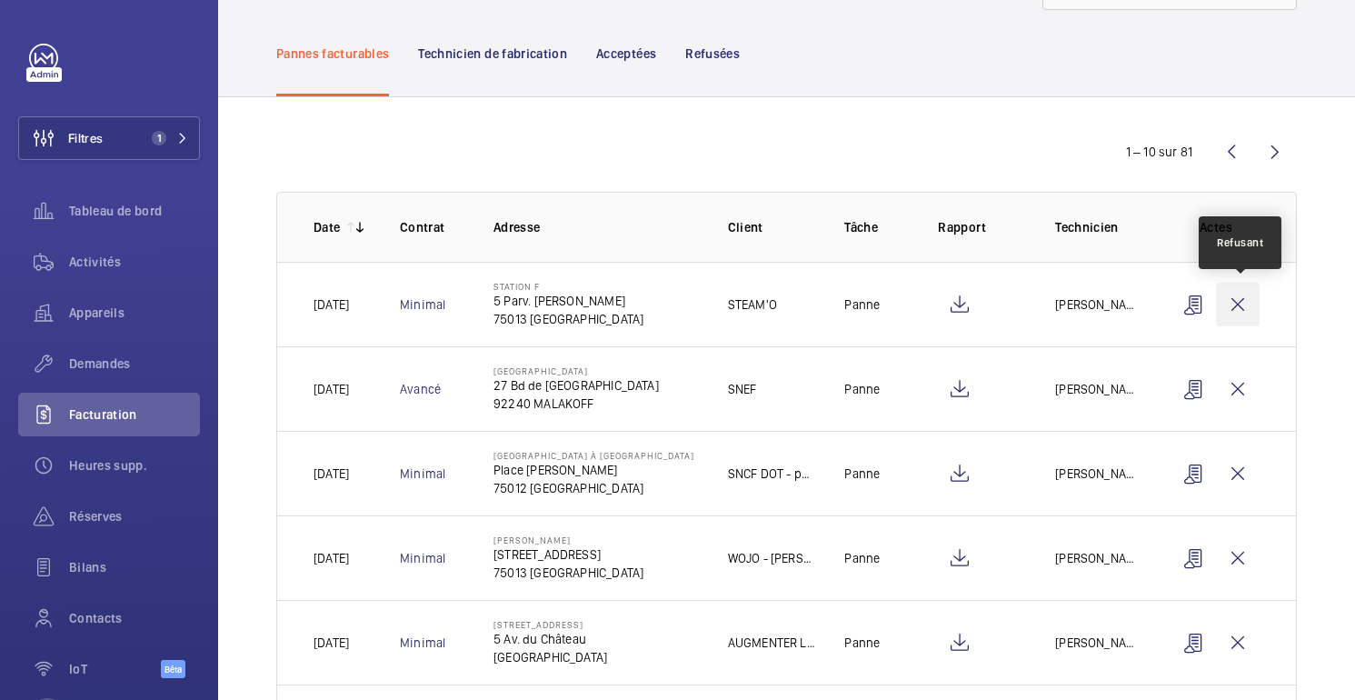
click at [1245, 309] on wm-front-icon-button at bounding box center [1238, 305] width 44 height 44
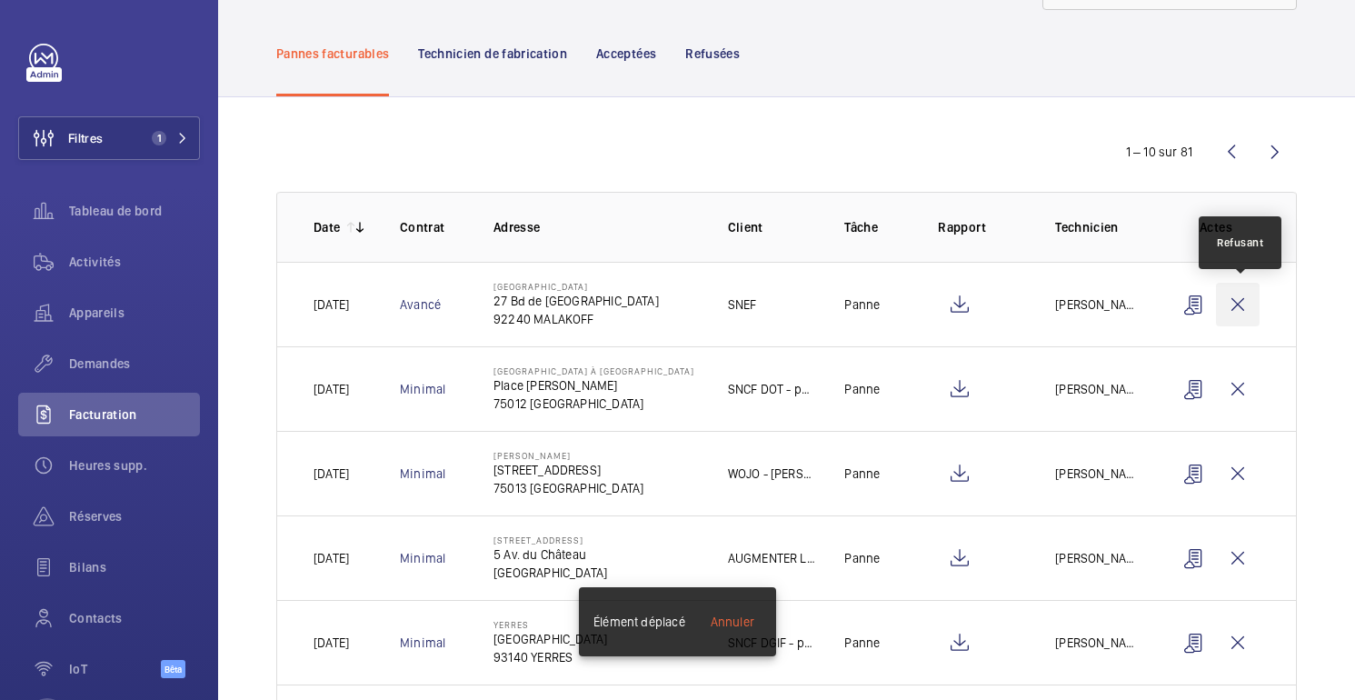
click at [1242, 305] on wm-front-icon-button at bounding box center [1238, 305] width 44 height 44
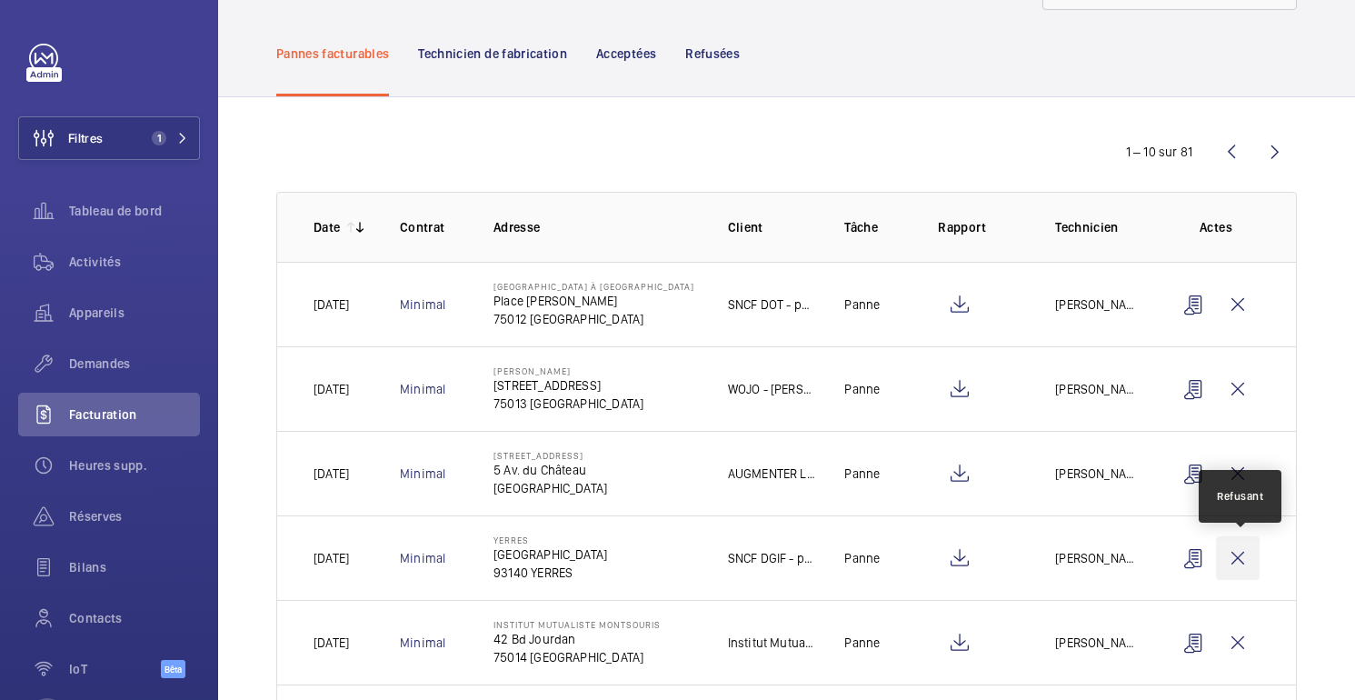
click at [1240, 560] on wm-front-icon-button at bounding box center [1238, 558] width 44 height 44
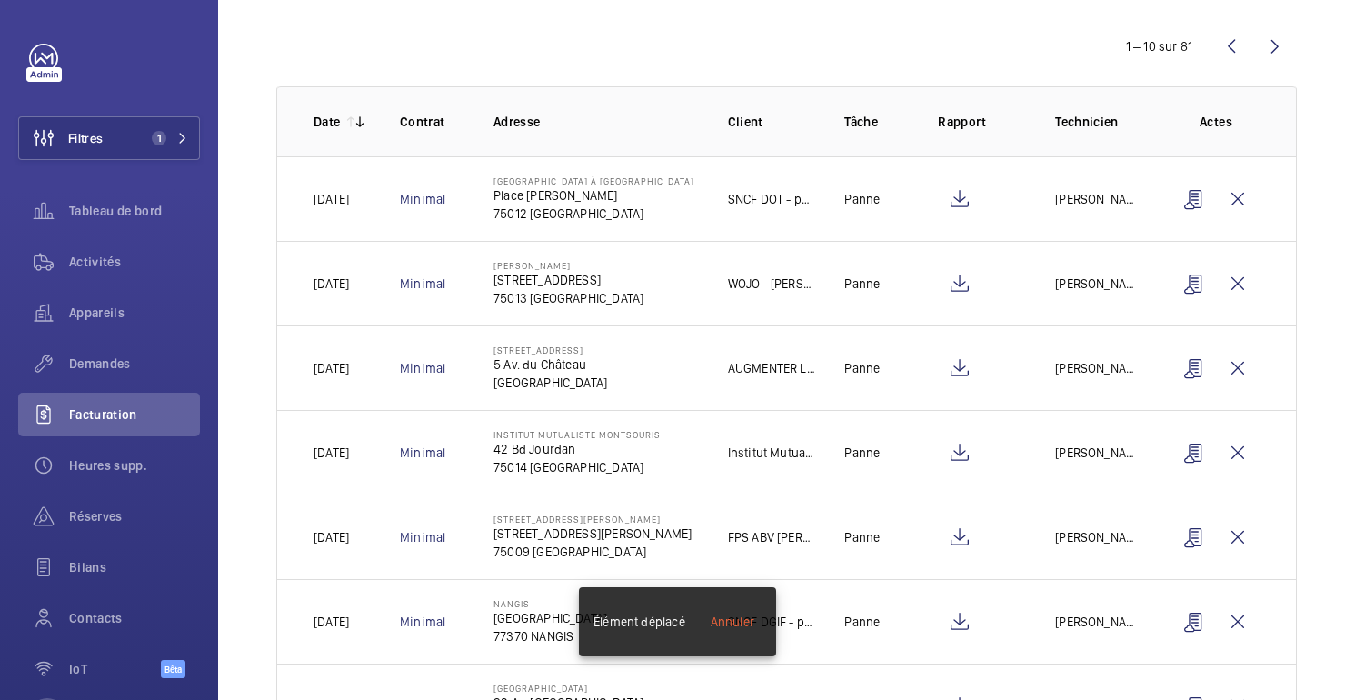
scroll to position [193, 0]
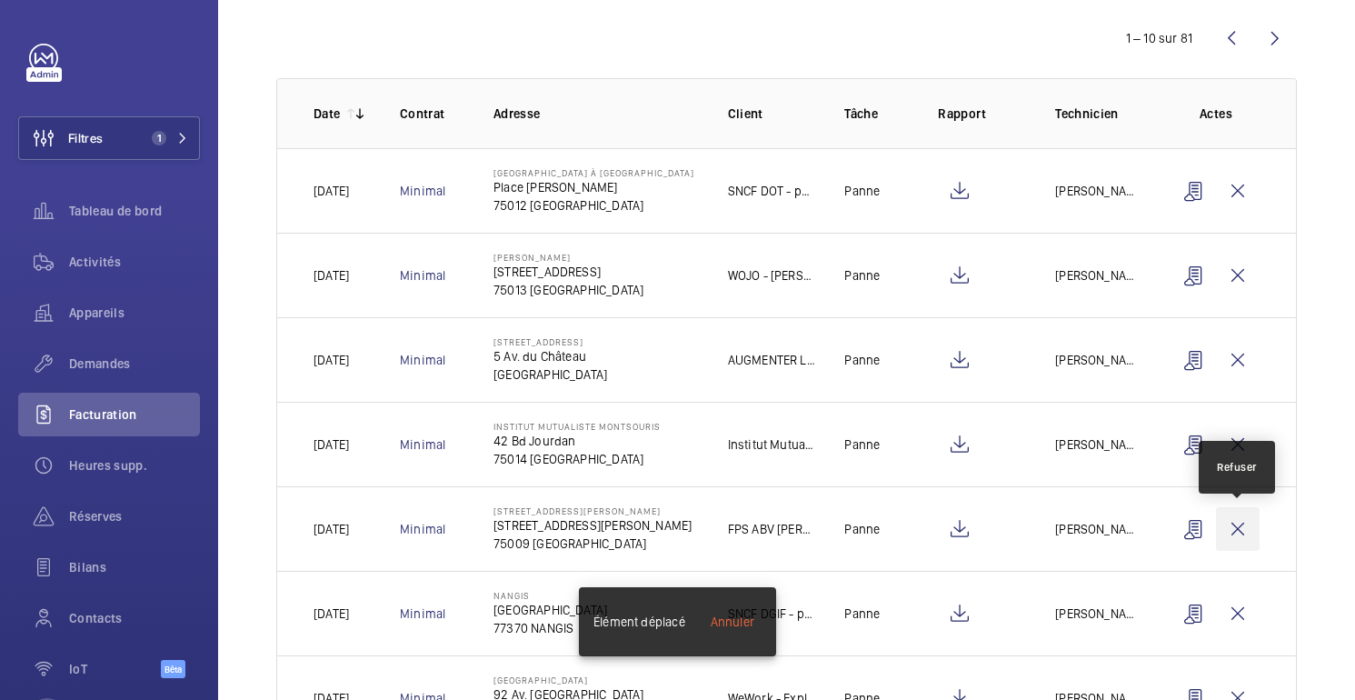
click at [1246, 527] on wm-front-icon-button at bounding box center [1238, 529] width 44 height 44
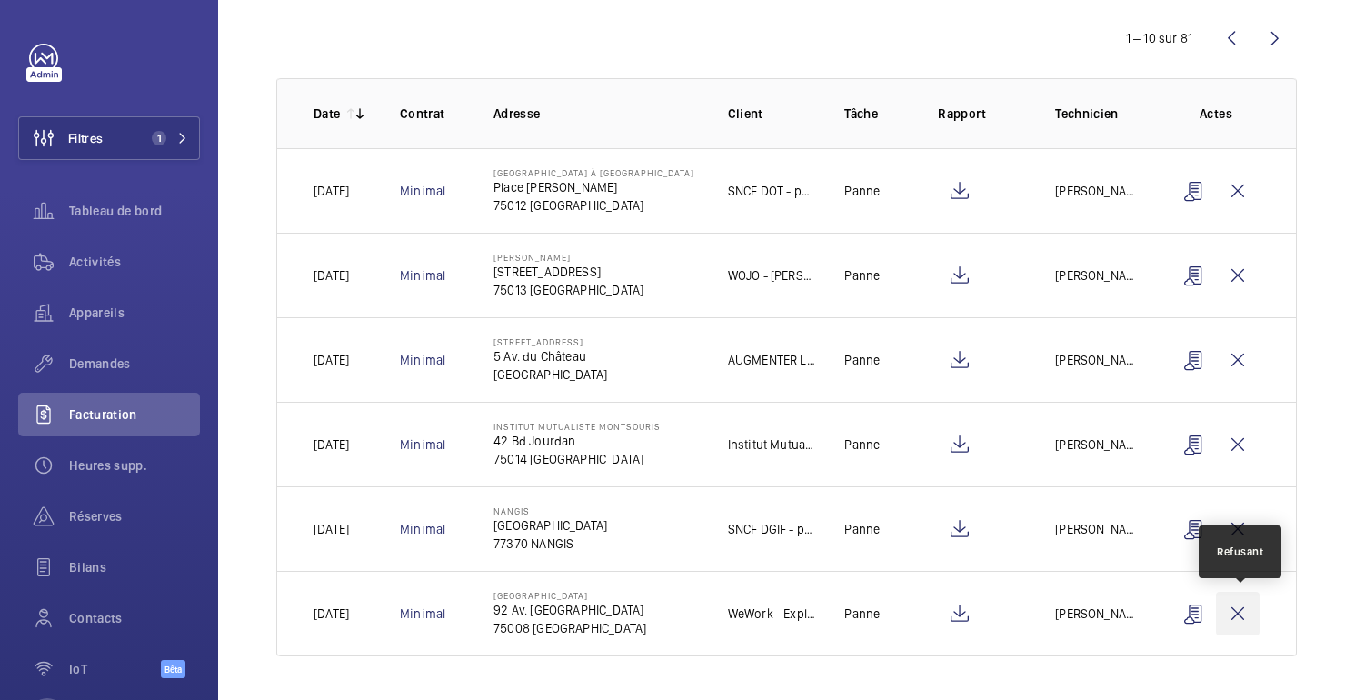
click at [1241, 607] on wm-front-icon-button at bounding box center [1238, 613] width 44 height 44
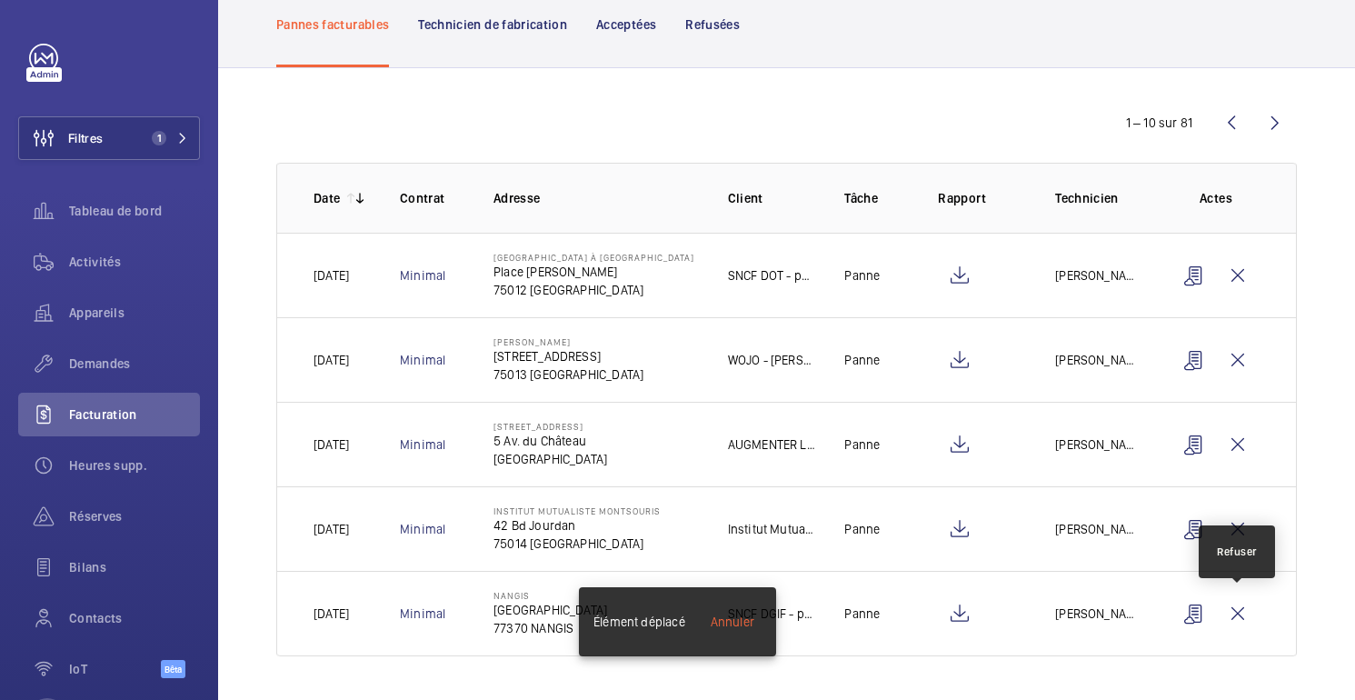
scroll to position [108, 0]
click at [1275, 118] on wm-front-icon-button at bounding box center [1275, 123] width 44 height 44
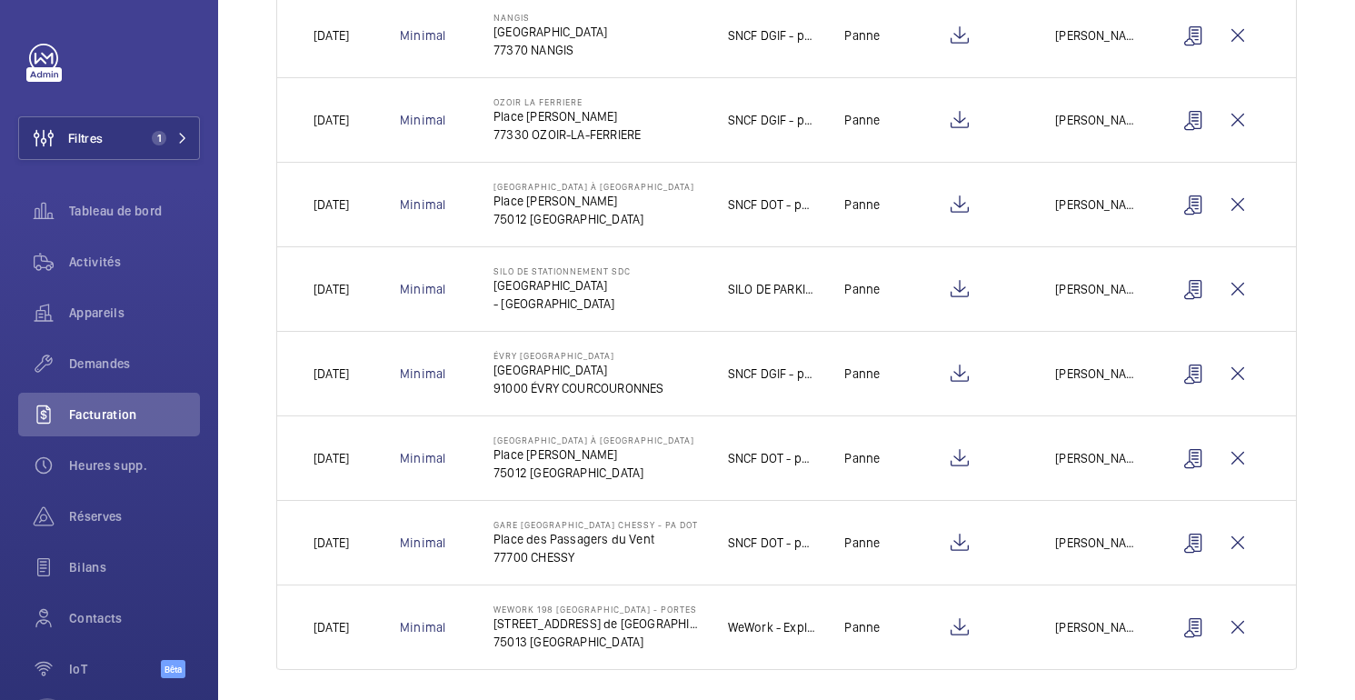
scroll to position [520, 0]
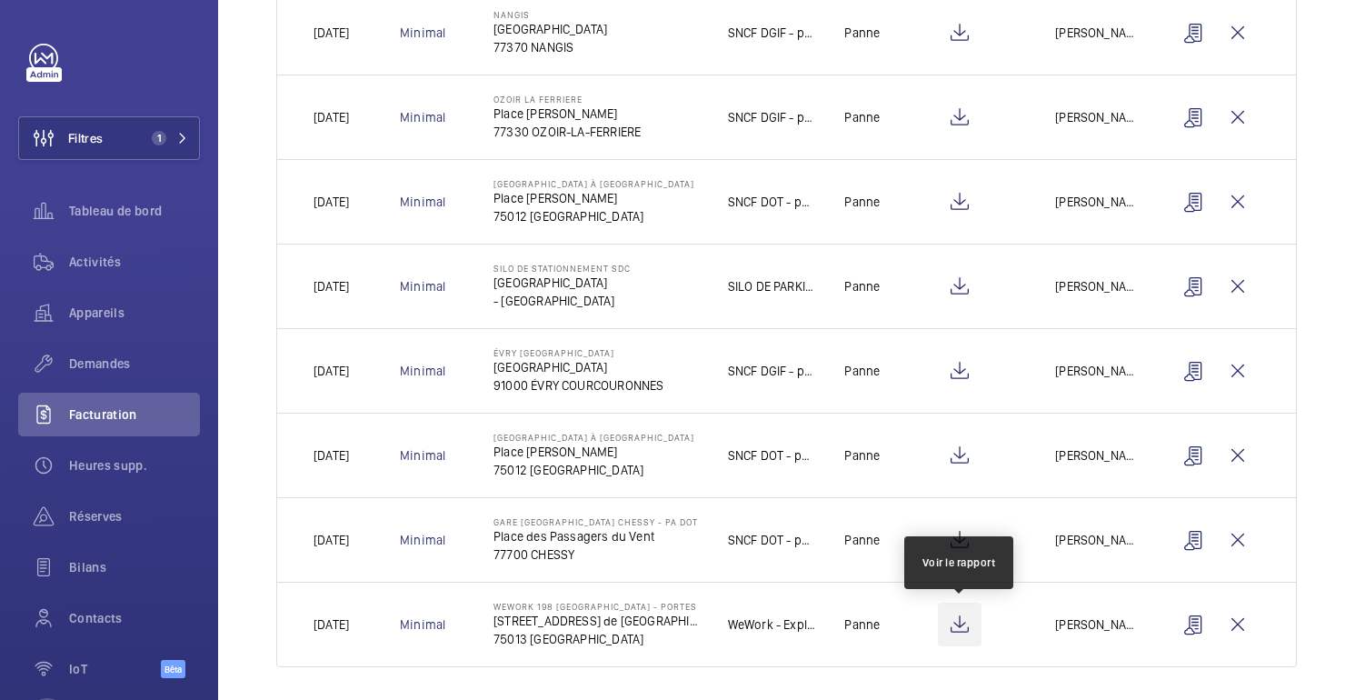
click at [965, 628] on wm-front-icon-button at bounding box center [960, 624] width 44 height 44
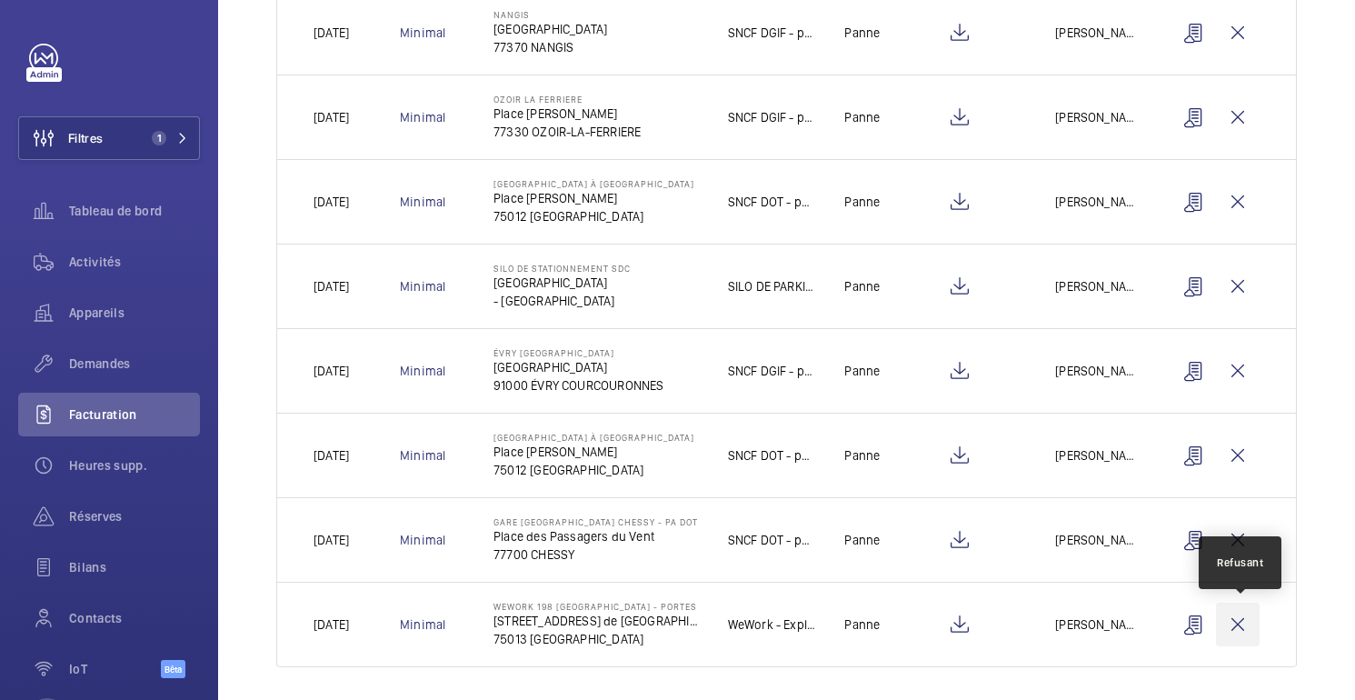
click at [1238, 624] on wm-front-icon-button at bounding box center [1238, 624] width 44 height 44
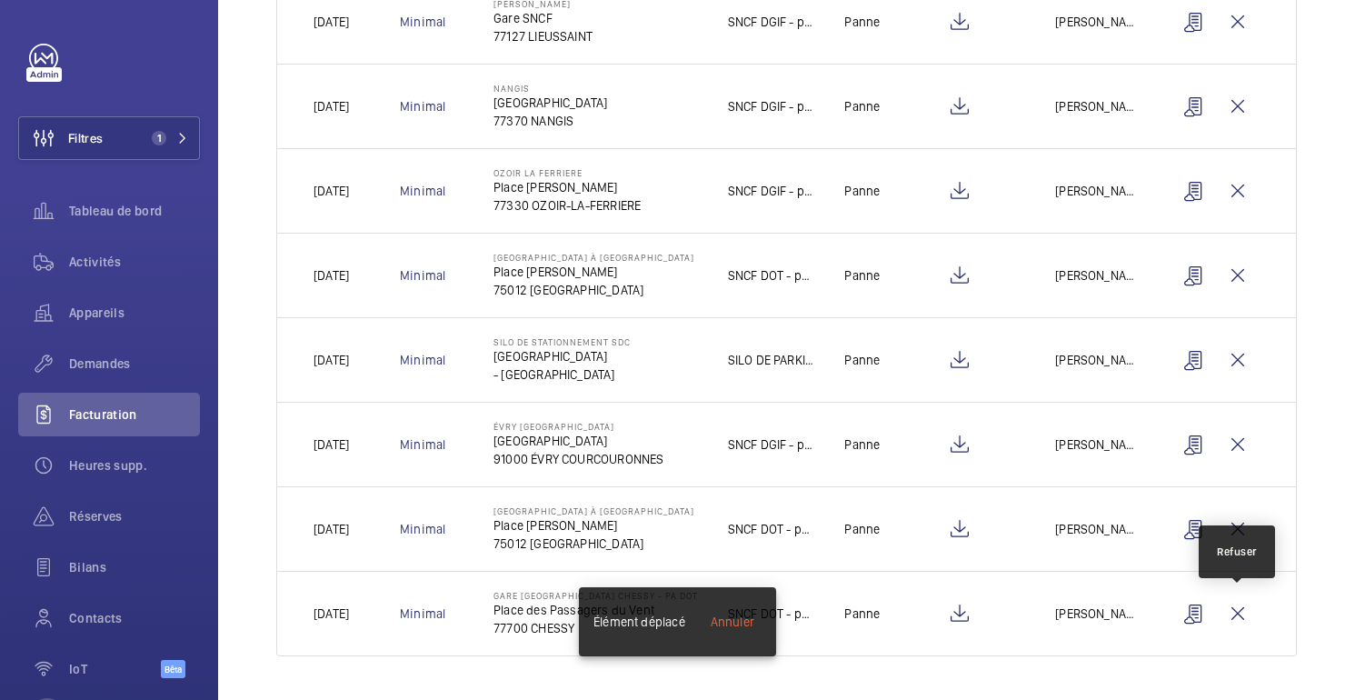
scroll to position [446, 0]
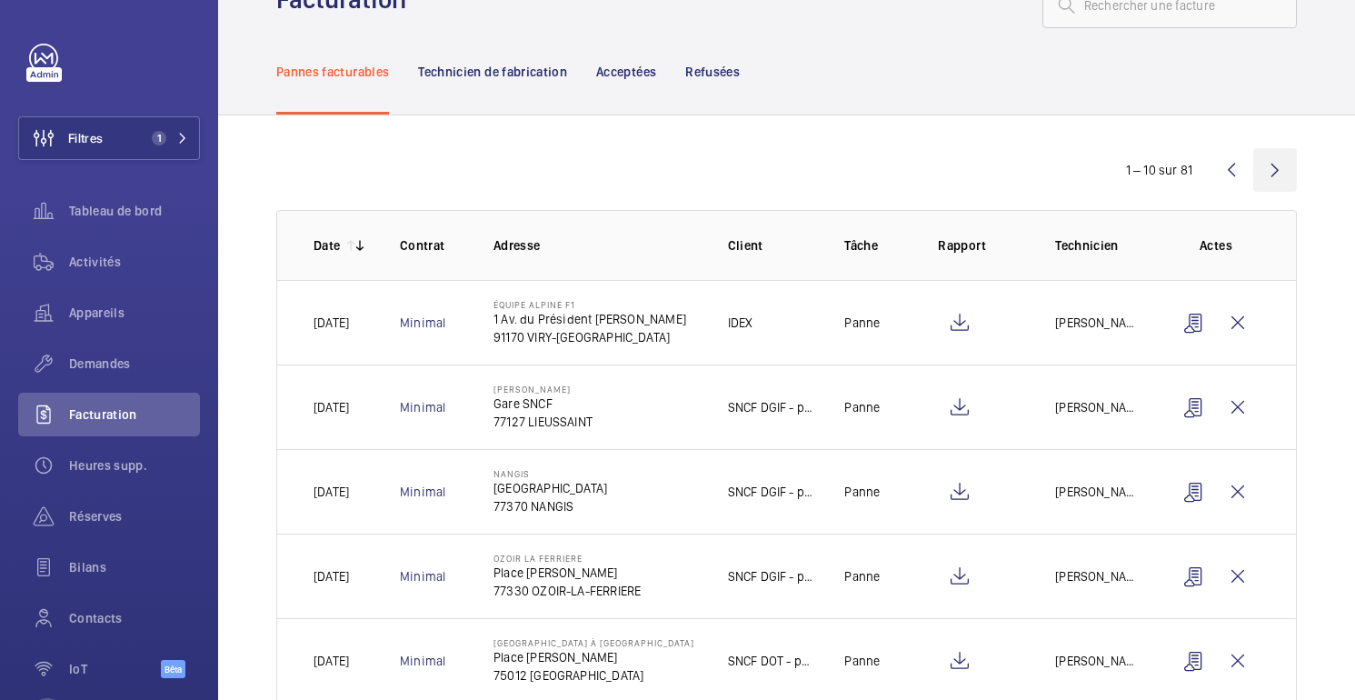
click at [1275, 168] on wm-front-icon-button at bounding box center [1275, 170] width 44 height 44
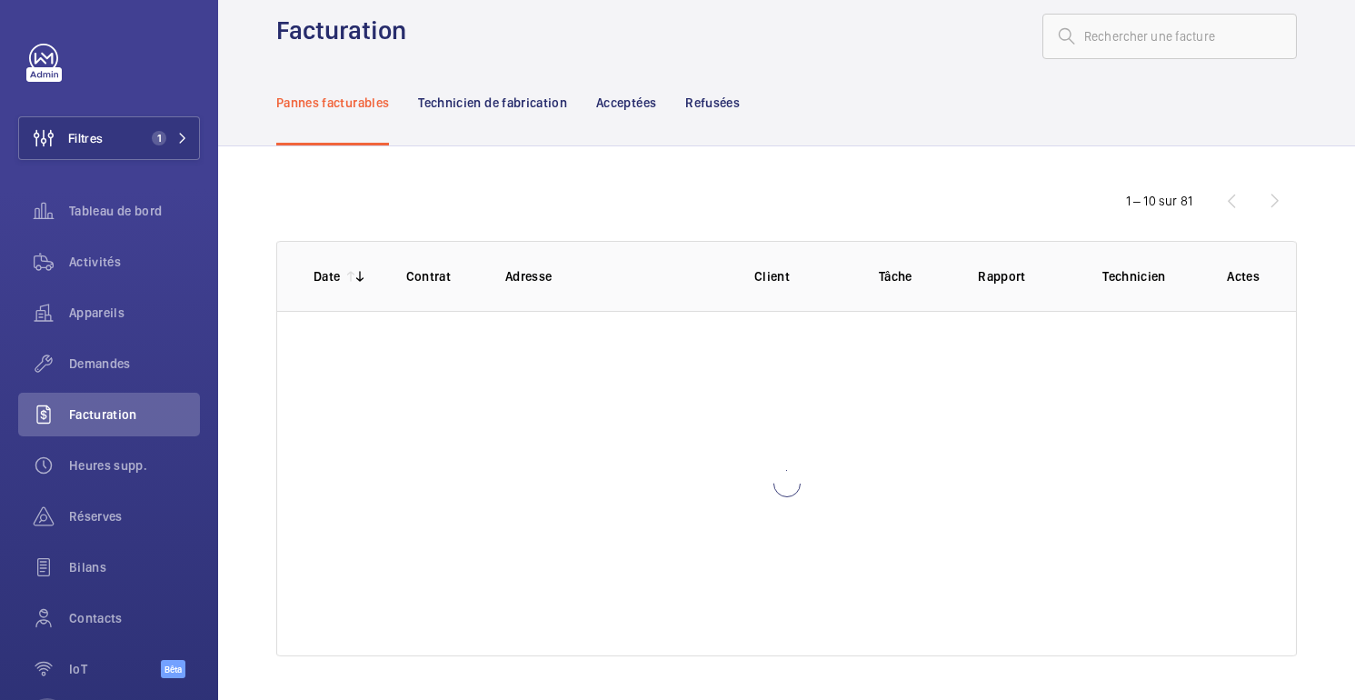
scroll to position [30, 0]
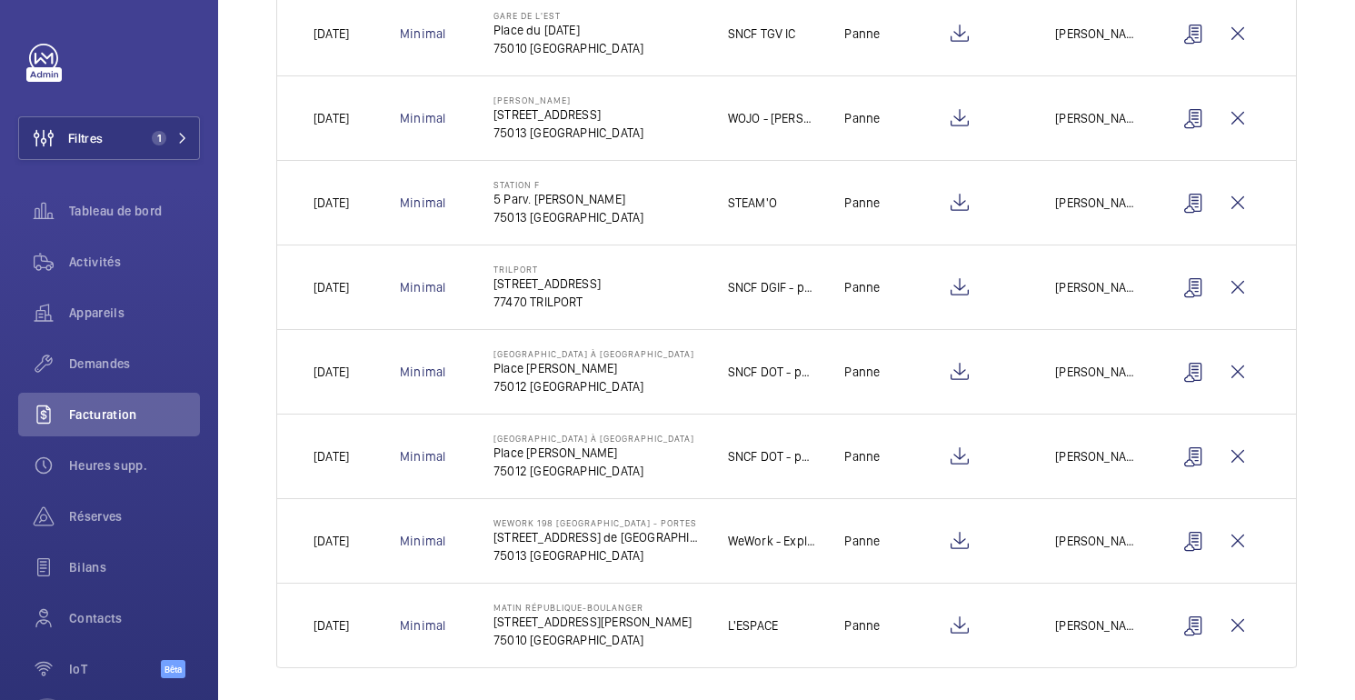
scroll to position [531, 0]
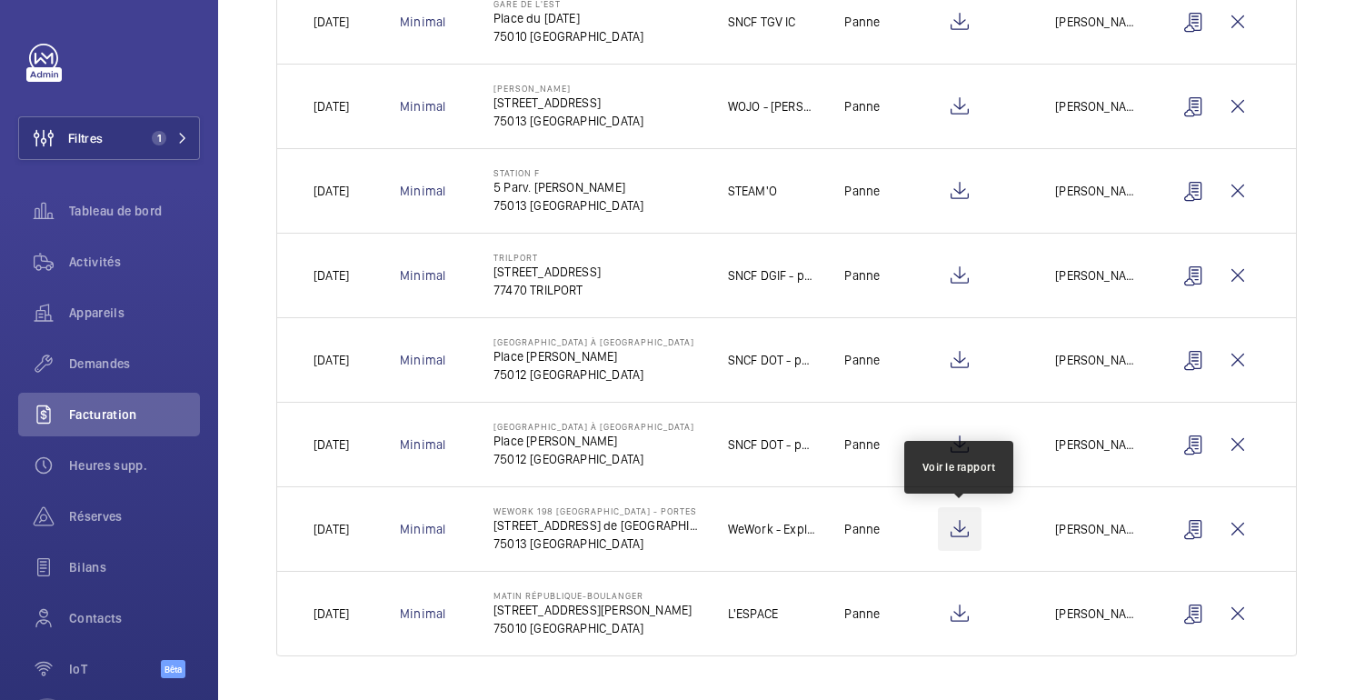
click at [958, 531] on wm-front-icon-button at bounding box center [960, 529] width 44 height 44
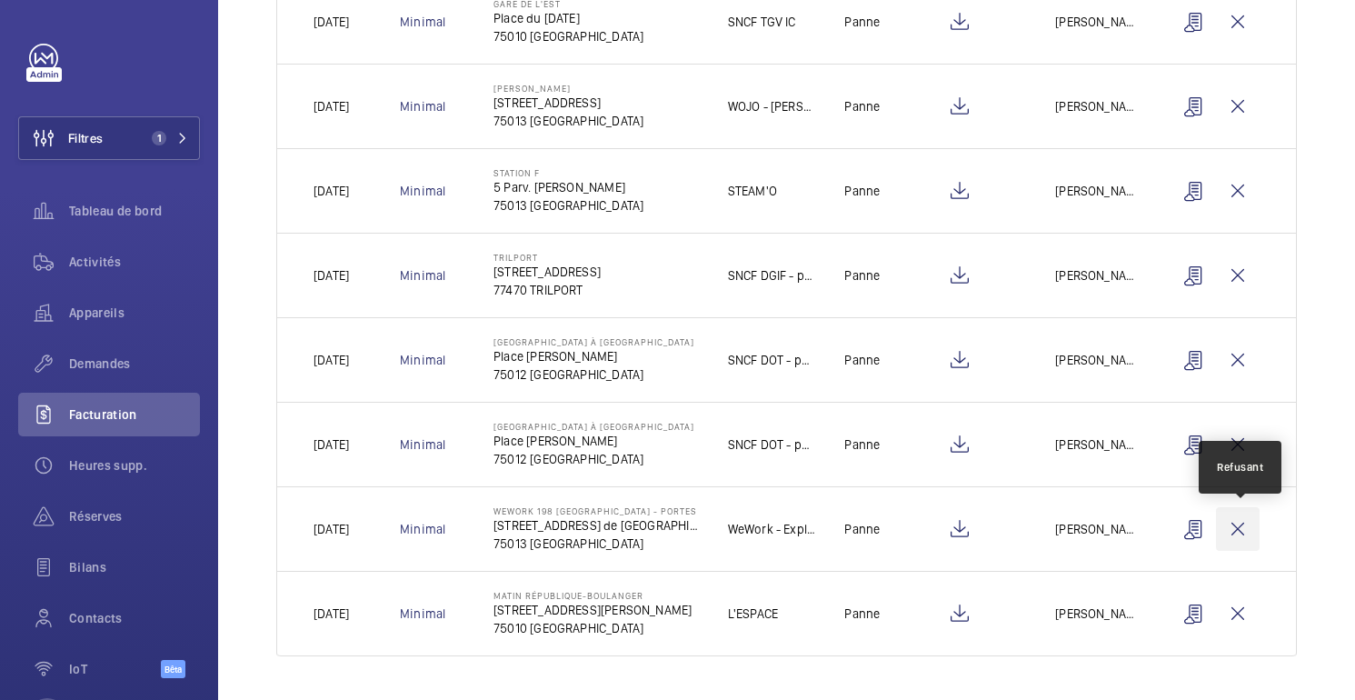
click at [1238, 531] on wm-front-icon-button at bounding box center [1238, 529] width 44 height 44
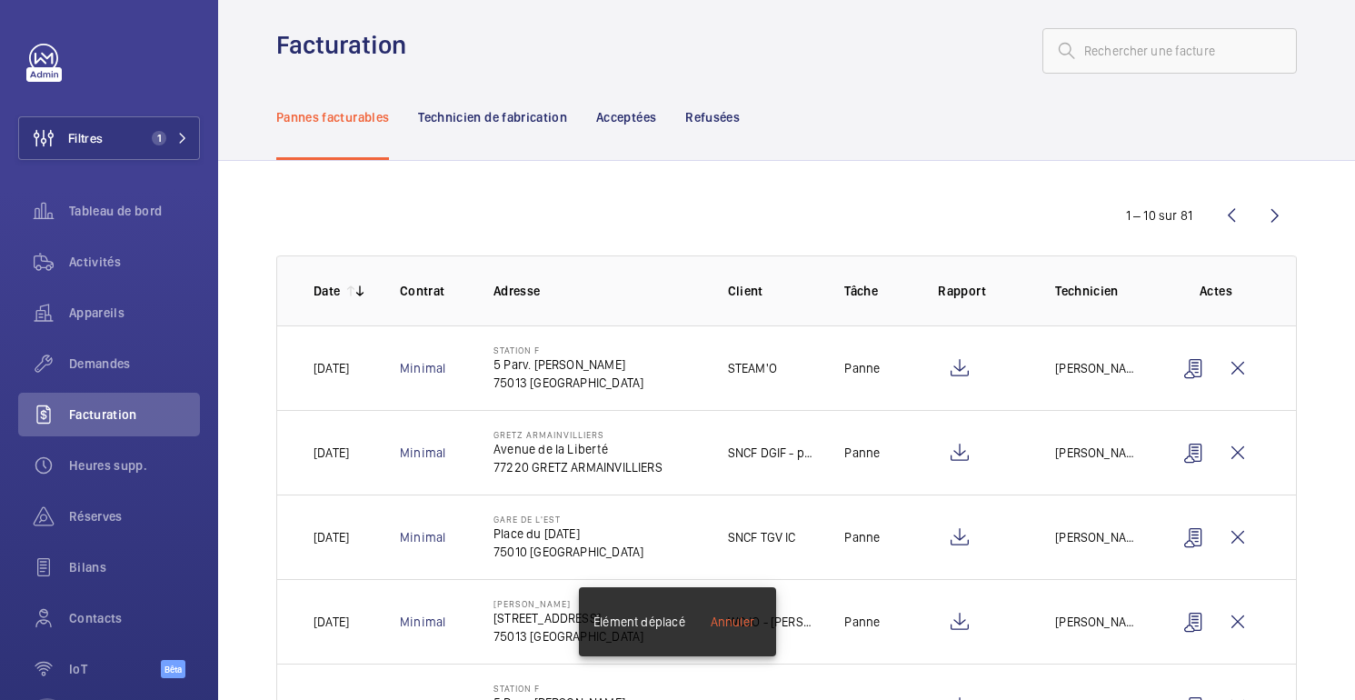
scroll to position [17, 0]
click at [1269, 223] on wm-front-icon-button at bounding box center [1275, 214] width 44 height 44
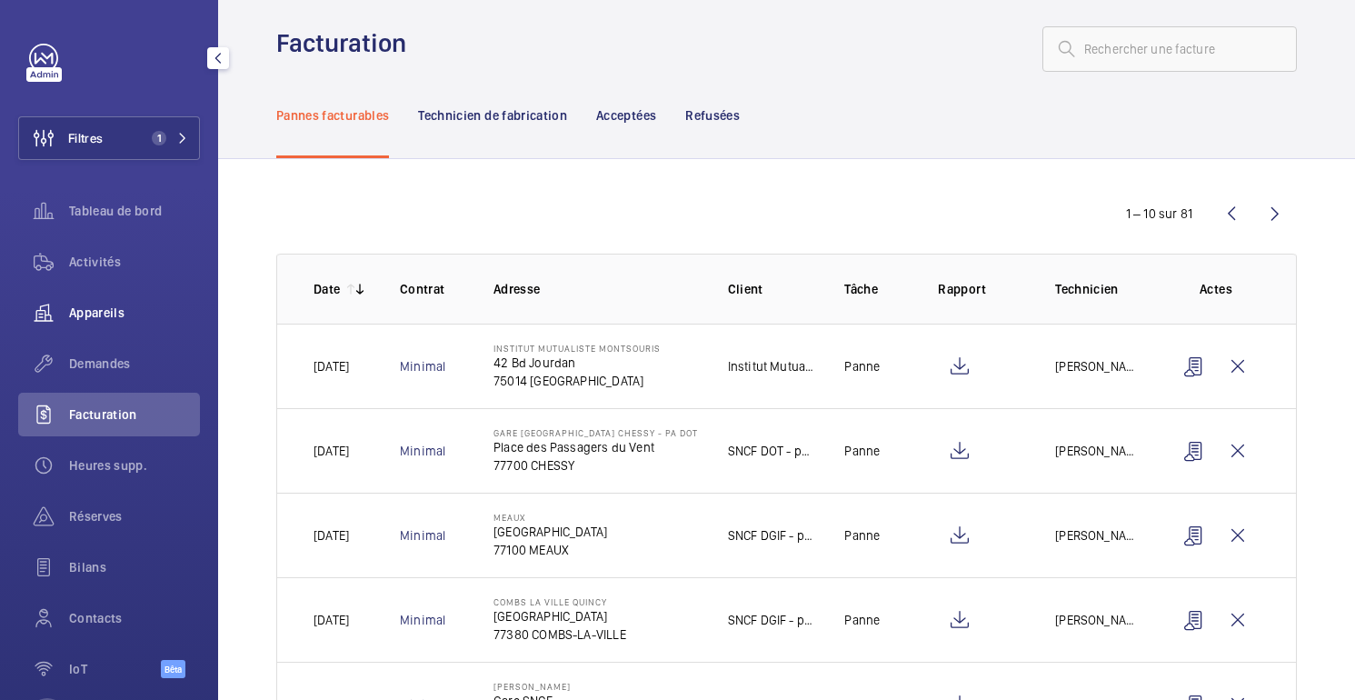
click at [104, 307] on font "Appareils" at bounding box center [96, 312] width 55 height 15
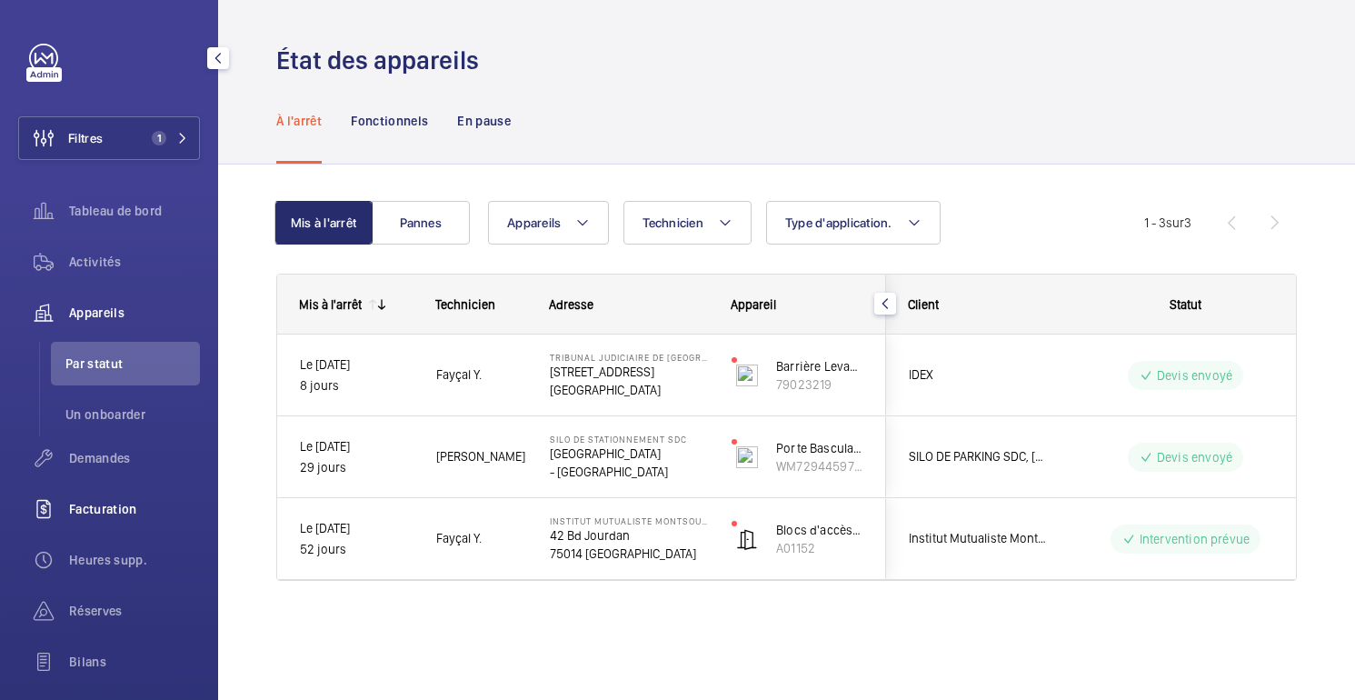
click at [98, 512] on font "Facturation" at bounding box center [103, 508] width 68 height 15
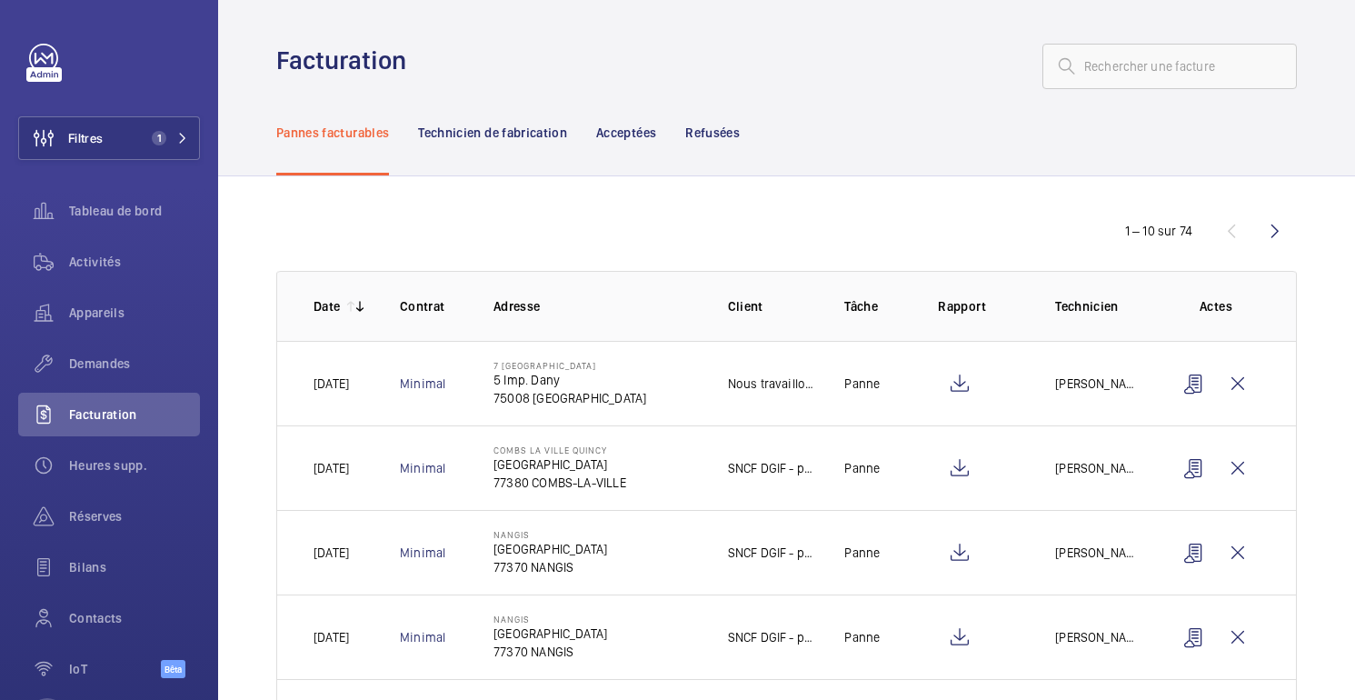
click at [871, 25] on wm-front-admin-header "Facturation" at bounding box center [786, 44] width 1136 height 89
click at [1282, 233] on wm-front-icon-button at bounding box center [1275, 231] width 44 height 44
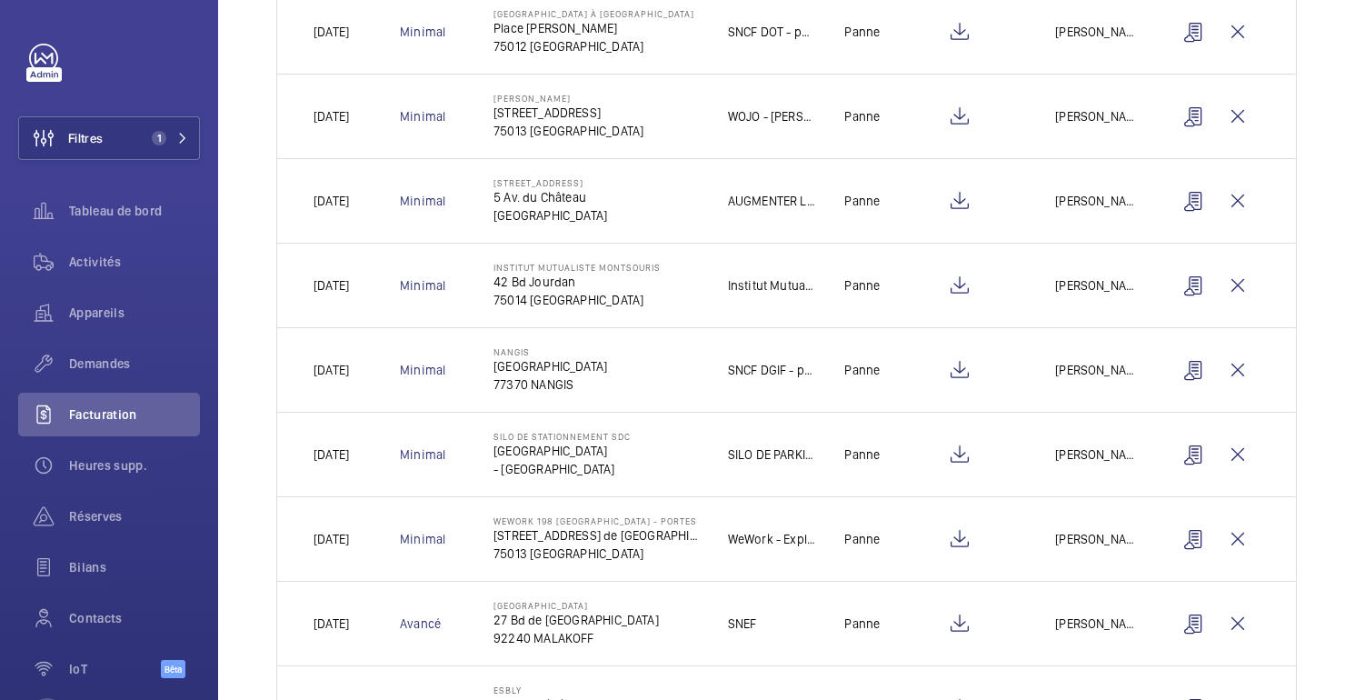
scroll to position [372, 0]
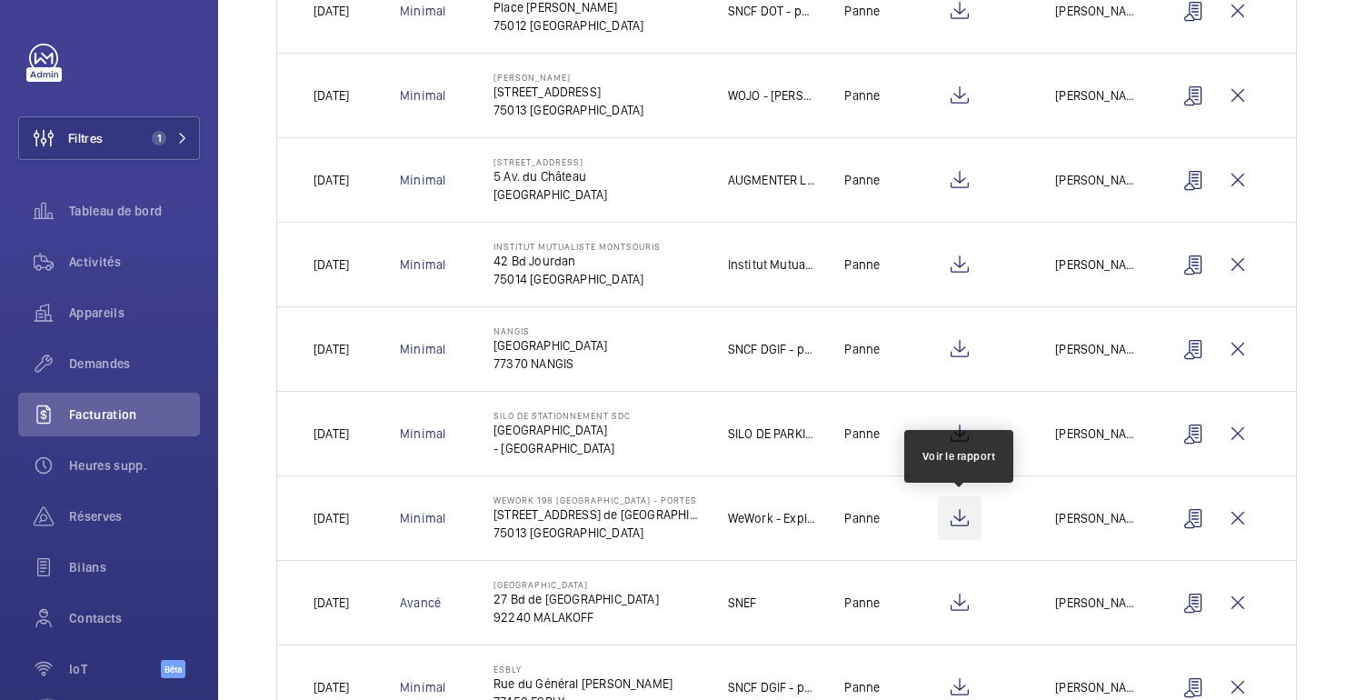
click at [955, 525] on wm-front-icon-button at bounding box center [960, 518] width 44 height 44
click at [968, 522] on wm-front-icon-button at bounding box center [960, 518] width 44 height 44
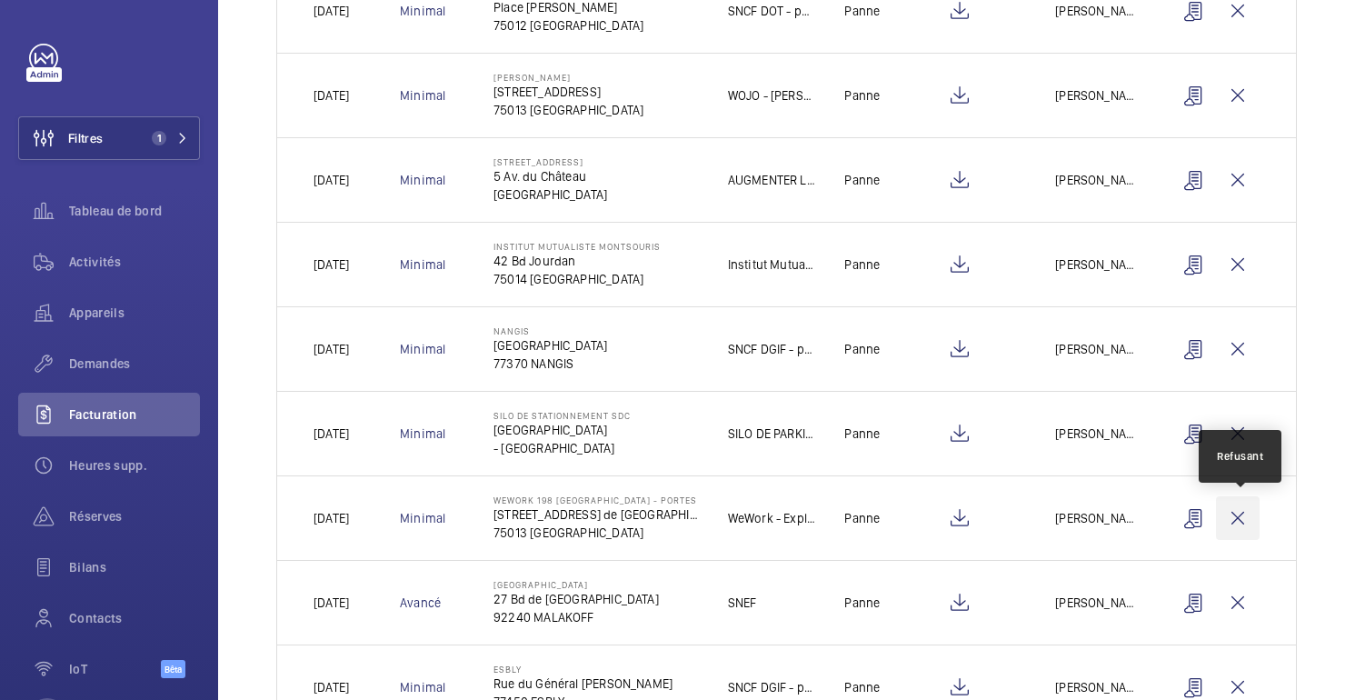
click at [1238, 517] on wm-front-icon-button at bounding box center [1238, 518] width 44 height 44
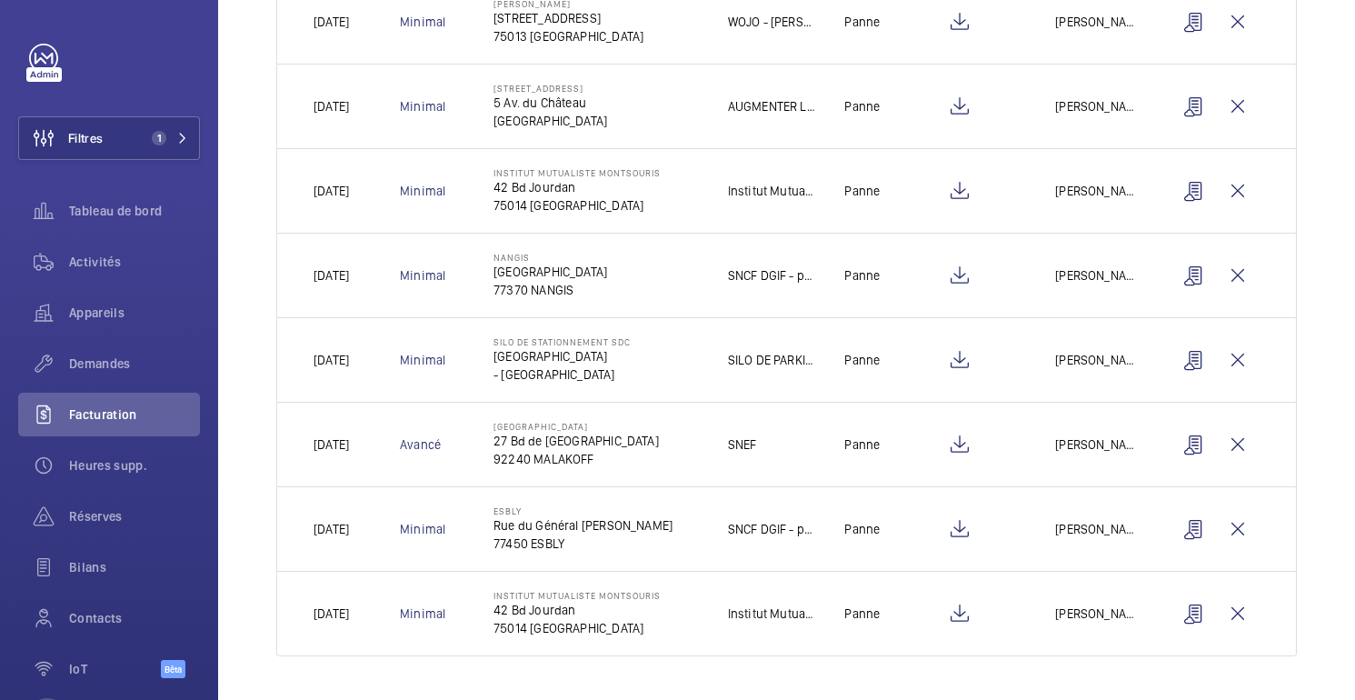
scroll to position [0, 0]
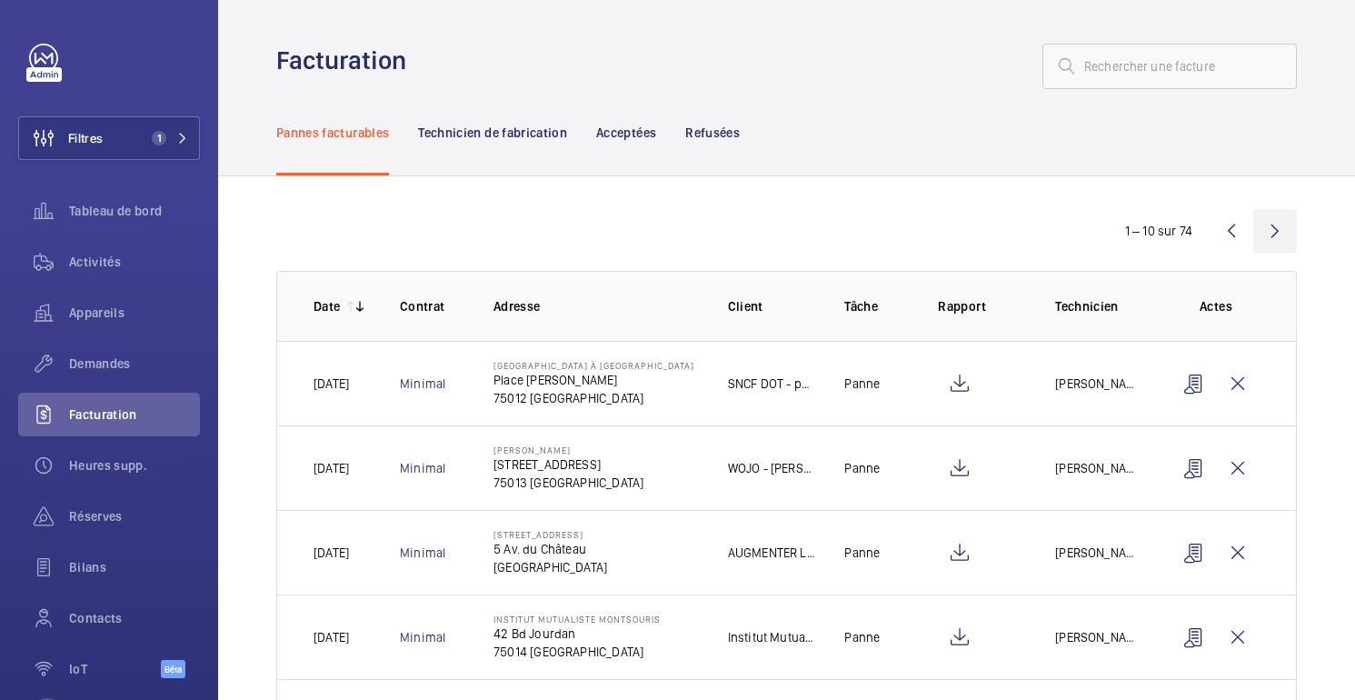
click at [1269, 220] on wm-front-icon-button at bounding box center [1275, 231] width 44 height 44
click at [1277, 239] on wm-front-icon-button at bounding box center [1275, 231] width 44 height 44
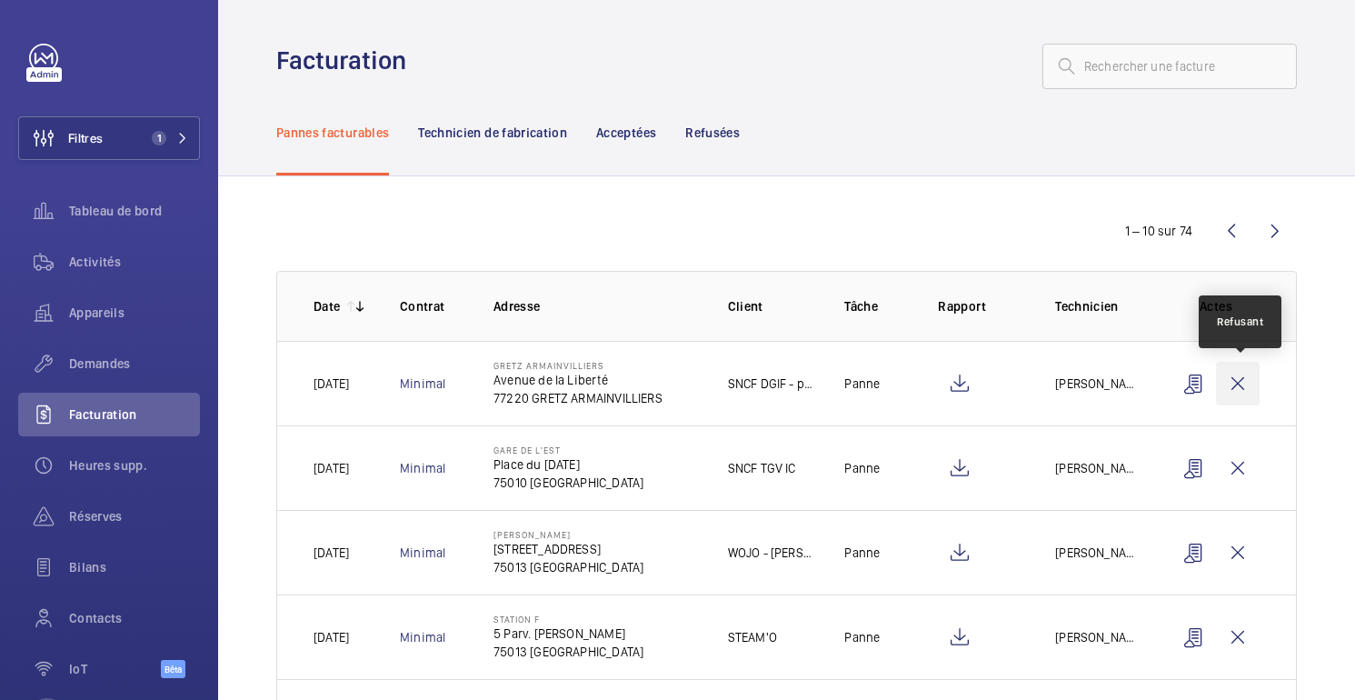
click at [1234, 393] on wm-front-icon-button at bounding box center [1238, 384] width 44 height 44
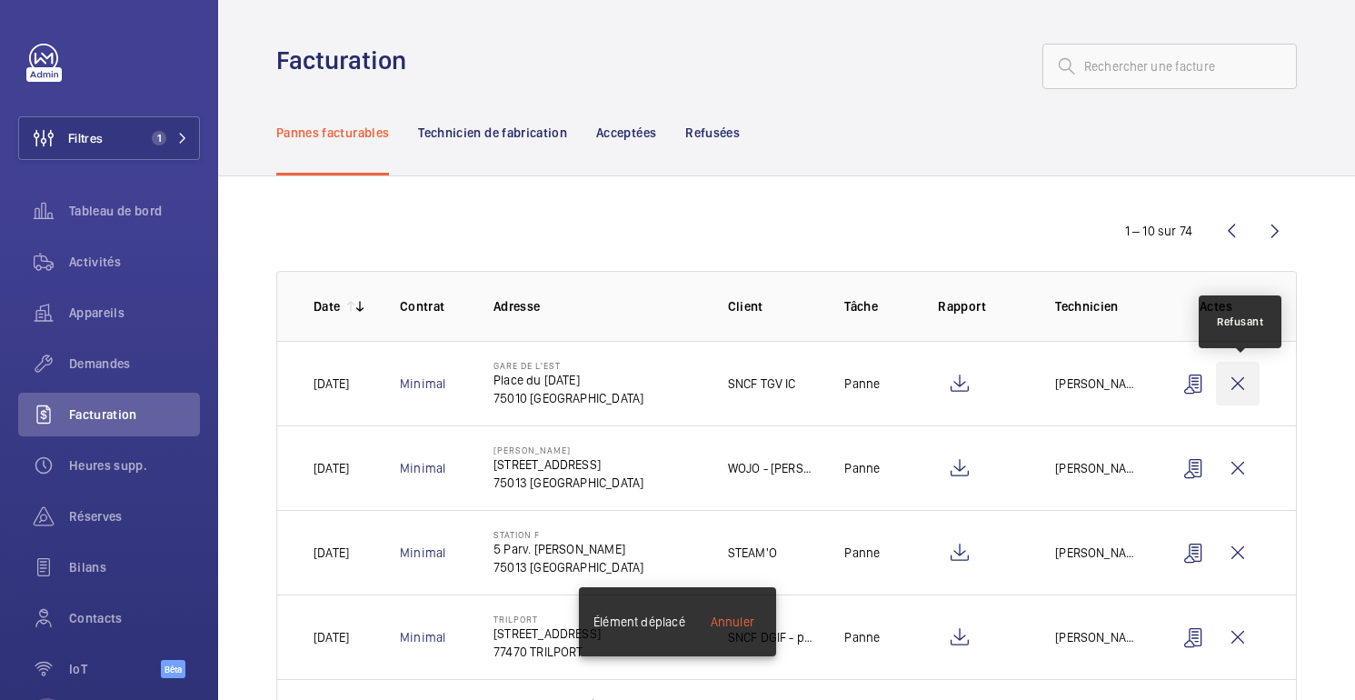
click at [1241, 384] on wm-front-icon-button at bounding box center [1238, 384] width 44 height 44
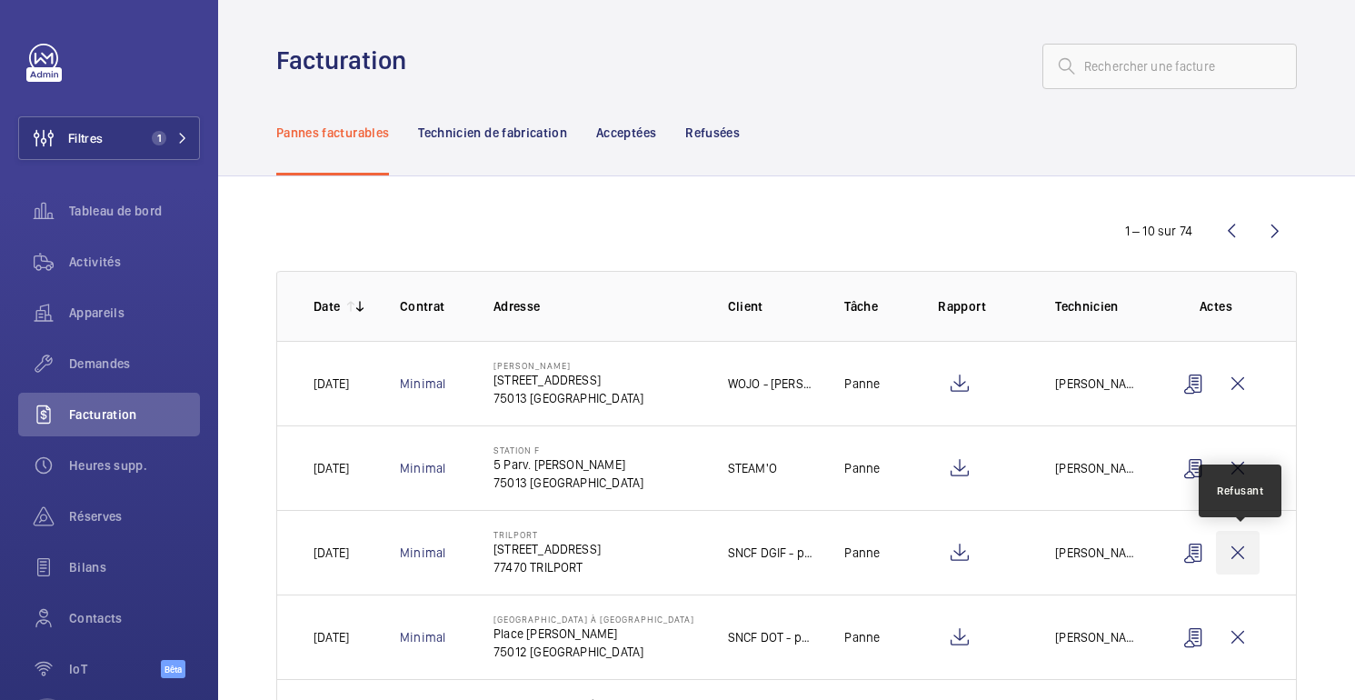
click at [1239, 541] on wm-front-icon-button at bounding box center [1238, 553] width 44 height 44
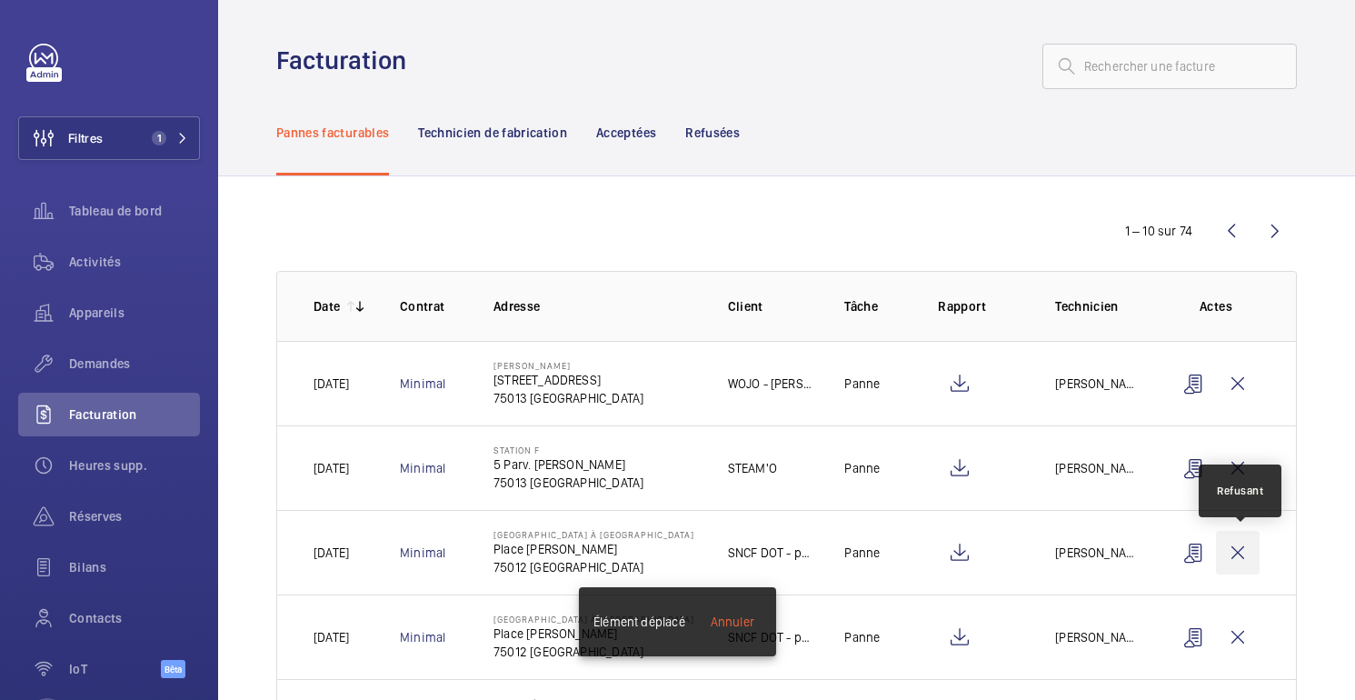
click at [1240, 558] on wm-front-icon-button at bounding box center [1238, 553] width 44 height 44
click at [1245, 559] on wm-front-icon-button at bounding box center [1238, 553] width 44 height 44
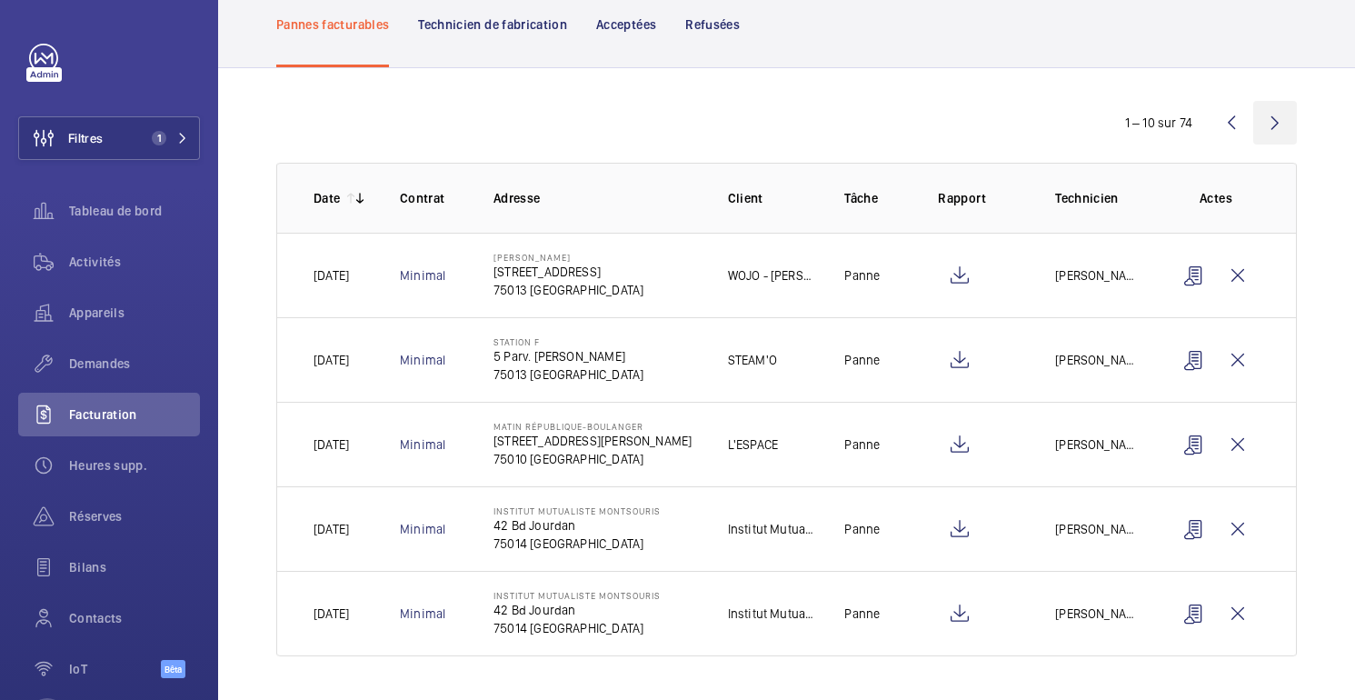
click at [1279, 132] on wm-front-icon-button at bounding box center [1275, 123] width 44 height 44
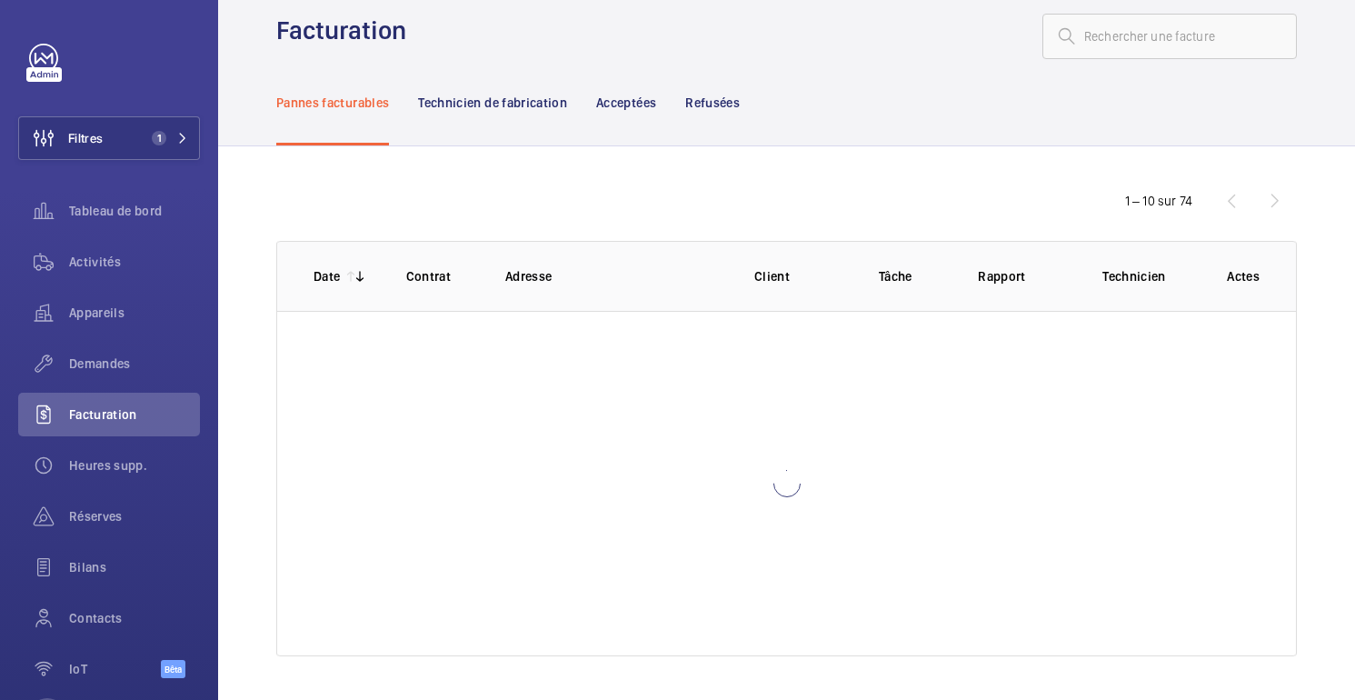
scroll to position [108, 0]
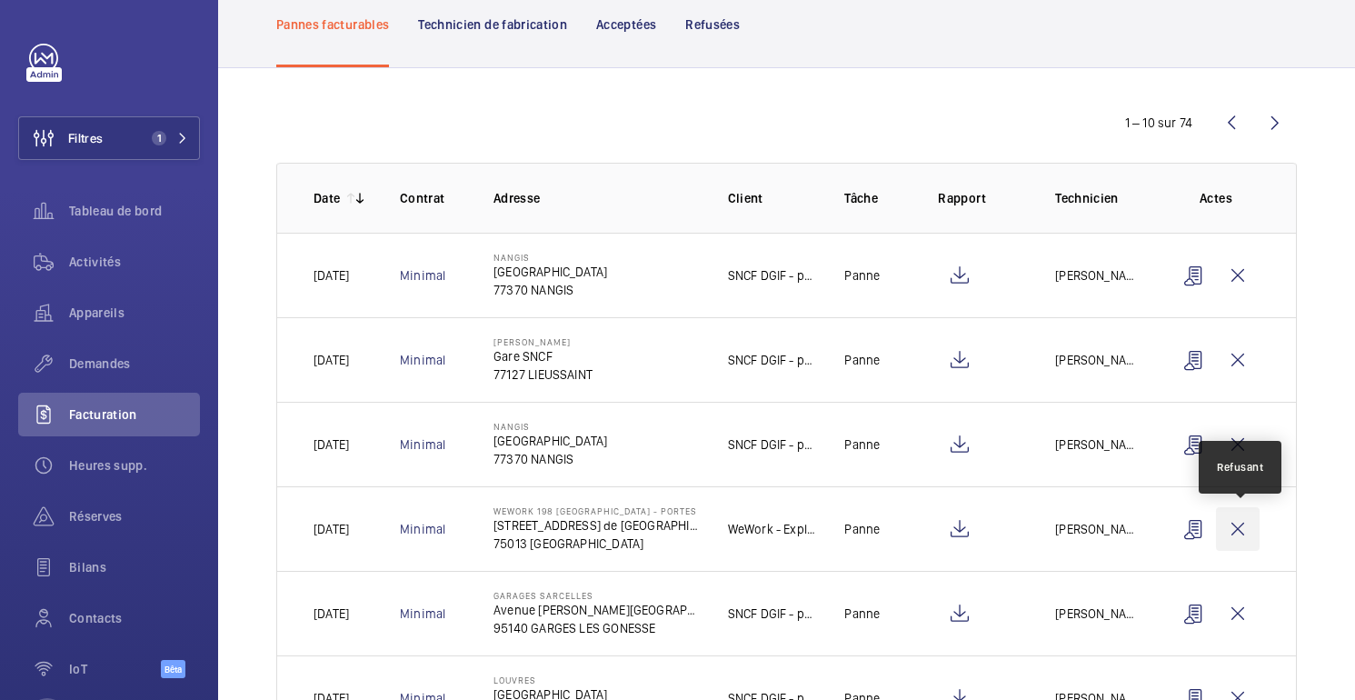
click at [1235, 531] on wm-front-icon-button at bounding box center [1238, 529] width 44 height 44
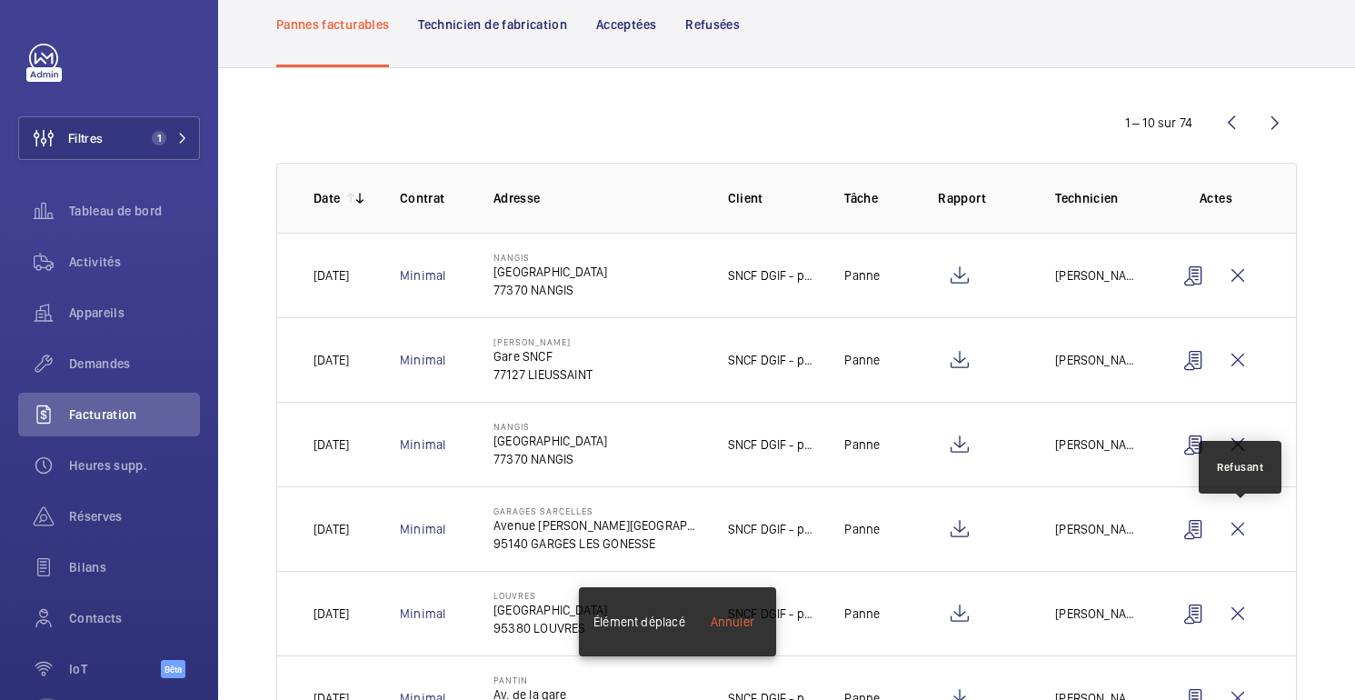
click at [1235, 531] on wm-front-icon-button at bounding box center [1238, 529] width 44 height 44
click at [1238, 520] on wm-front-icon-button at bounding box center [1238, 529] width 44 height 44
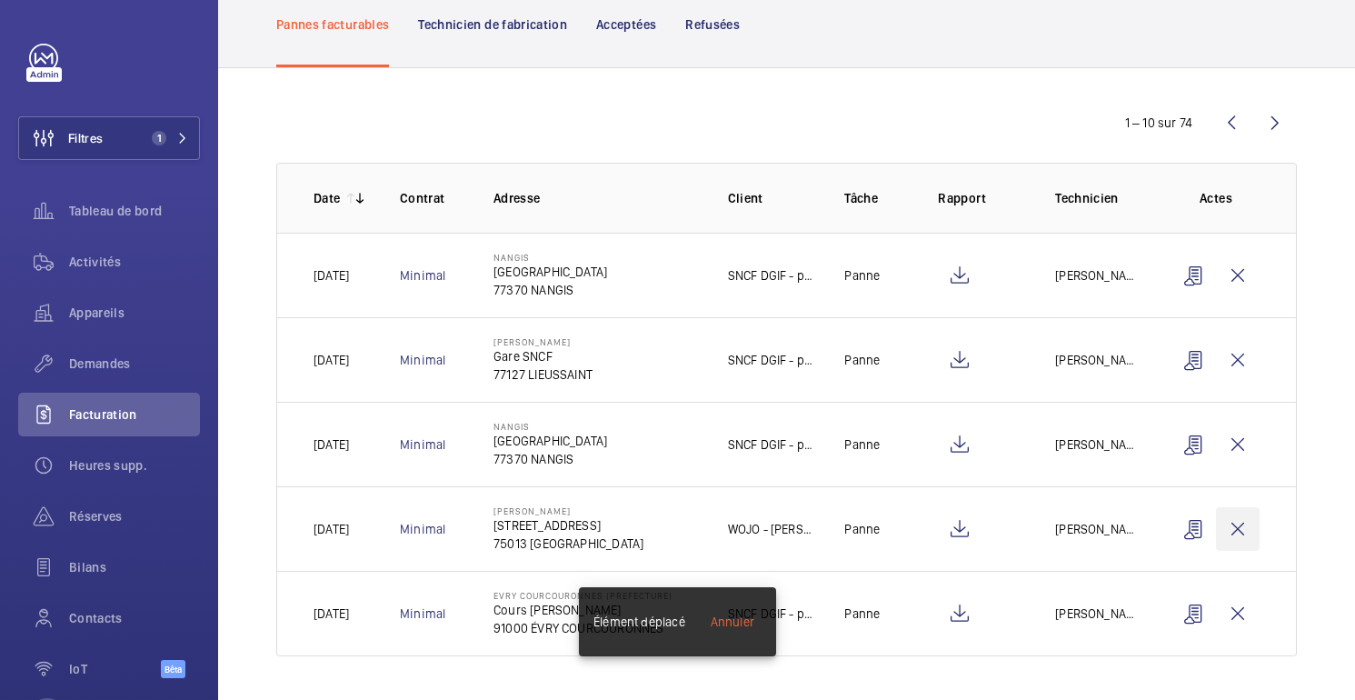
scroll to position [24, 0]
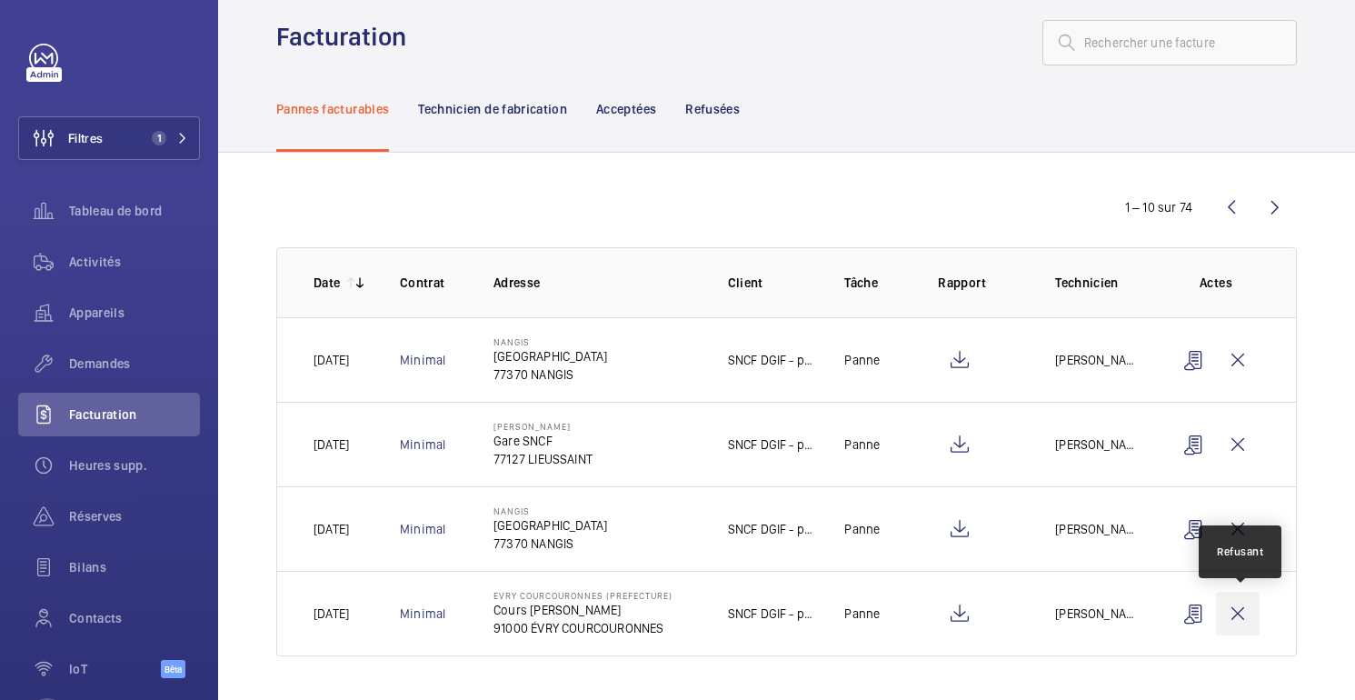
click at [1233, 614] on wm-front-icon-button at bounding box center [1238, 613] width 44 height 44
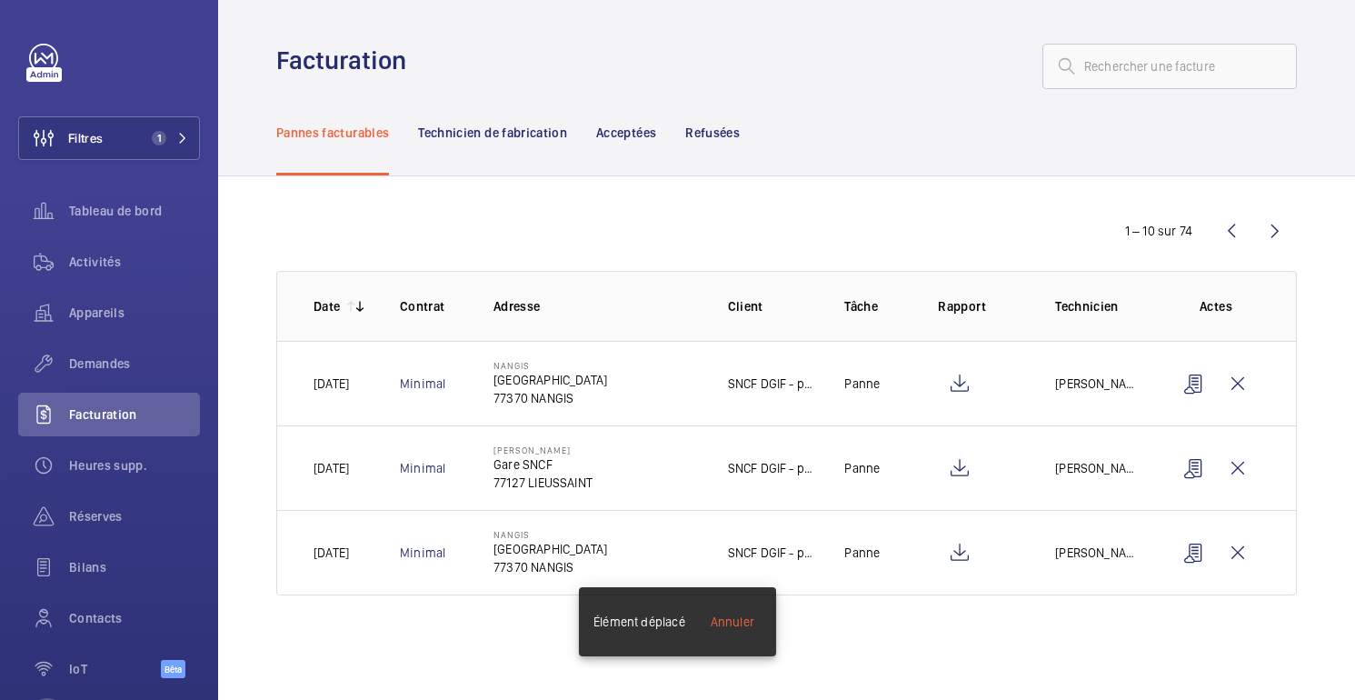
scroll to position [0, 0]
click at [1277, 219] on wm-front-icon-button at bounding box center [1275, 231] width 44 height 44
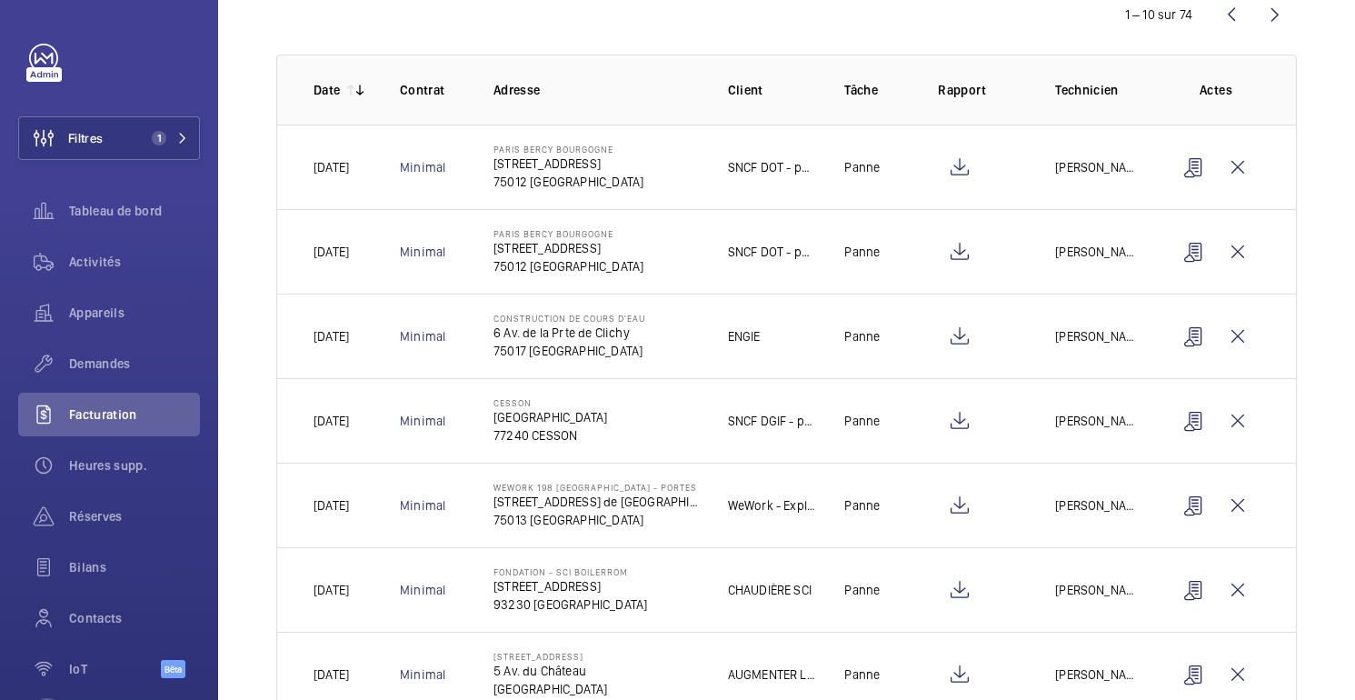
scroll to position [218, 0]
click at [1245, 504] on wm-front-icon-button at bounding box center [1238, 503] width 44 height 44
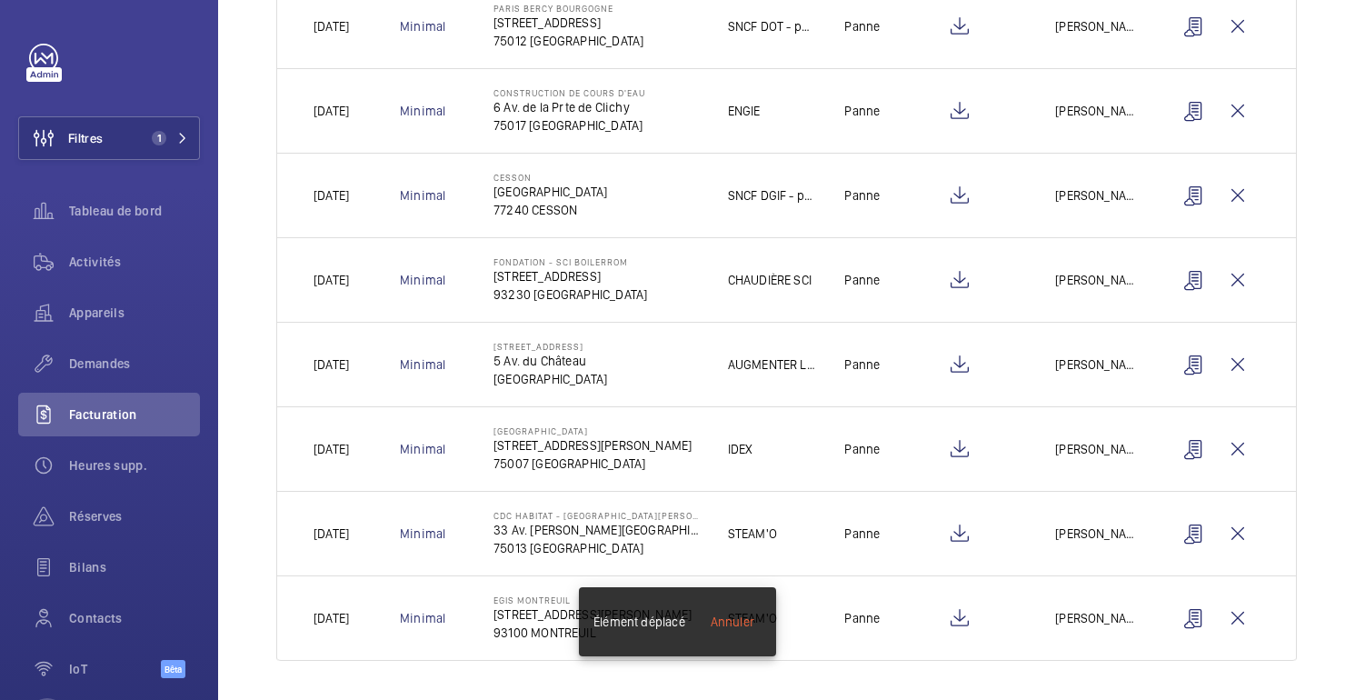
scroll to position [446, 0]
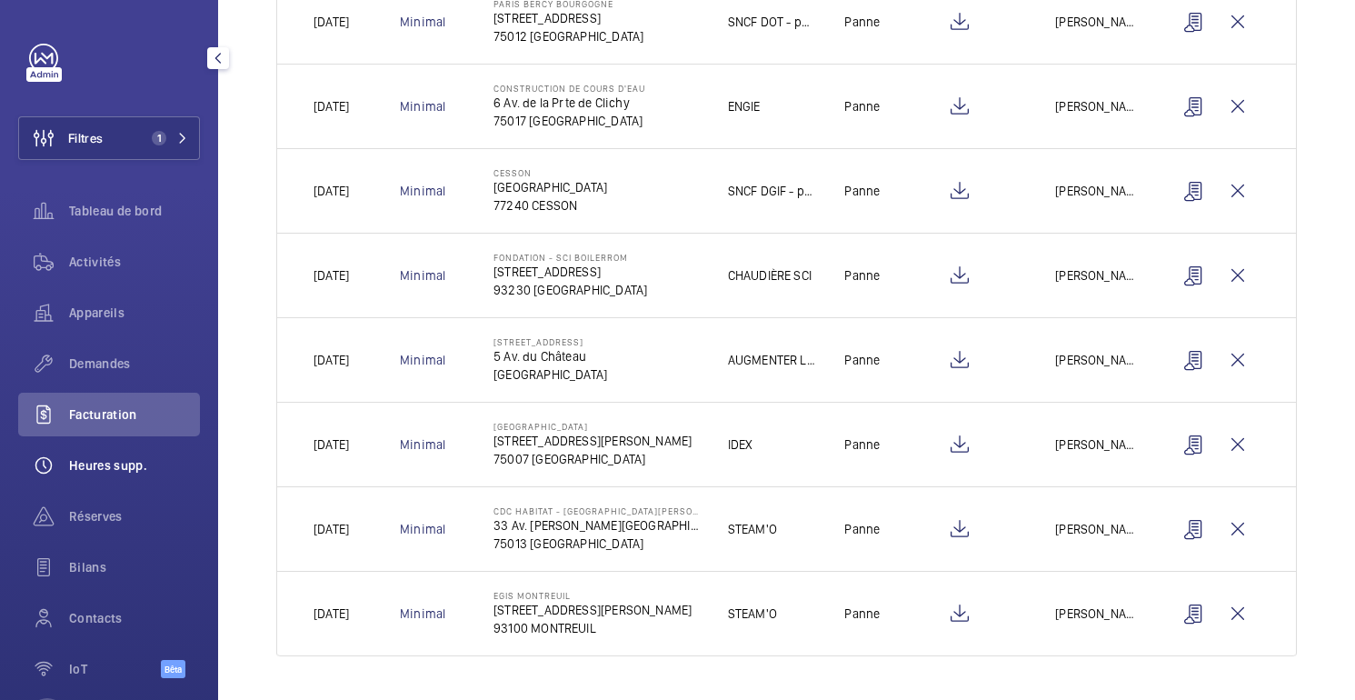
click at [116, 456] on span "Heures supp." at bounding box center [134, 465] width 131 height 18
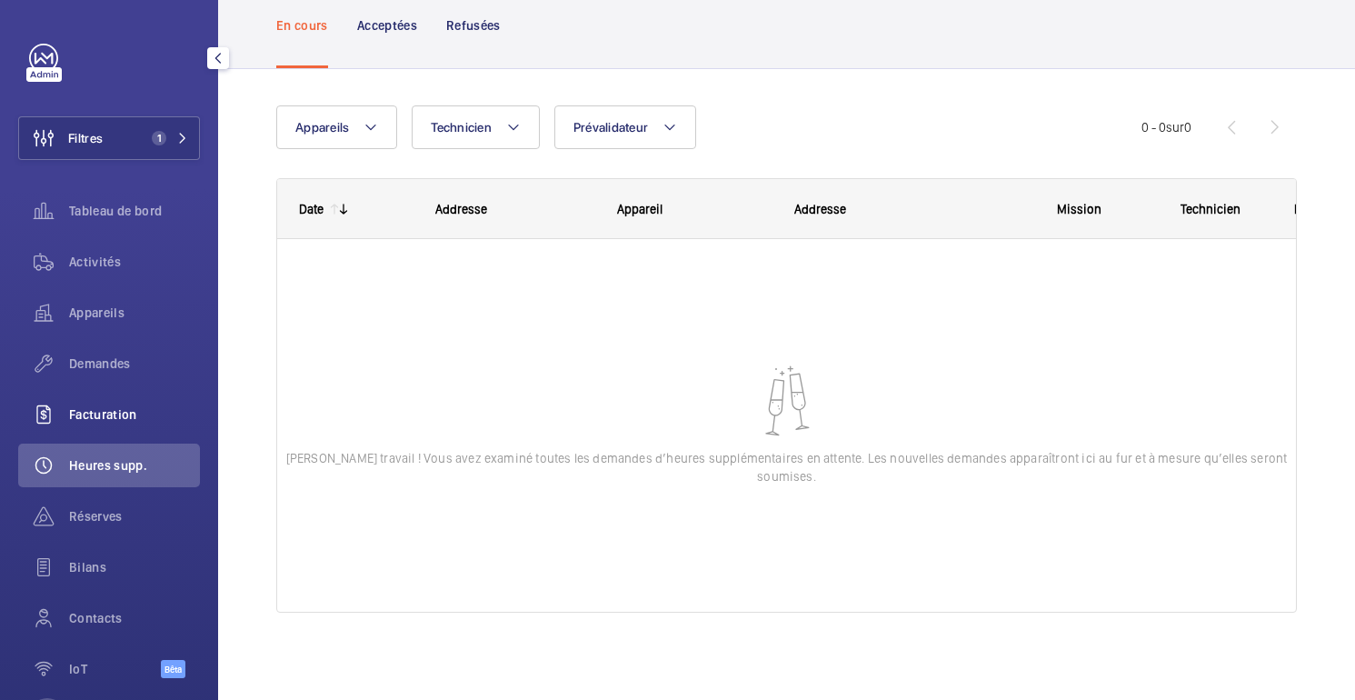
scroll to position [95, 0]
click at [114, 413] on font "Facturation" at bounding box center [103, 414] width 68 height 15
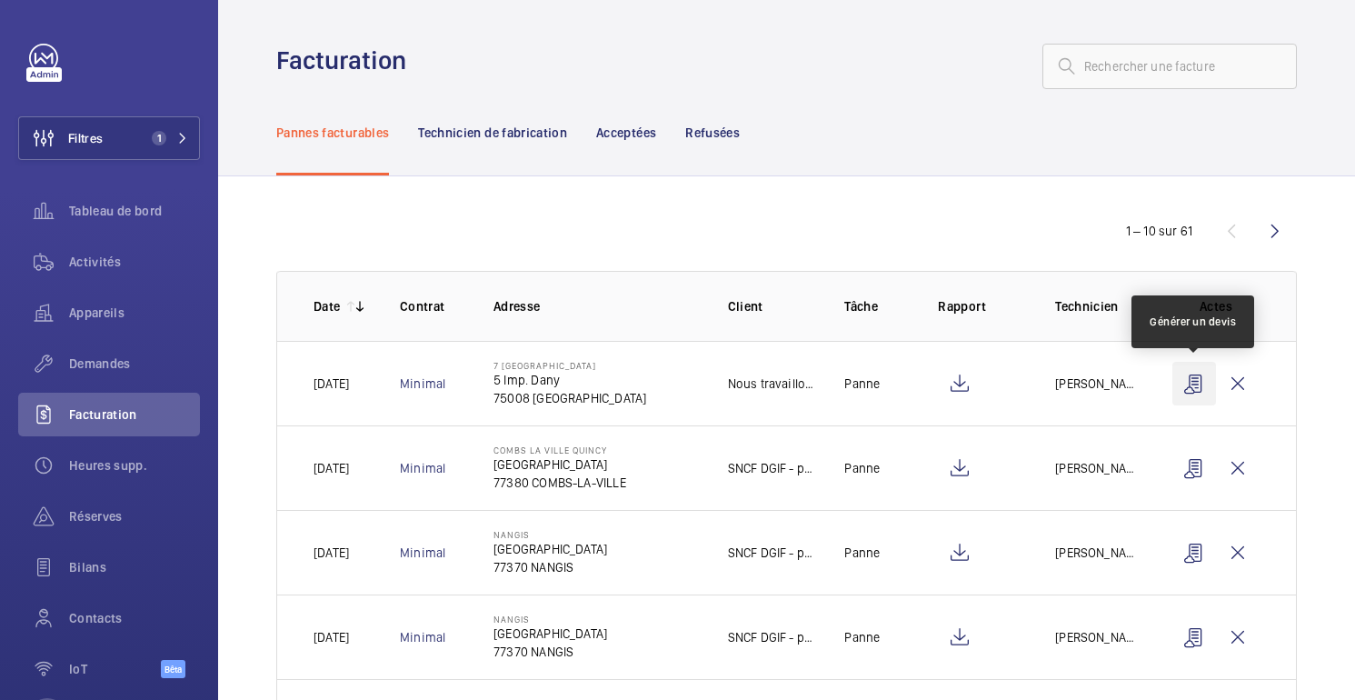
click at [1197, 387] on wm-front-icon-button at bounding box center [1194, 384] width 44 height 44
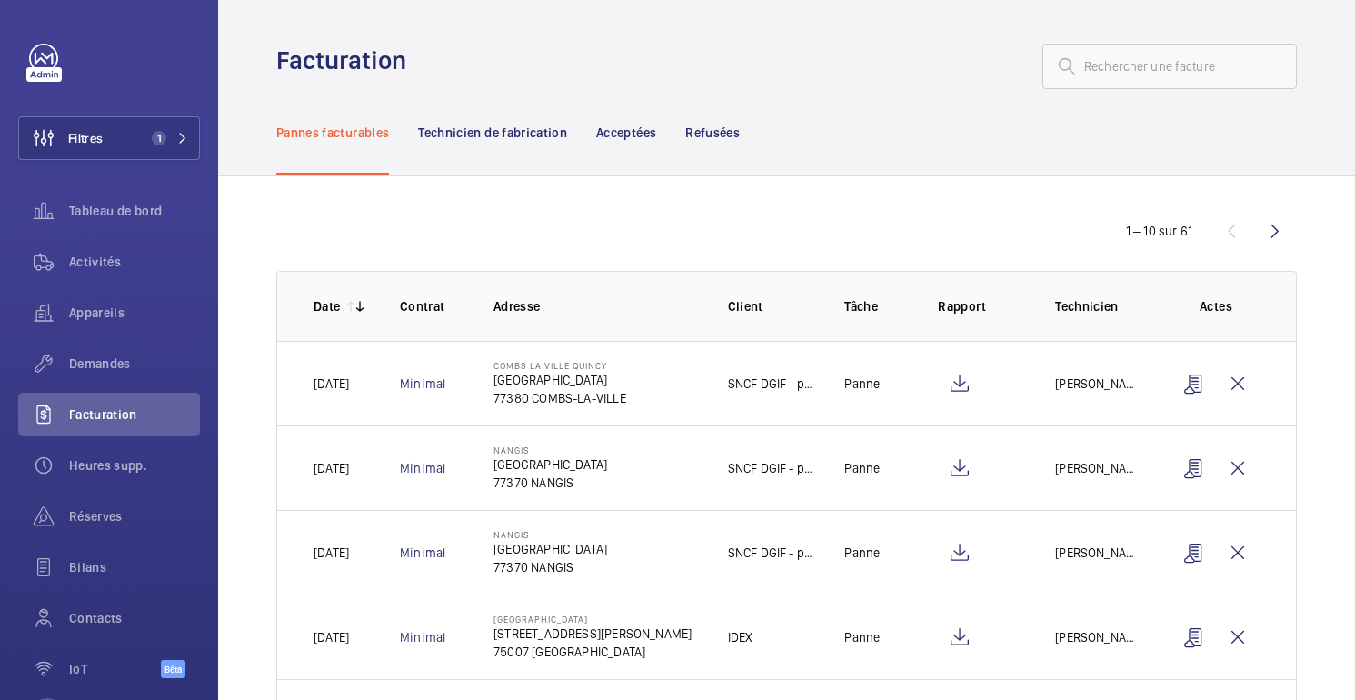
click at [356, 303] on mat-icon at bounding box center [359, 306] width 15 height 15
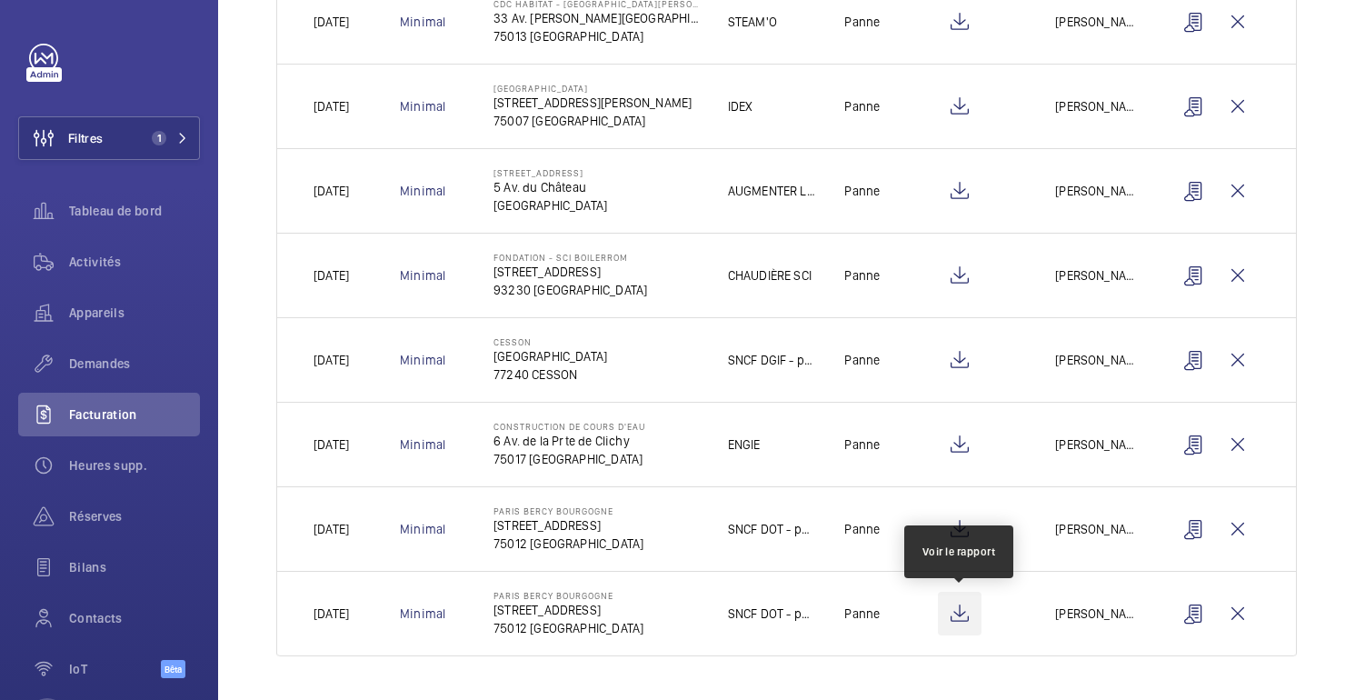
click at [955, 610] on wm-front-icon-button at bounding box center [960, 613] width 44 height 44
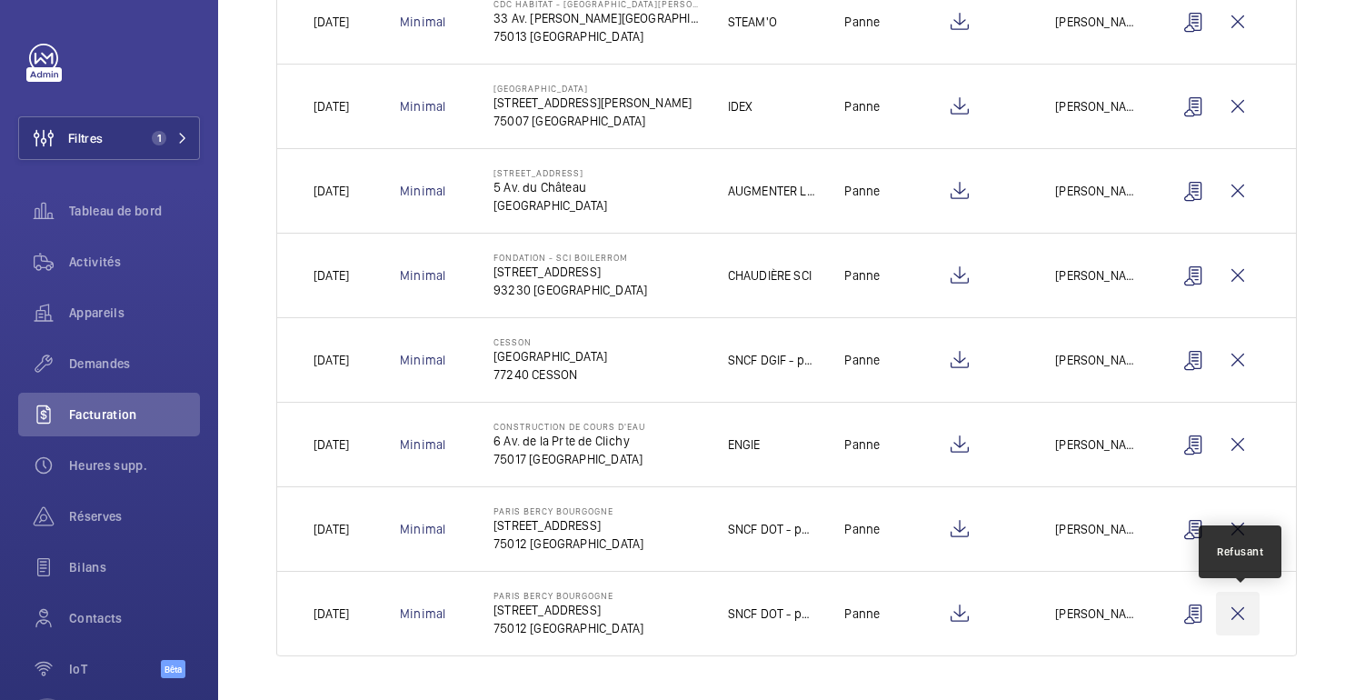
click at [1241, 620] on wm-front-icon-button at bounding box center [1238, 613] width 44 height 44
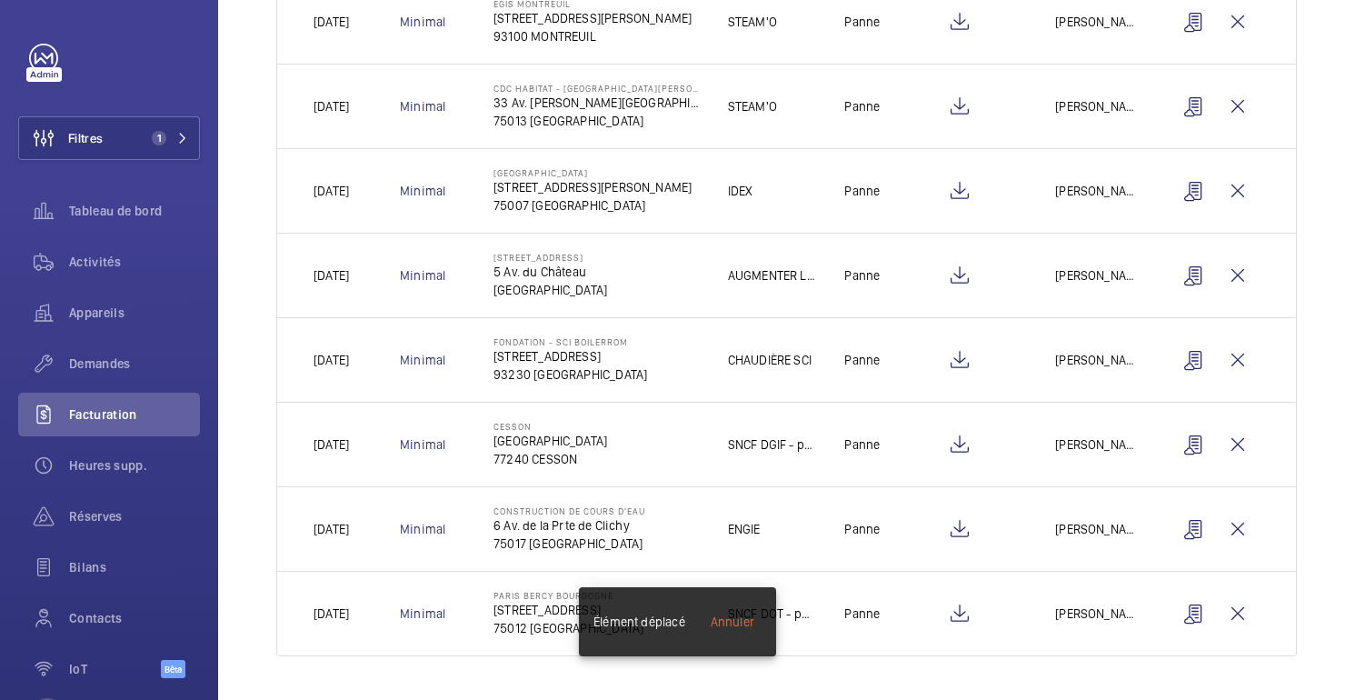
scroll to position [446, 0]
click at [971, 540] on wm-front-icon-button at bounding box center [960, 529] width 44 height 44
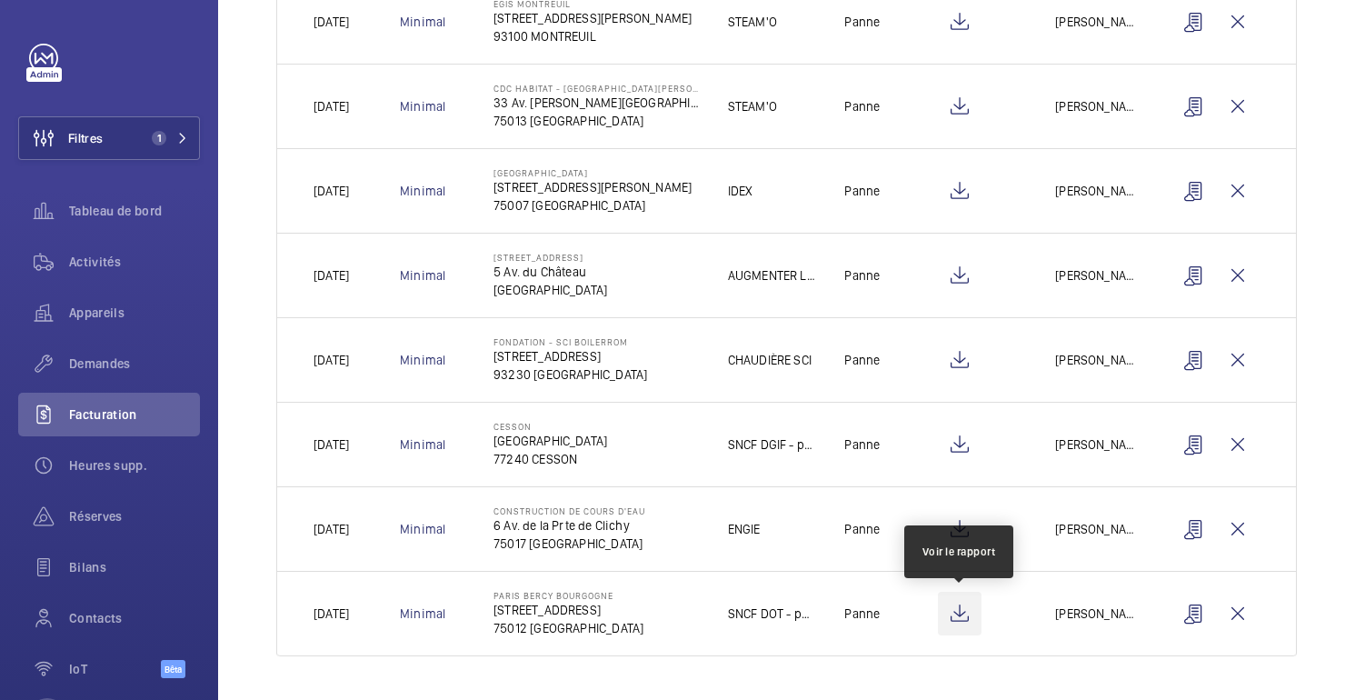
click at [956, 604] on wm-front-icon-button at bounding box center [960, 613] width 44 height 44
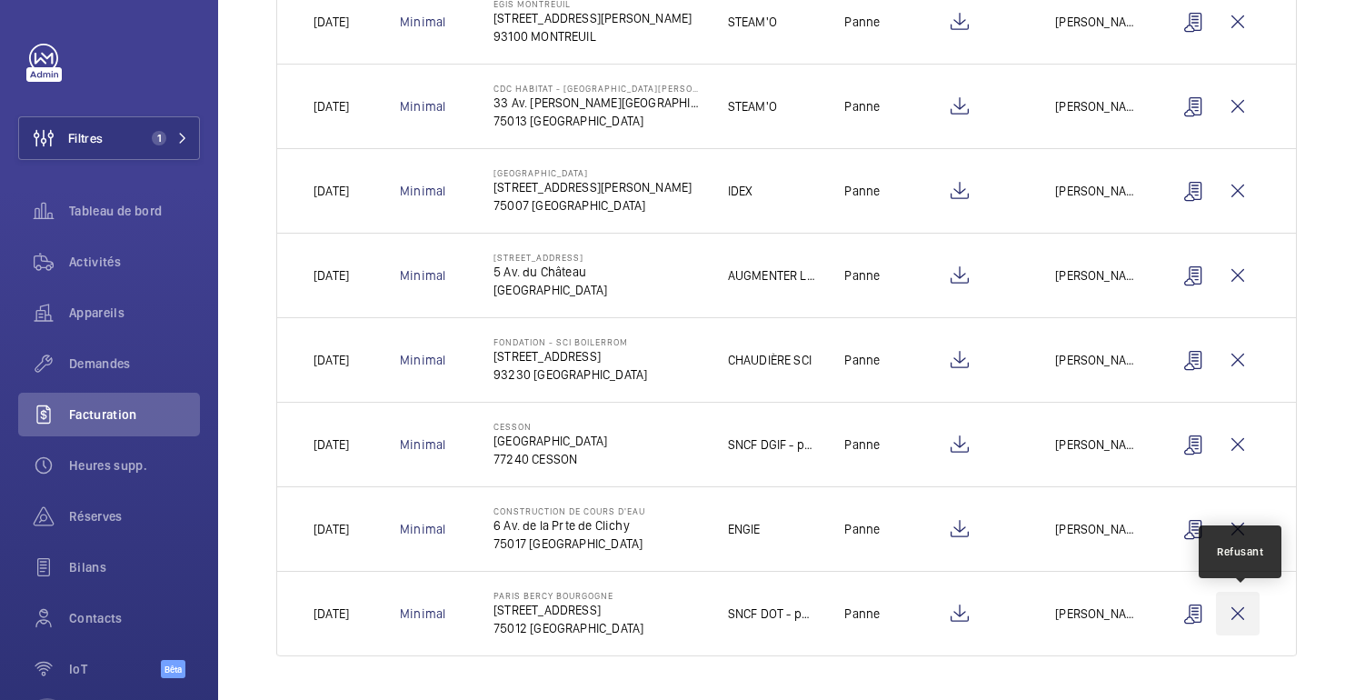
click at [1236, 614] on wm-front-icon-button at bounding box center [1238, 613] width 44 height 44
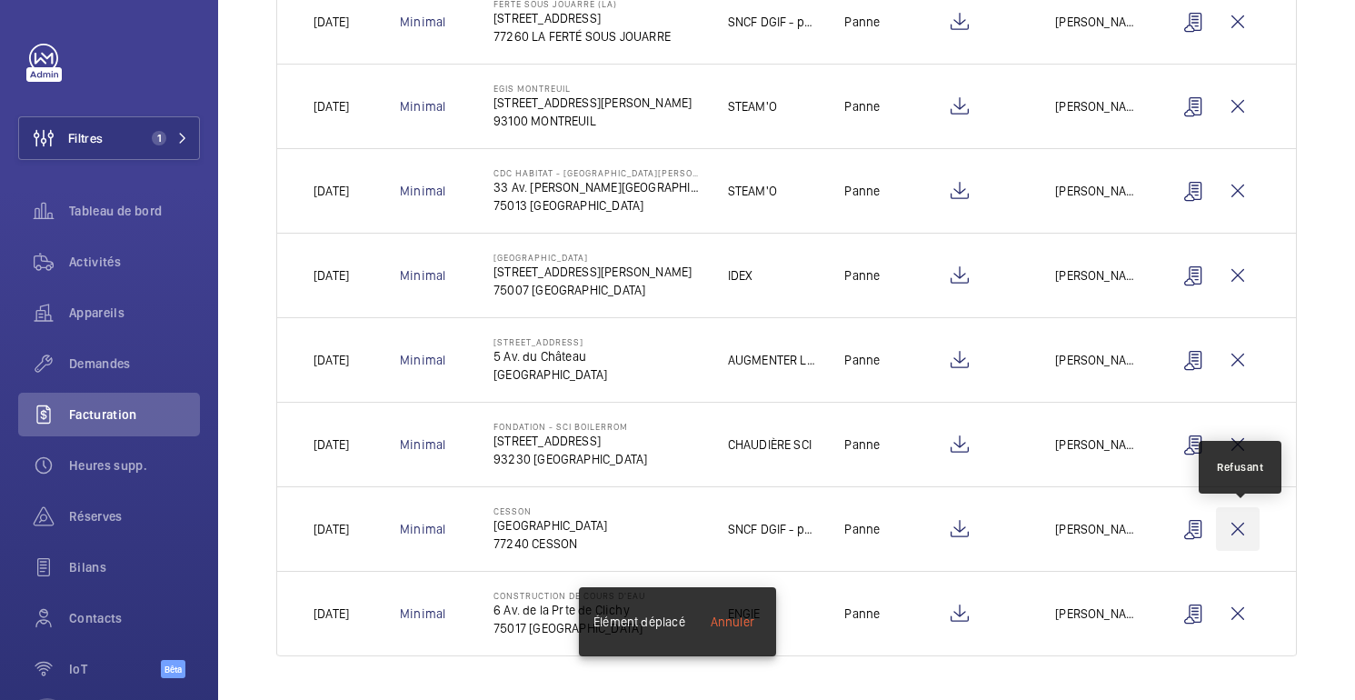
click at [1235, 536] on wm-front-icon-button at bounding box center [1238, 529] width 44 height 44
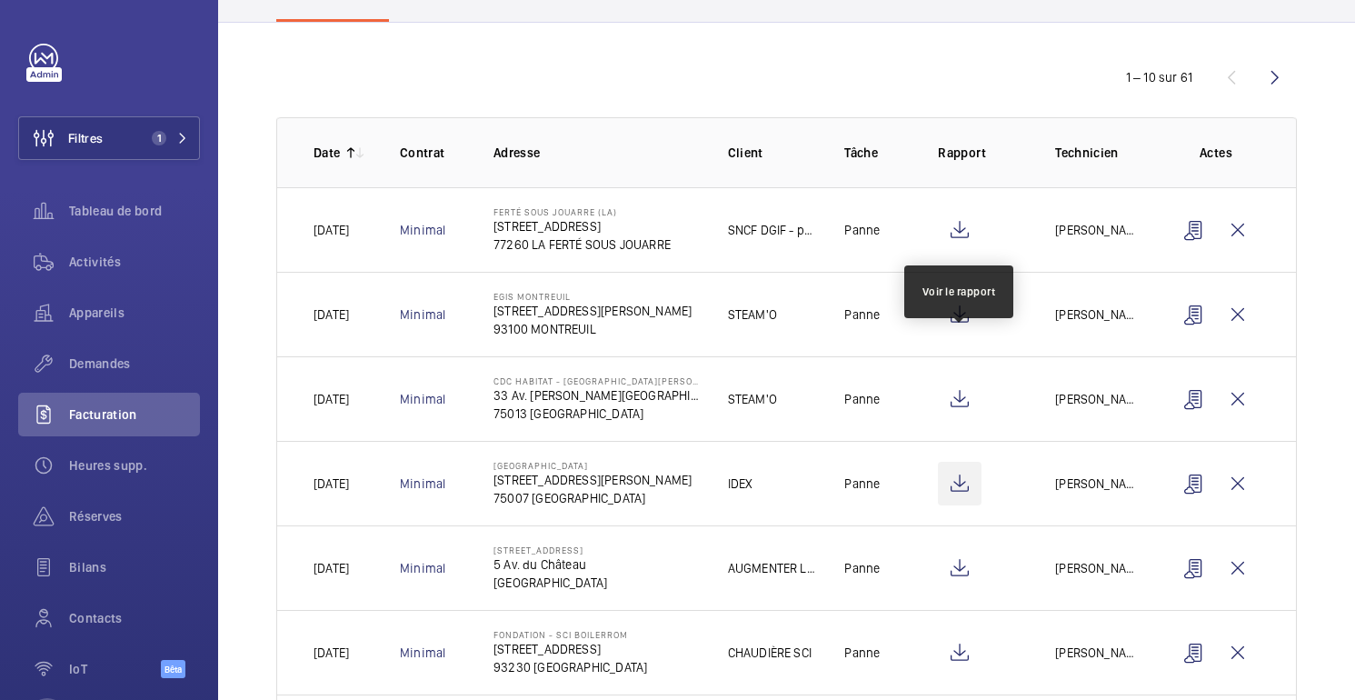
scroll to position [154, 0]
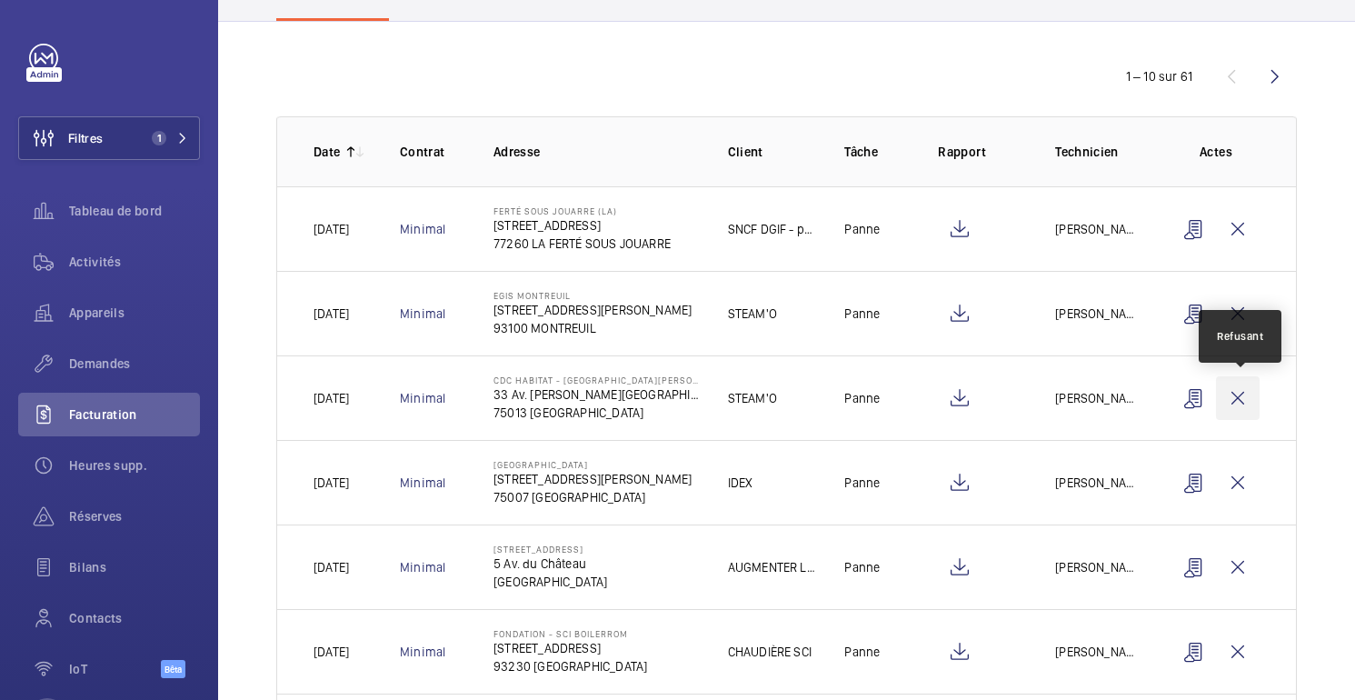
click at [1244, 404] on wm-front-icon-button at bounding box center [1238, 398] width 44 height 44
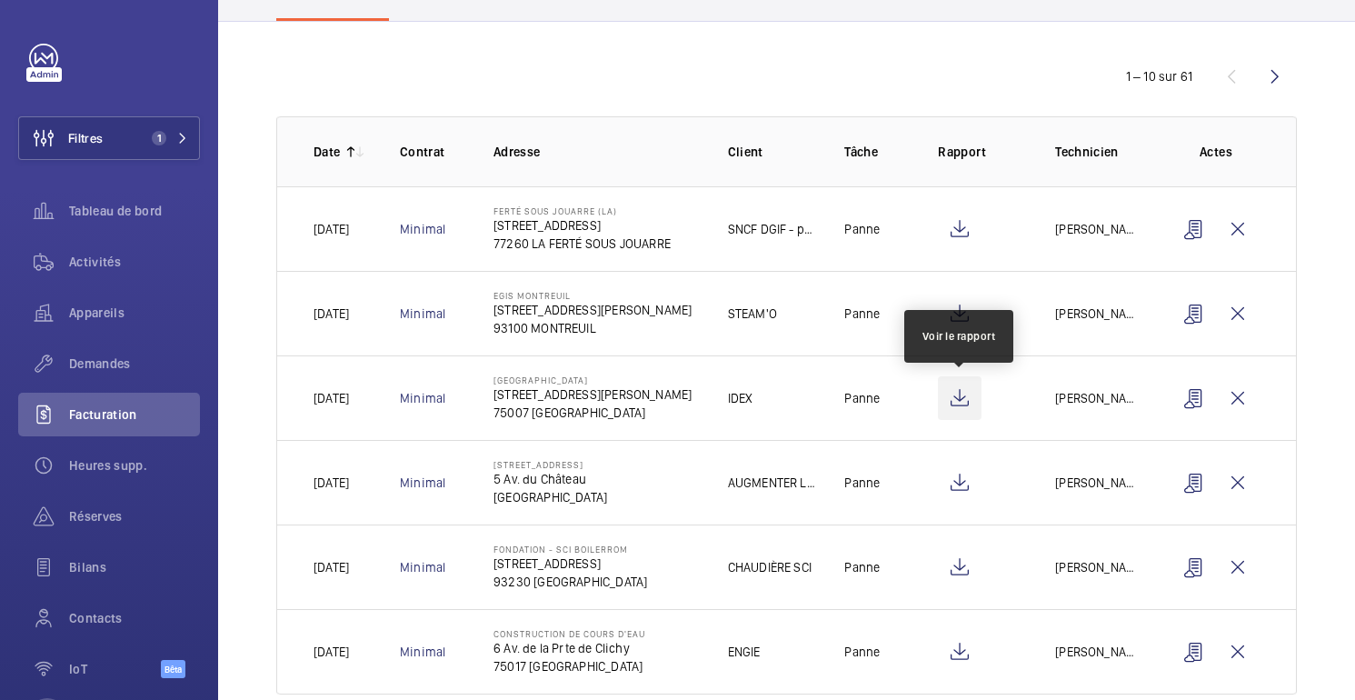
click at [967, 402] on wm-front-icon-button at bounding box center [960, 398] width 44 height 44
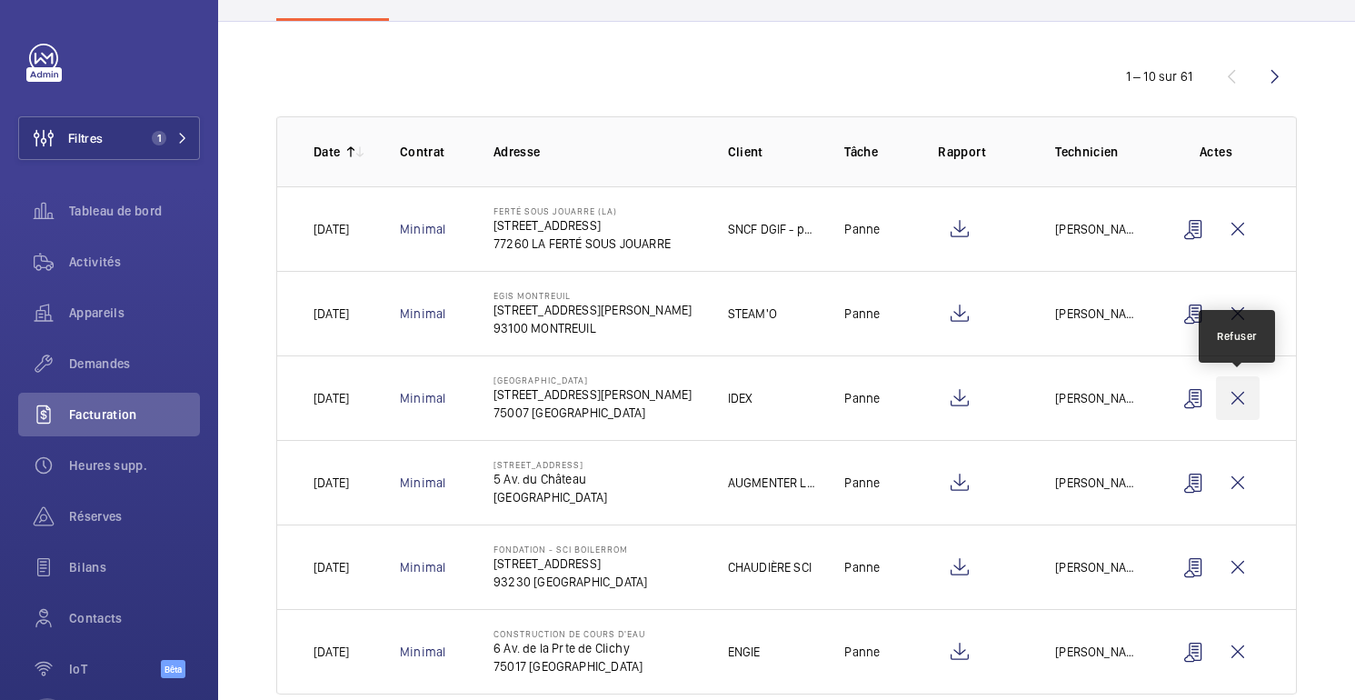
click at [1243, 391] on wm-front-icon-button at bounding box center [1238, 398] width 44 height 44
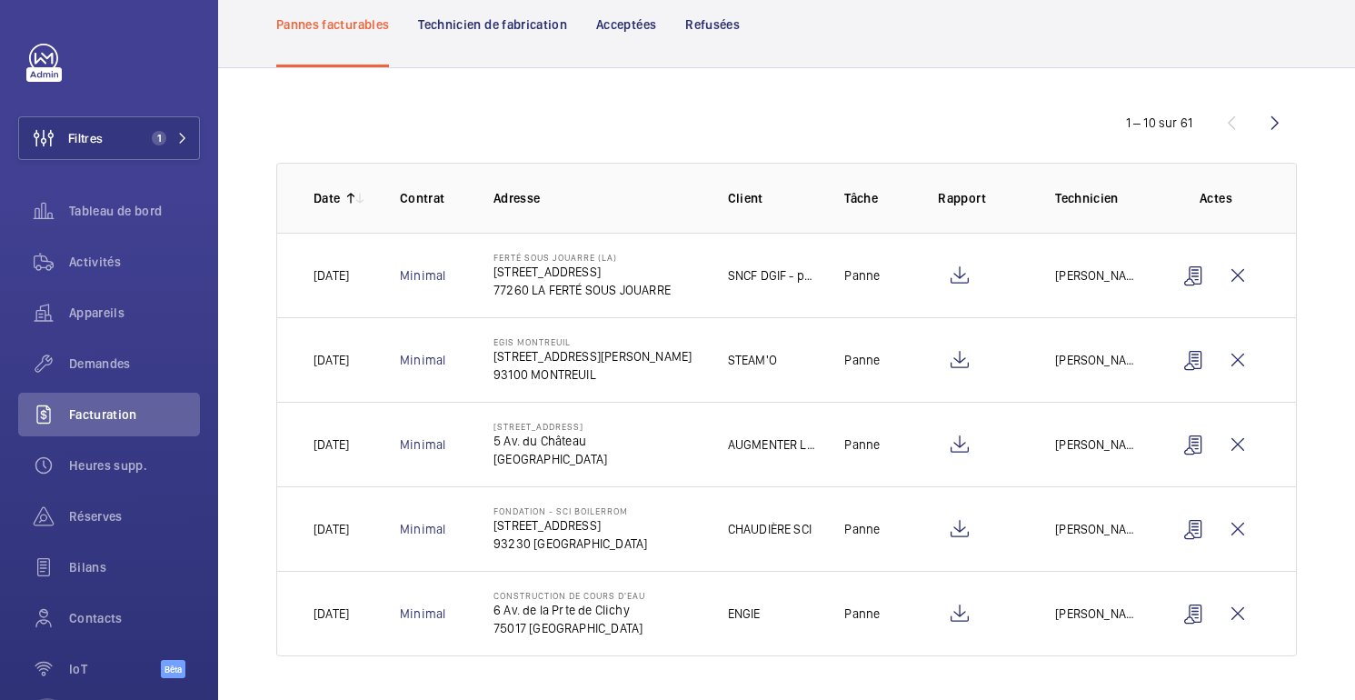
click at [351, 201] on mat-icon at bounding box center [350, 198] width 15 height 15
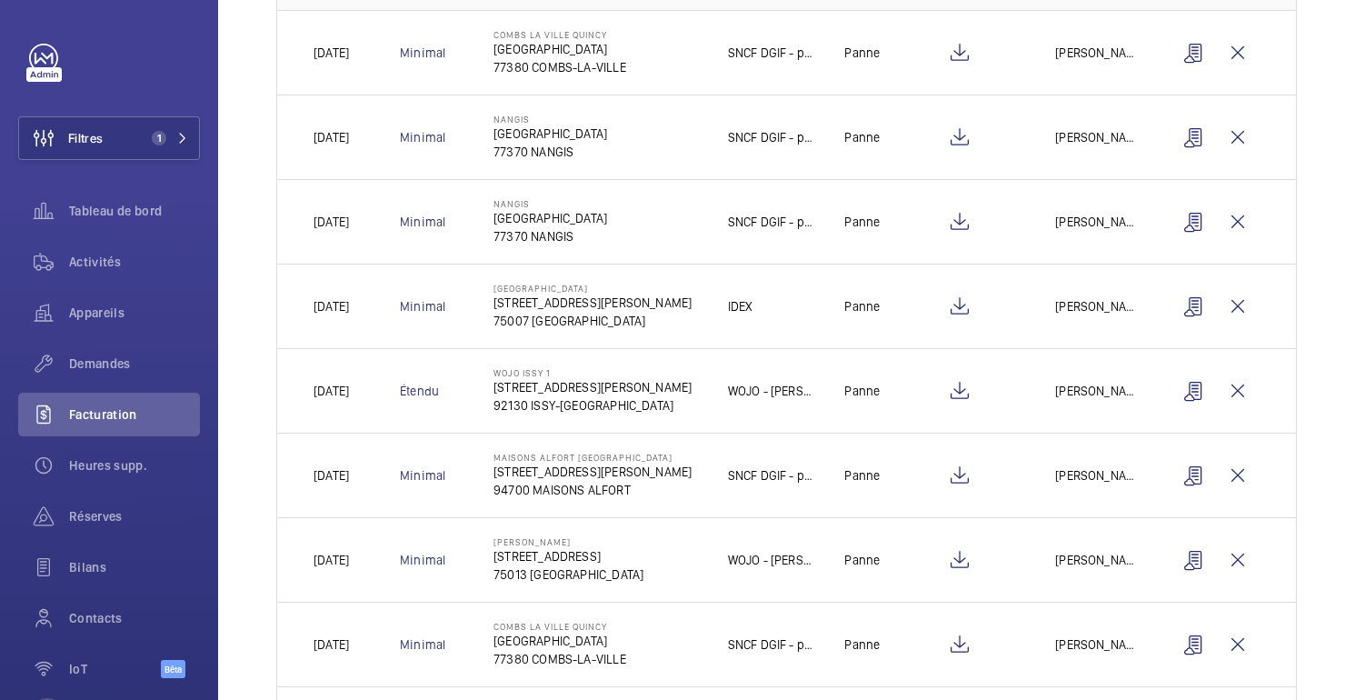
scroll to position [531, 0]
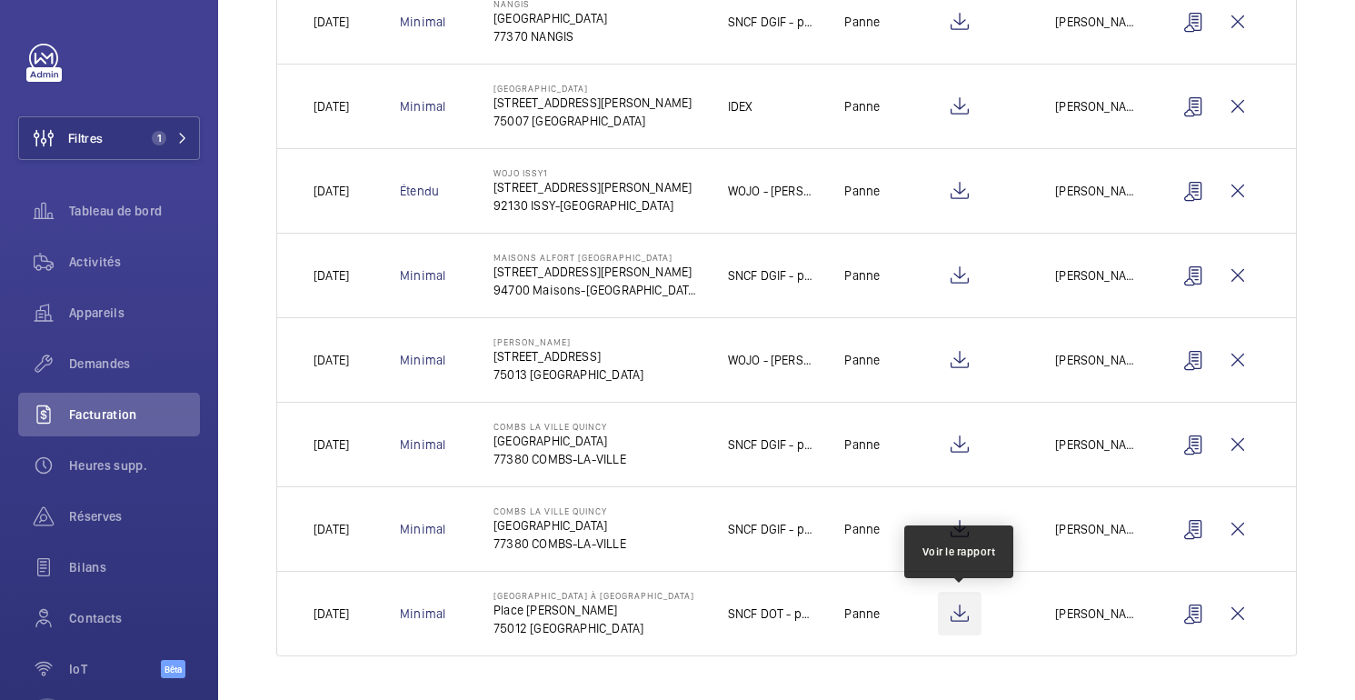
click at [967, 609] on wm-front-icon-button at bounding box center [960, 613] width 44 height 44
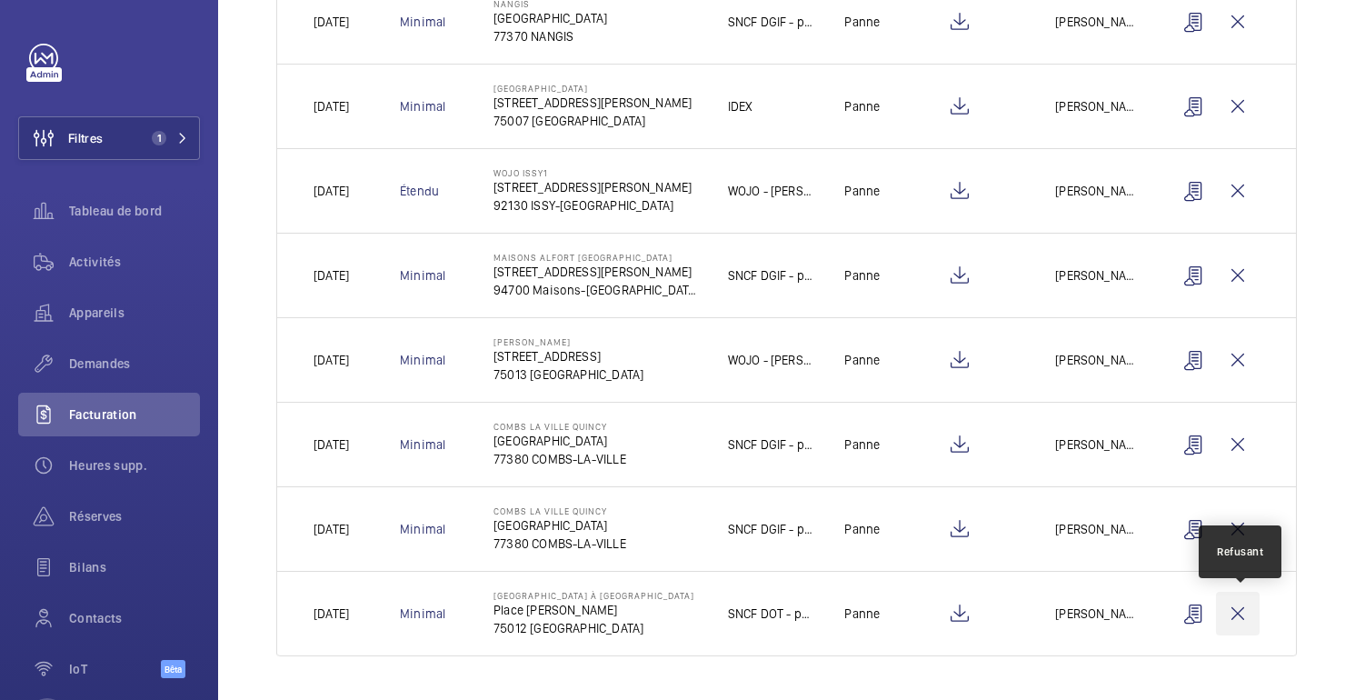
click at [1238, 608] on wm-front-icon-button at bounding box center [1238, 613] width 44 height 44
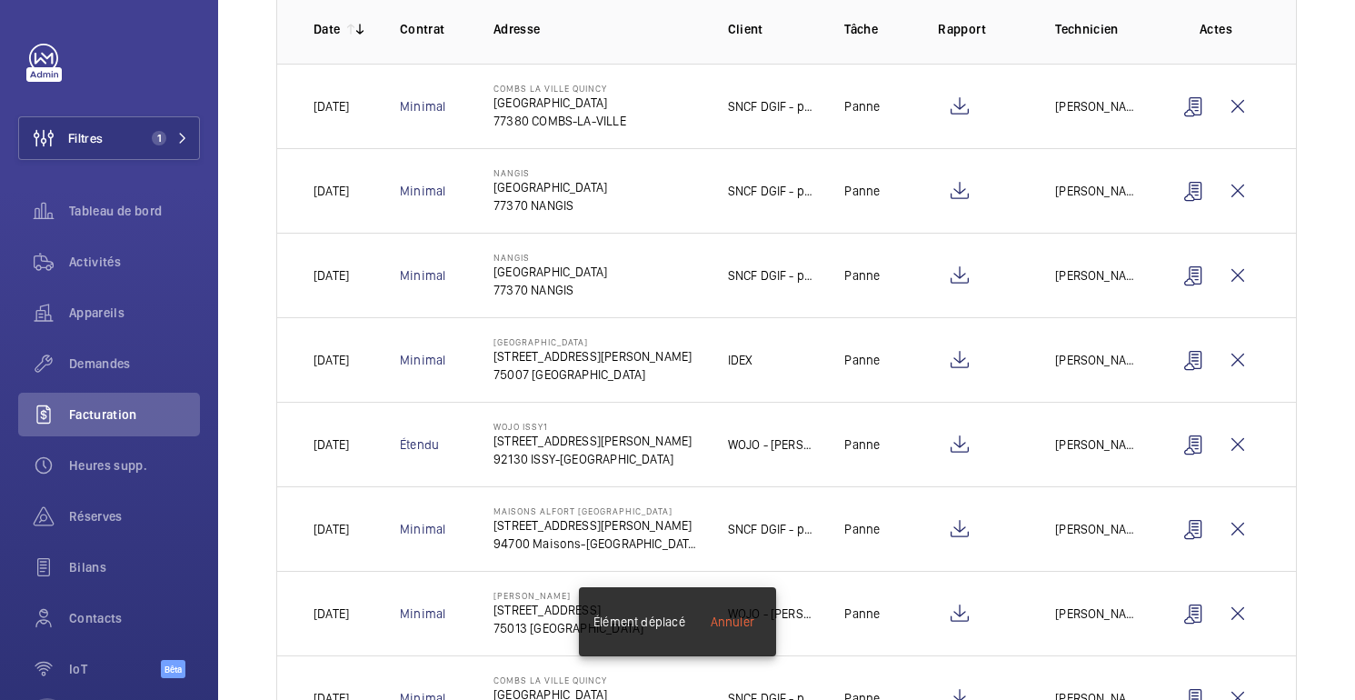
scroll to position [0, 0]
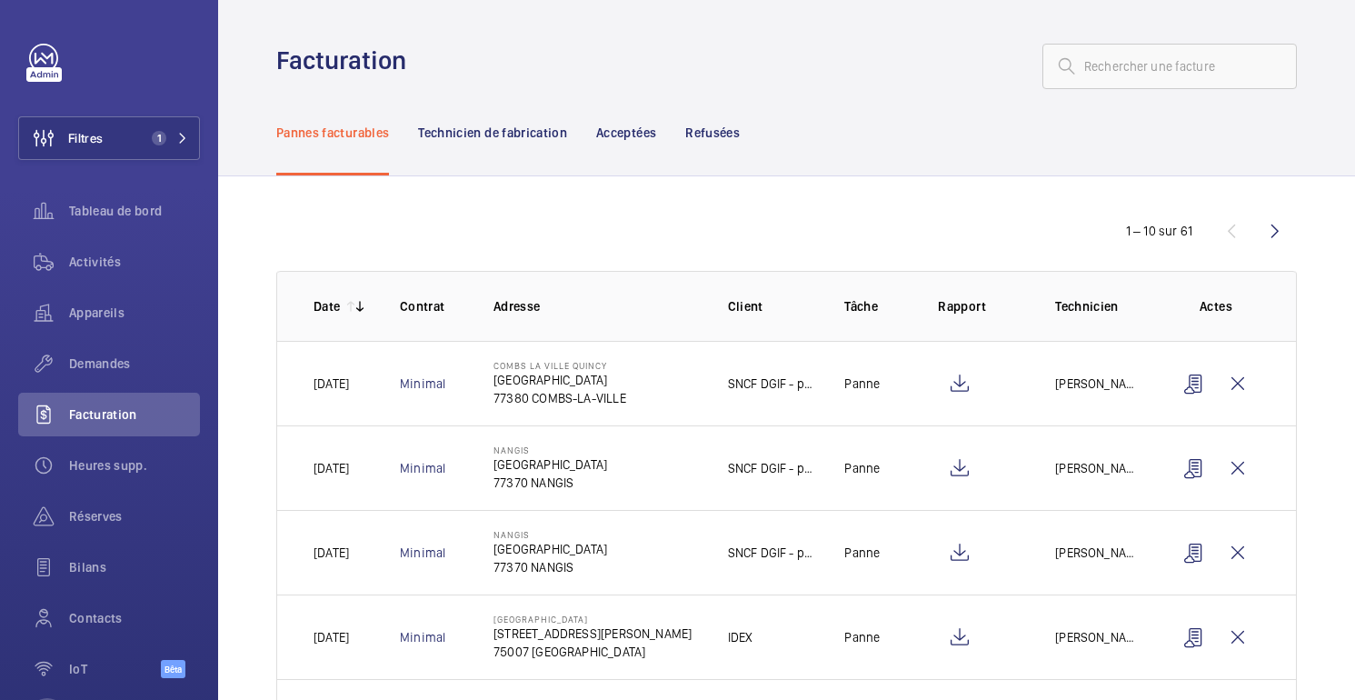
click at [352, 308] on mat-icon at bounding box center [350, 306] width 15 height 15
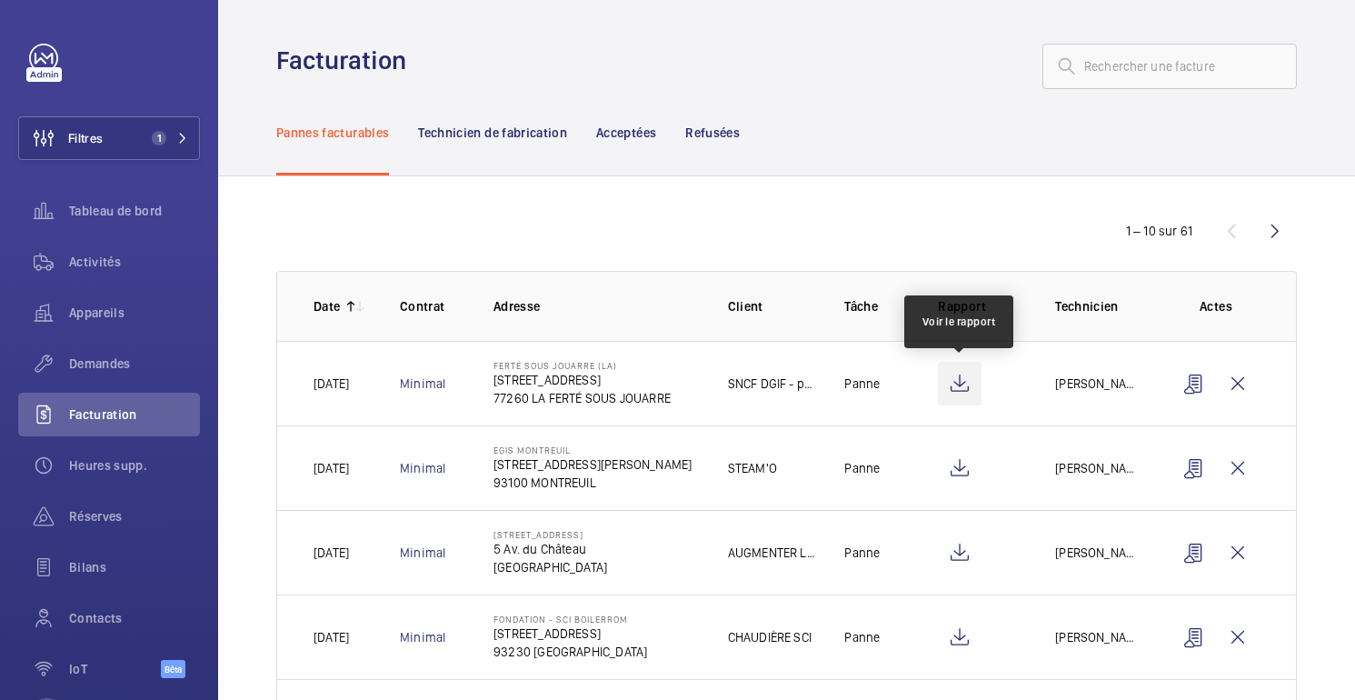
click at [954, 382] on wm-front-icon-button at bounding box center [960, 384] width 44 height 44
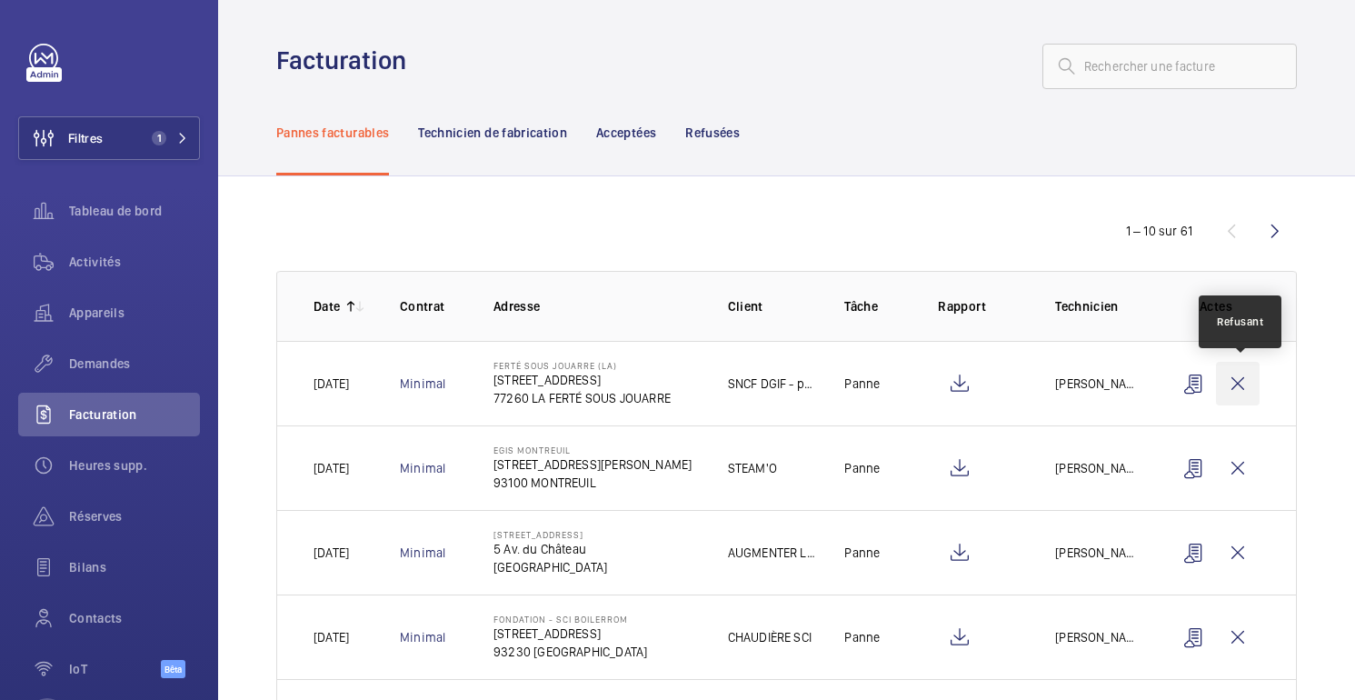
click at [1240, 399] on wm-front-icon-button at bounding box center [1238, 384] width 44 height 44
click at [1251, 389] on wm-front-icon-button at bounding box center [1238, 384] width 44 height 44
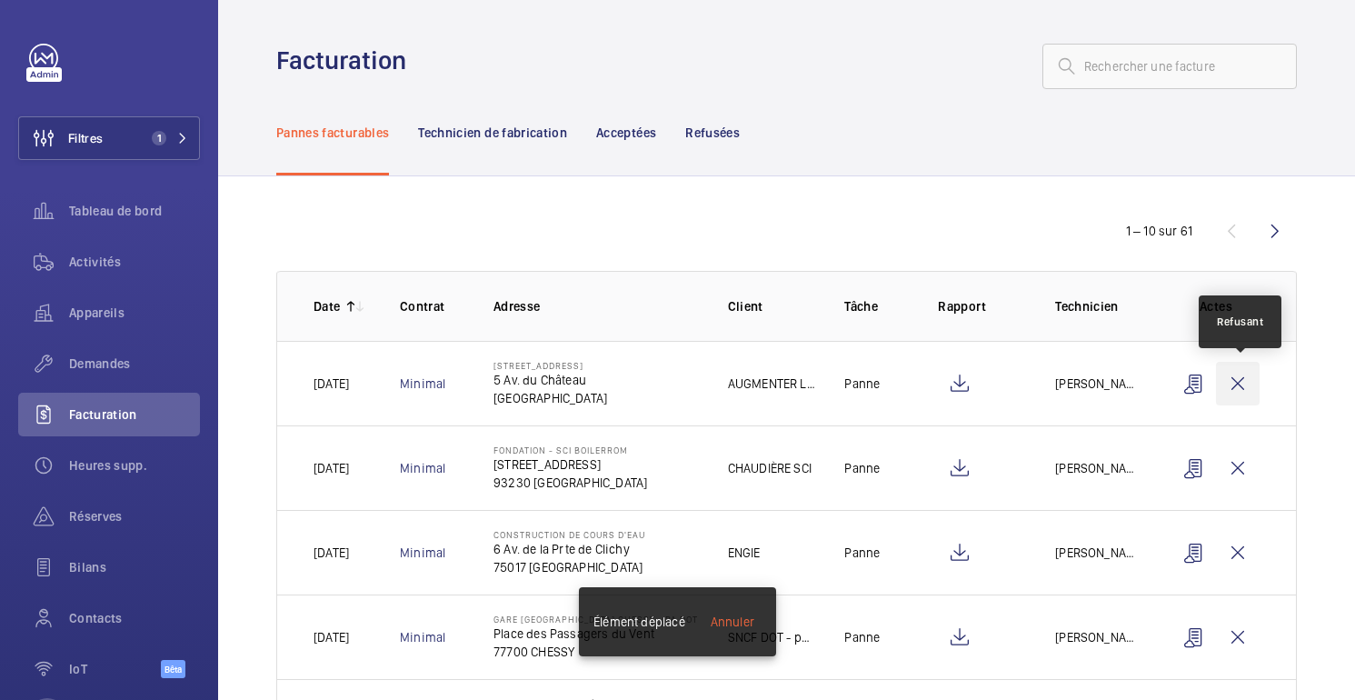
click at [1245, 390] on wm-front-icon-button at bounding box center [1238, 384] width 44 height 44
click at [1245, 389] on wm-front-icon-button at bounding box center [1238, 384] width 44 height 44
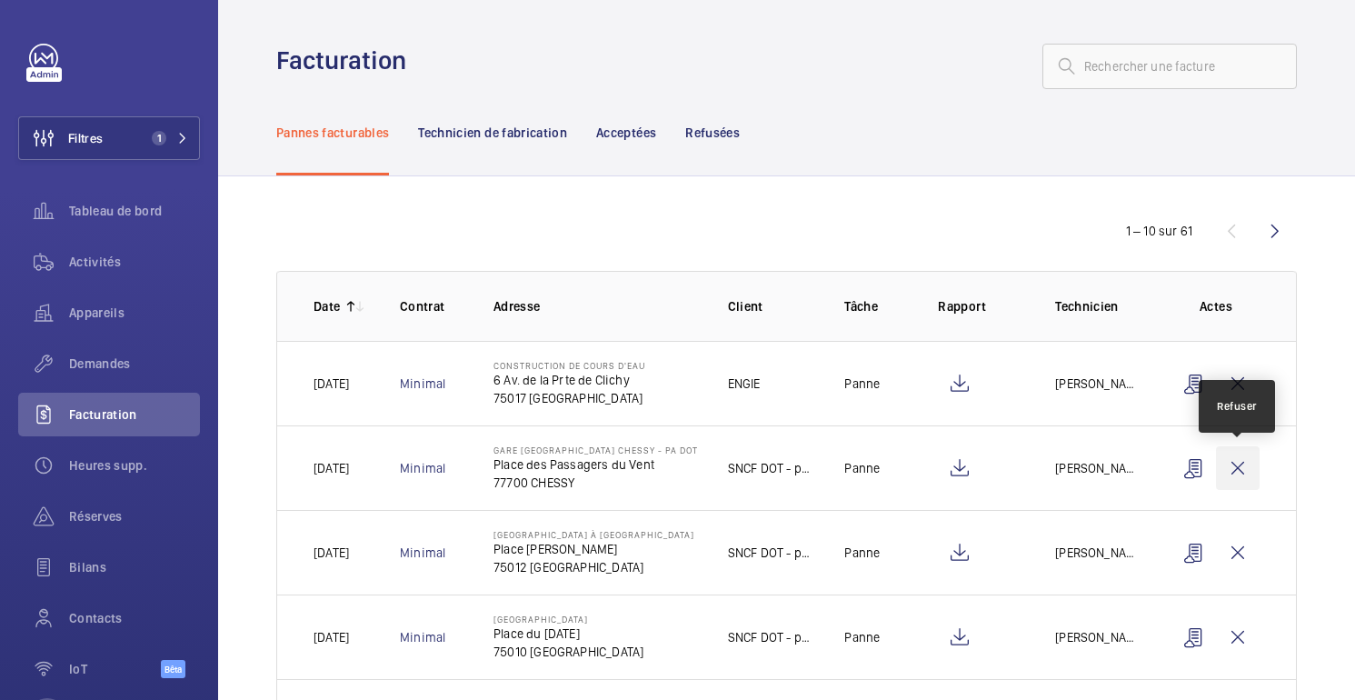
click at [1235, 476] on wm-front-icon-button at bounding box center [1238, 468] width 44 height 44
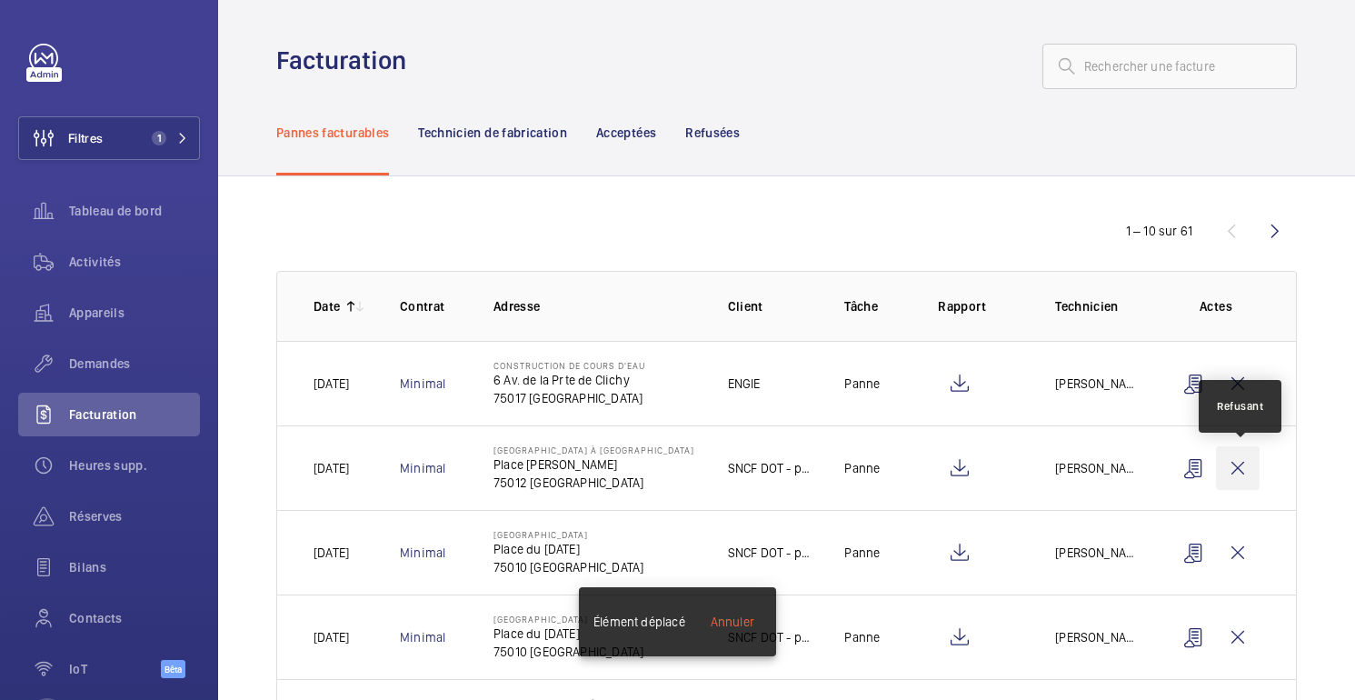
click at [1251, 470] on wm-front-icon-button at bounding box center [1238, 468] width 44 height 44
click at [1233, 471] on wm-front-icon-button at bounding box center [1238, 468] width 44 height 44
click at [1246, 479] on wm-front-icon-button at bounding box center [1238, 468] width 44 height 44
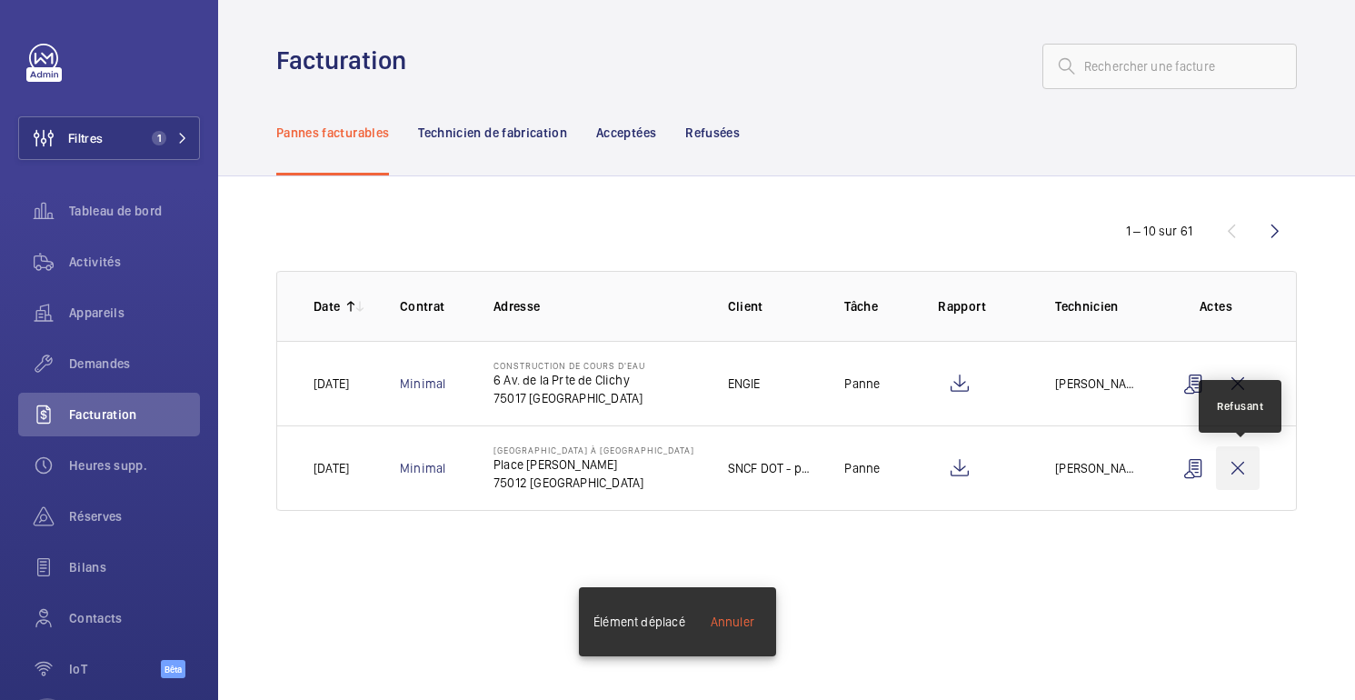
click at [1246, 479] on wm-front-icon-button at bounding box center [1238, 468] width 44 height 44
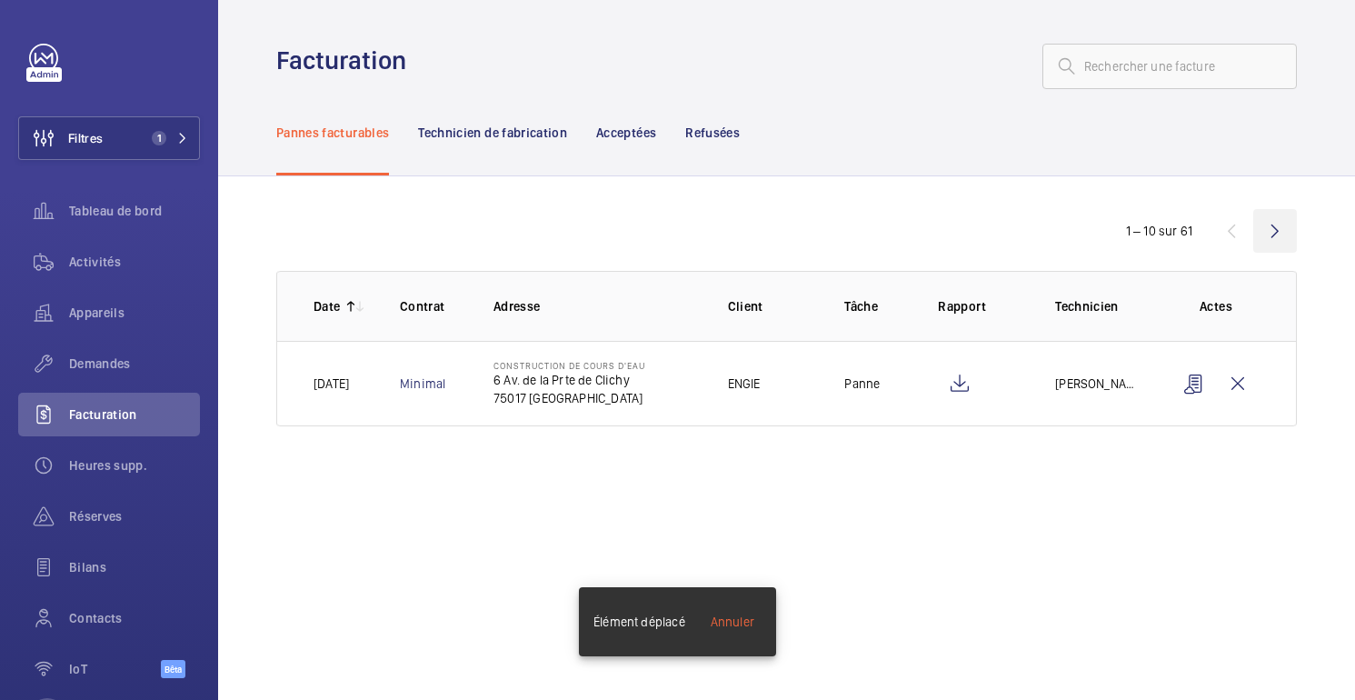
click at [1274, 233] on wm-front-icon-button at bounding box center [1275, 231] width 44 height 44
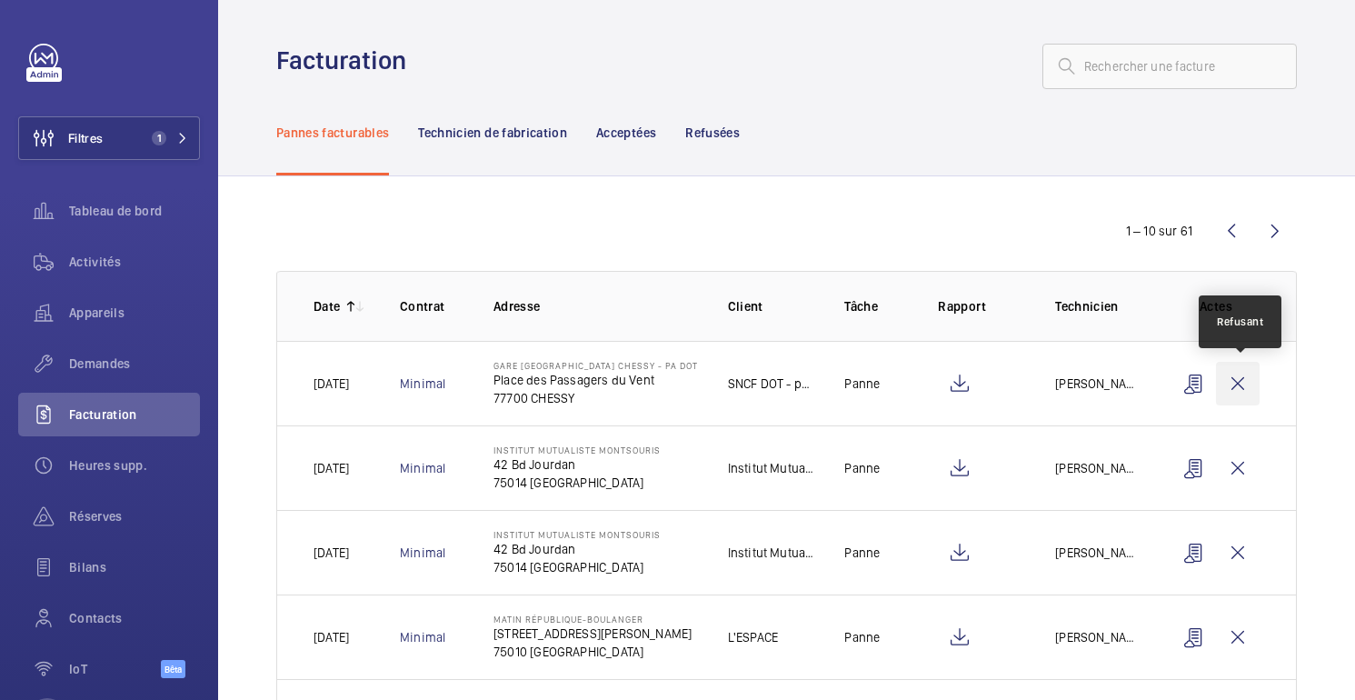
click at [1243, 390] on wm-front-icon-button at bounding box center [1238, 384] width 44 height 44
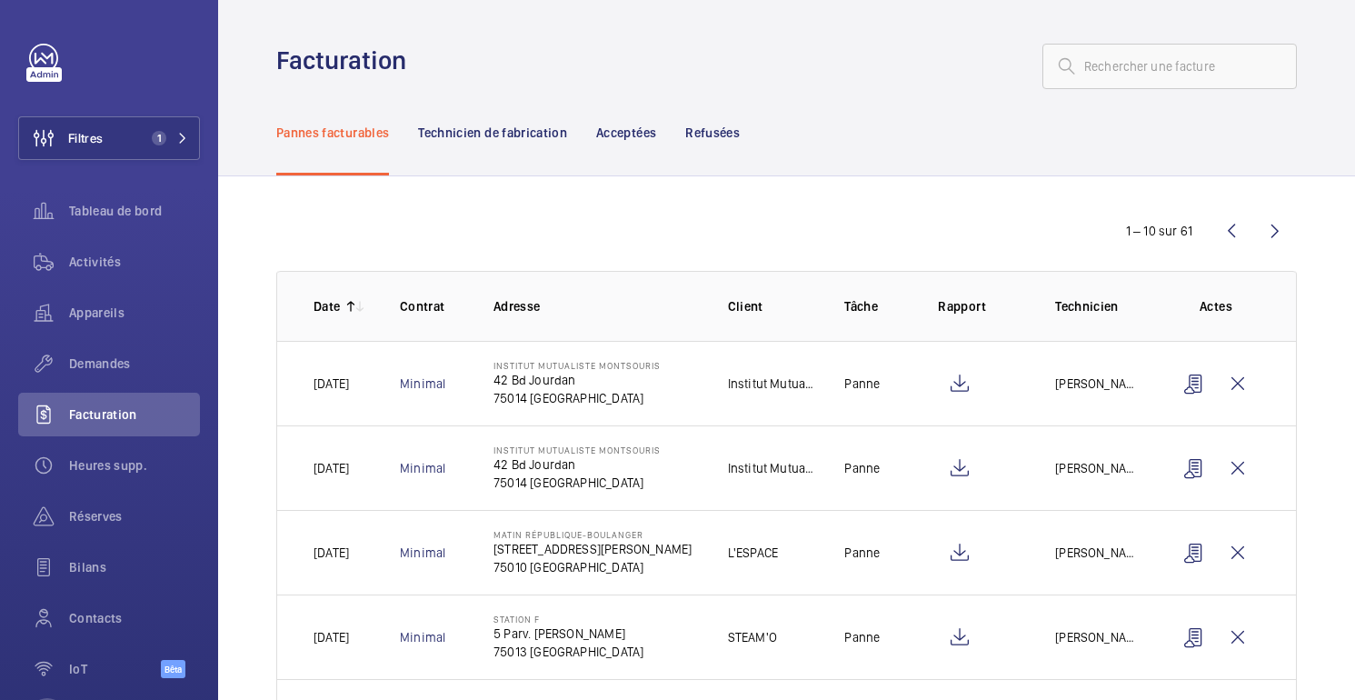
click at [551, 205] on div "1 – 10 sur 61 Date Contrat Adresse Client Tâche Rapport Technicien Actes 28/07/…" at bounding box center [786, 660] width 1136 height 969
click at [109, 303] on div "Appareils" at bounding box center [109, 313] width 182 height 44
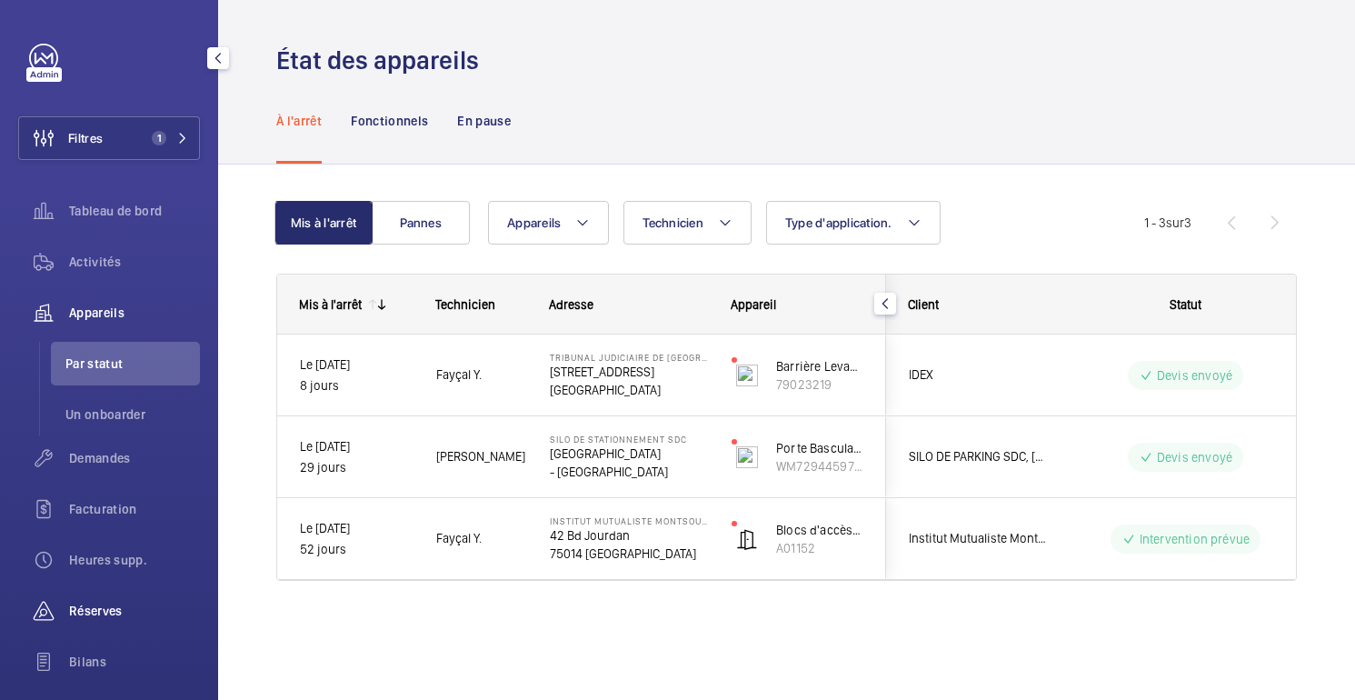
click at [104, 590] on div "Réserves" at bounding box center [109, 611] width 182 height 44
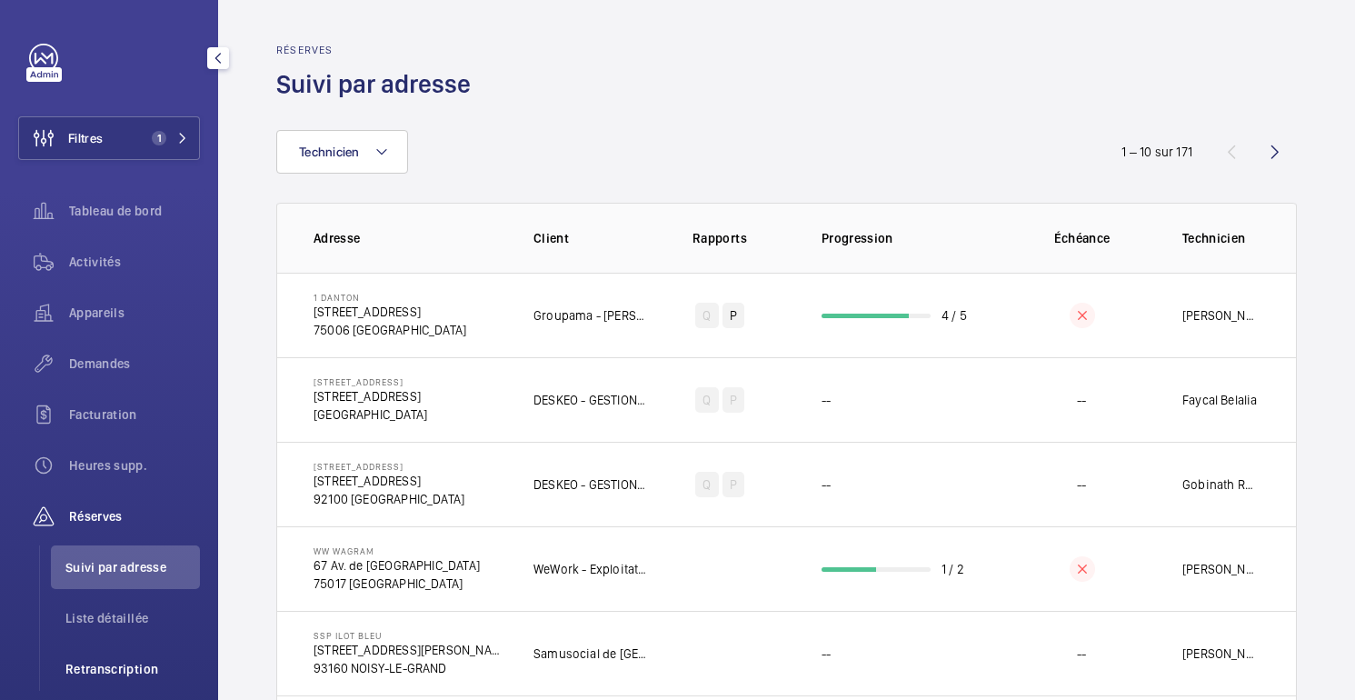
click at [126, 670] on font "Retranscription" at bounding box center [111, 668] width 93 height 15
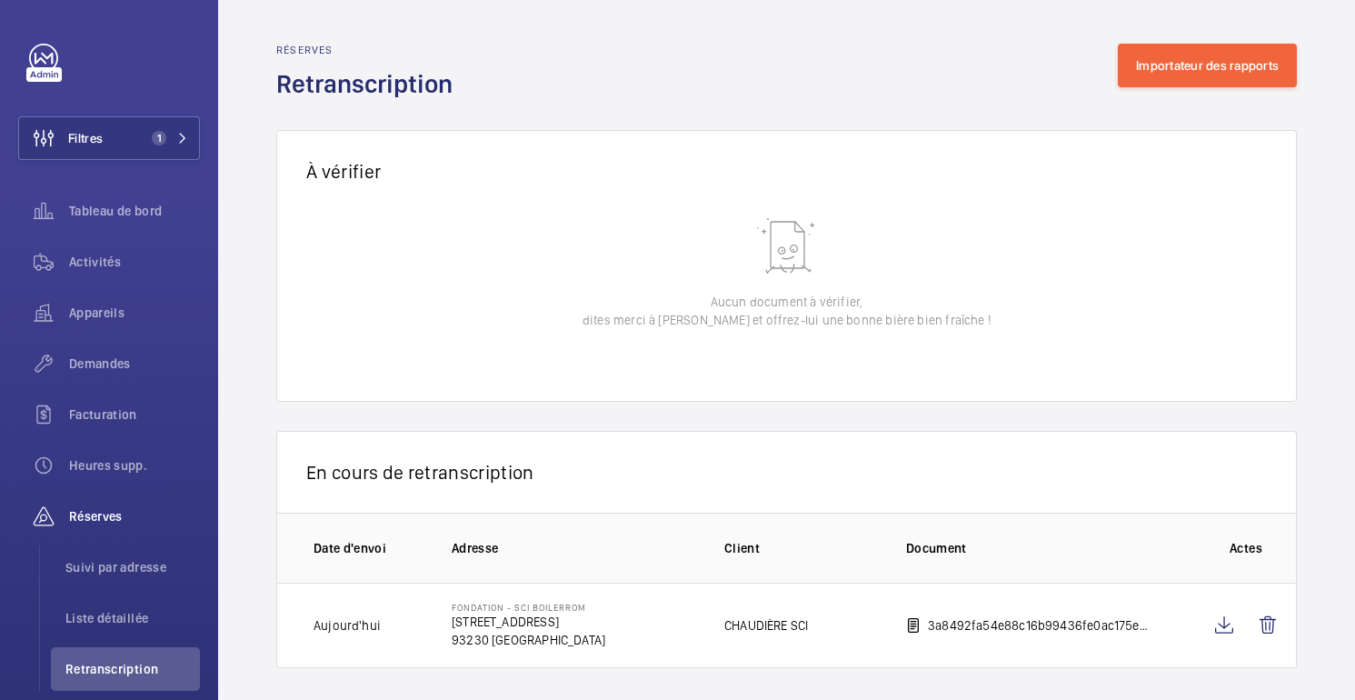
scroll to position [12, 0]
click at [115, 357] on font "Demandes" at bounding box center [100, 363] width 62 height 15
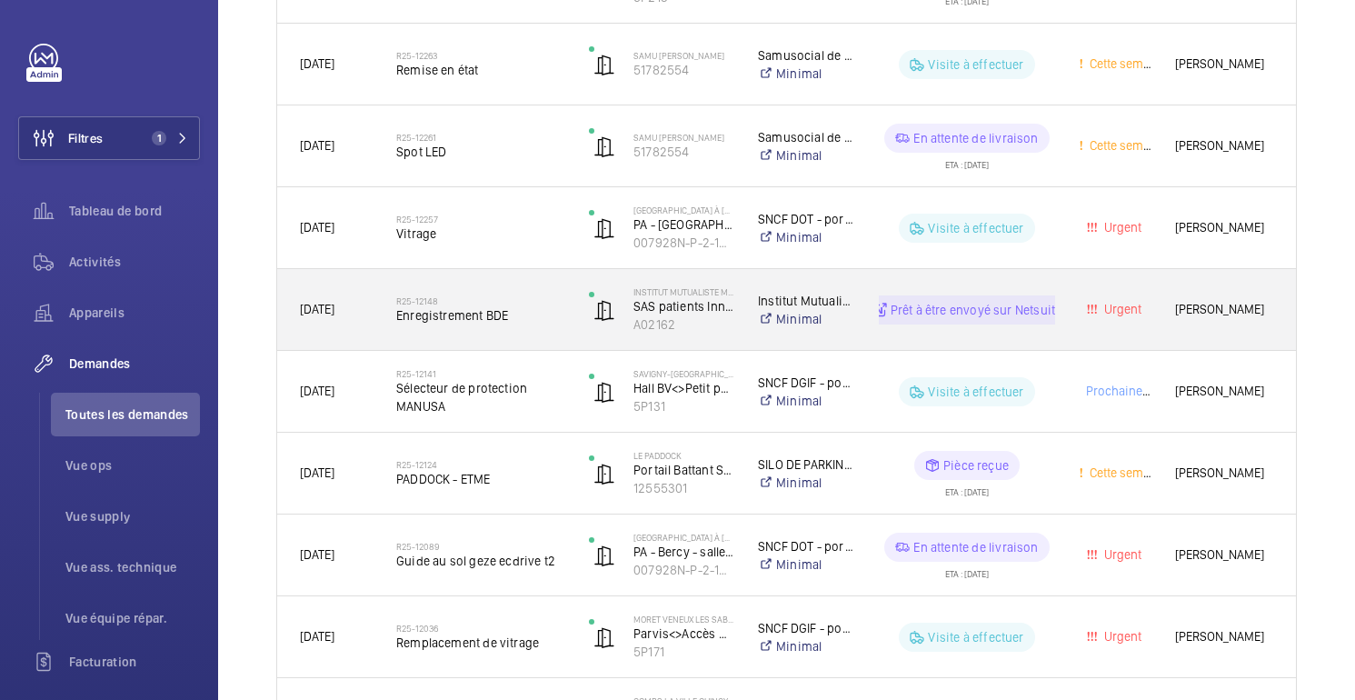
scroll to position [908, 0]
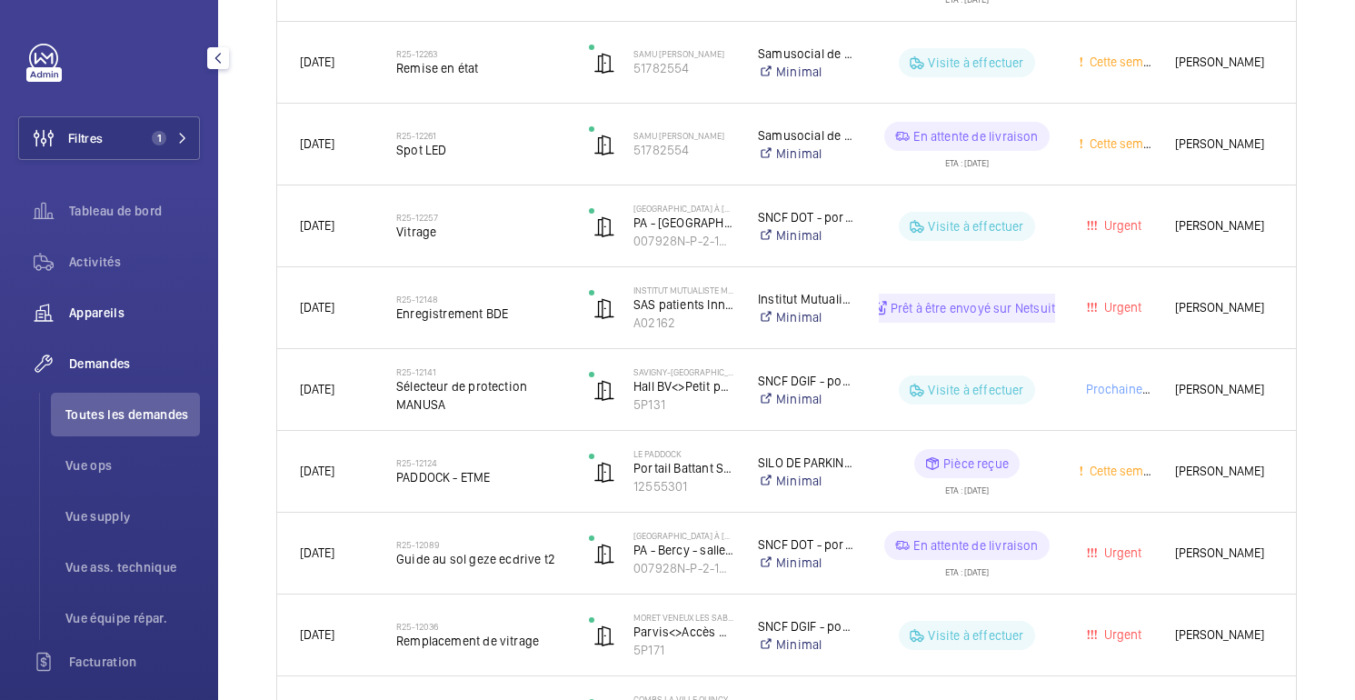
click at [117, 323] on div "Appareils" at bounding box center [109, 313] width 182 height 44
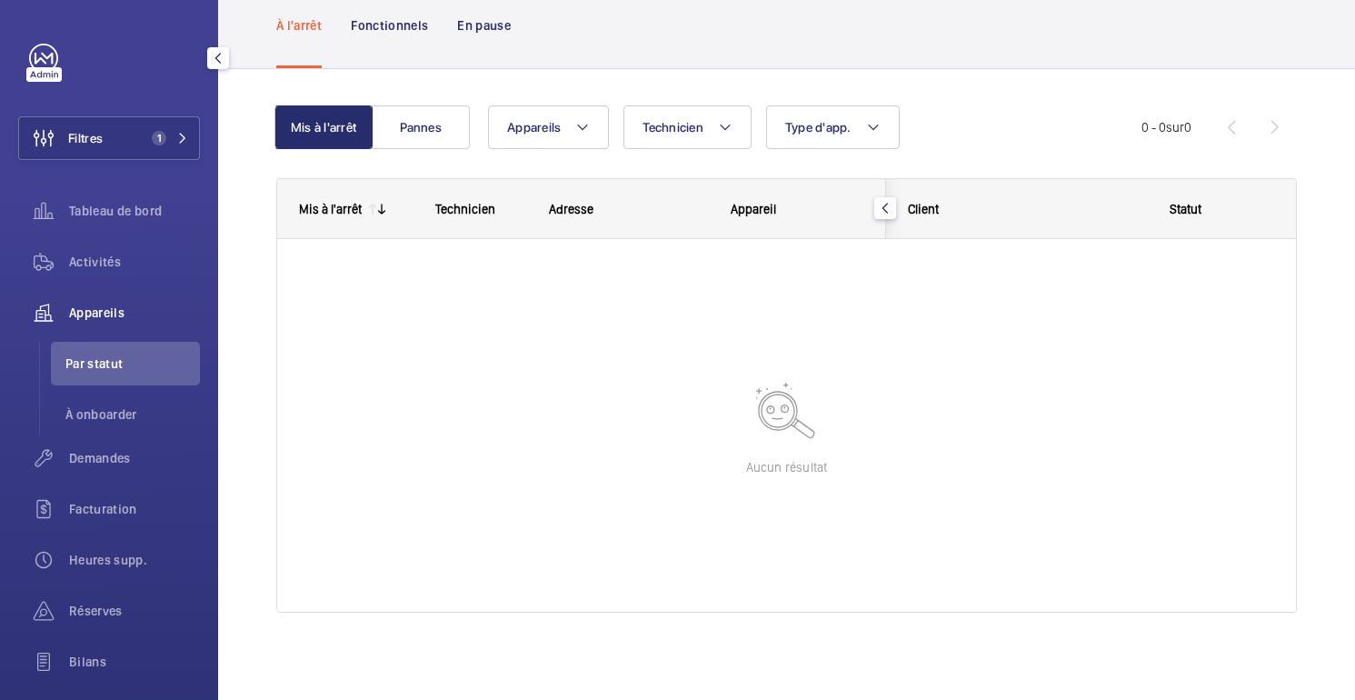
scroll to position [95, 0]
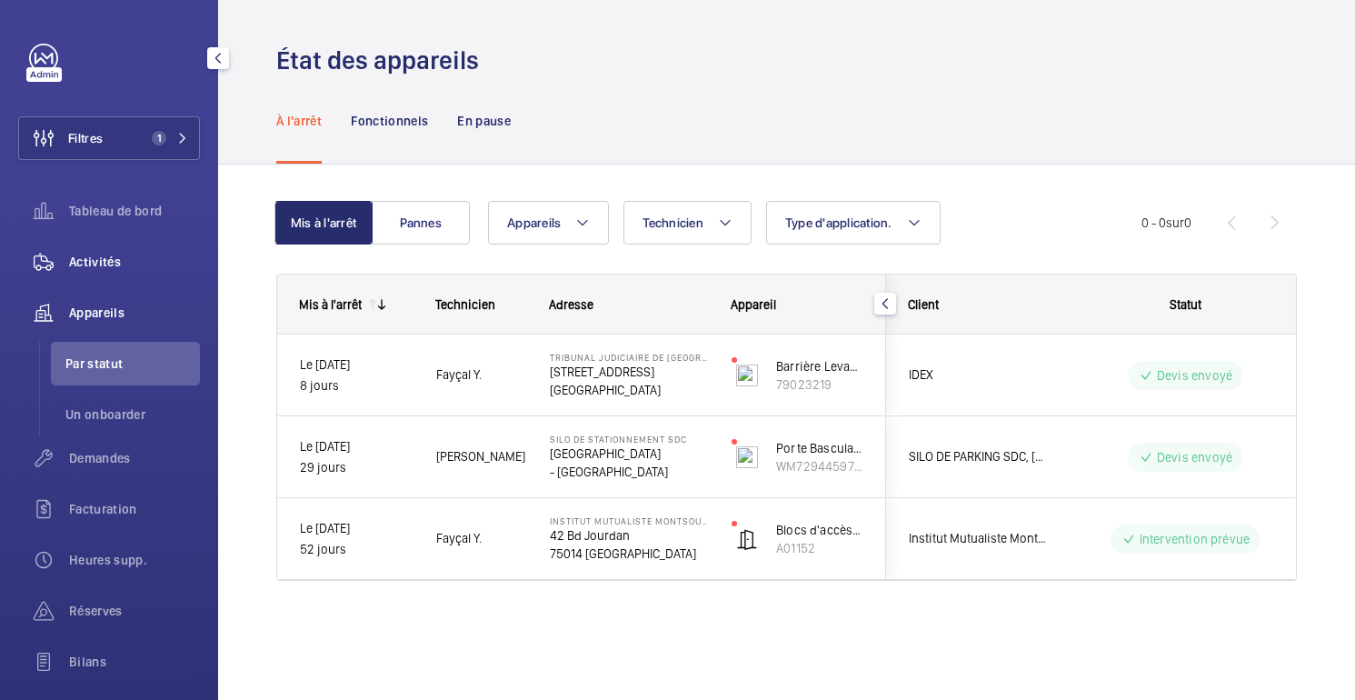
click at [125, 272] on div "Activités" at bounding box center [109, 262] width 182 height 44
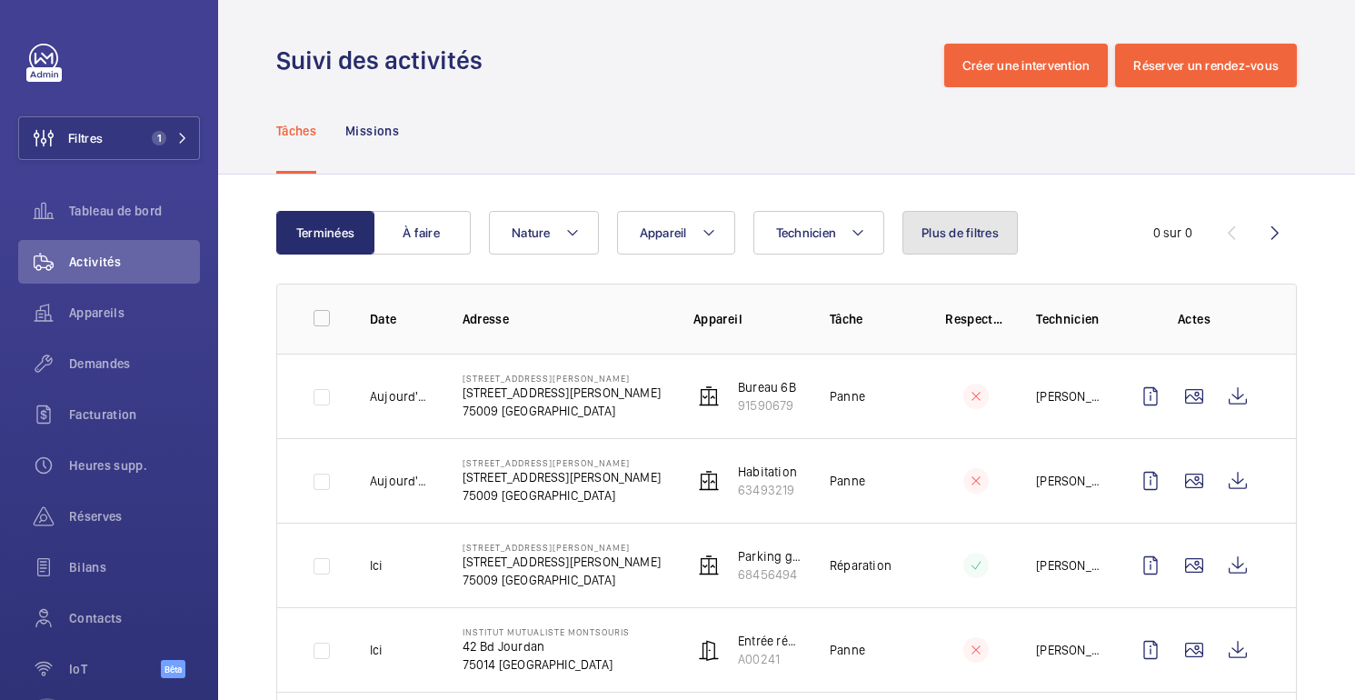
click at [962, 247] on button "Plus de filtres" at bounding box center [959, 233] width 115 height 44
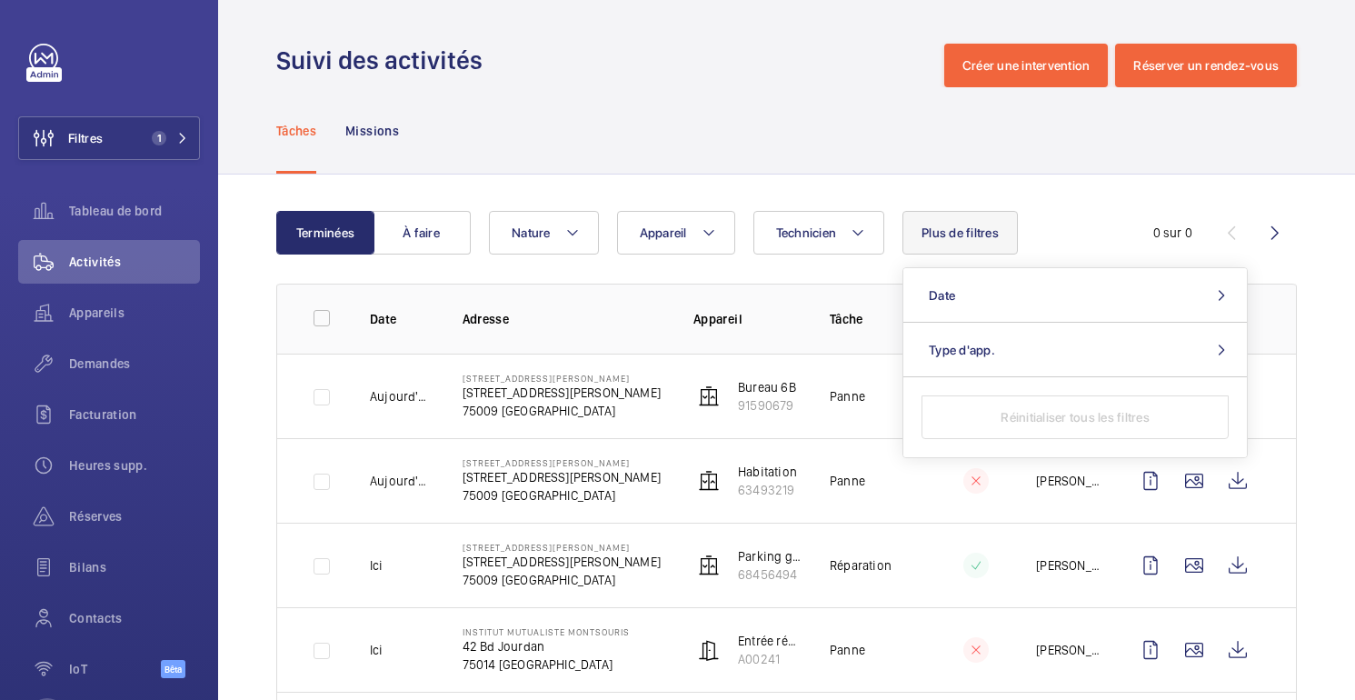
click at [976, 144] on div "Tâches Missions" at bounding box center [786, 130] width 1020 height 86
